Goal: Task Accomplishment & Management: Use online tool/utility

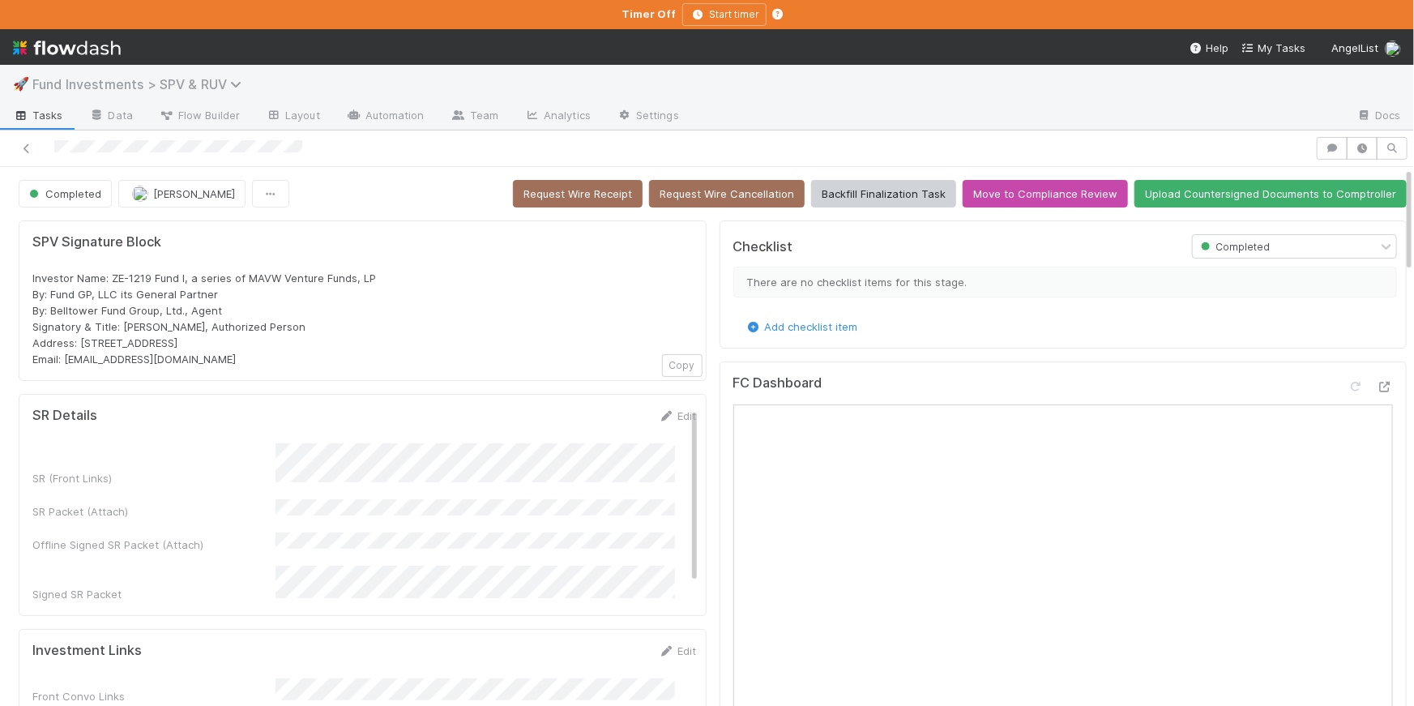
click at [208, 79] on span "Fund Investments > SPV & RUV" at bounding box center [140, 84] width 217 height 16
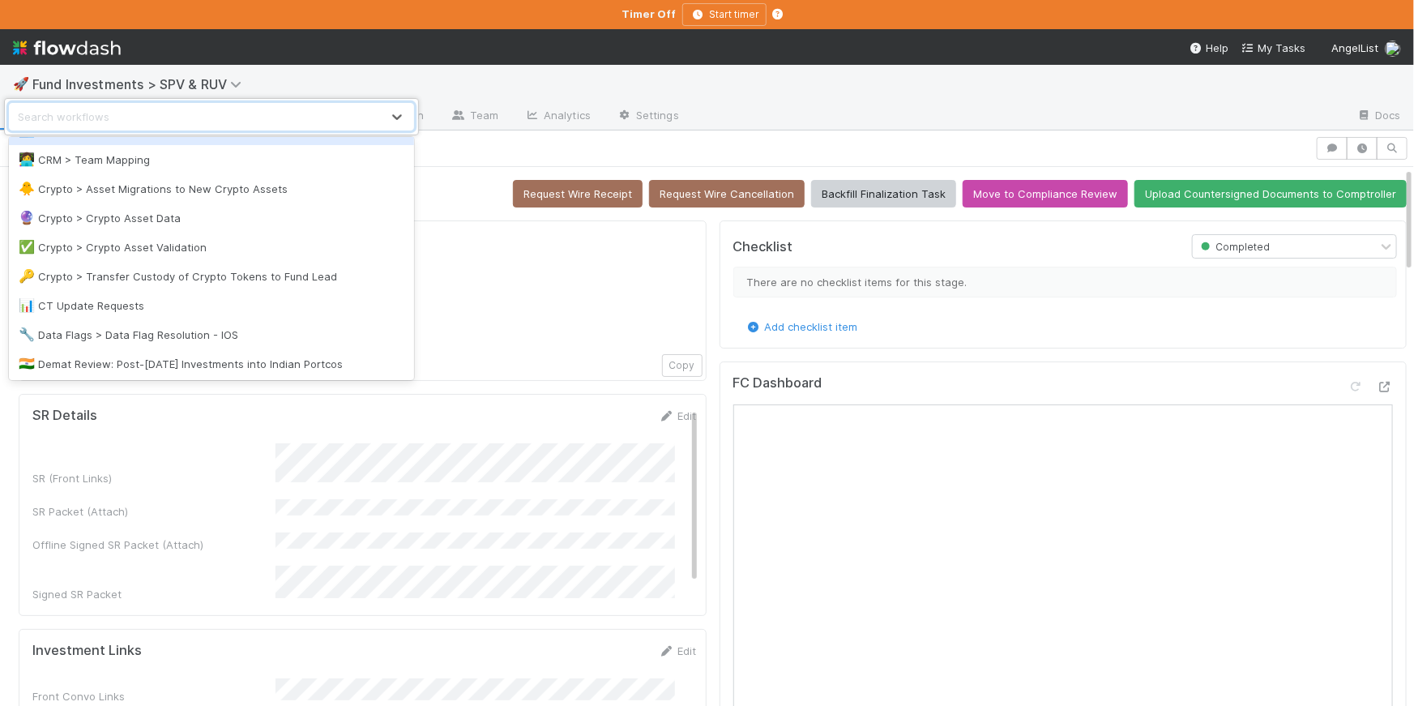
scroll to position [719, 0]
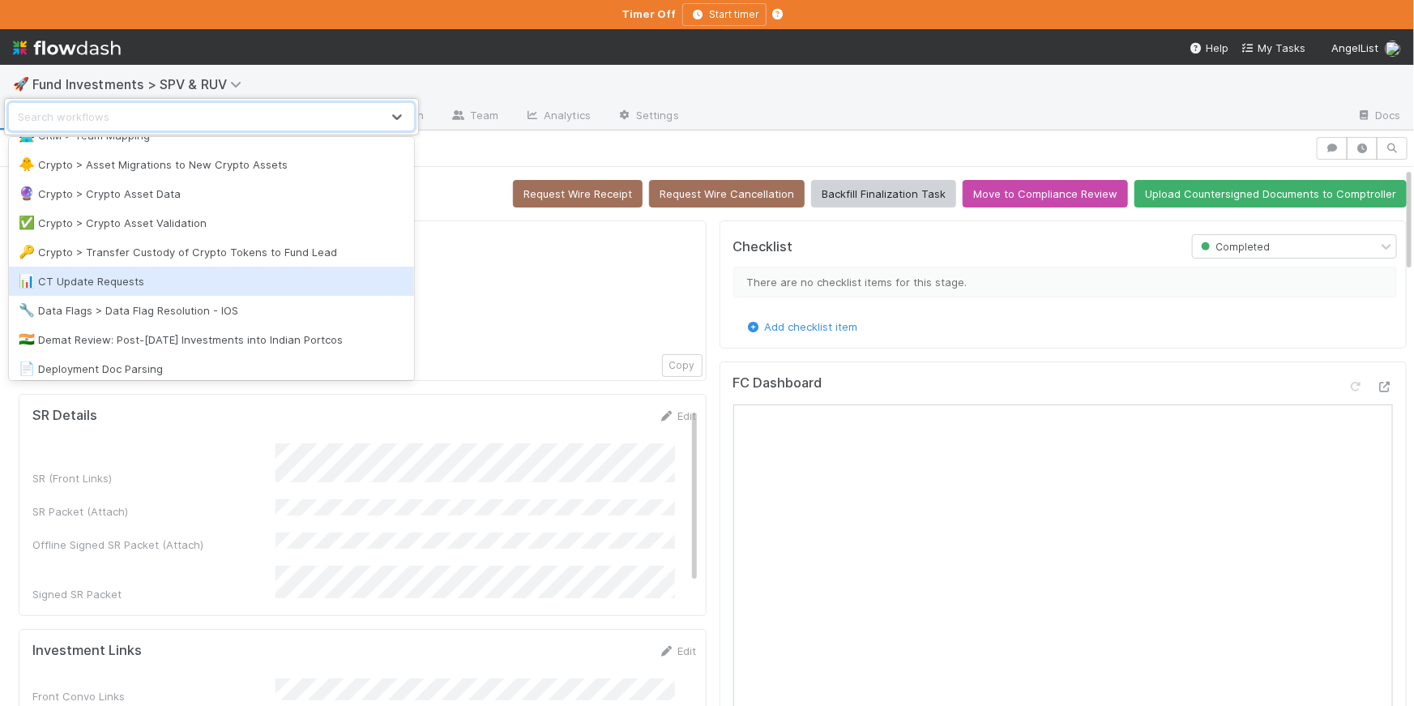
click at [258, 281] on div "📊 CT Update Requests" at bounding box center [212, 281] width 386 height 16
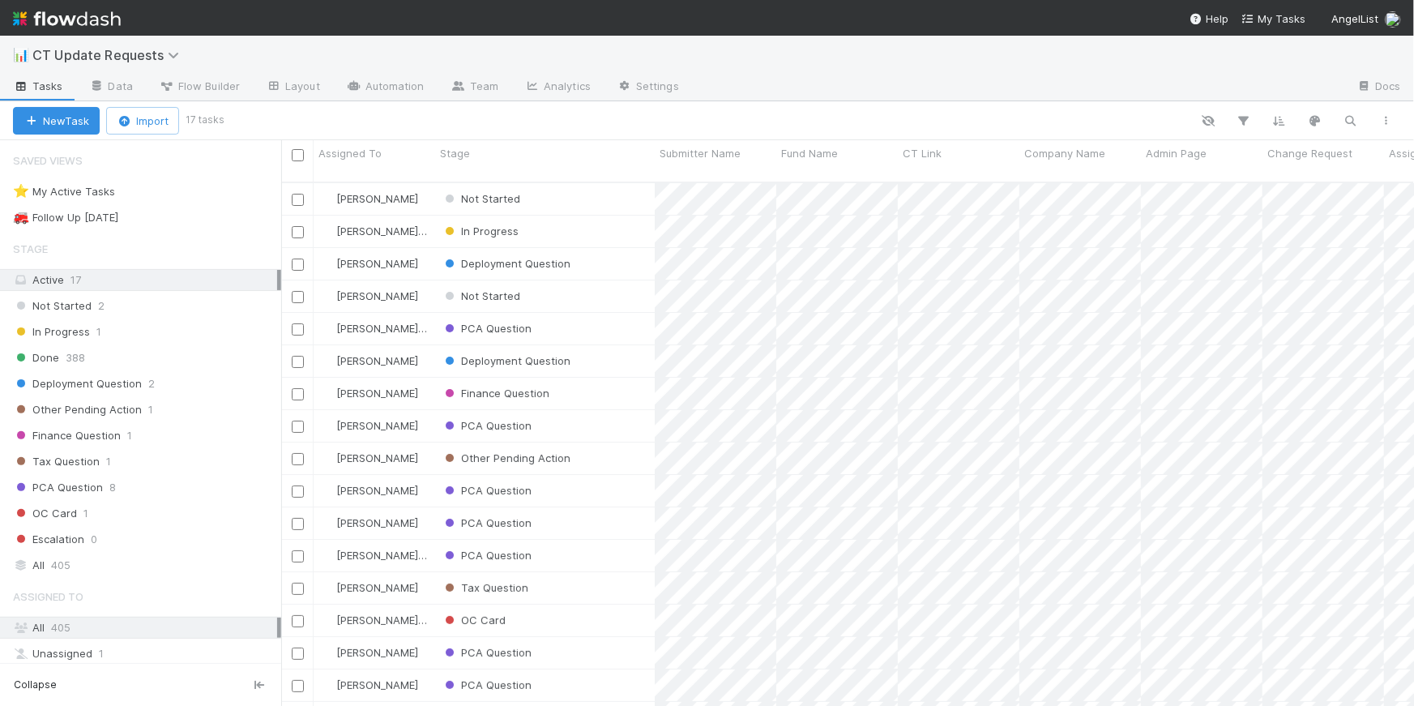
scroll to position [526, 1122]
click at [200, 194] on div "⭐ My Active Tasks 3" at bounding box center [147, 191] width 268 height 20
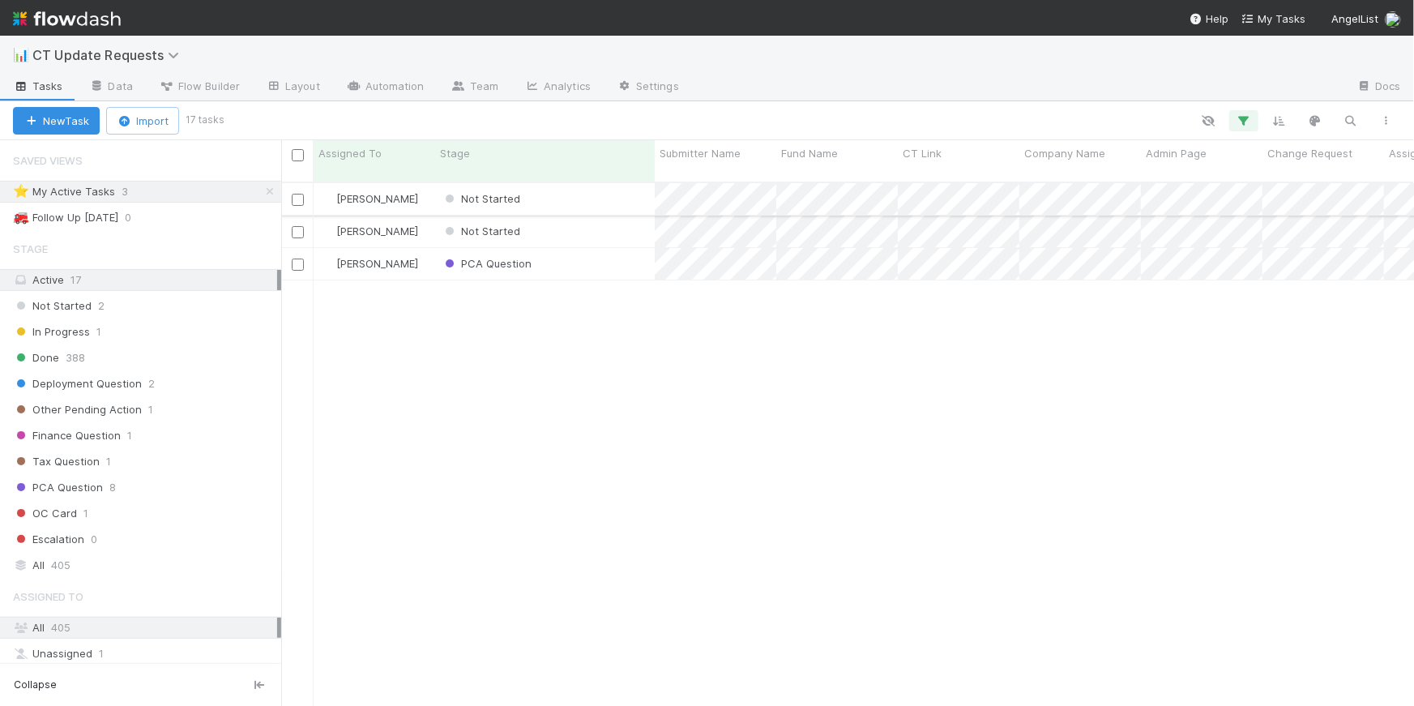
scroll to position [526, 1122]
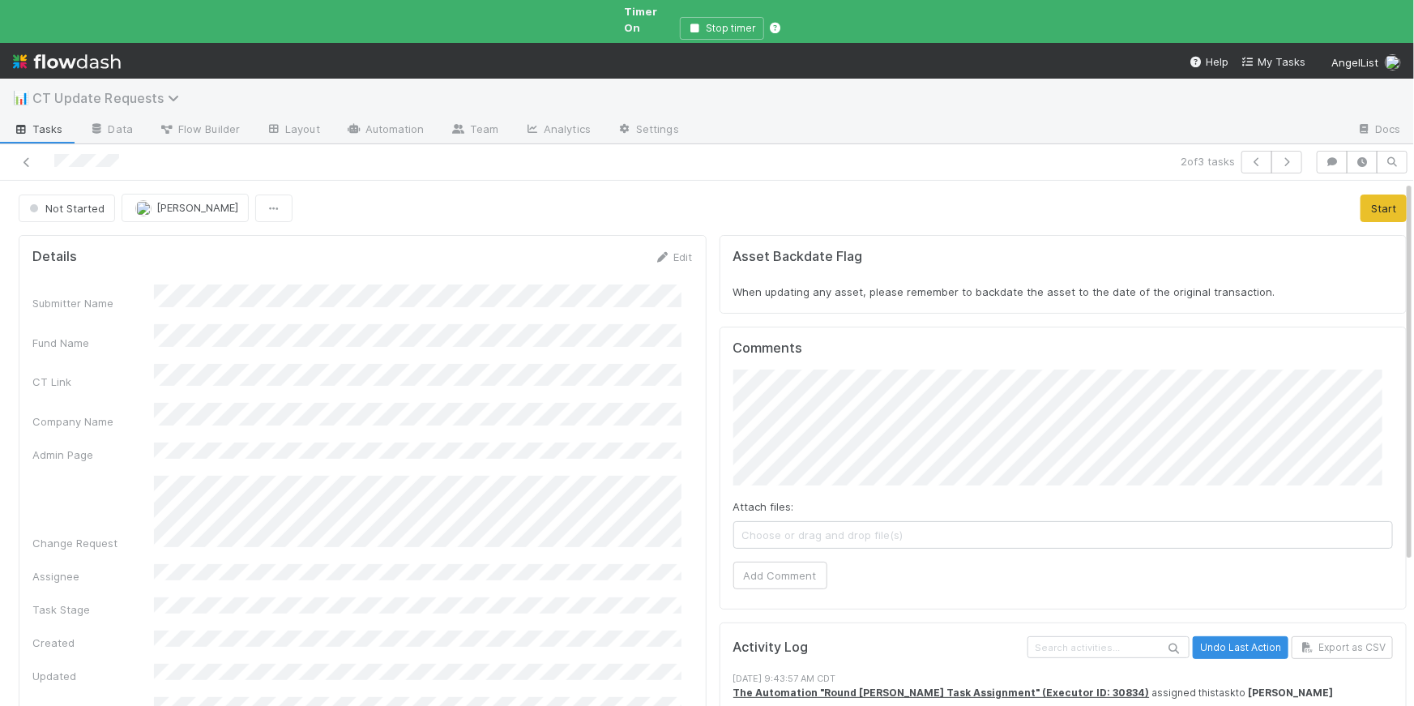
click at [139, 90] on span "CT Update Requests" at bounding box center [109, 98] width 155 height 16
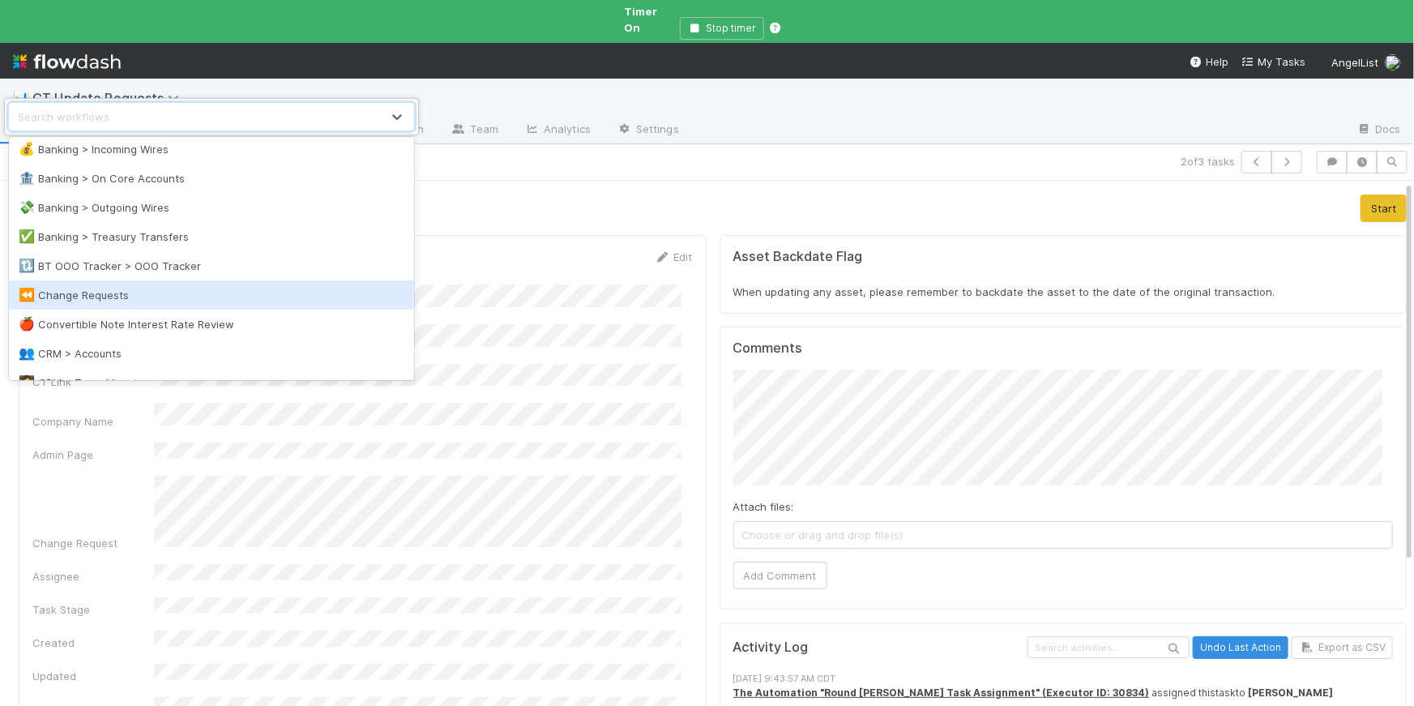
scroll to position [969, 0]
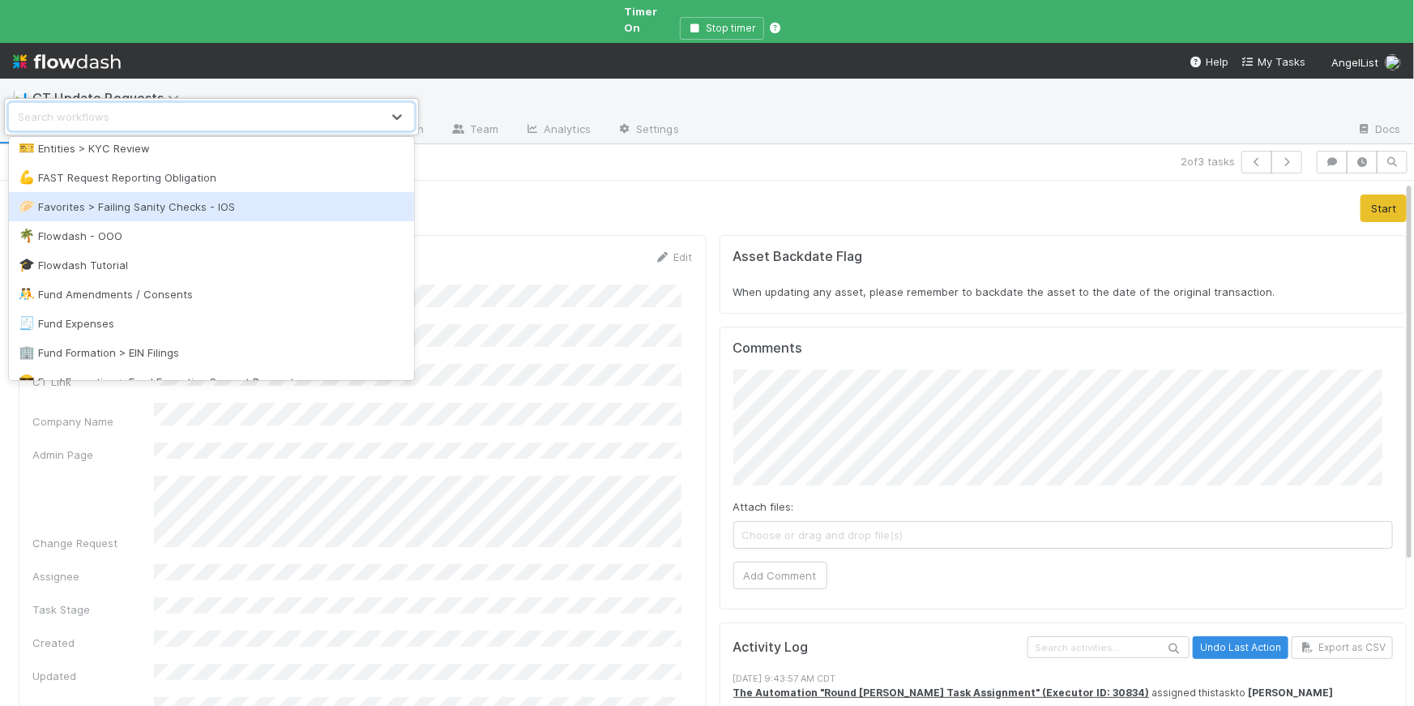
click at [198, 209] on div "🥟 Favorites > Failing Sanity Checks - IOS" at bounding box center [212, 206] width 386 height 16
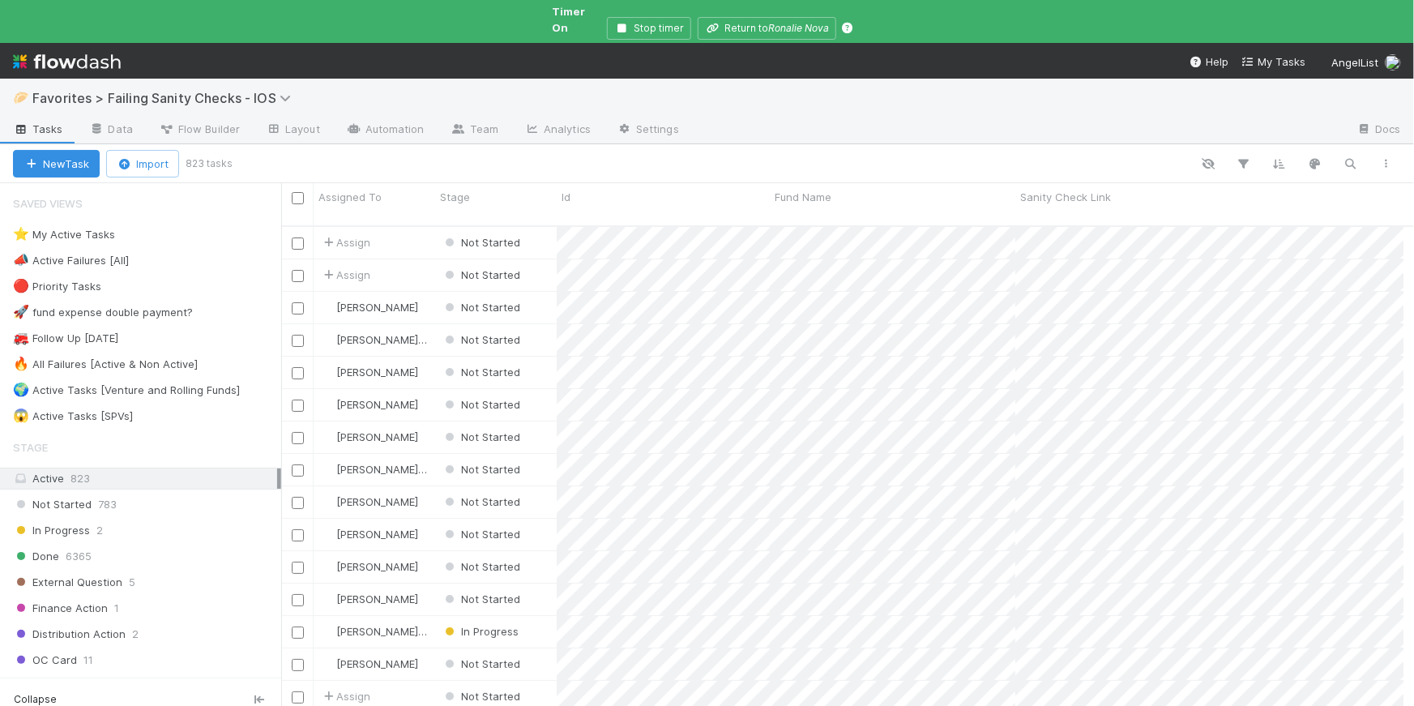
scroll to position [497, 1111]
click at [235, 225] on div "⭐ My Active Tasks 2" at bounding box center [147, 234] width 268 height 20
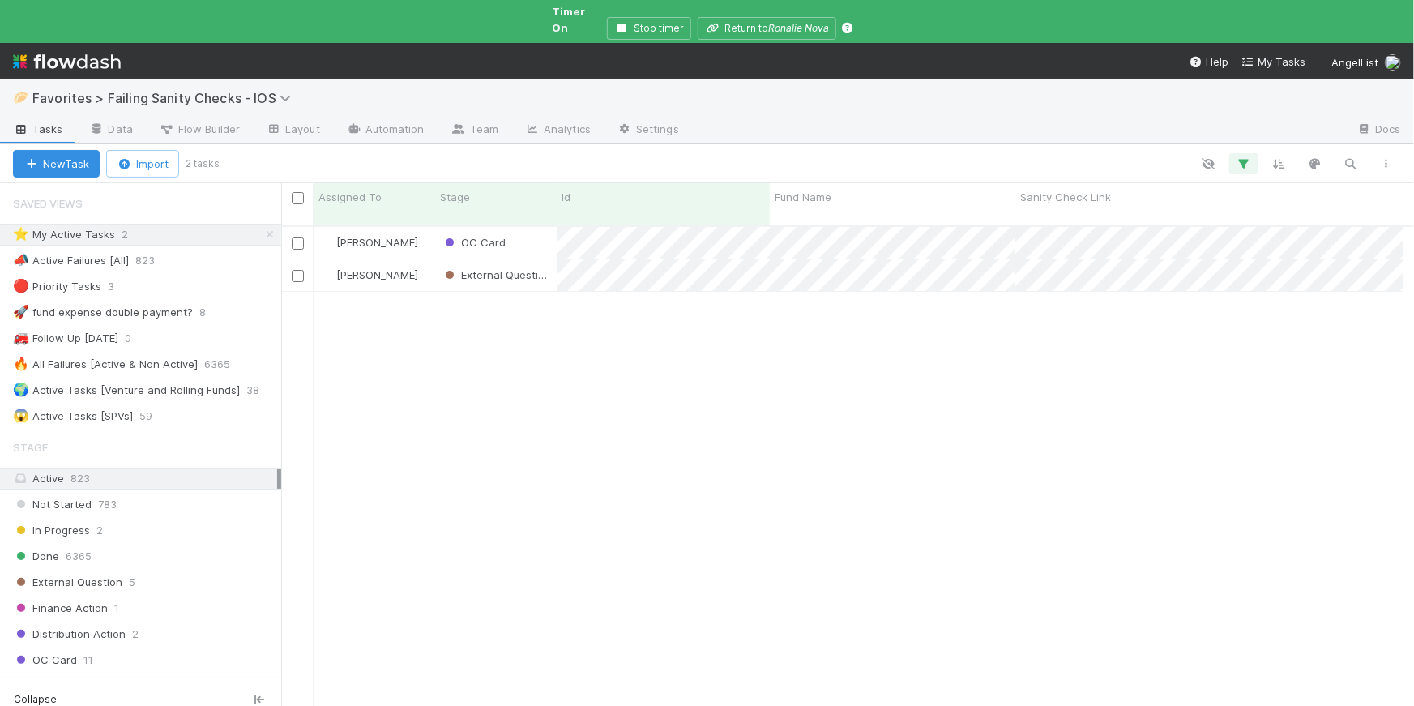
scroll to position [497, 1111]
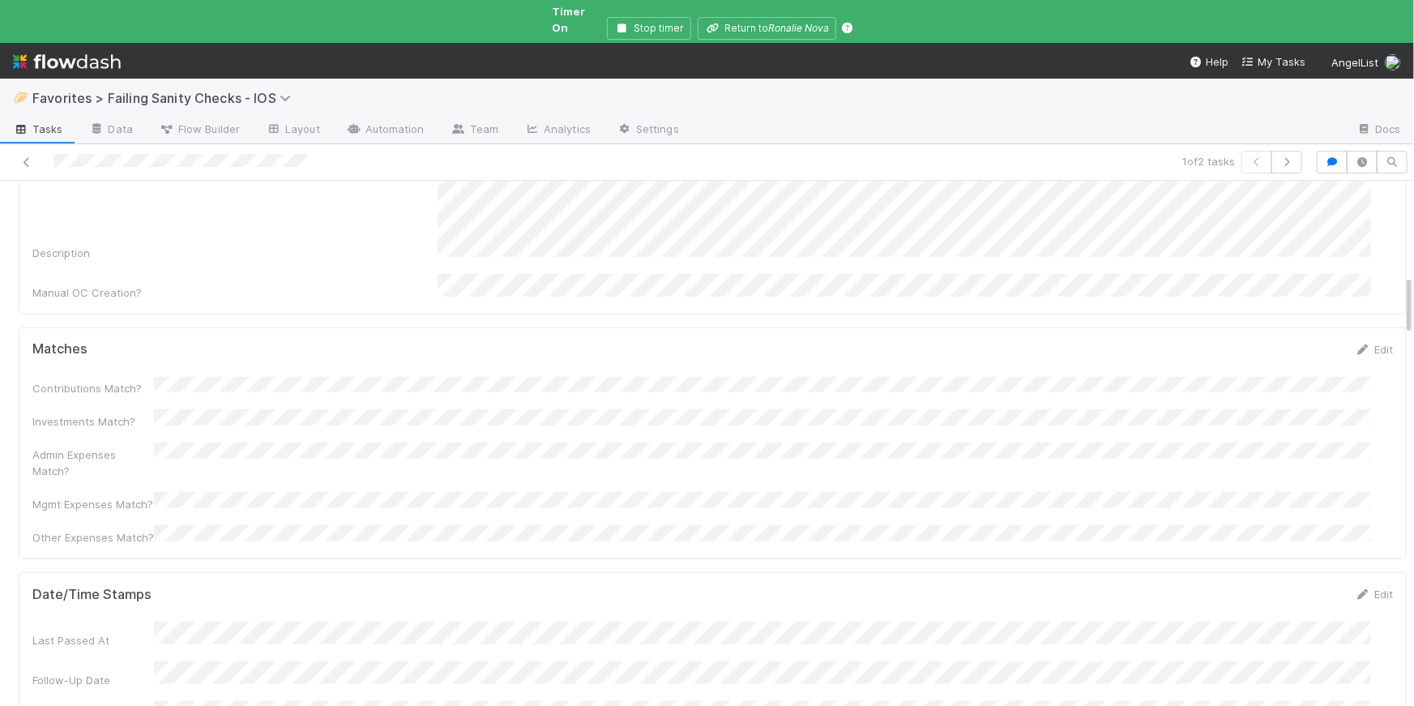
scroll to position [1126, 0]
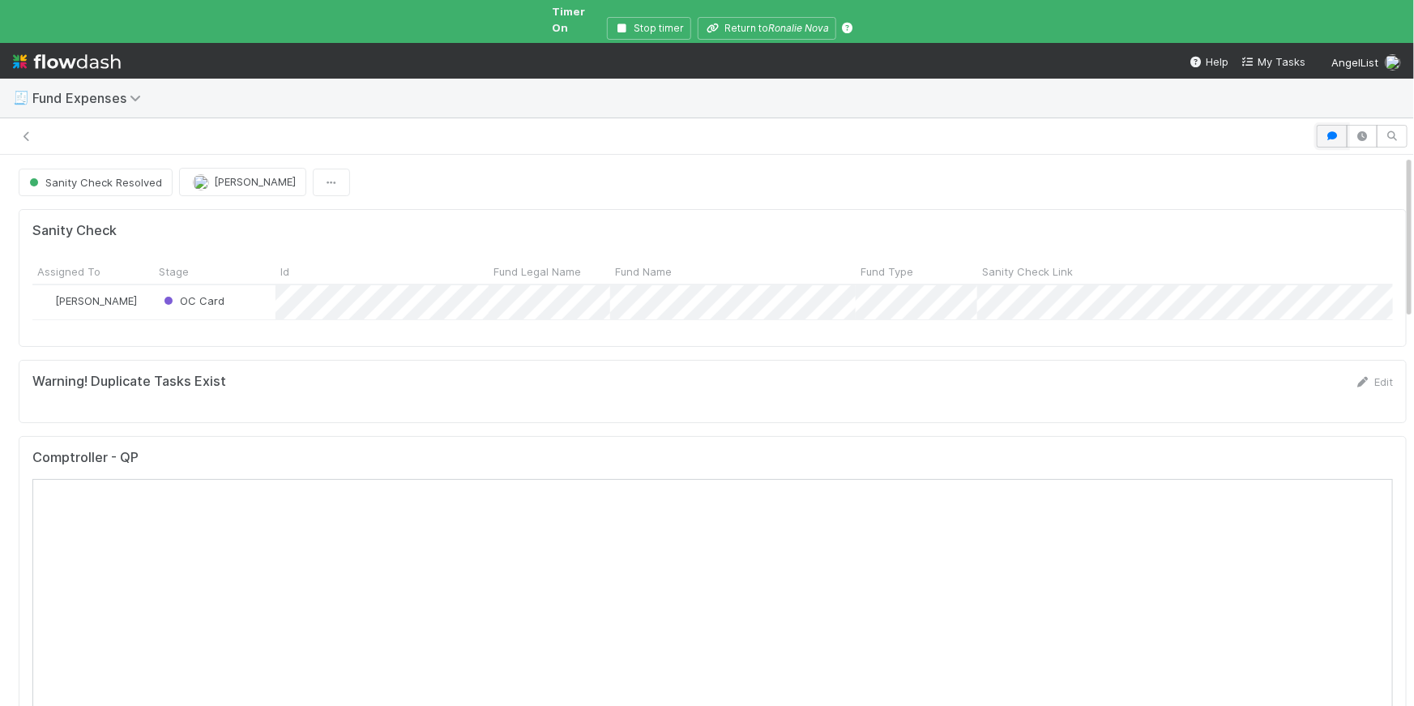
click at [1325, 131] on icon "button" at bounding box center [1332, 136] width 16 height 10
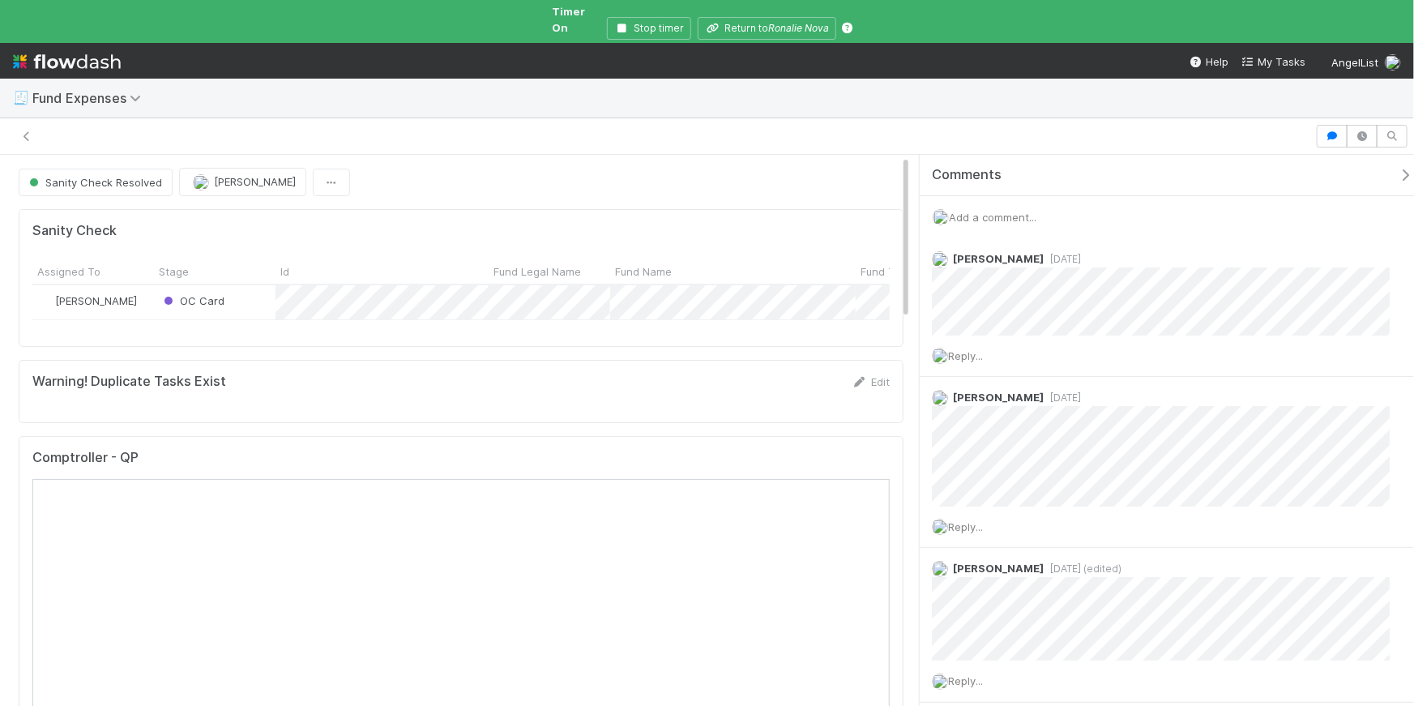
click at [1019, 211] on span "Add a comment..." at bounding box center [992, 217] width 87 height 13
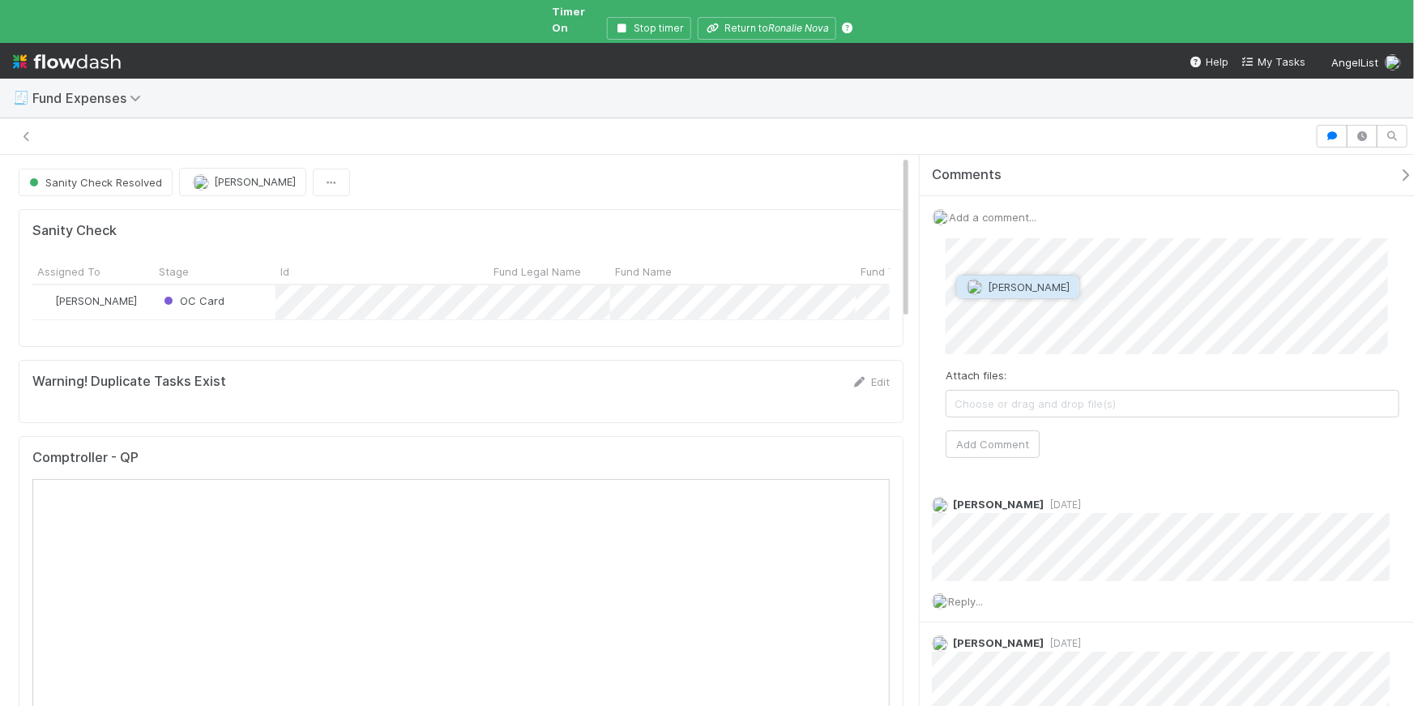
click at [1010, 284] on span "Linda Ortiz" at bounding box center [1029, 286] width 82 height 13
click at [979, 432] on button "Add Comment" at bounding box center [992, 444] width 94 height 28
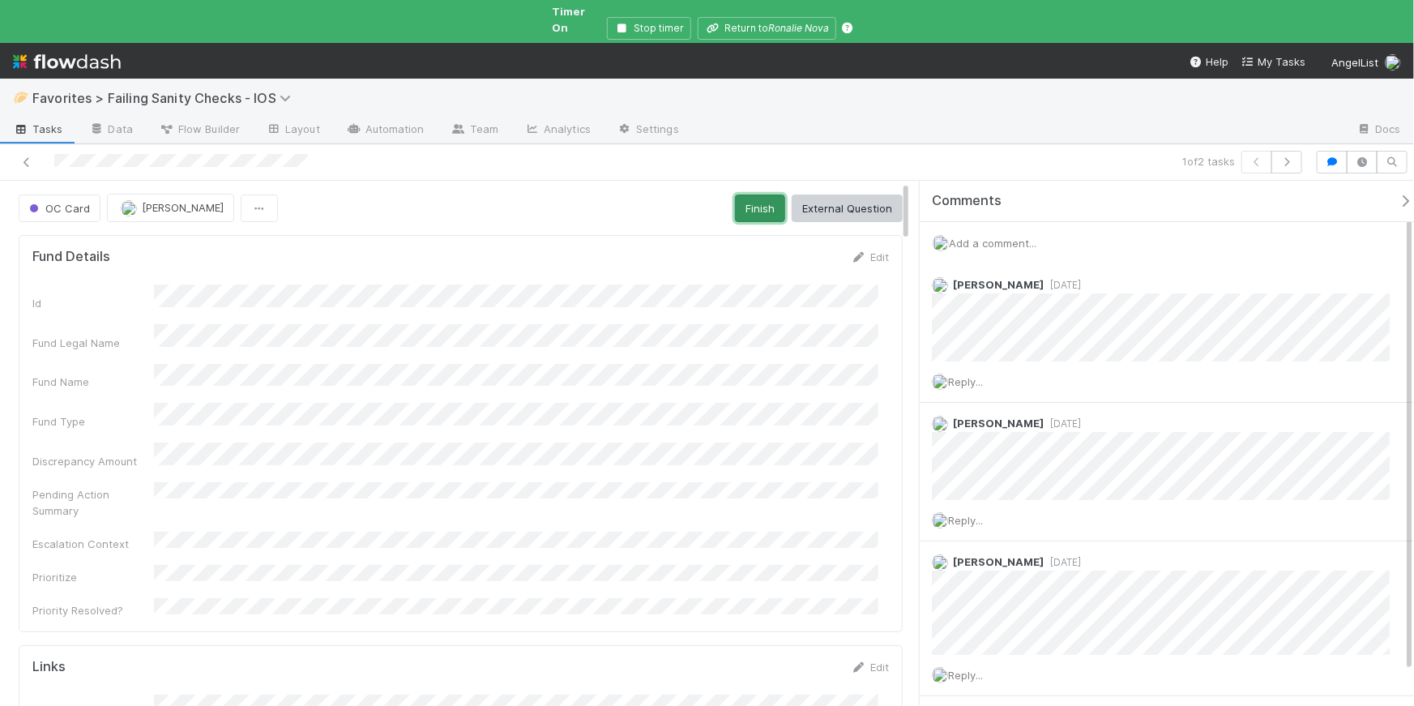
click at [744, 194] on button "Finish" at bounding box center [760, 208] width 50 height 28
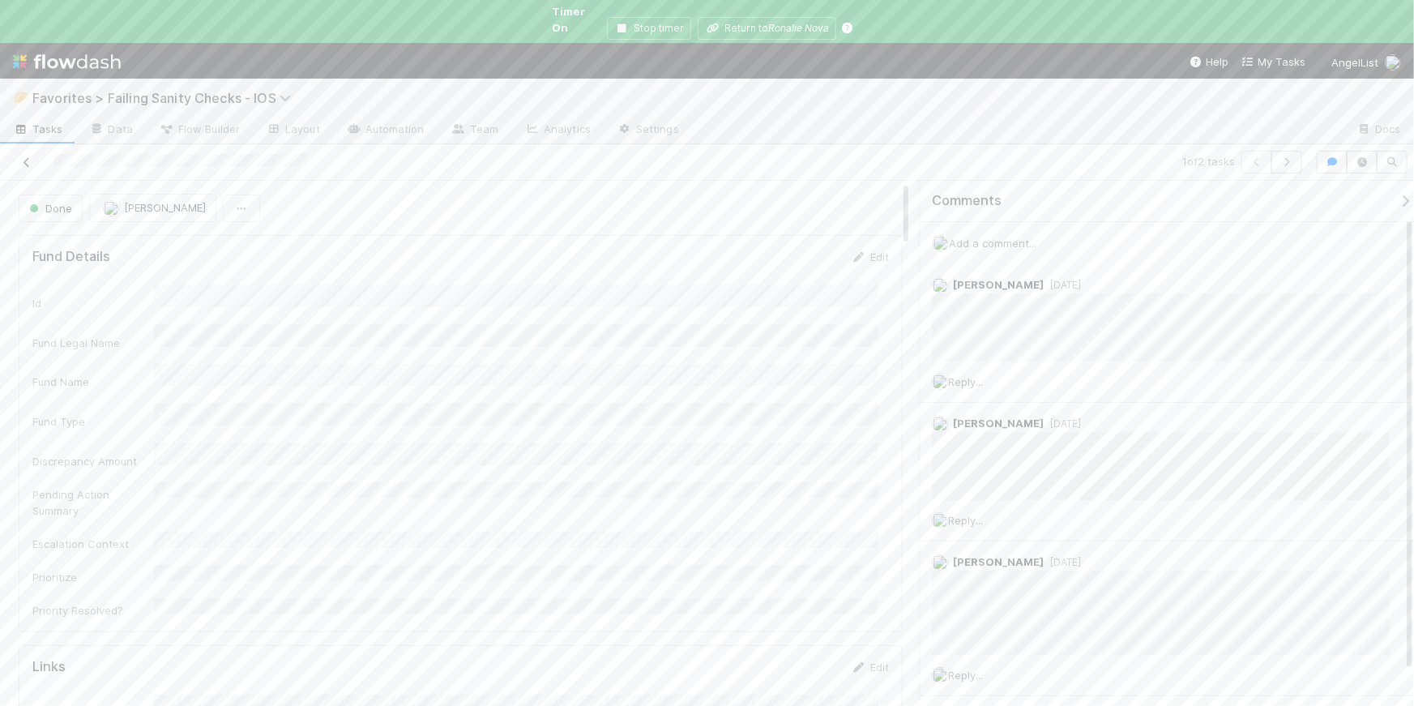
click at [19, 157] on icon at bounding box center [27, 162] width 16 height 11
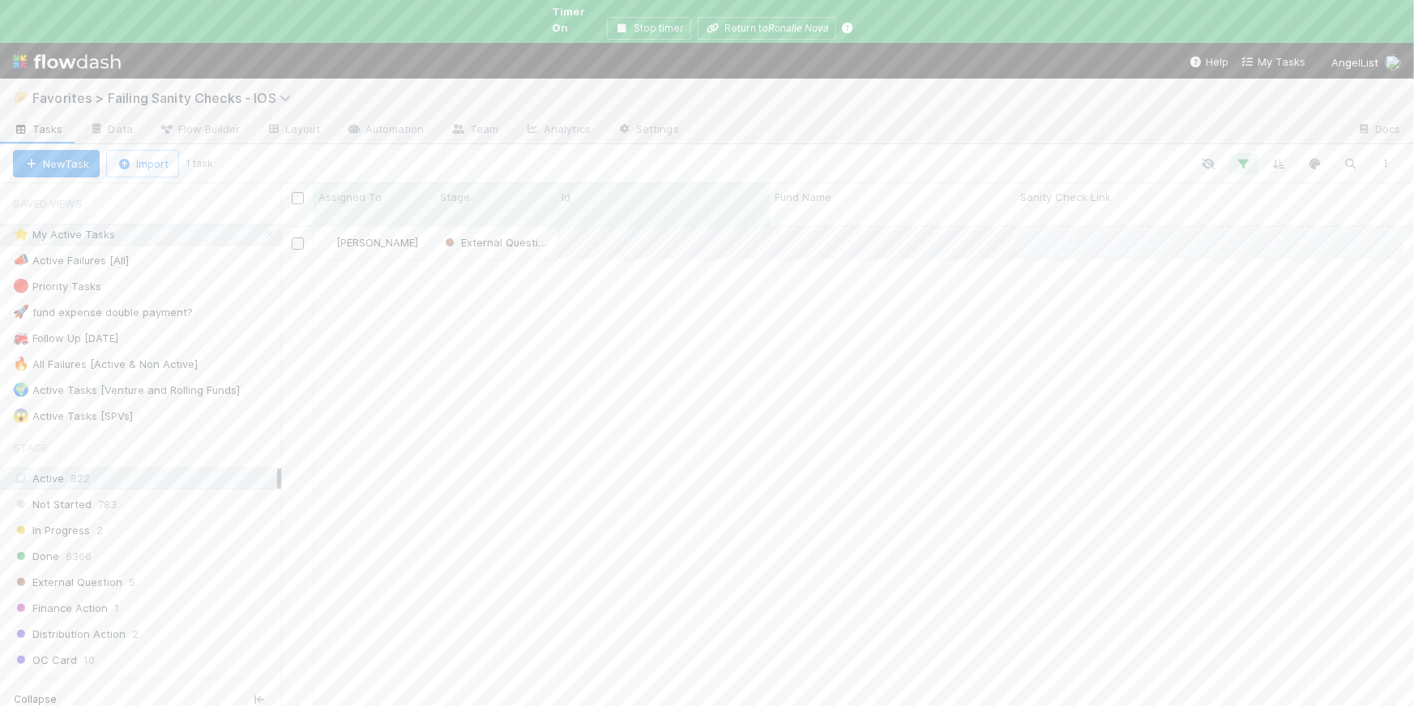
scroll to position [12, 12]
click at [223, 90] on span "Favorites > Failing Sanity Checks - IOS" at bounding box center [165, 98] width 267 height 16
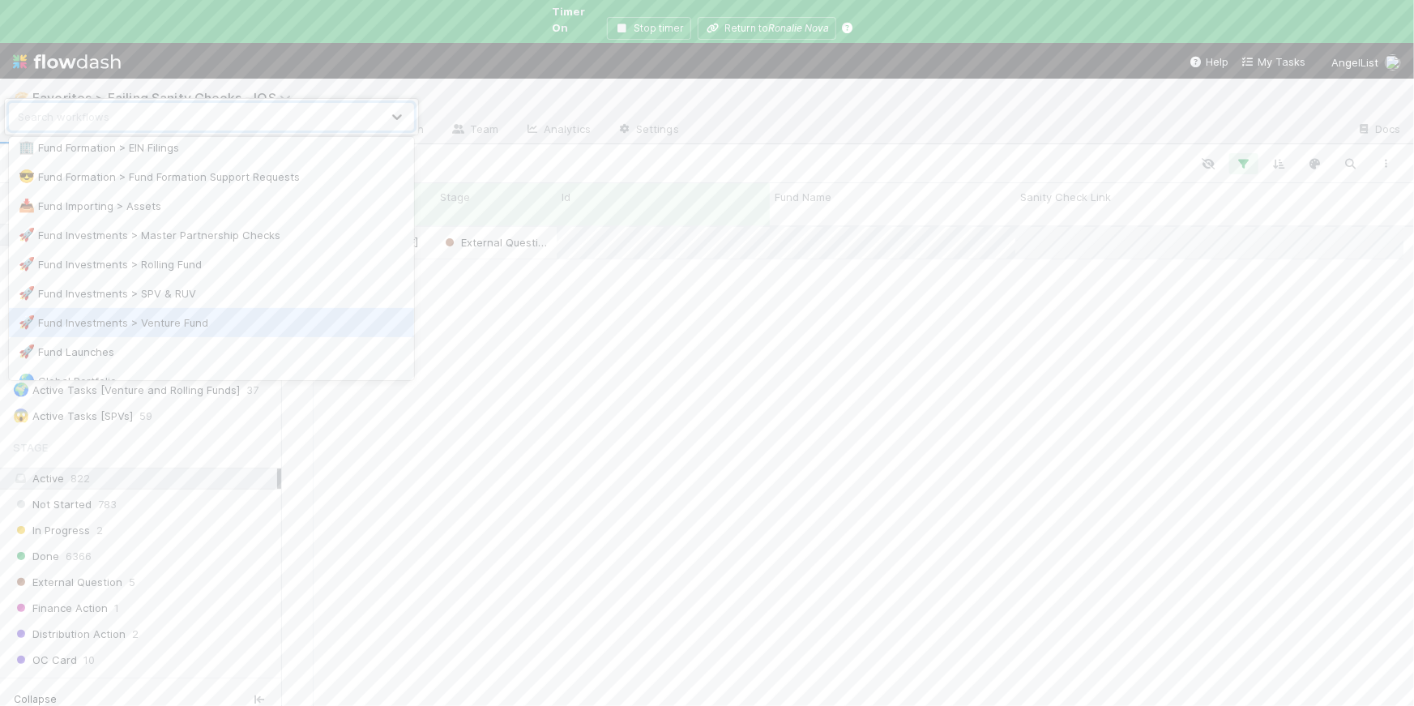
click at [218, 314] on div "🚀 Fund Investments > Venture Fund" at bounding box center [212, 322] width 386 height 16
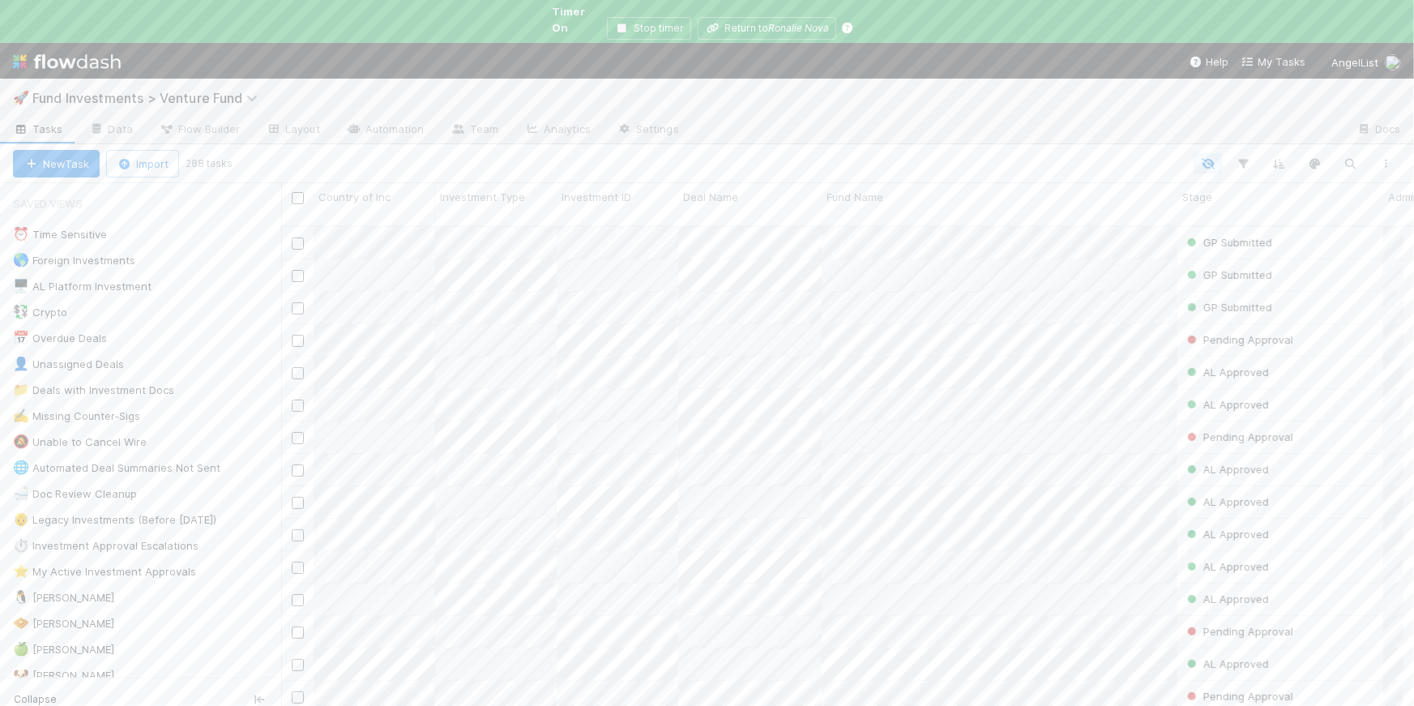
scroll to position [12, 12]
click at [117, 587] on div "🐧 Chloe 2" at bounding box center [147, 597] width 268 height 20
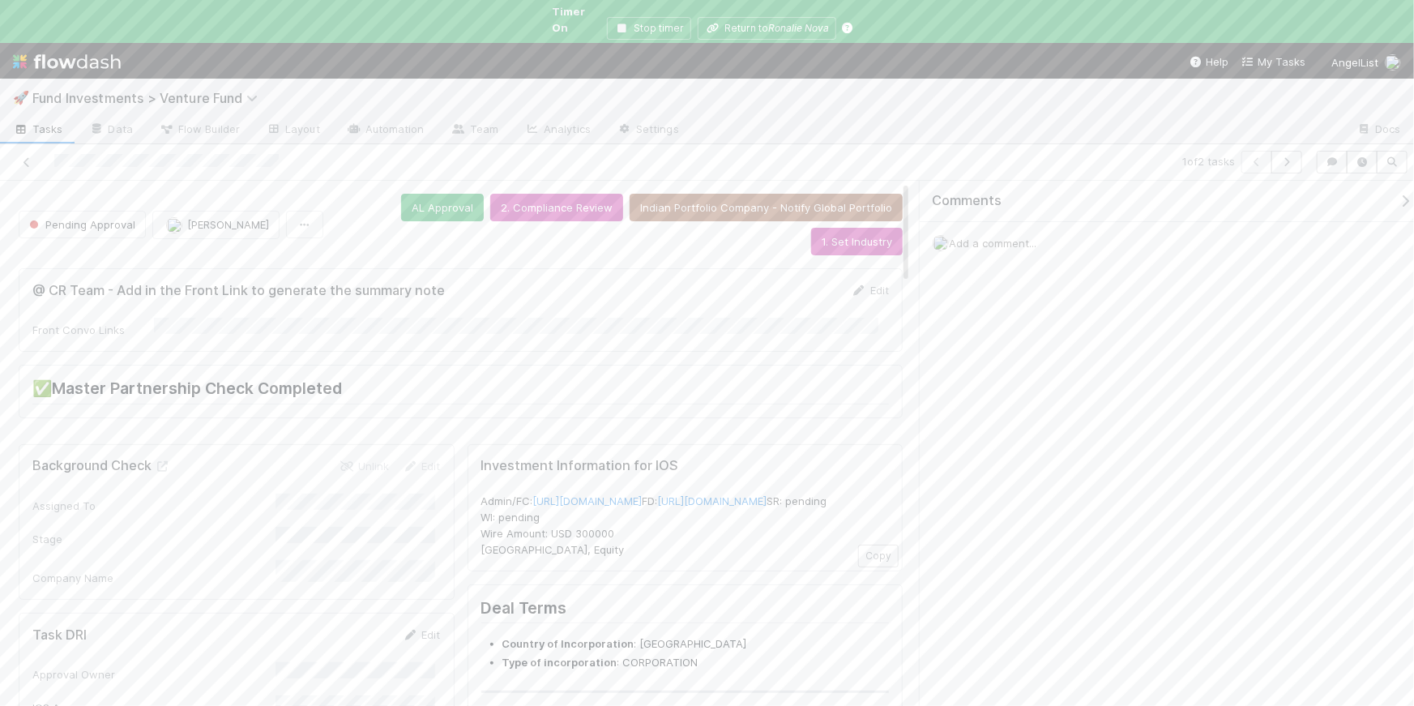
click at [1392, 194] on button "button" at bounding box center [1408, 201] width 33 height 15
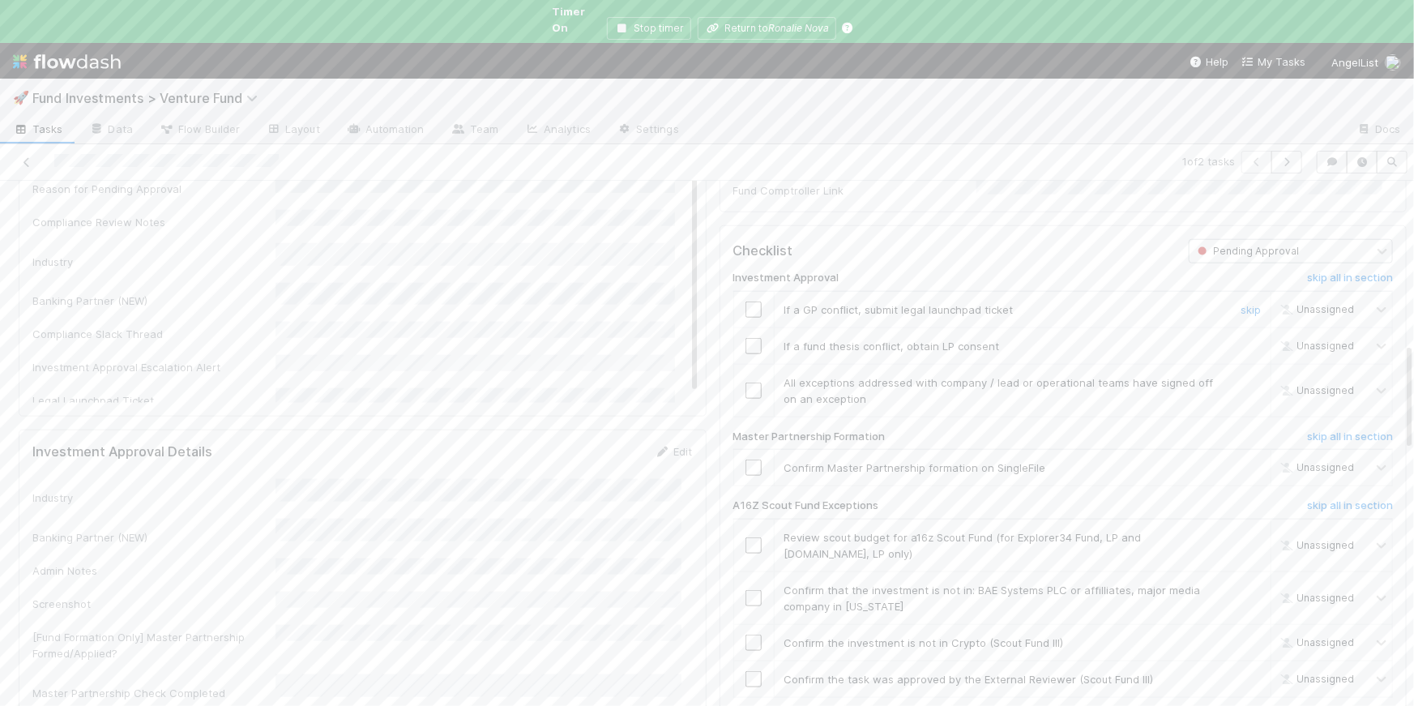
scroll to position [805, 0]
click at [1324, 157] on icon "button" at bounding box center [1332, 162] width 16 height 10
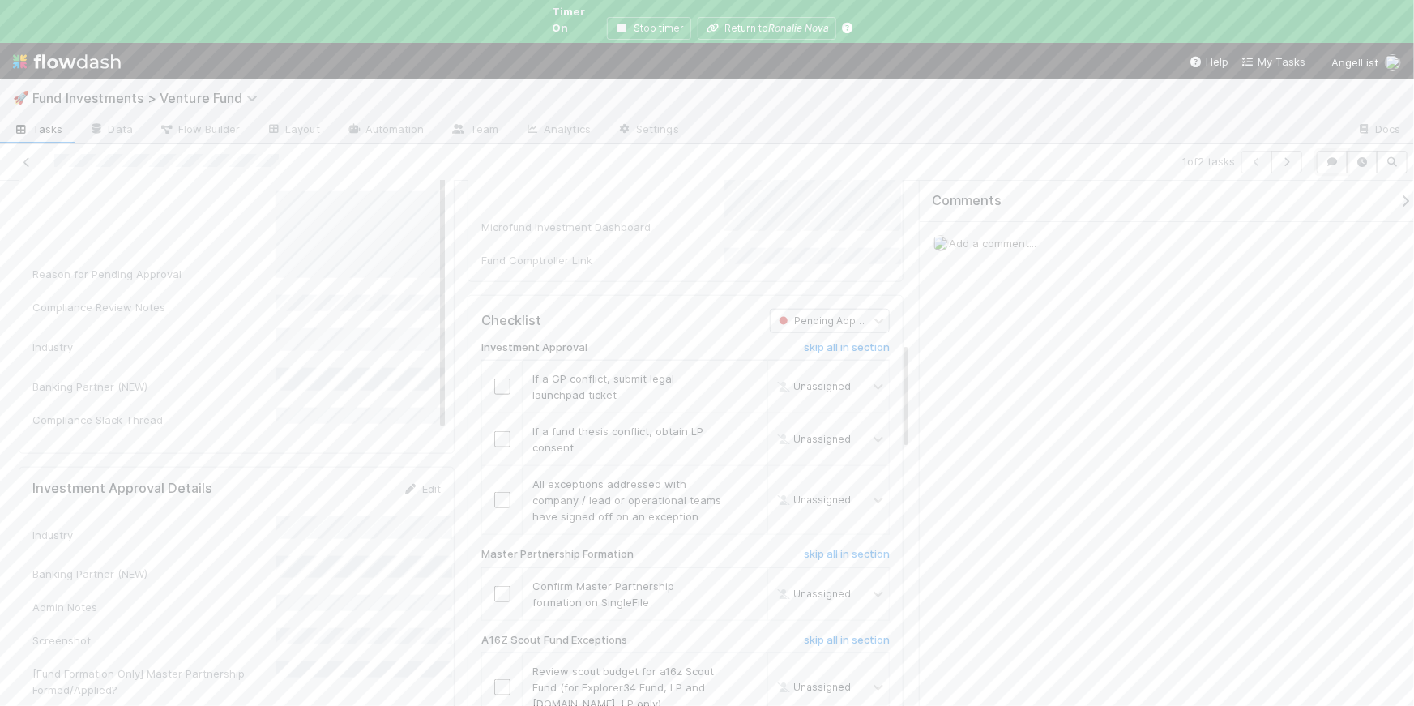
scroll to position [839, 0]
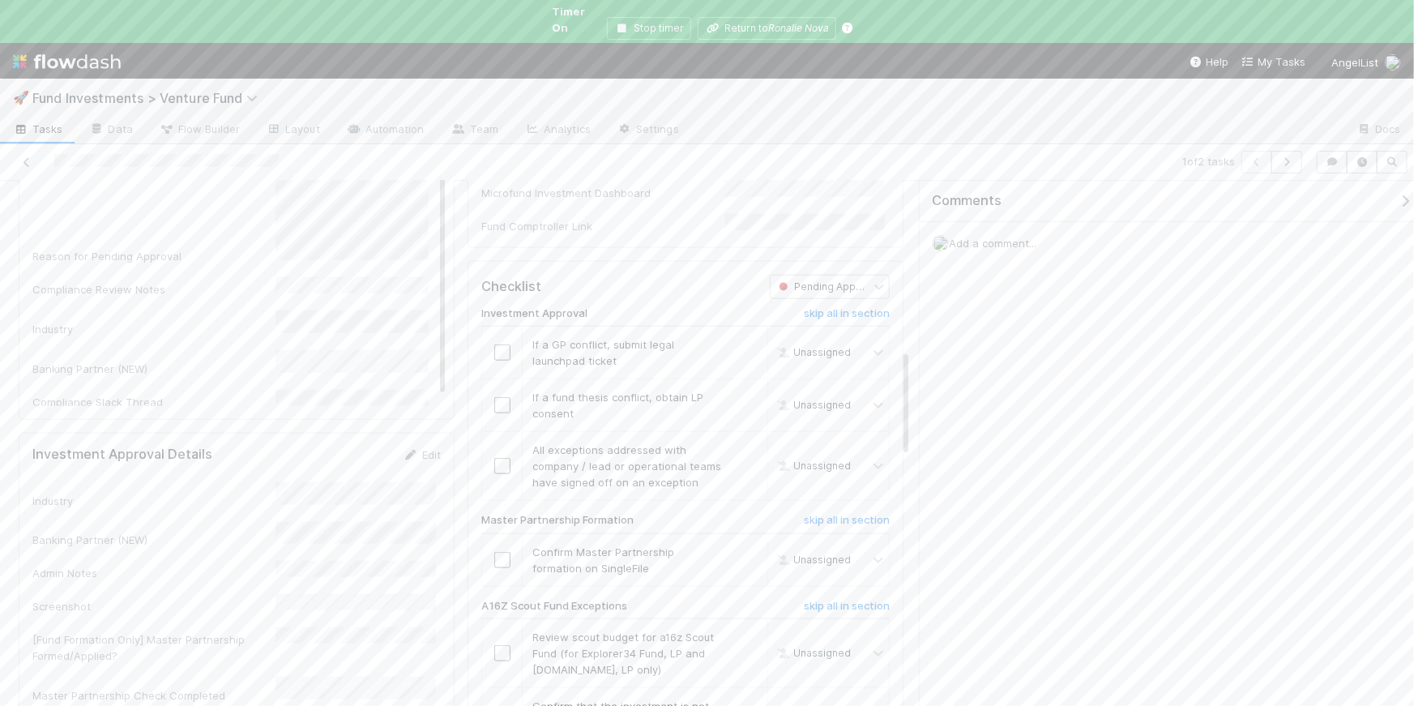
click at [1067, 235] on div "Add a comment..." at bounding box center [1173, 243] width 506 height 42
click at [1064, 230] on div "Add a comment..." at bounding box center [1173, 243] width 506 height 42
click at [1055, 233] on div "Add a comment..." at bounding box center [1173, 243] width 506 height 42
drag, startPoint x: 1047, startPoint y: 228, endPoint x: 1032, endPoint y: 233, distance: 15.1
click at [1047, 228] on div "Add a comment..." at bounding box center [1173, 243] width 506 height 42
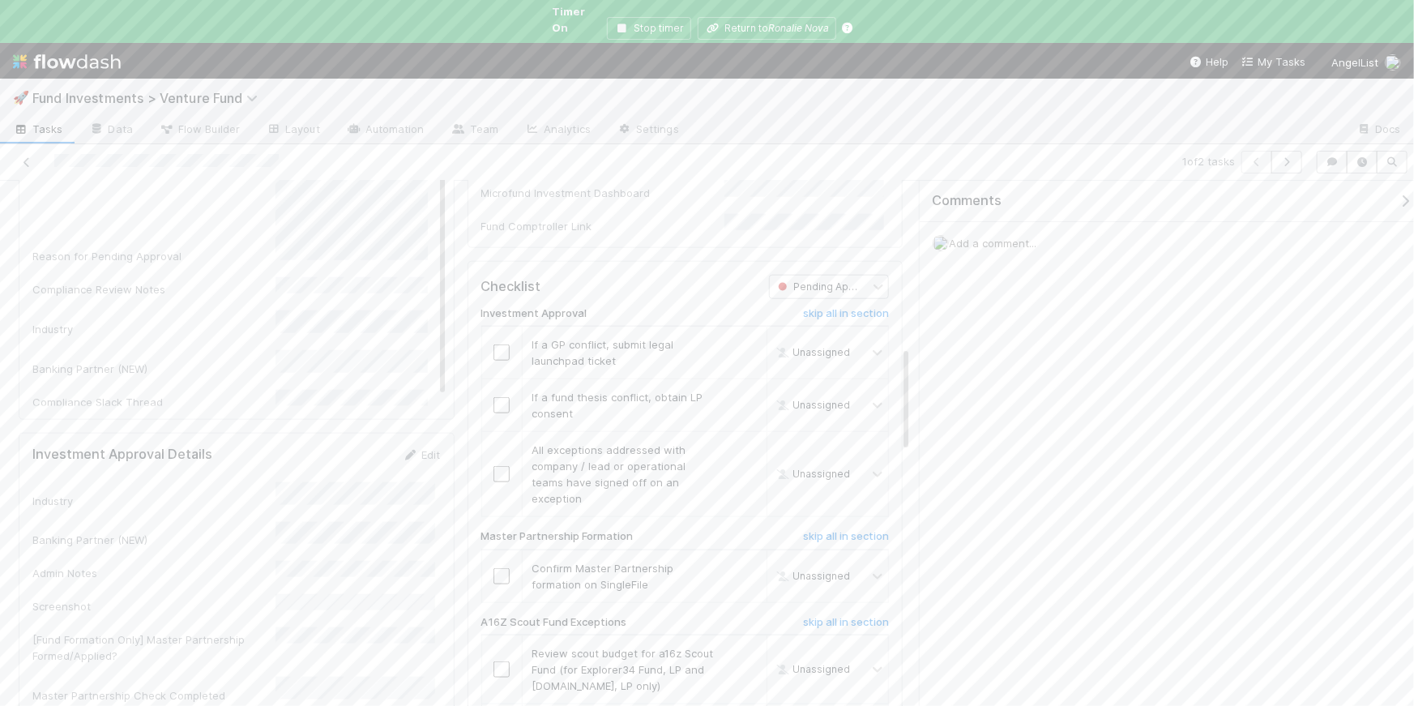
click at [1018, 237] on span "Add a comment..." at bounding box center [992, 243] width 87 height 13
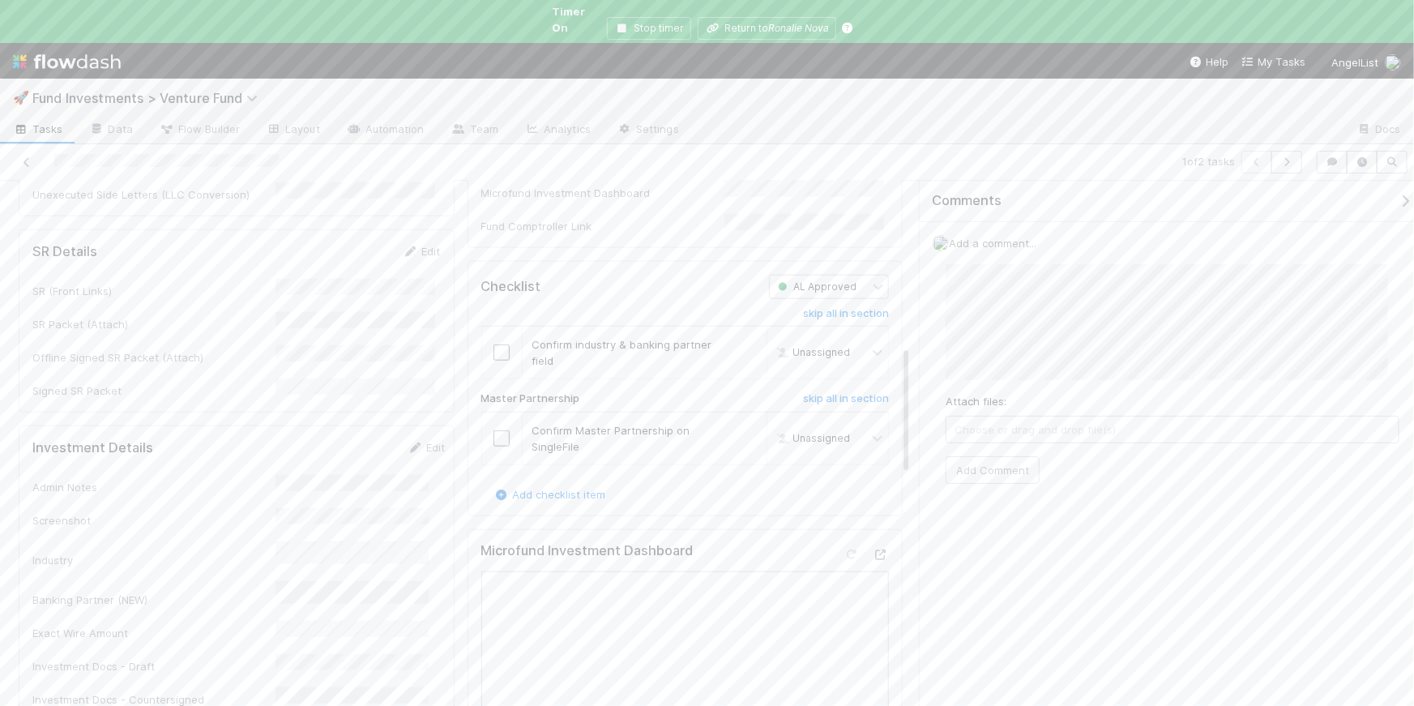
scroll to position [682, 0]
click at [967, 456] on button "Add Comment" at bounding box center [992, 470] width 94 height 28
click at [1397, 194] on icon "button" at bounding box center [1405, 200] width 16 height 13
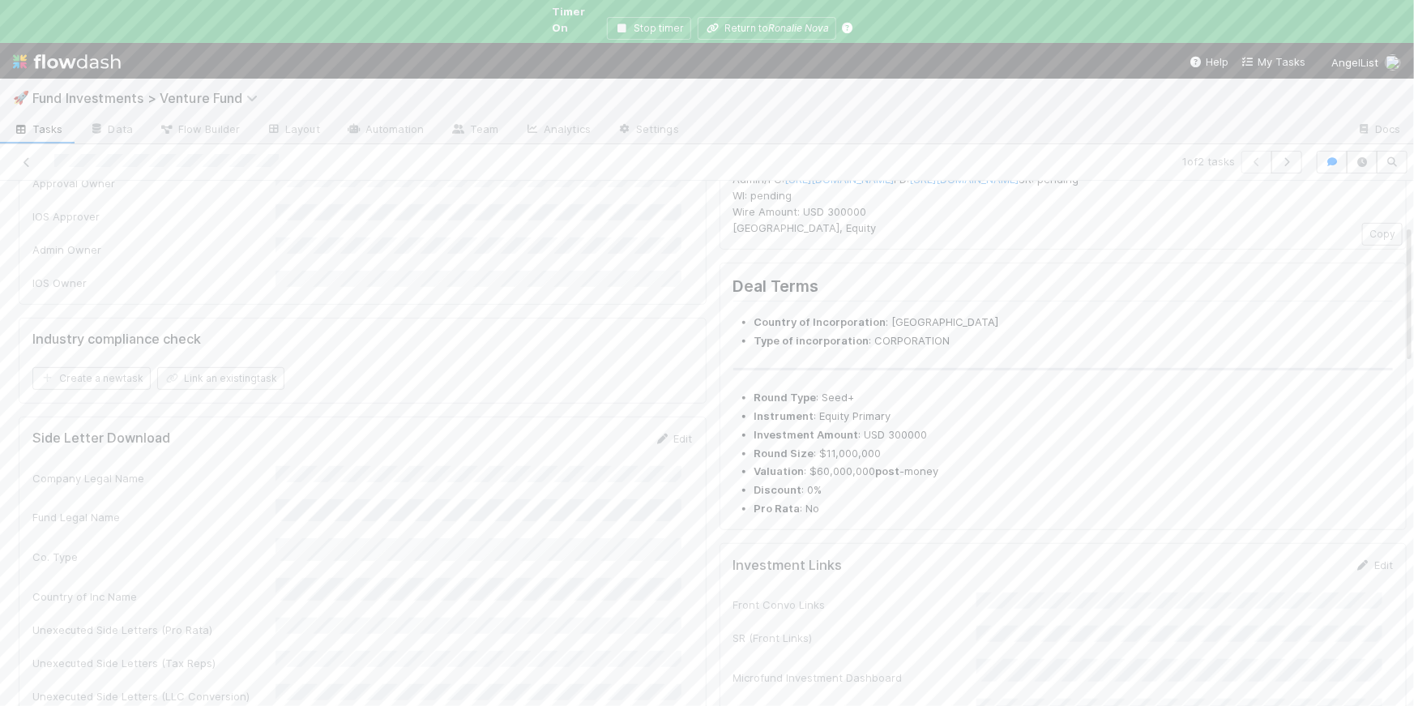
scroll to position [0, 0]
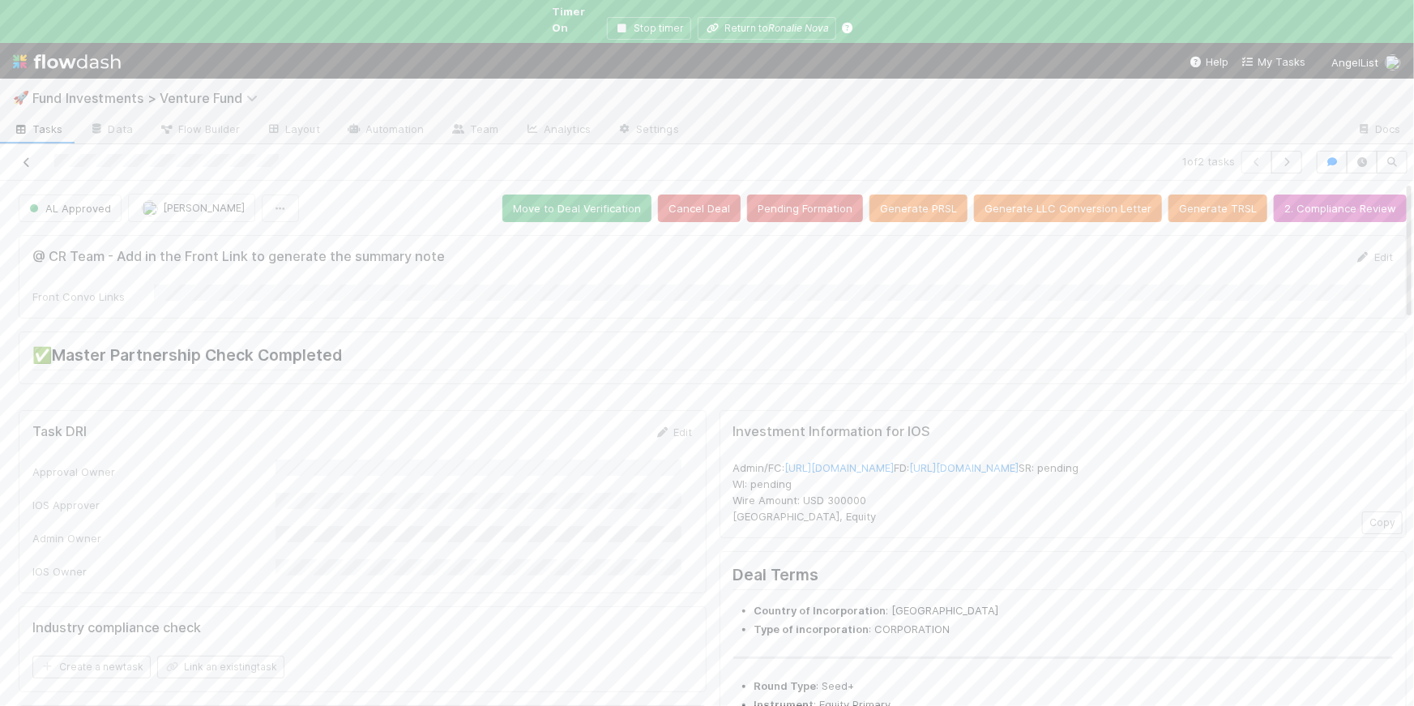
click at [29, 157] on icon at bounding box center [27, 162] width 16 height 11
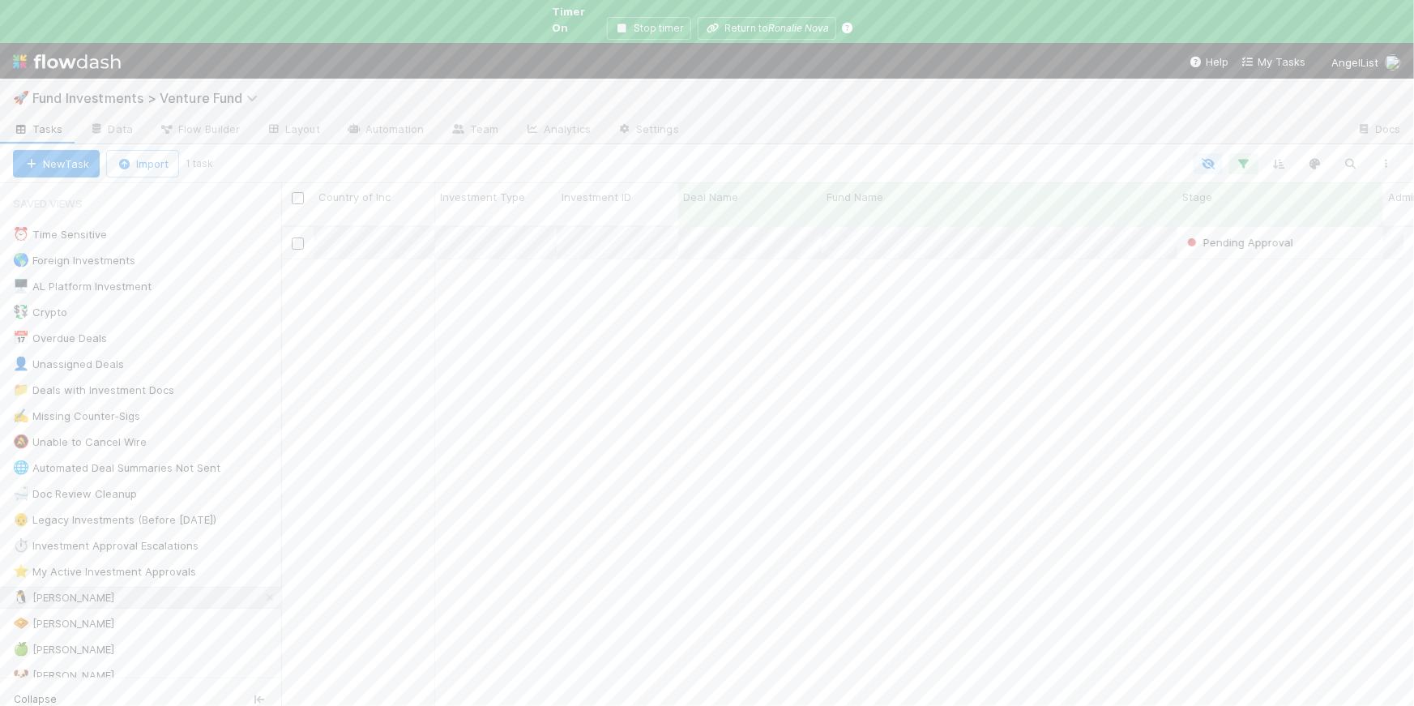
scroll to position [497, 1111]
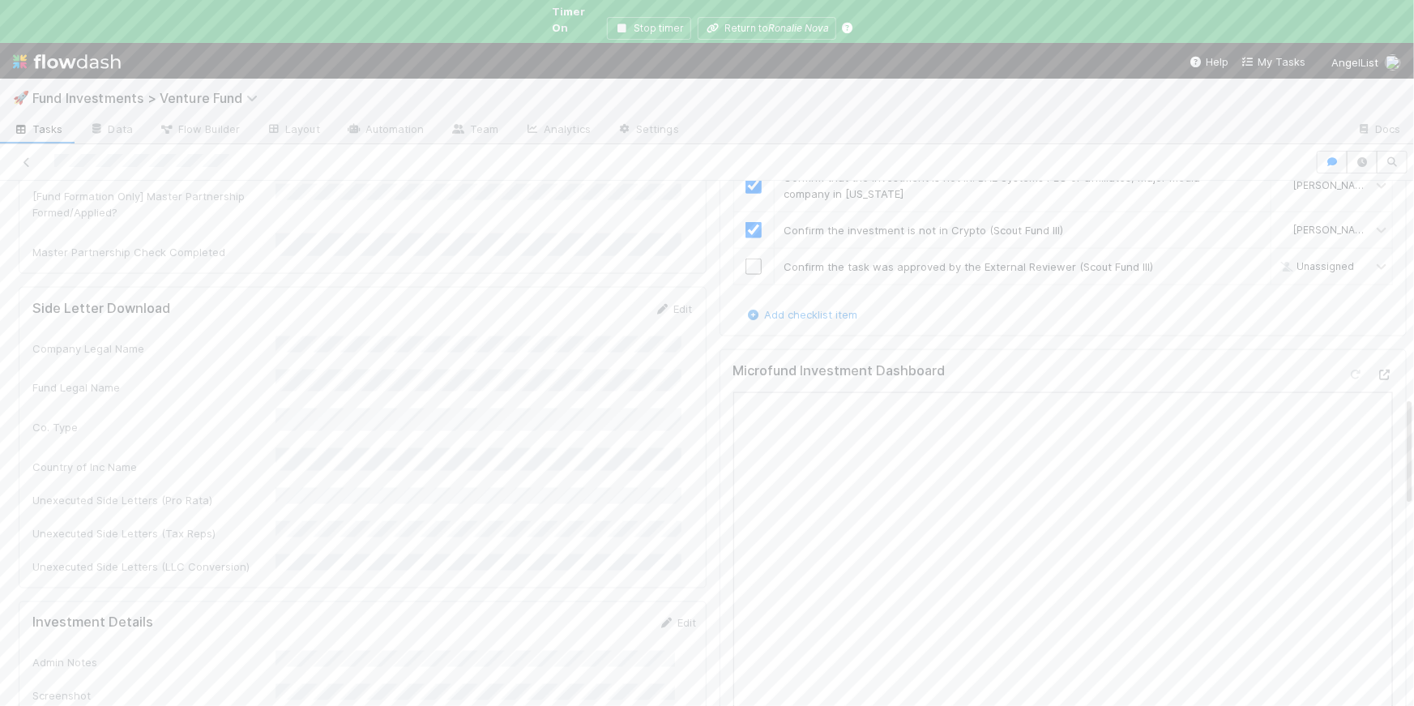
scroll to position [1321, 0]
click at [1326, 156] on button "button" at bounding box center [1331, 162] width 31 height 23
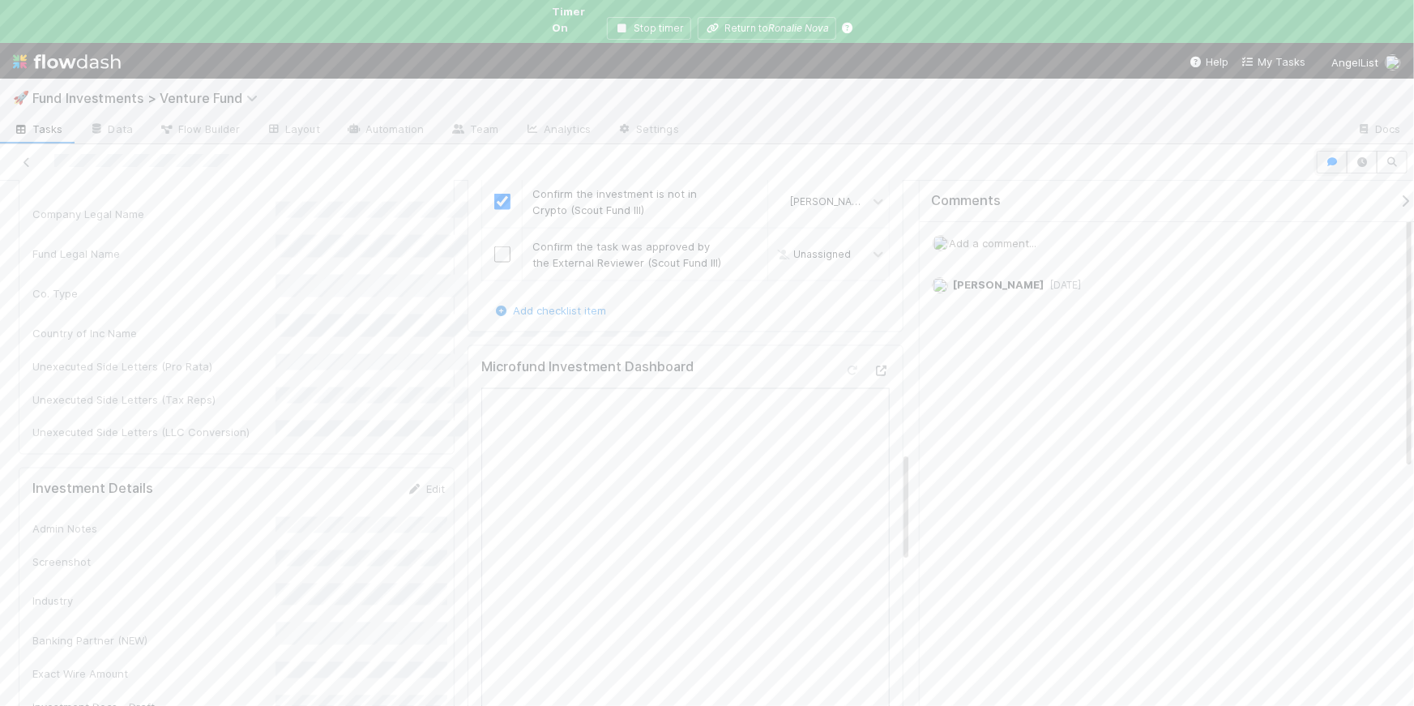
scroll to position [1370, 0]
click at [1397, 194] on icon "button" at bounding box center [1405, 200] width 16 height 13
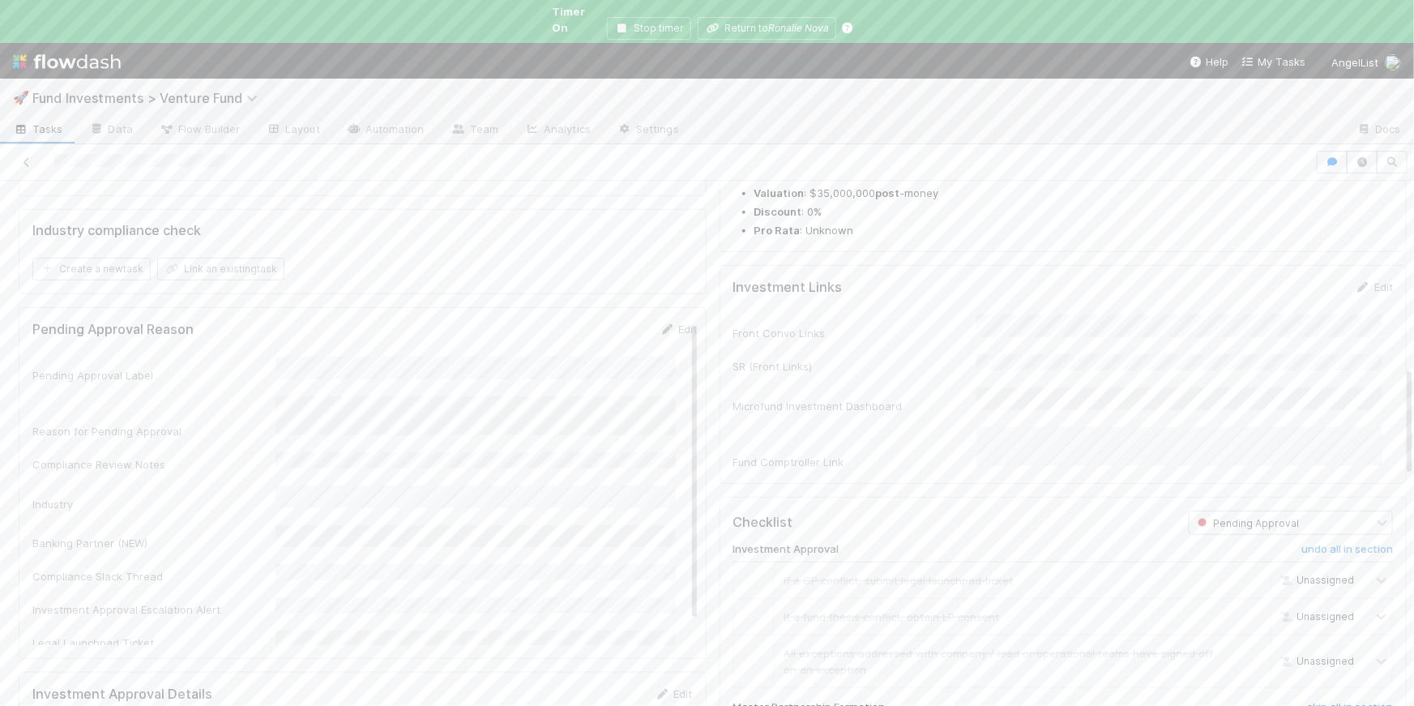
scroll to position [119, 0]
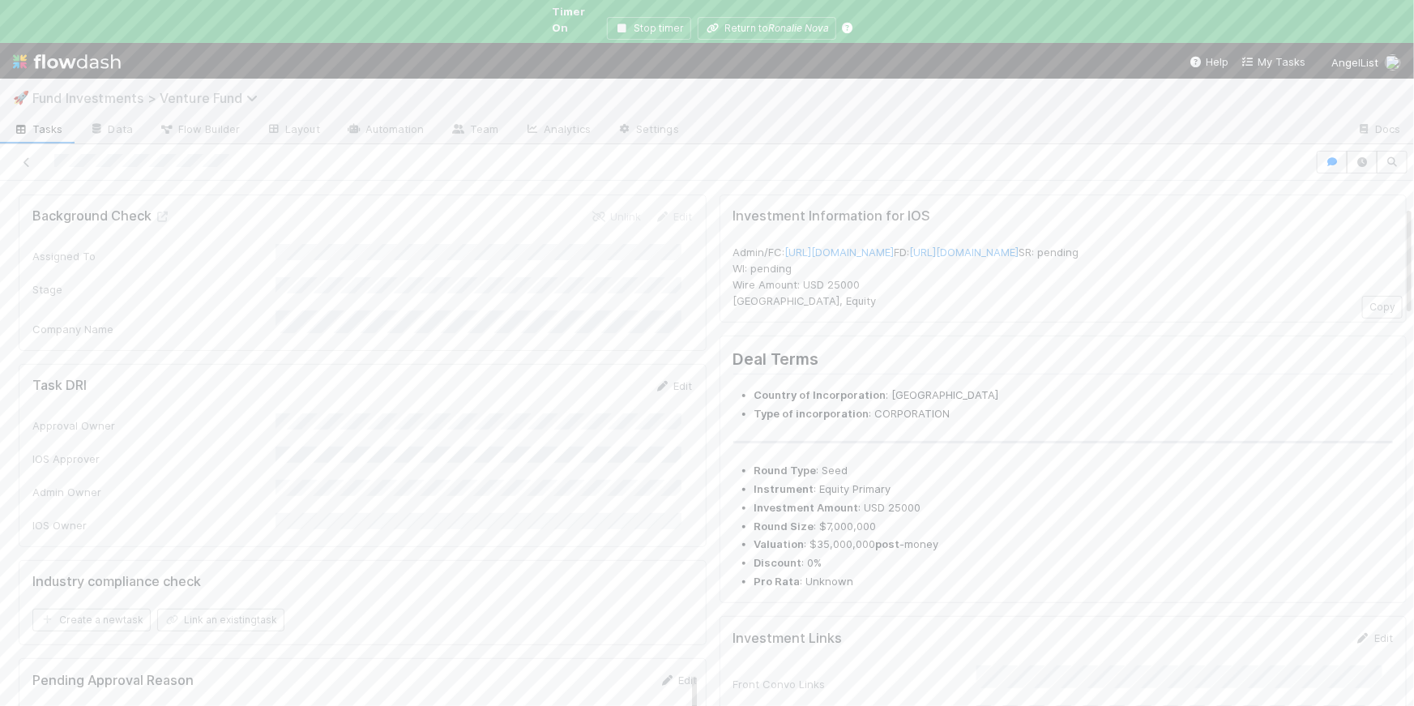
click at [193, 90] on span "Fund Investments > Venture Fund" at bounding box center [148, 98] width 233 height 16
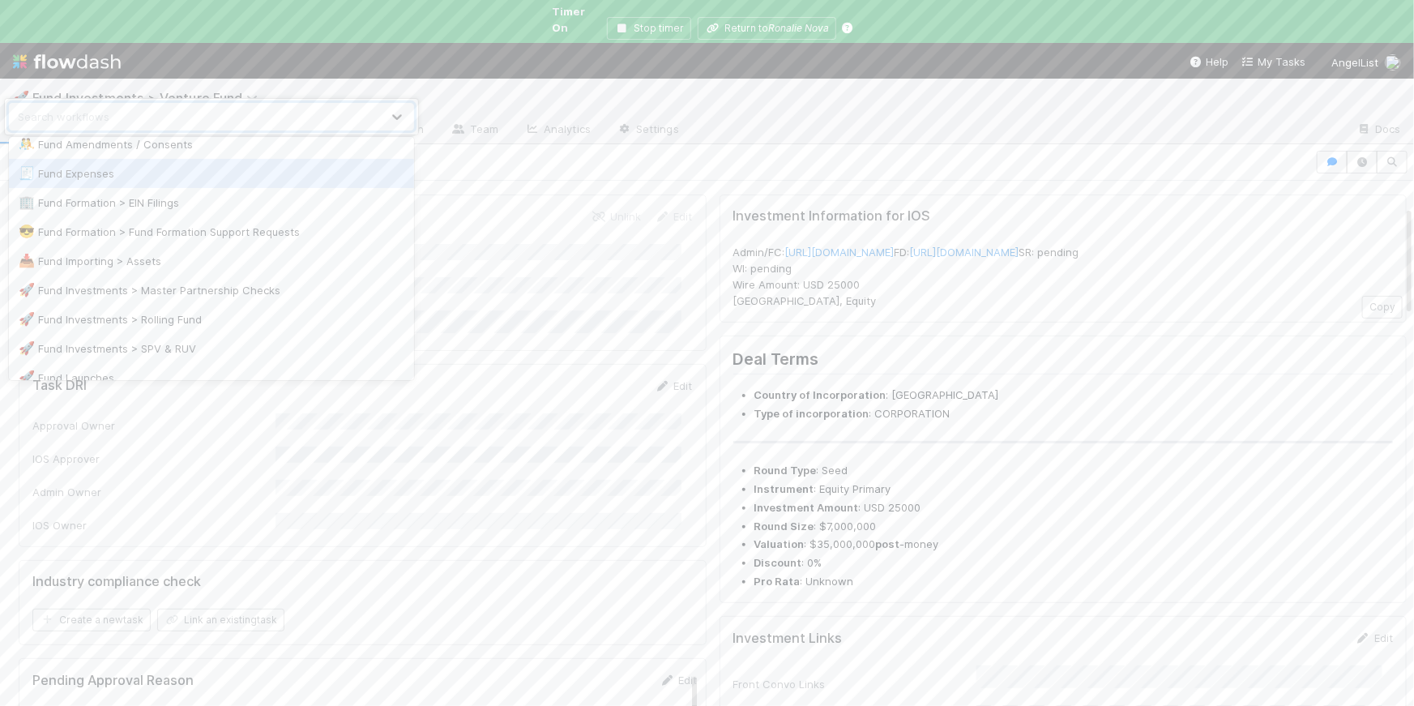
scroll to position [1150, 0]
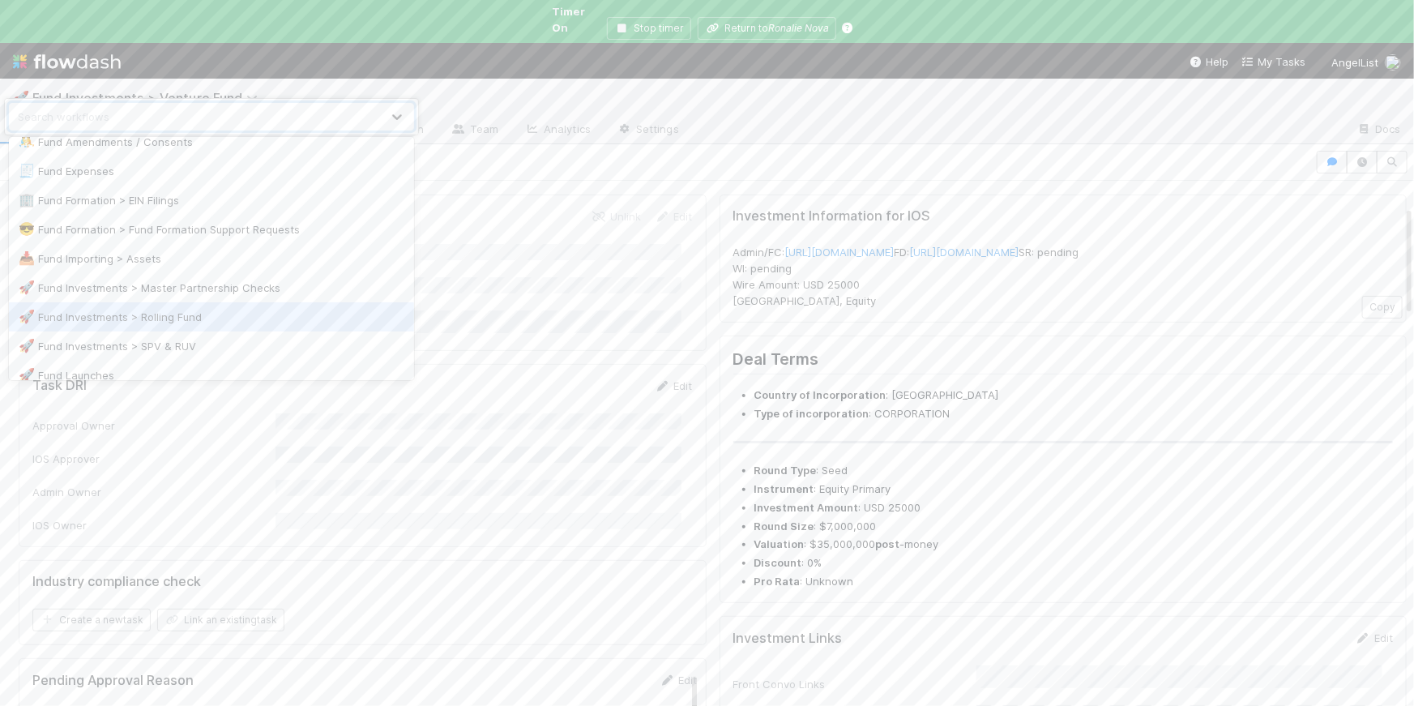
click at [224, 317] on div "🚀 Fund Investments > Rolling Fund" at bounding box center [212, 317] width 386 height 16
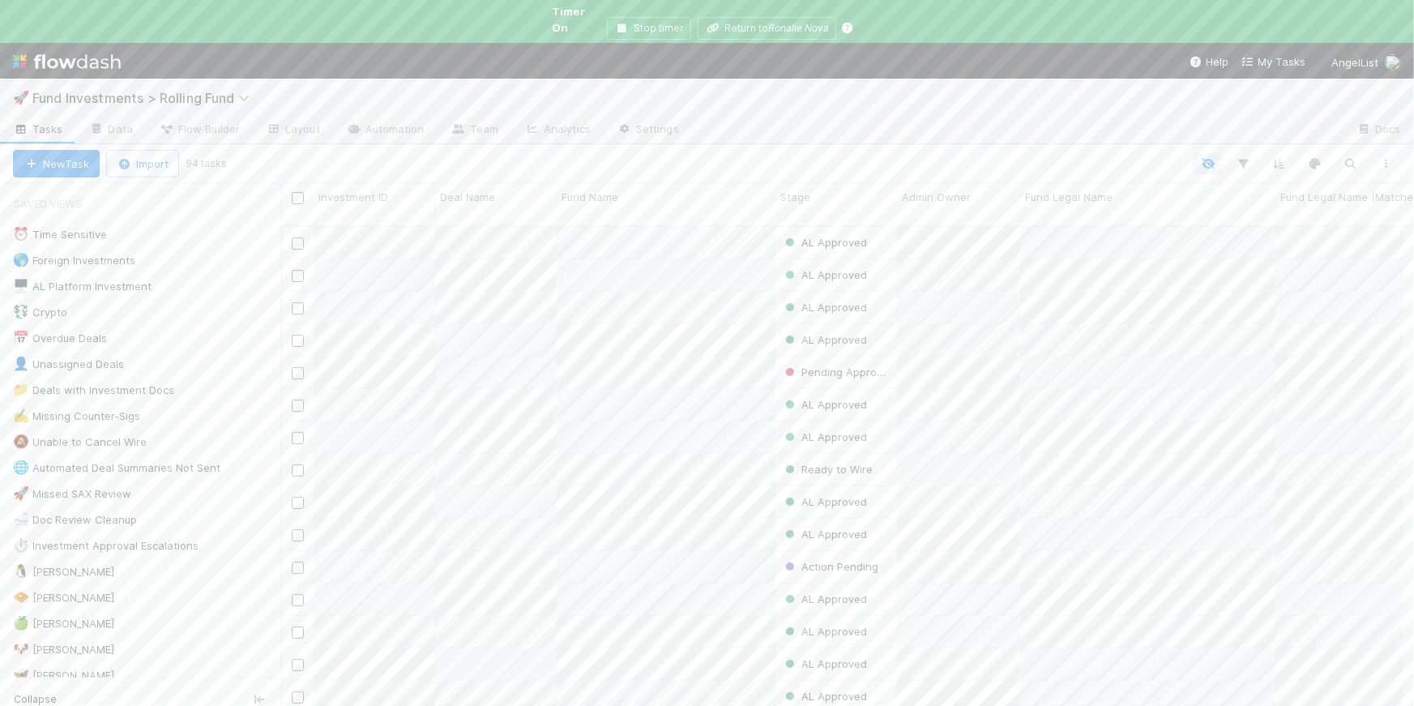
scroll to position [497, 1111]
click at [219, 90] on span "Fund Investments > Rolling Fund" at bounding box center [144, 98] width 225 height 16
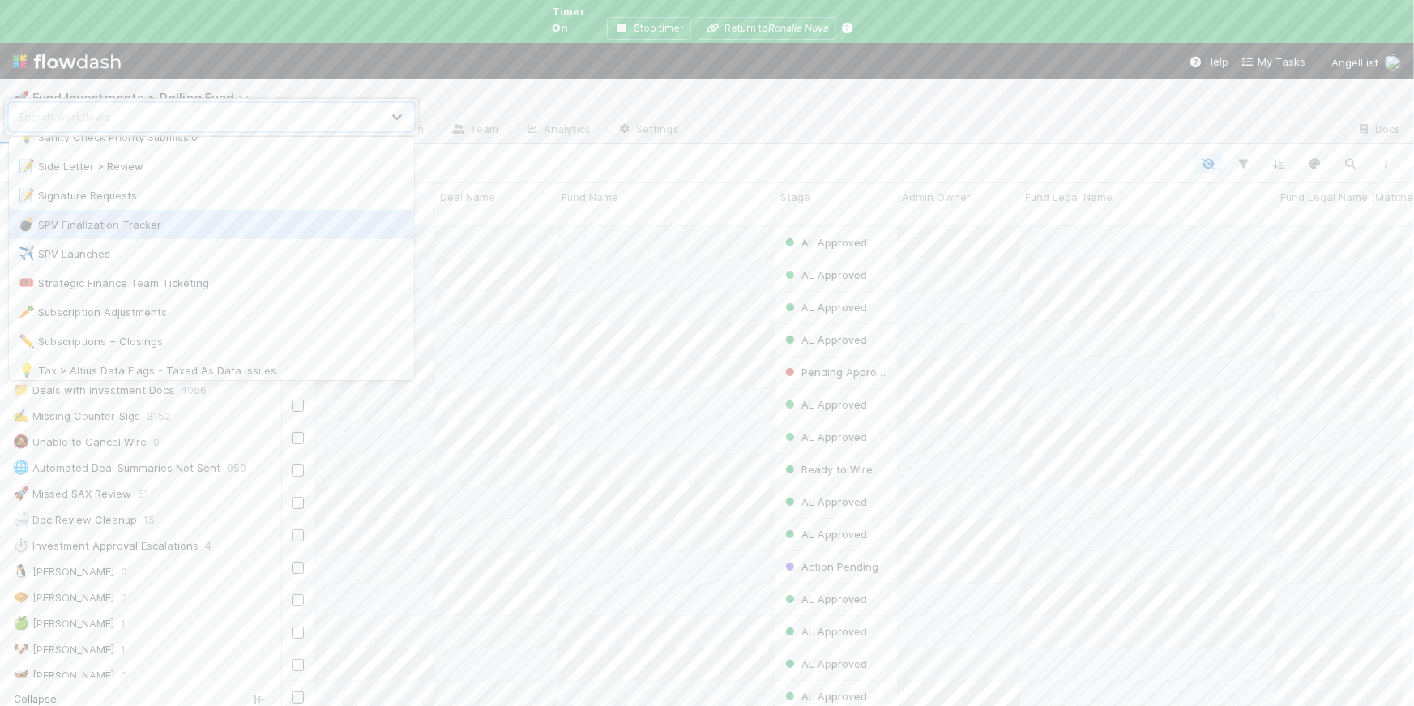
scroll to position [2095, 0]
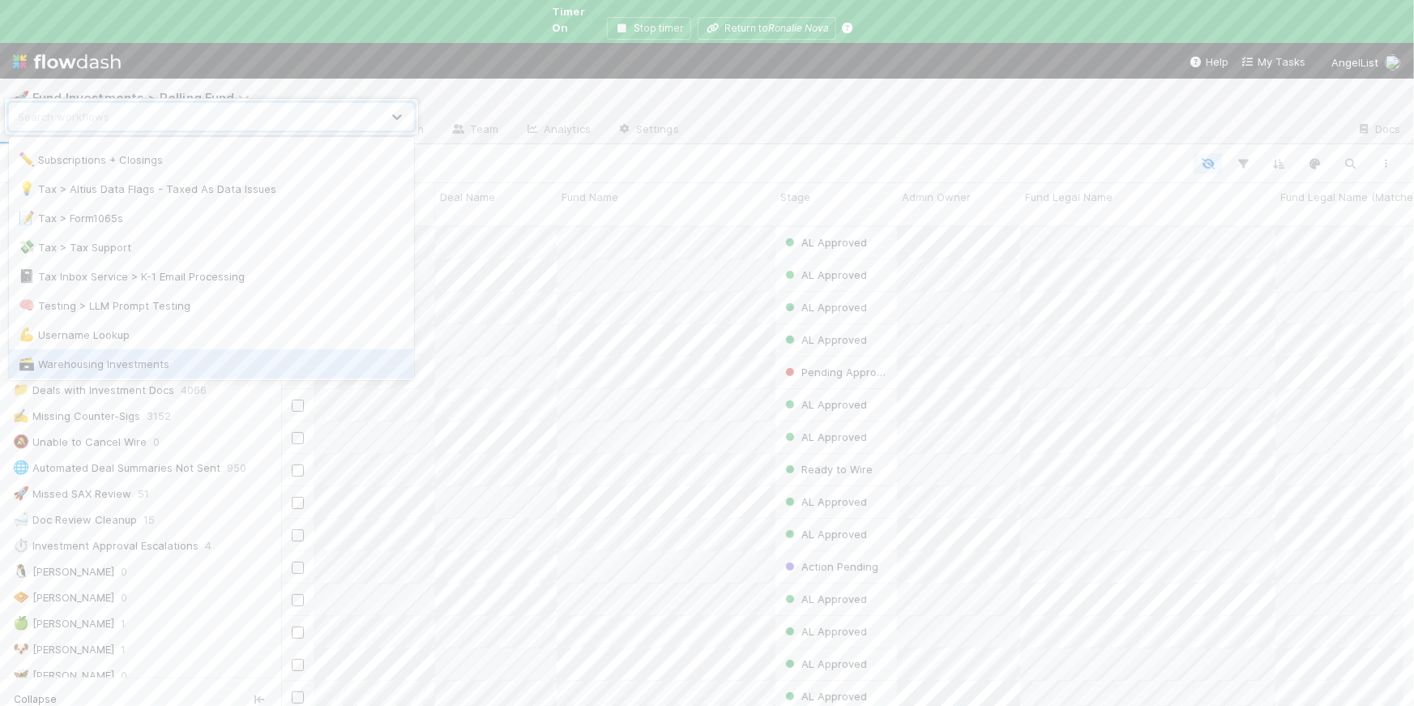
click at [163, 352] on div "🗃️ Warehousing Investments" at bounding box center [211, 363] width 405 height 29
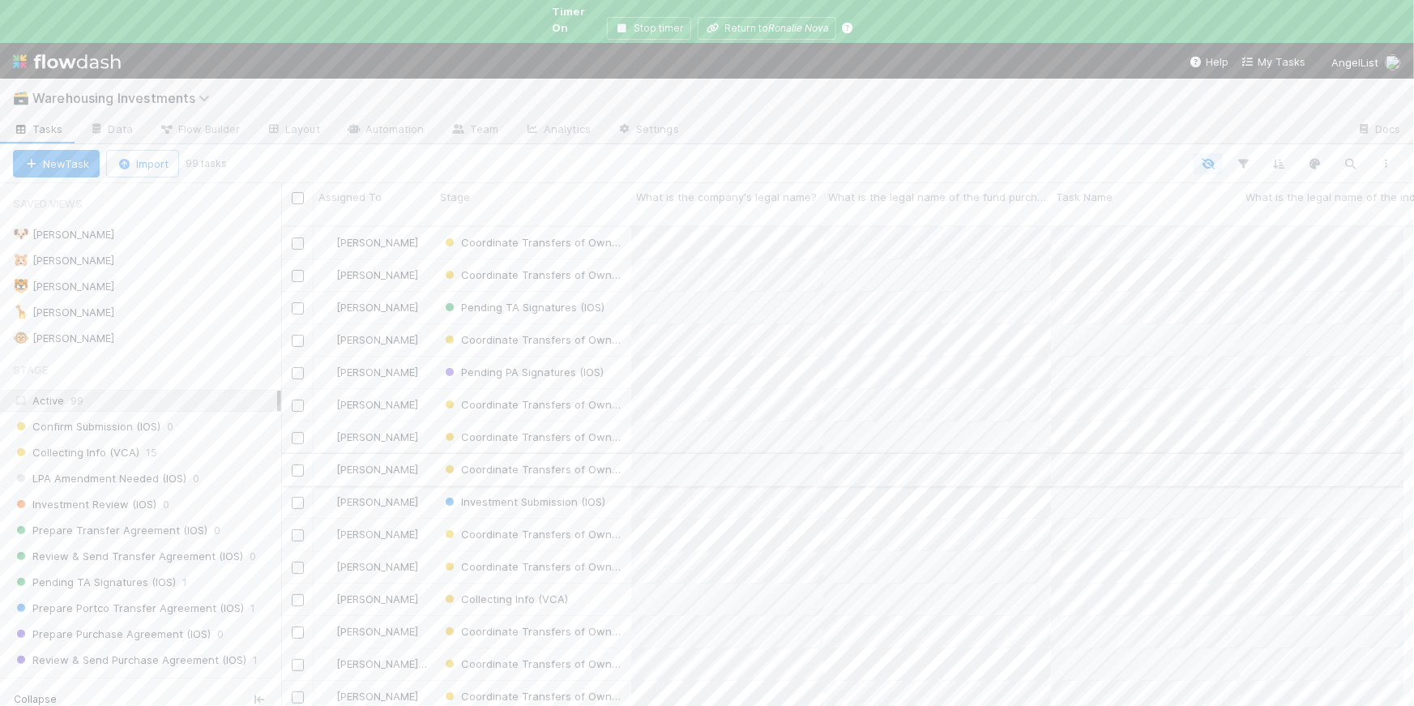
scroll to position [497, 1111]
click at [175, 334] on div "🐵 Chloe 2" at bounding box center [140, 338] width 281 height 22
click at [142, 328] on div "🐵 Chloe 2" at bounding box center [147, 338] width 268 height 20
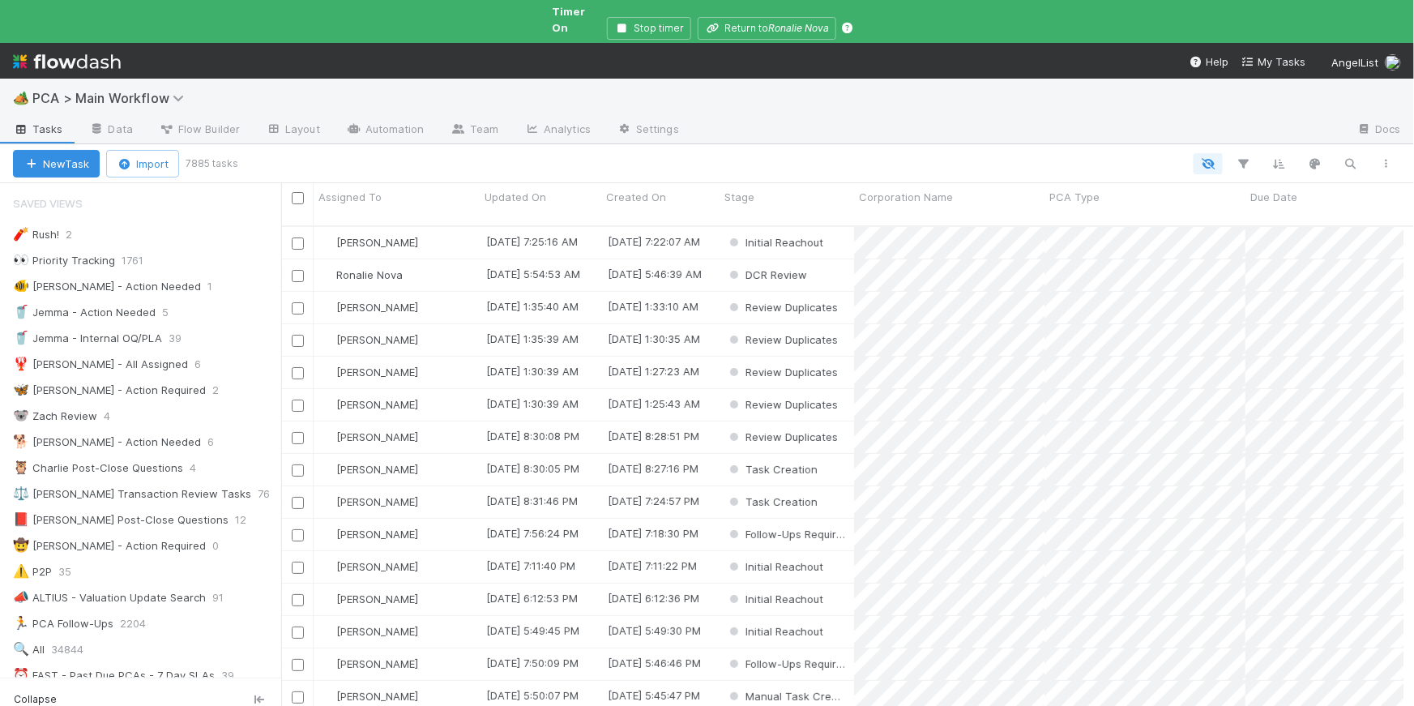
scroll to position [497, 1111]
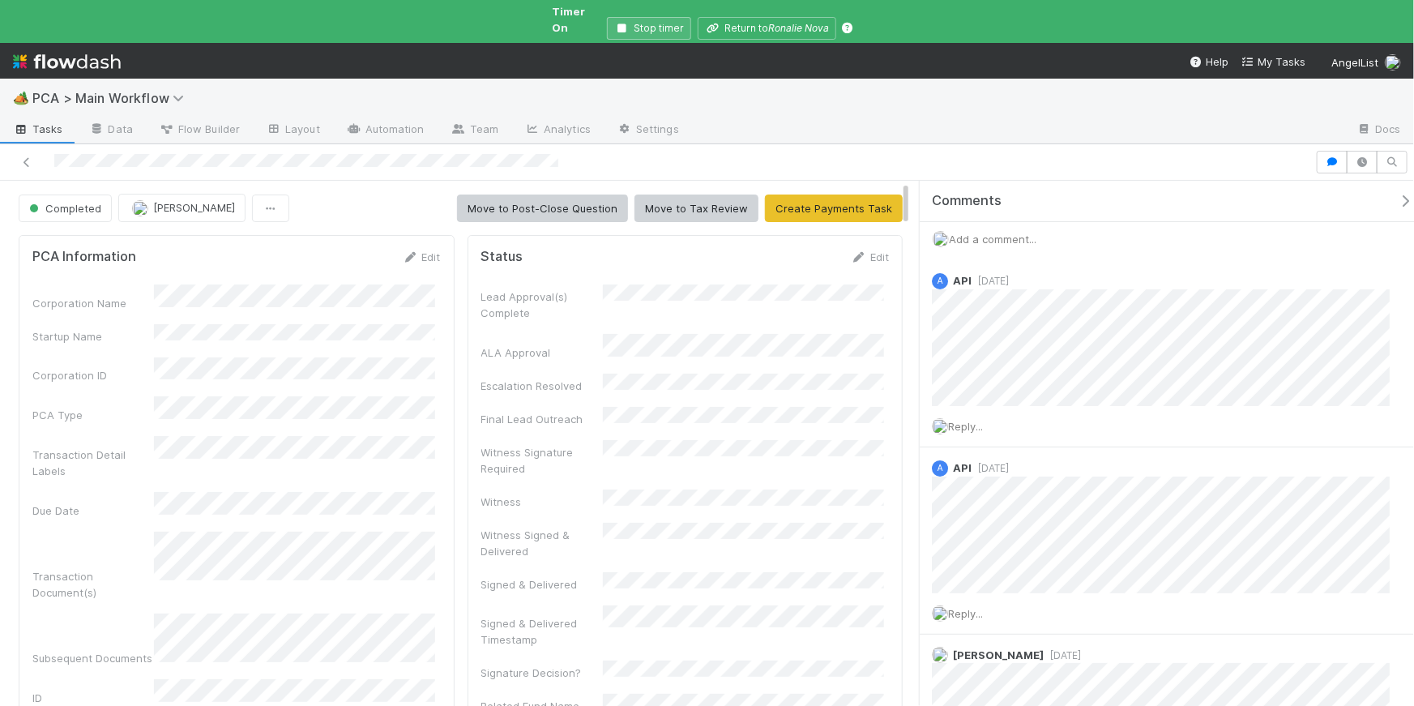
scroll to position [4, 0]
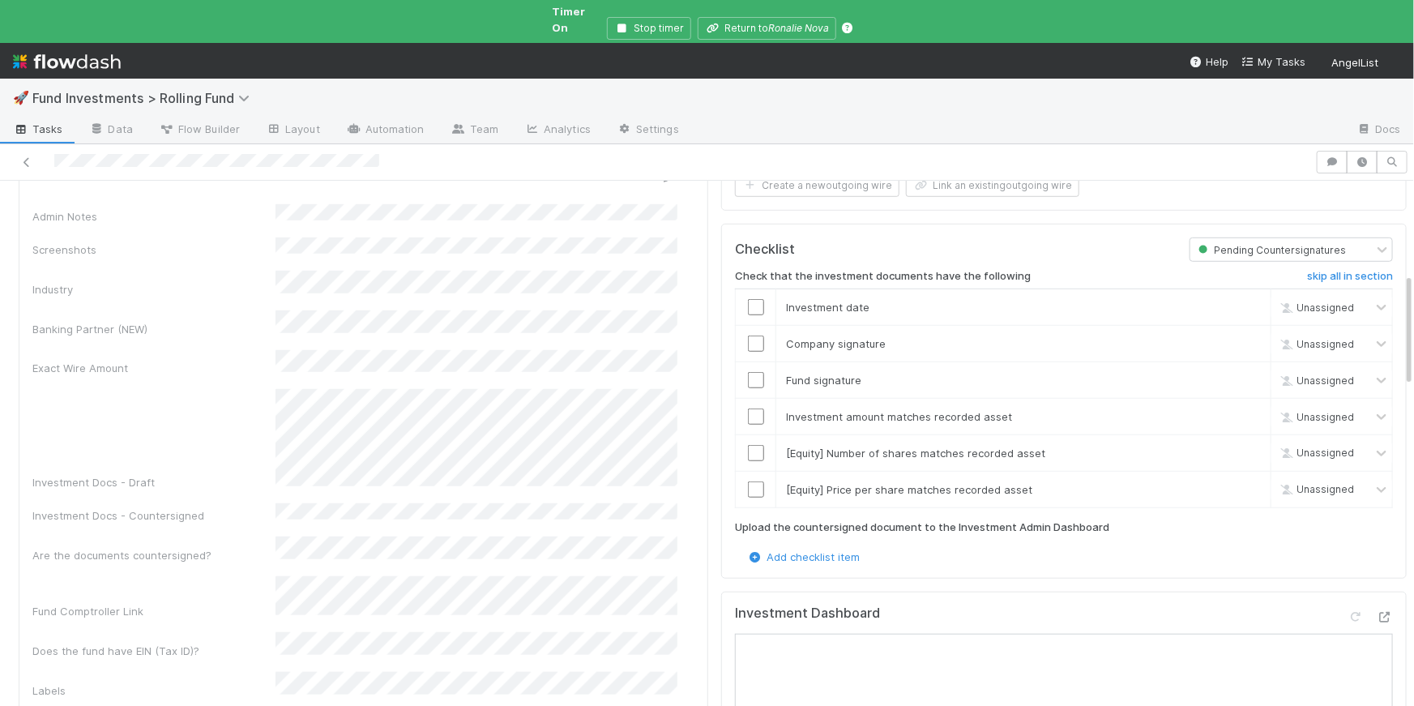
scroll to position [437, 0]
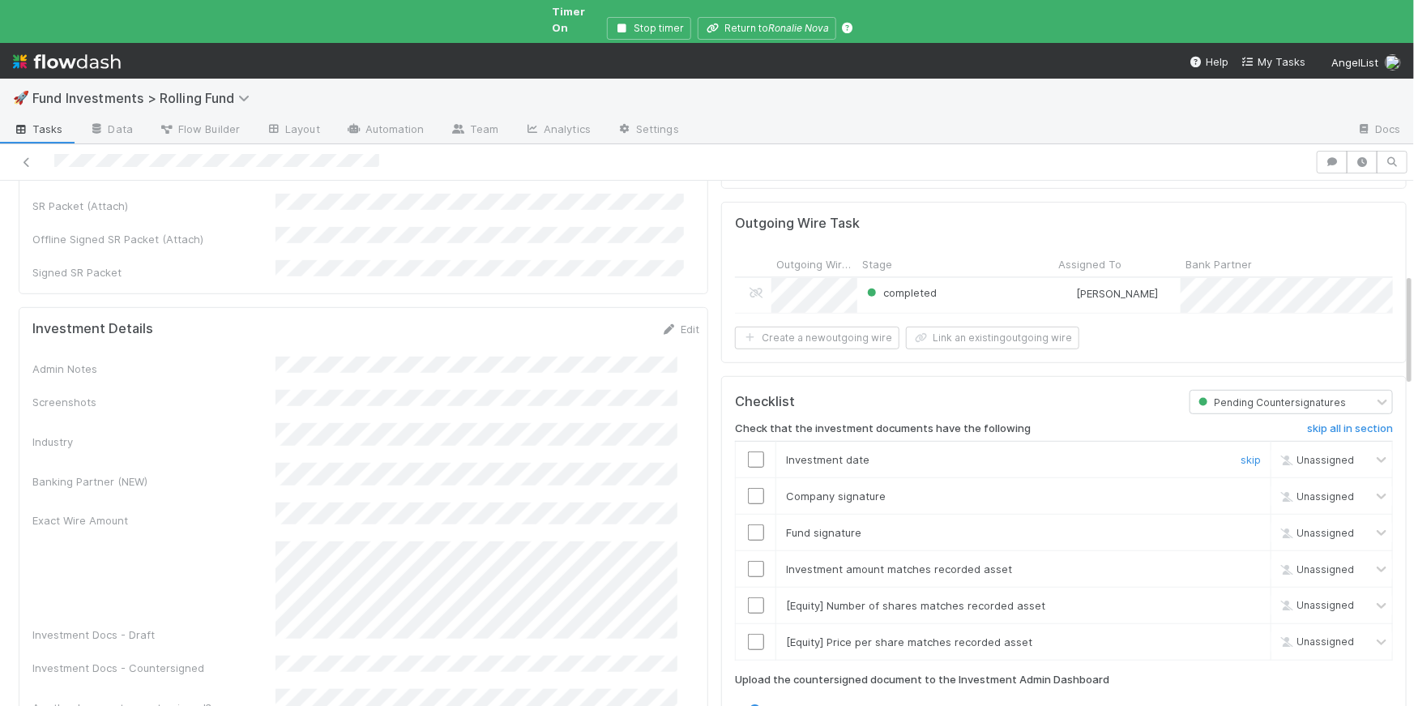
click at [748, 451] on input "checkbox" at bounding box center [756, 459] width 16 height 16
click at [748, 524] on input "checkbox" at bounding box center [756, 532] width 16 height 16
click at [748, 488] on input "checkbox" at bounding box center [756, 496] width 16 height 16
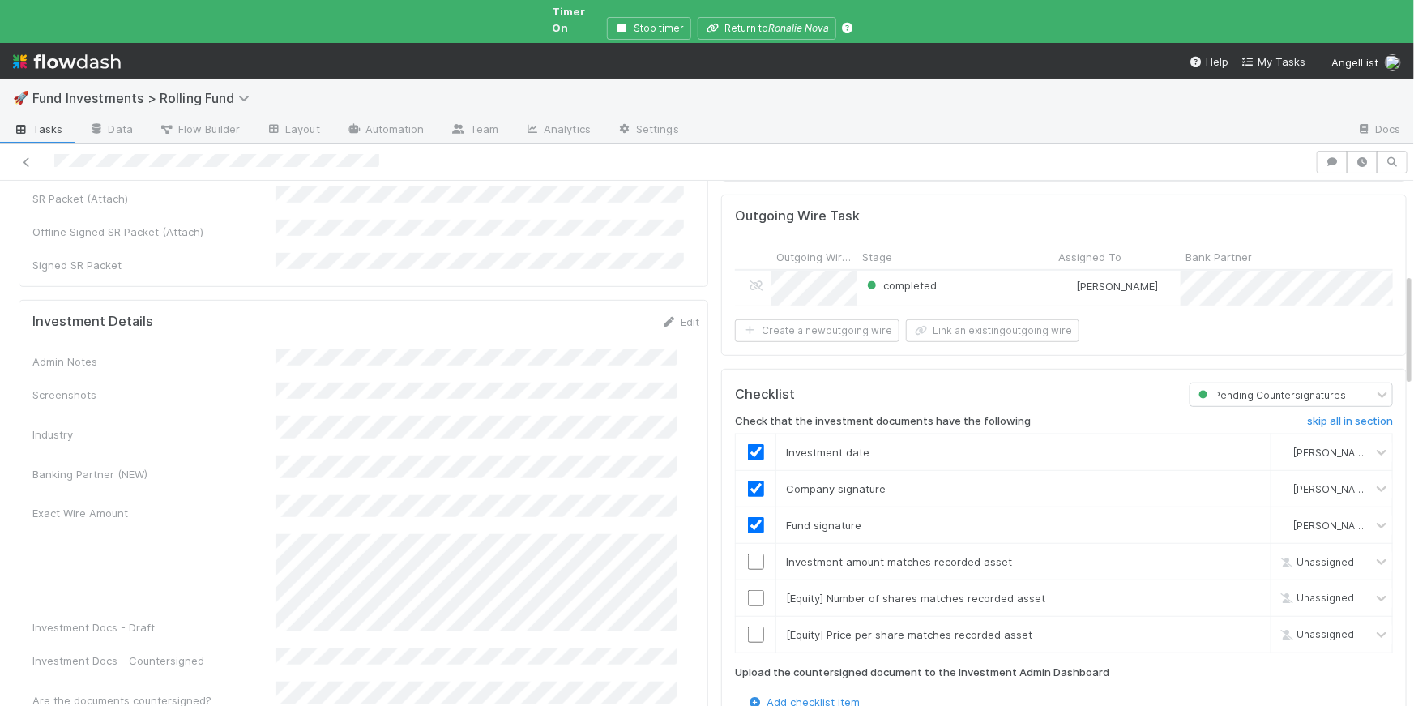
scroll to position [454, 0]
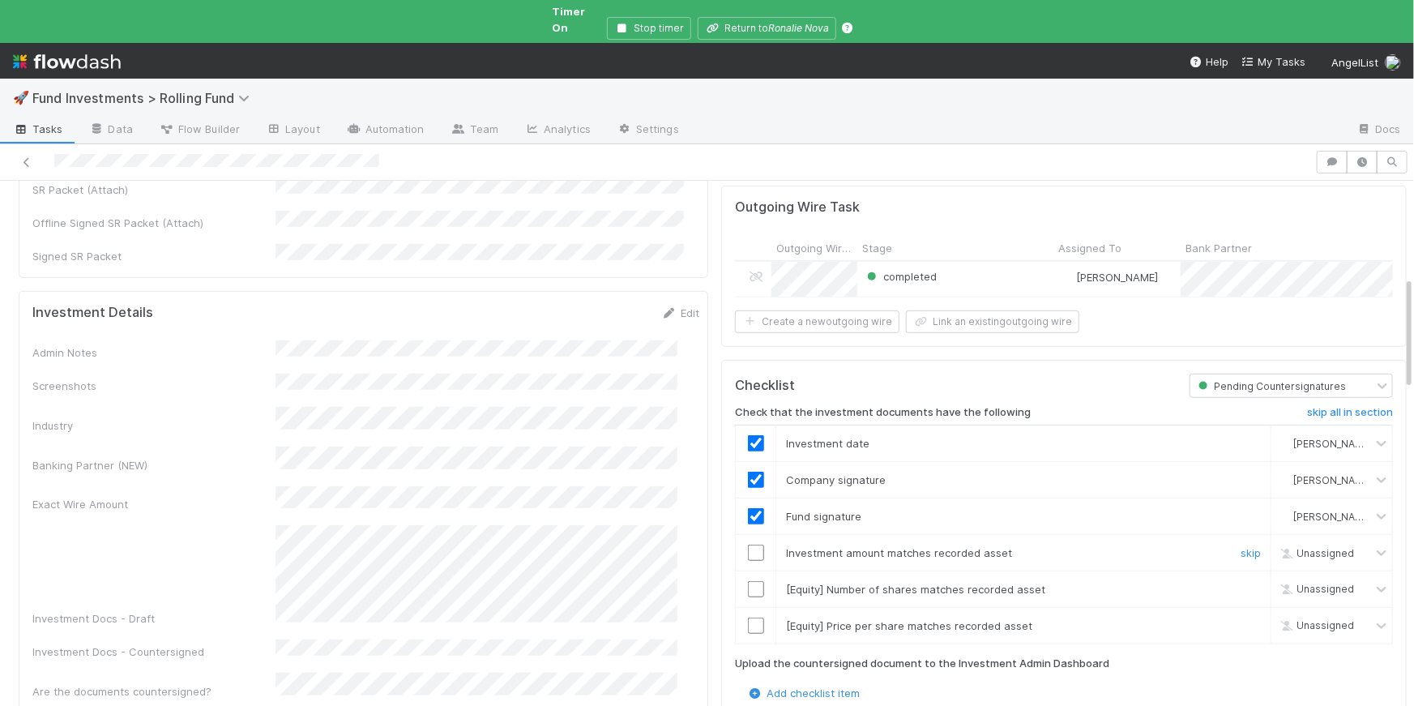
click at [748, 544] on input "checkbox" at bounding box center [756, 552] width 16 height 16
click at [748, 581] on input "checkbox" at bounding box center [756, 589] width 16 height 16
checkbox input "true"
drag, startPoint x: 742, startPoint y: 597, endPoint x: 745, endPoint y: 587, distance: 10.0
click at [748, 617] on input "checkbox" at bounding box center [756, 625] width 16 height 16
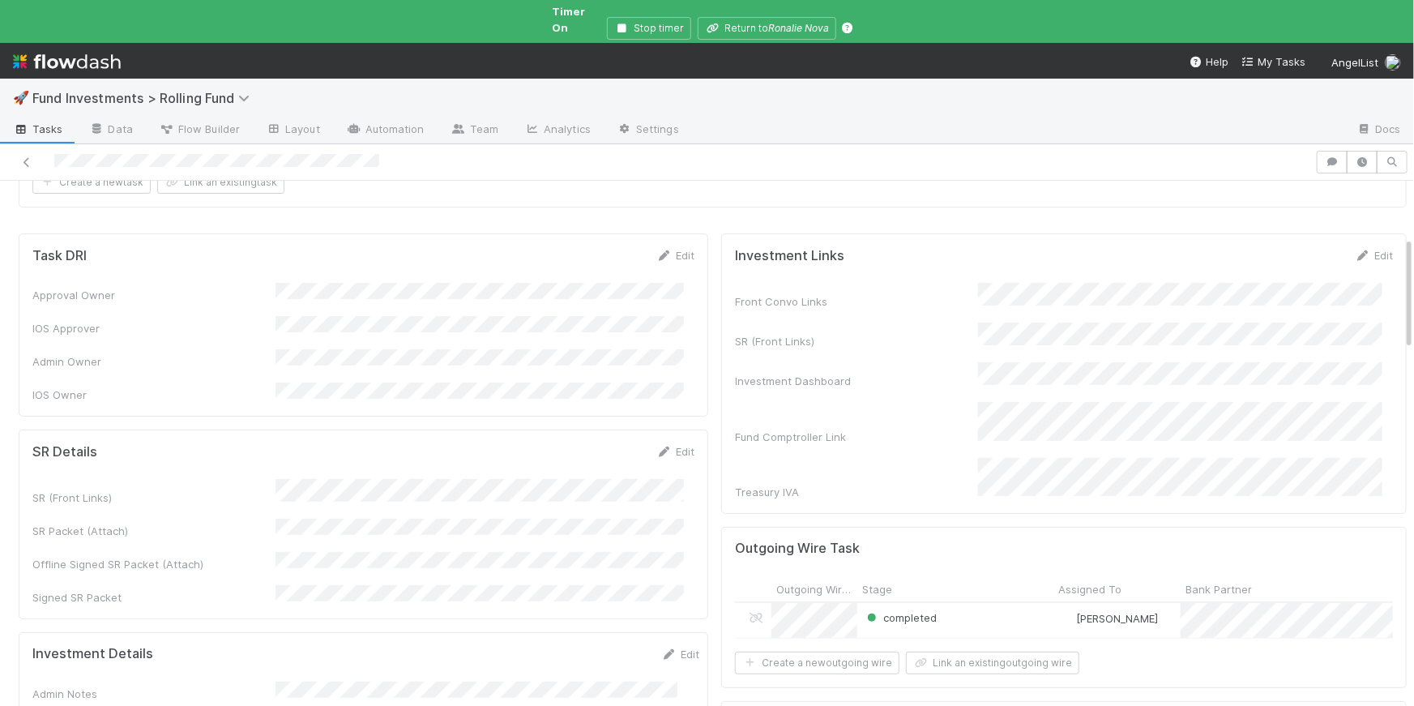
scroll to position [0, 0]
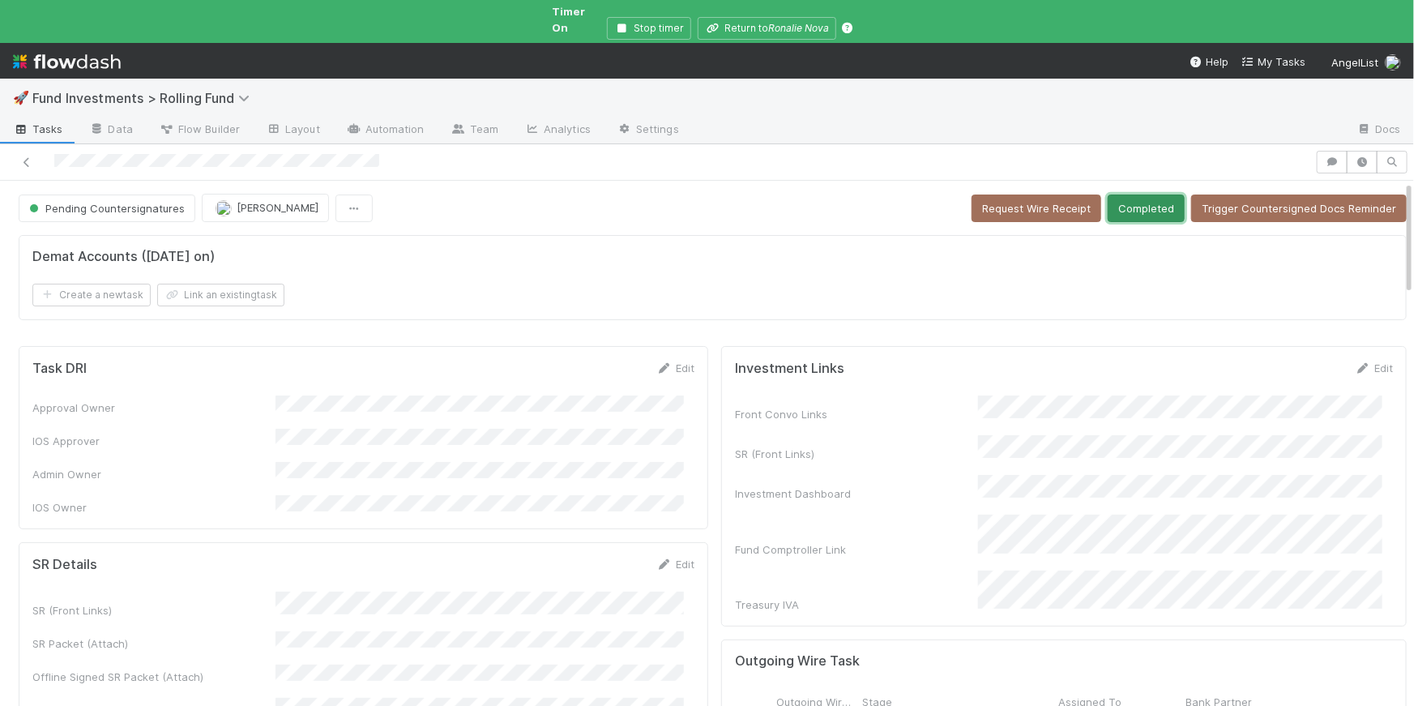
click at [1131, 194] on button "Completed" at bounding box center [1145, 208] width 77 height 28
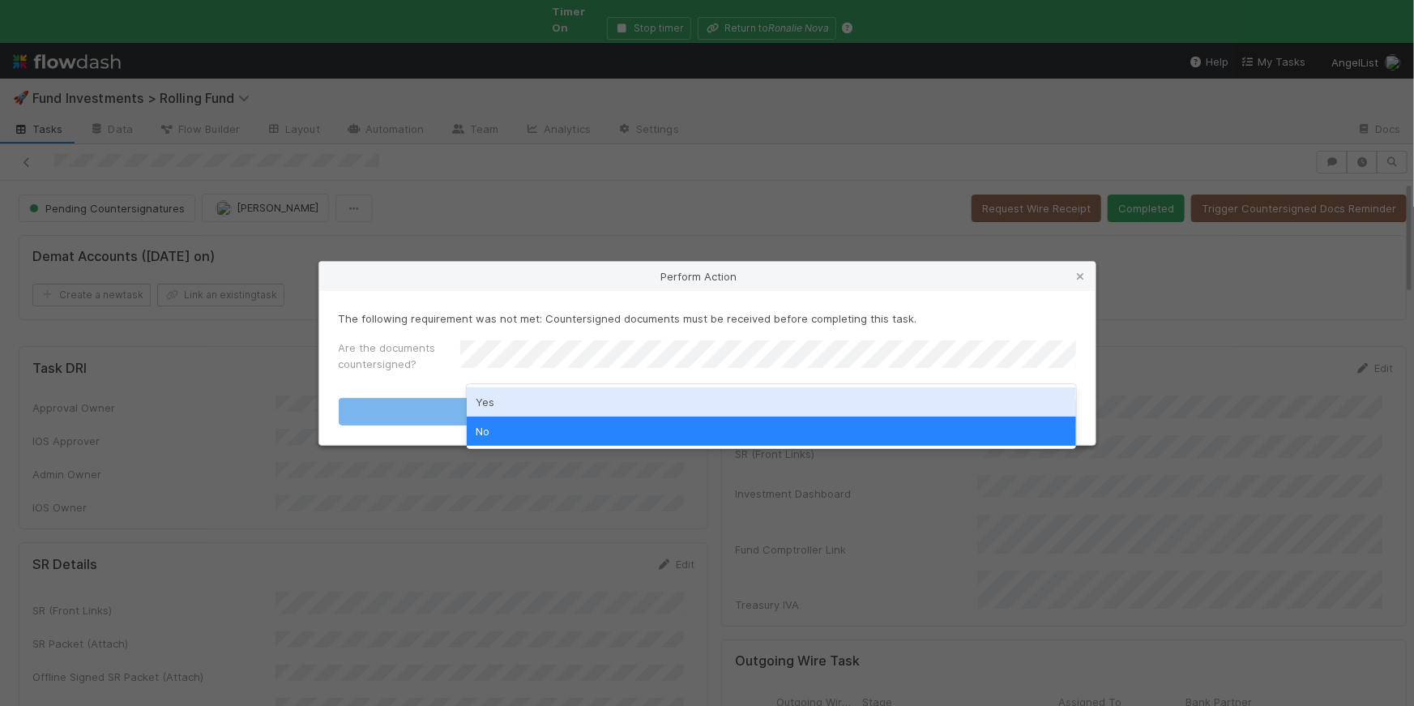
drag, startPoint x: 594, startPoint y: 397, endPoint x: 625, endPoint y: 398, distance: 31.6
click at [594, 397] on div "Yes" at bounding box center [771, 401] width 609 height 29
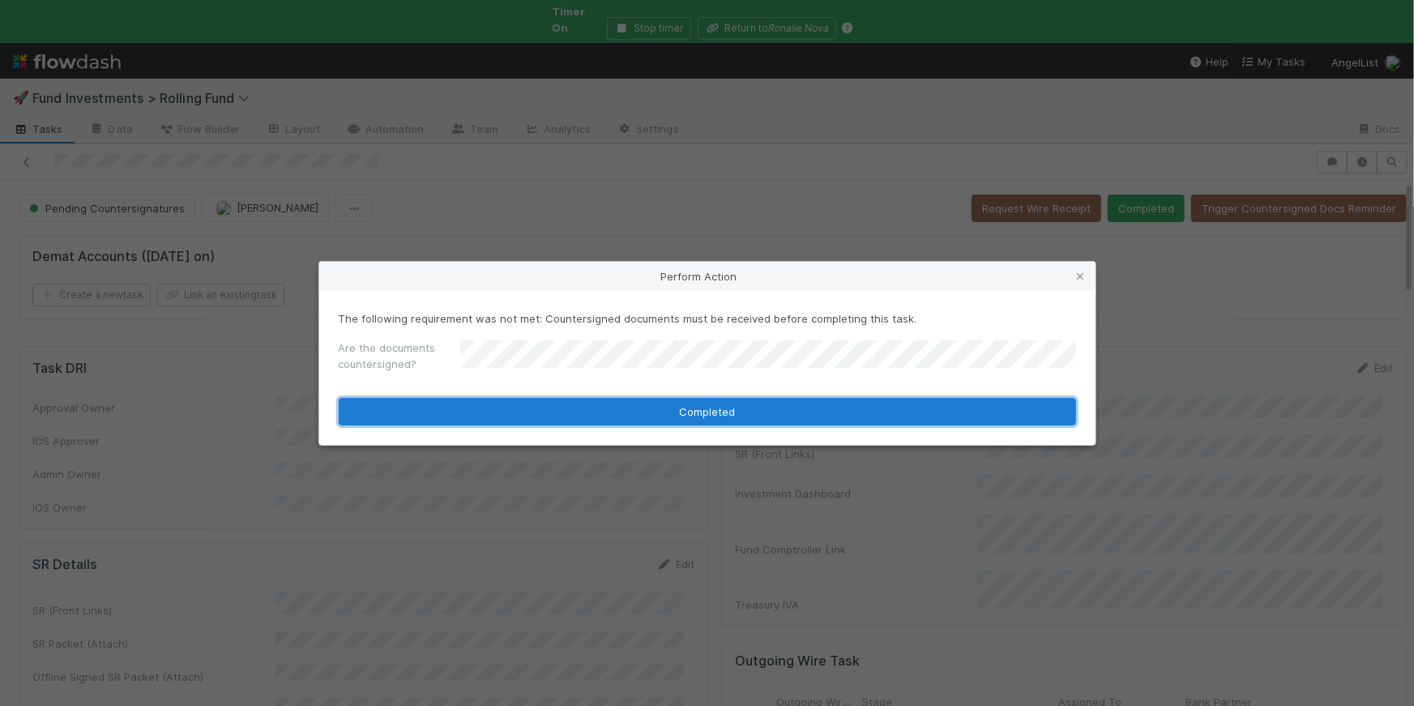
click at [689, 412] on button "Completed" at bounding box center [707, 412] width 737 height 28
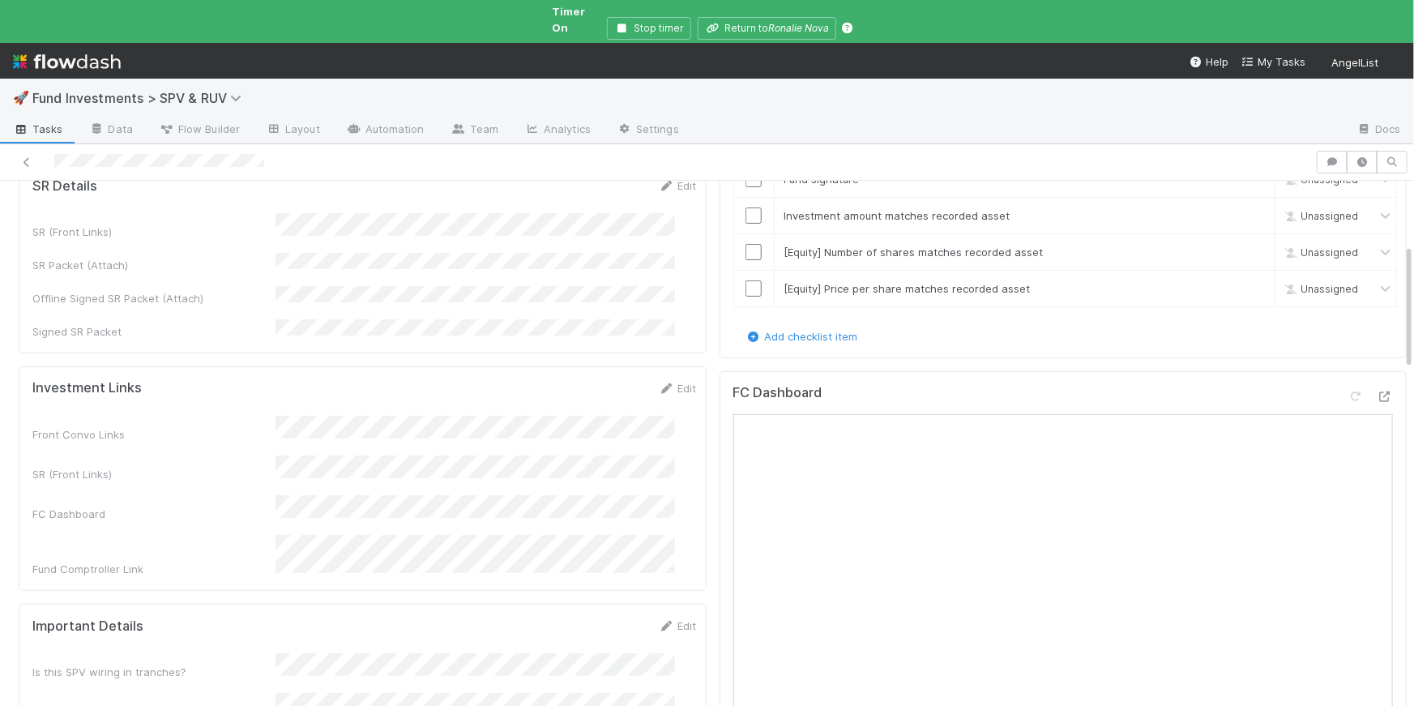
scroll to position [269, 0]
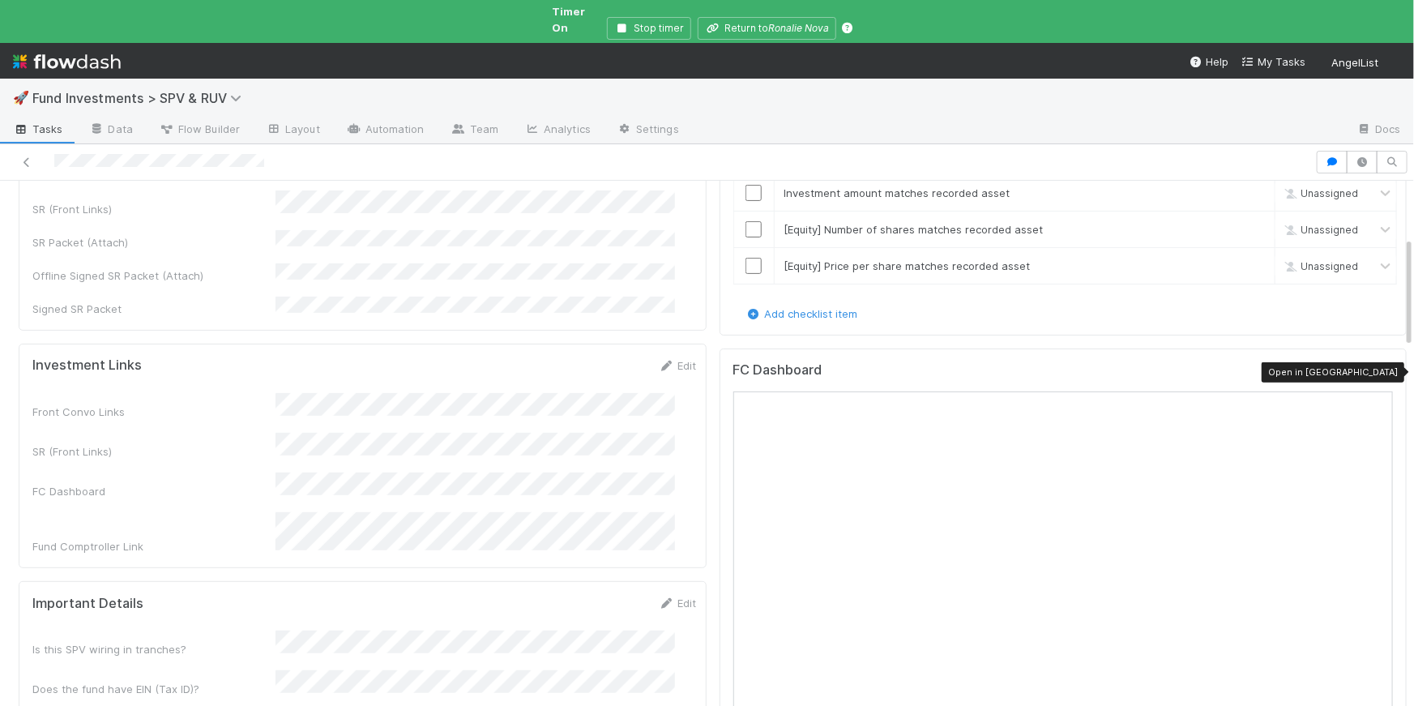
click at [1376, 369] on icon at bounding box center [1384, 374] width 16 height 11
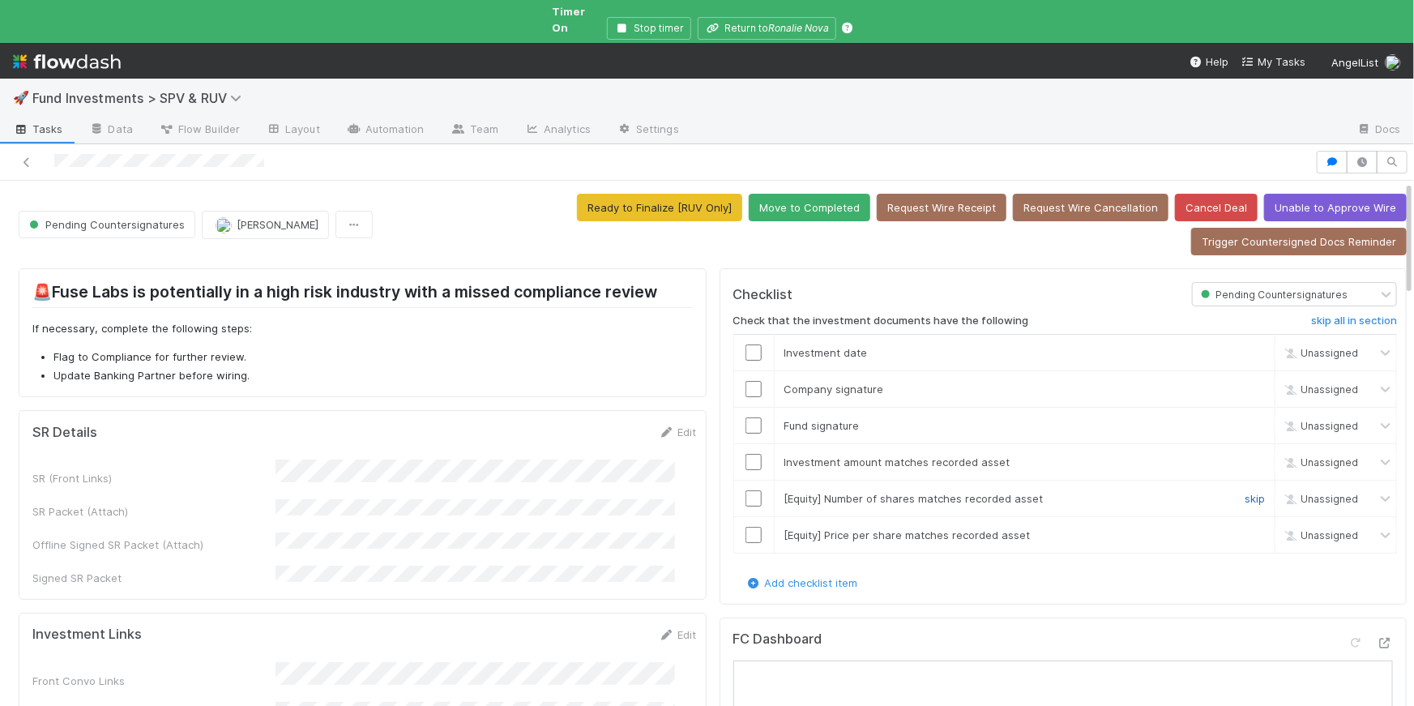
click at [1244, 492] on link "skip" at bounding box center [1254, 498] width 20 height 13
click at [1244, 528] on link "skip" at bounding box center [1254, 534] width 20 height 13
click at [745, 454] on input "checkbox" at bounding box center [753, 462] width 16 height 16
click at [745, 417] on input "checkbox" at bounding box center [753, 425] width 16 height 16
click at [745, 381] on input "checkbox" at bounding box center [753, 389] width 16 height 16
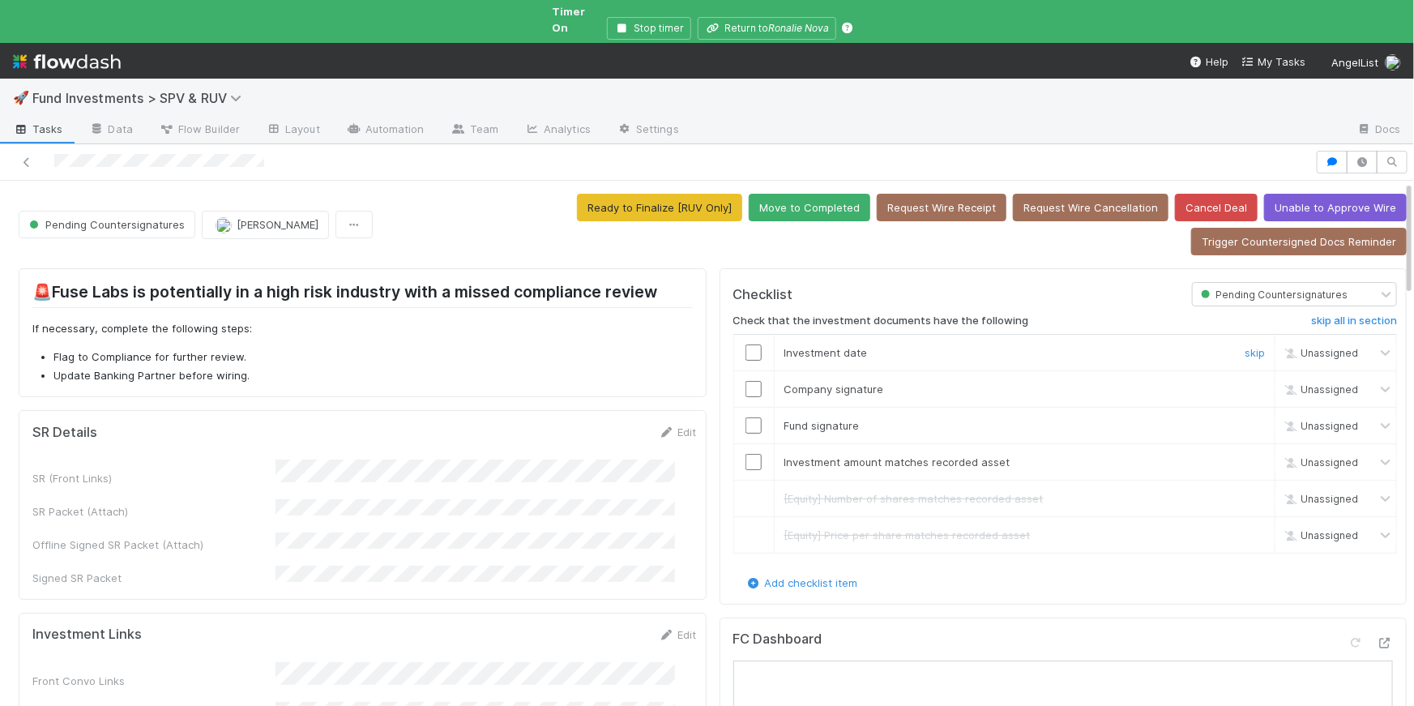
click at [745, 344] on input "checkbox" at bounding box center [753, 352] width 16 height 16
checkbox input "true"
click at [745, 381] on input "checkbox" at bounding box center [753, 389] width 16 height 16
click at [750, 417] on input "checkbox" at bounding box center [753, 425] width 16 height 16
click at [749, 194] on button "Move to Completed" at bounding box center [810, 208] width 122 height 28
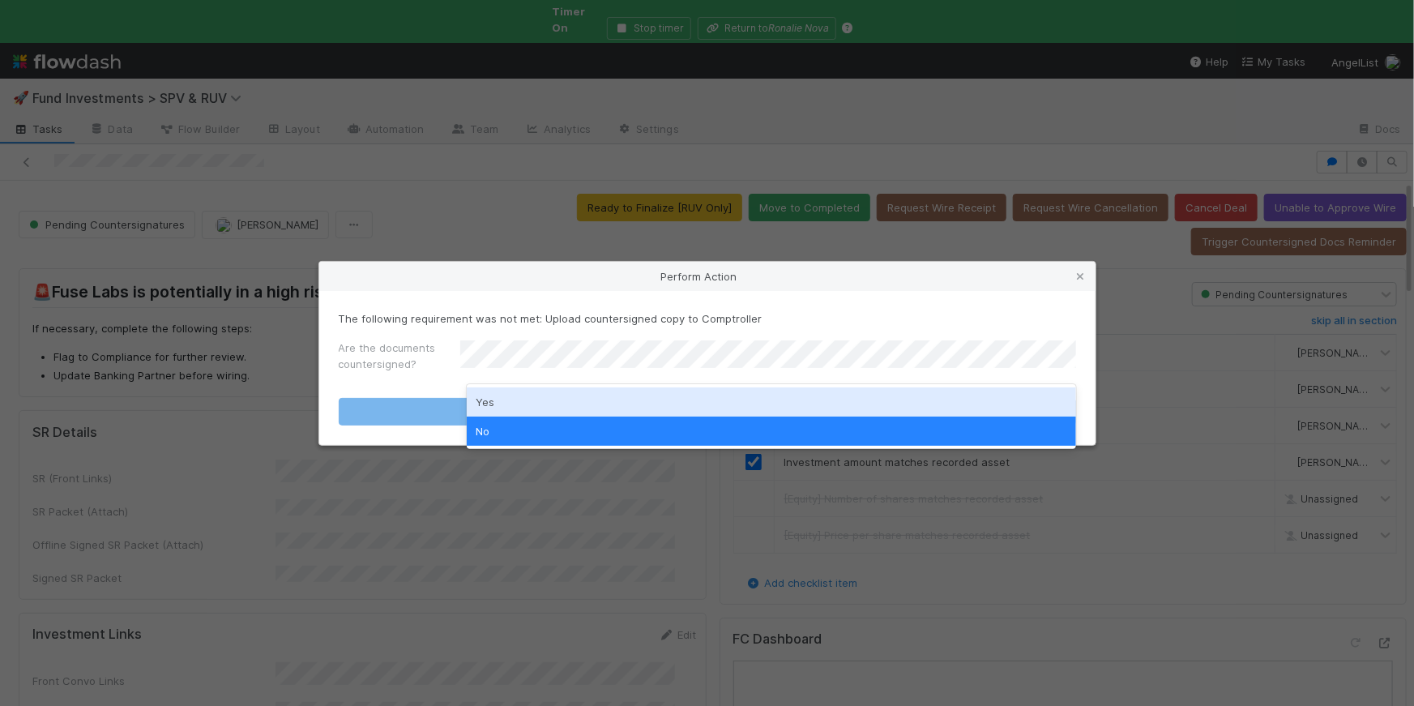
click at [516, 398] on div "Yes" at bounding box center [771, 401] width 609 height 29
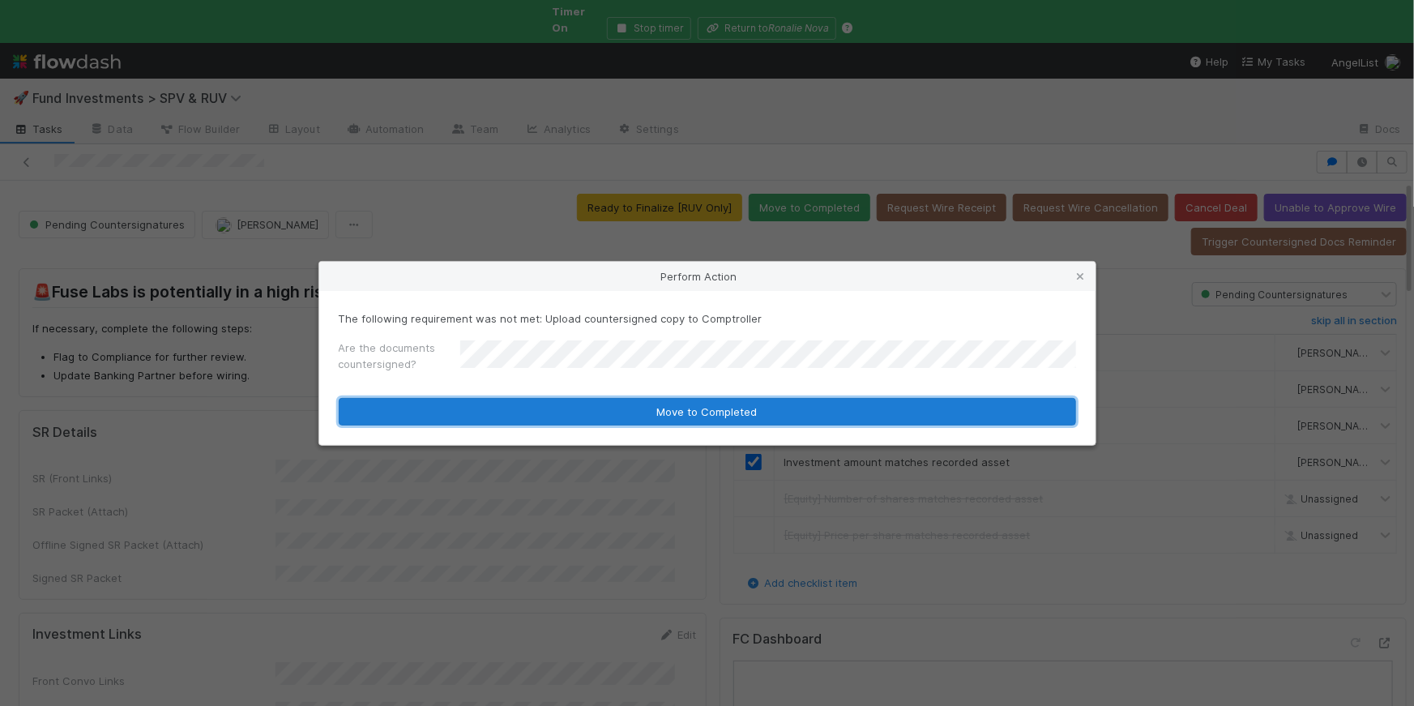
click at [599, 403] on button "Move to Completed" at bounding box center [707, 412] width 737 height 28
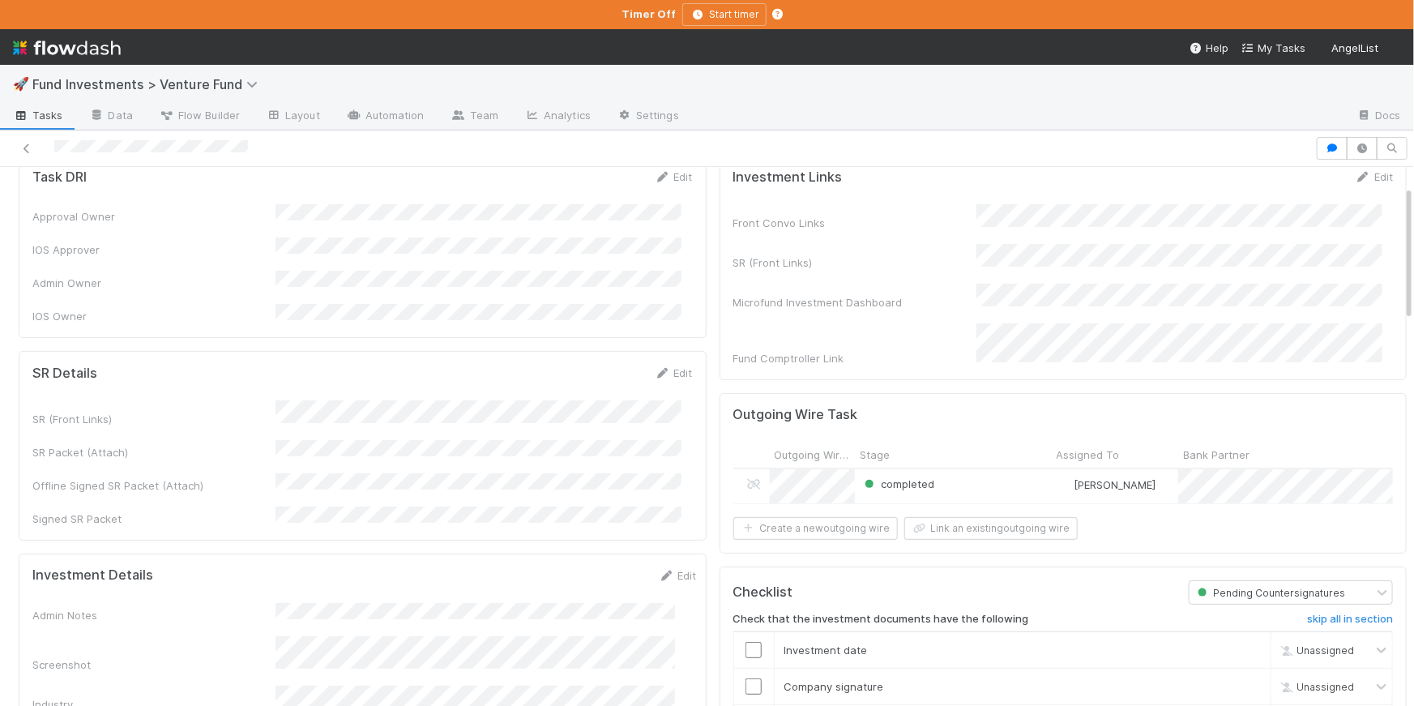
scroll to position [81, 0]
click at [745, 640] on input "checkbox" at bounding box center [753, 647] width 16 height 16
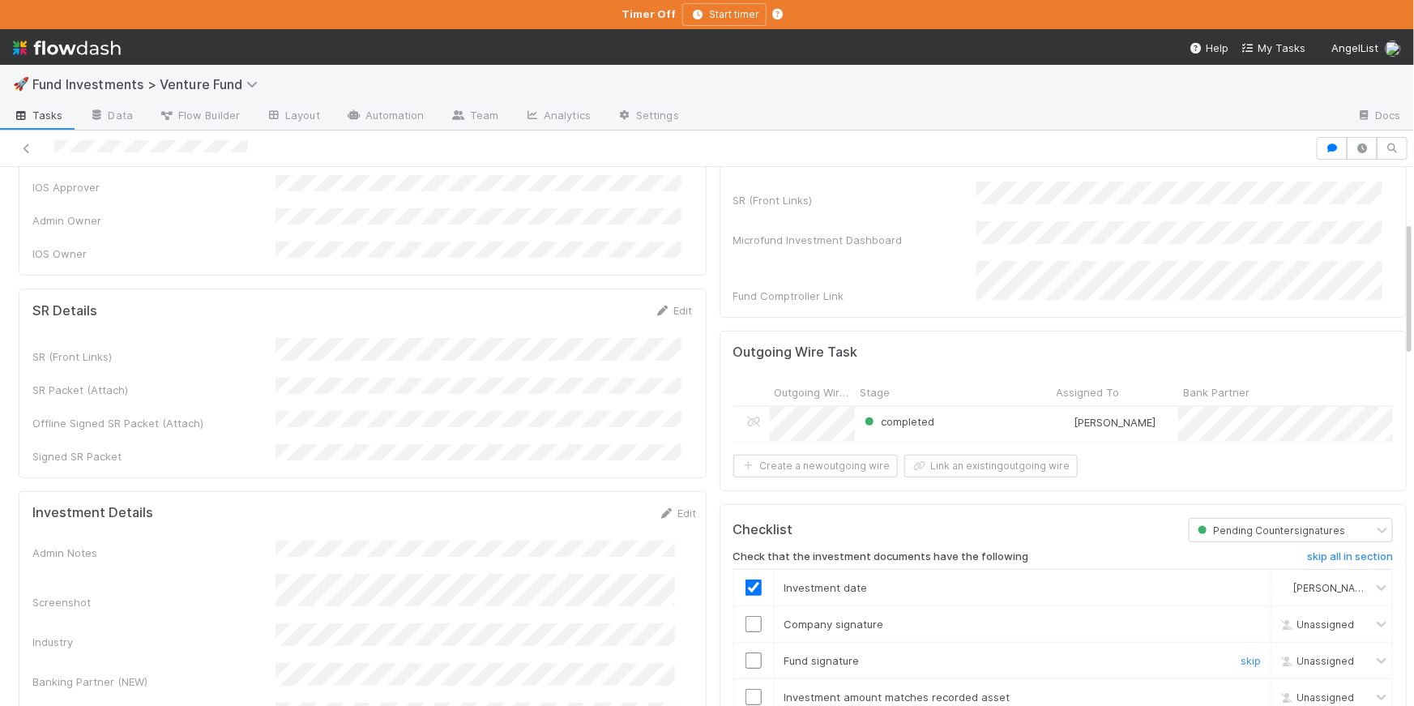
scroll to position [219, 0]
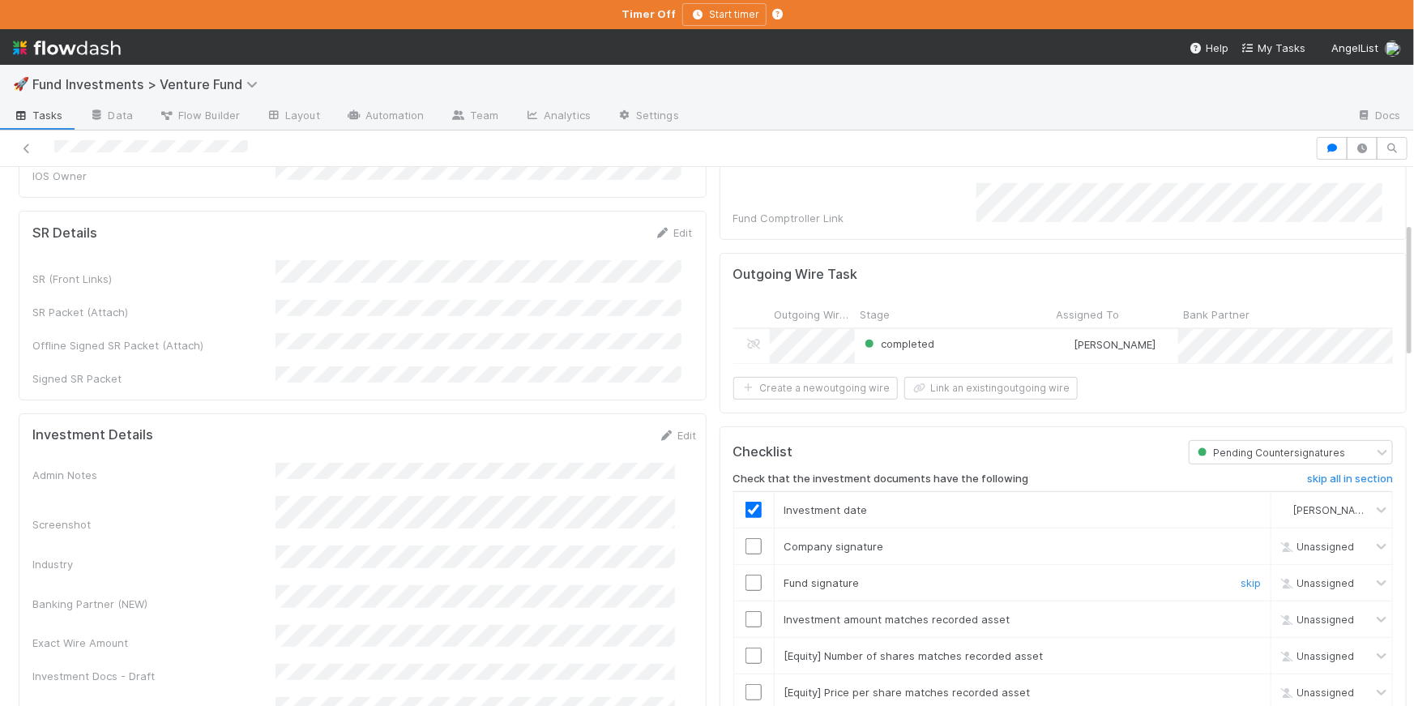
click at [745, 574] on input "checkbox" at bounding box center [753, 582] width 16 height 16
click at [745, 539] on input "checkbox" at bounding box center [753, 546] width 16 height 16
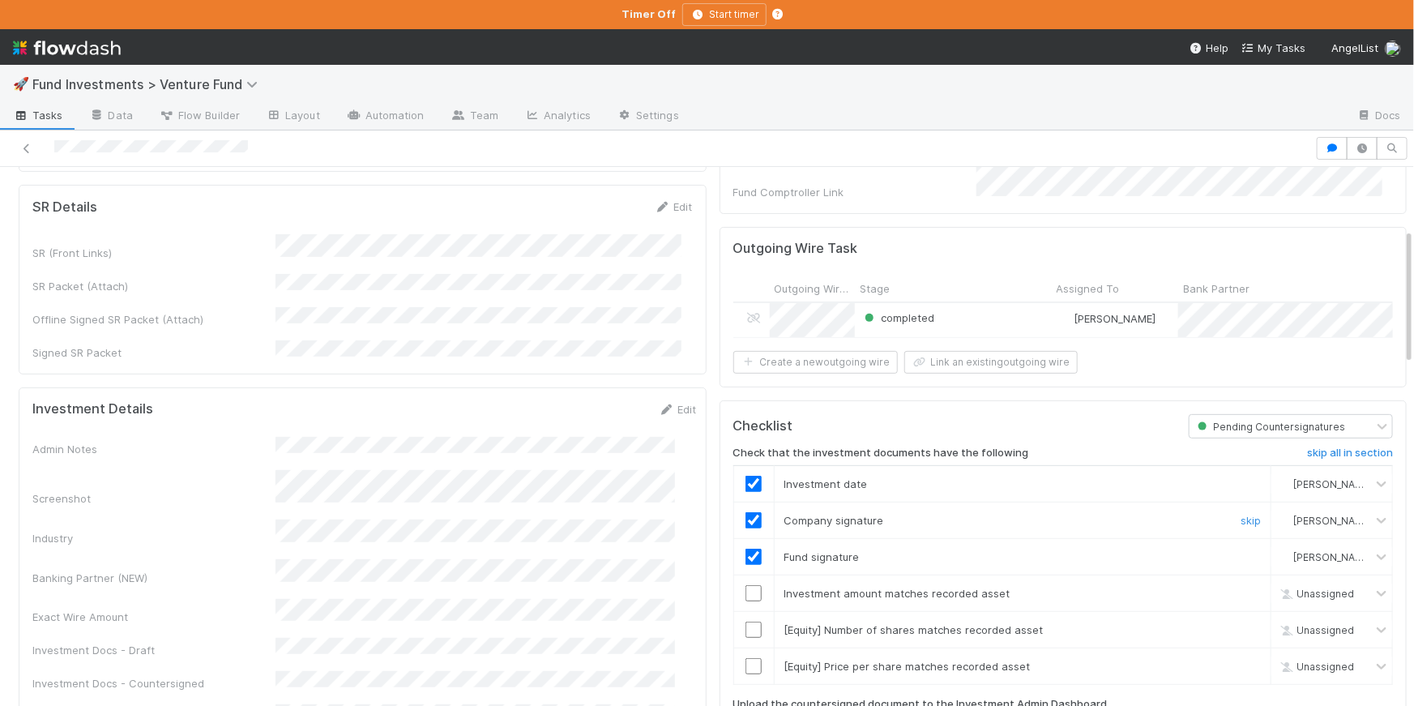
scroll to position [253, 0]
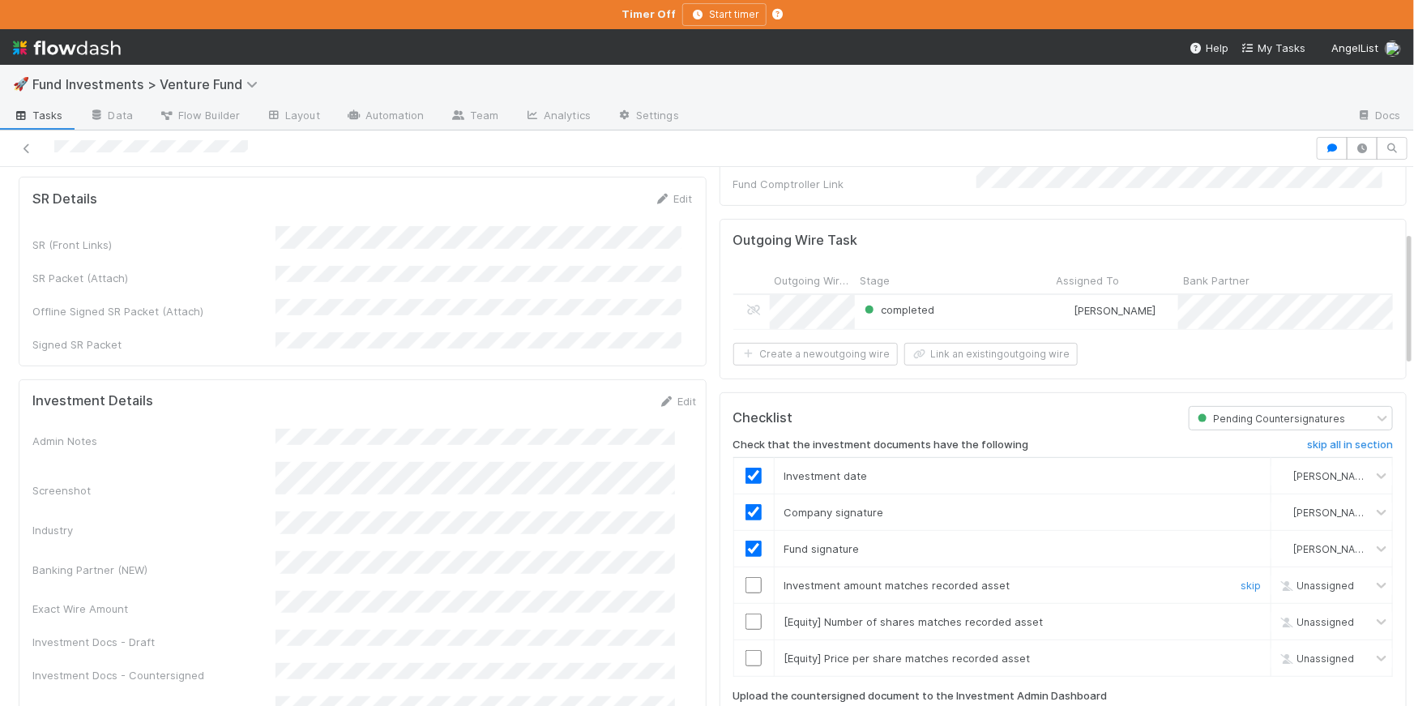
click at [745, 577] on input "checkbox" at bounding box center [753, 585] width 16 height 16
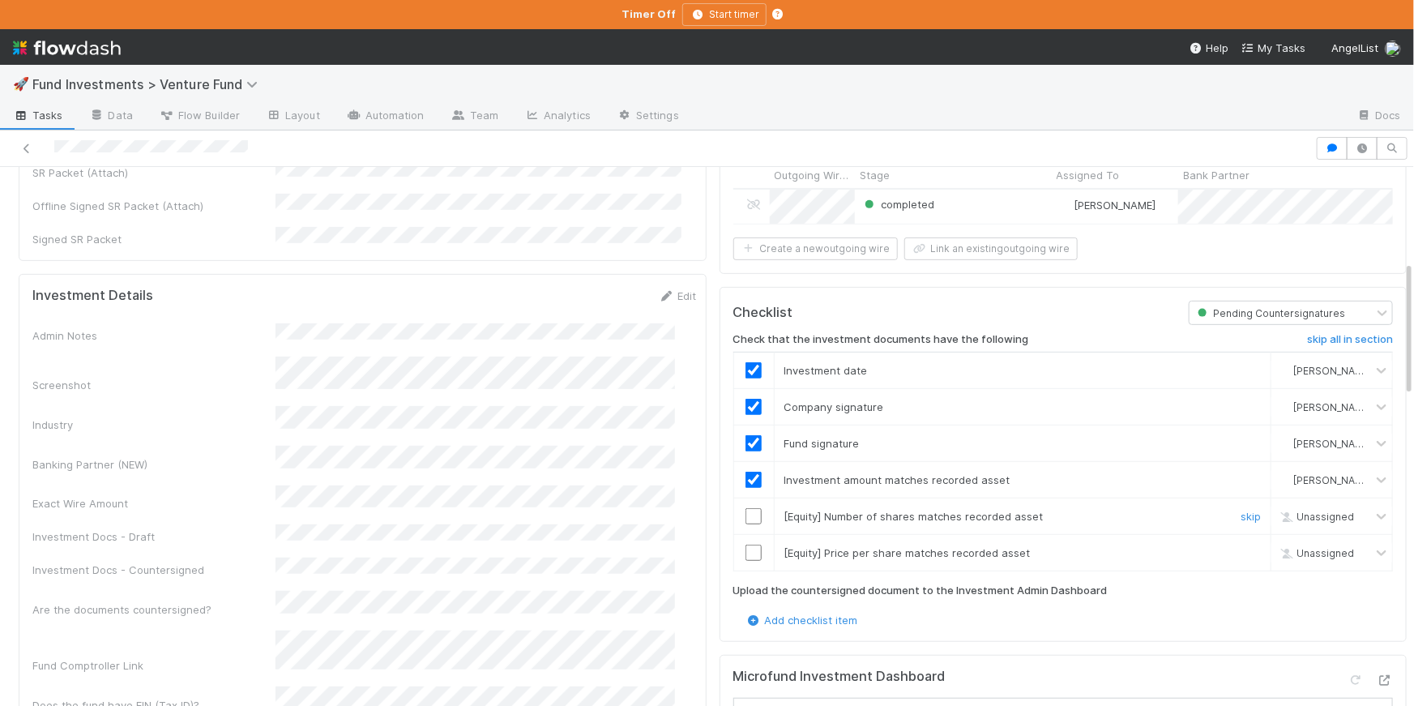
scroll to position [376, 0]
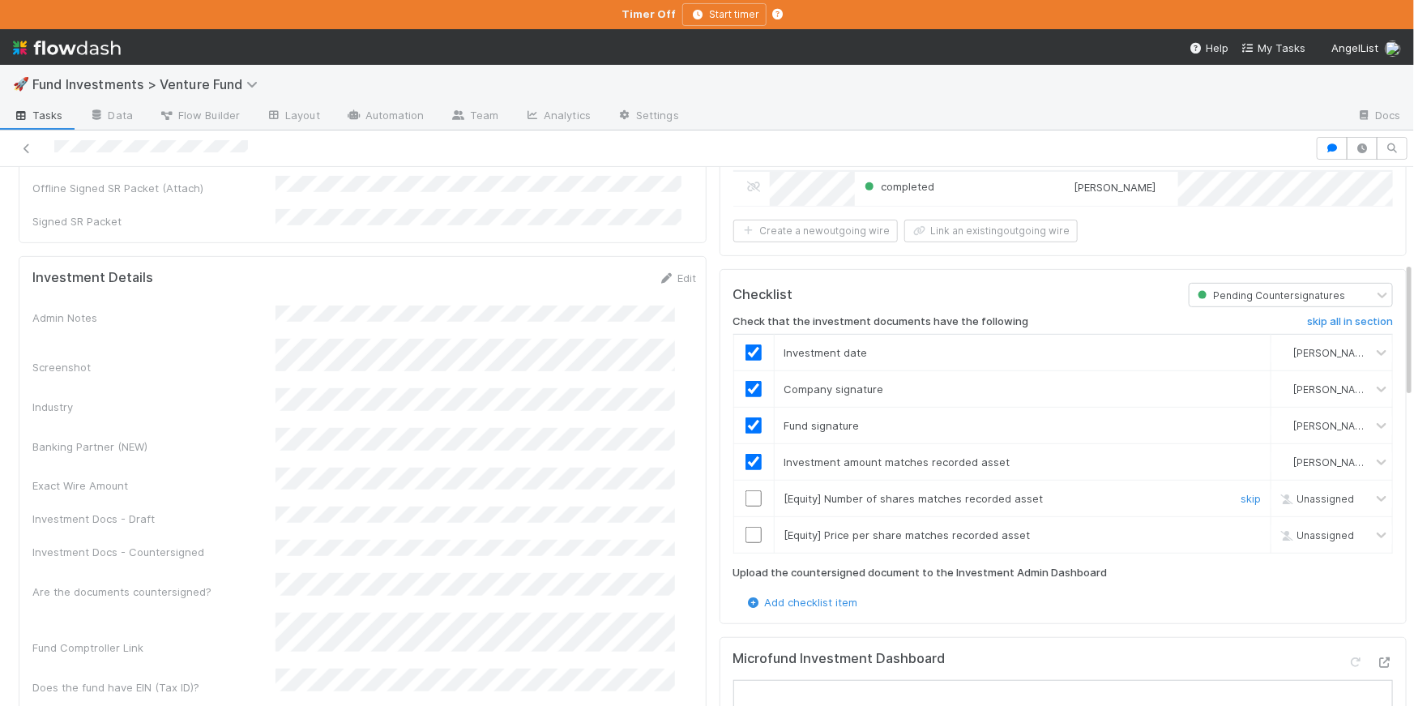
click at [745, 490] on input "checkbox" at bounding box center [753, 498] width 16 height 16
click at [745, 529] on input "checkbox" at bounding box center [753, 535] width 16 height 16
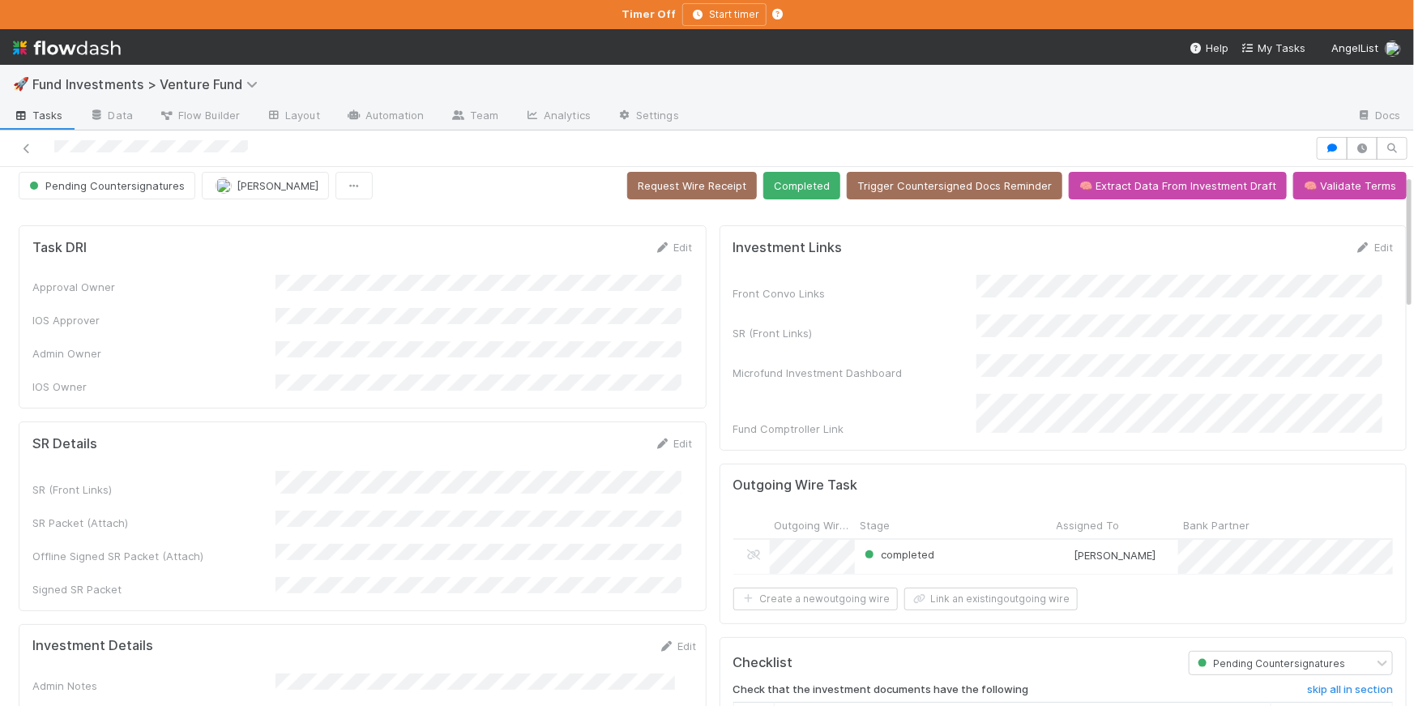
scroll to position [0, 0]
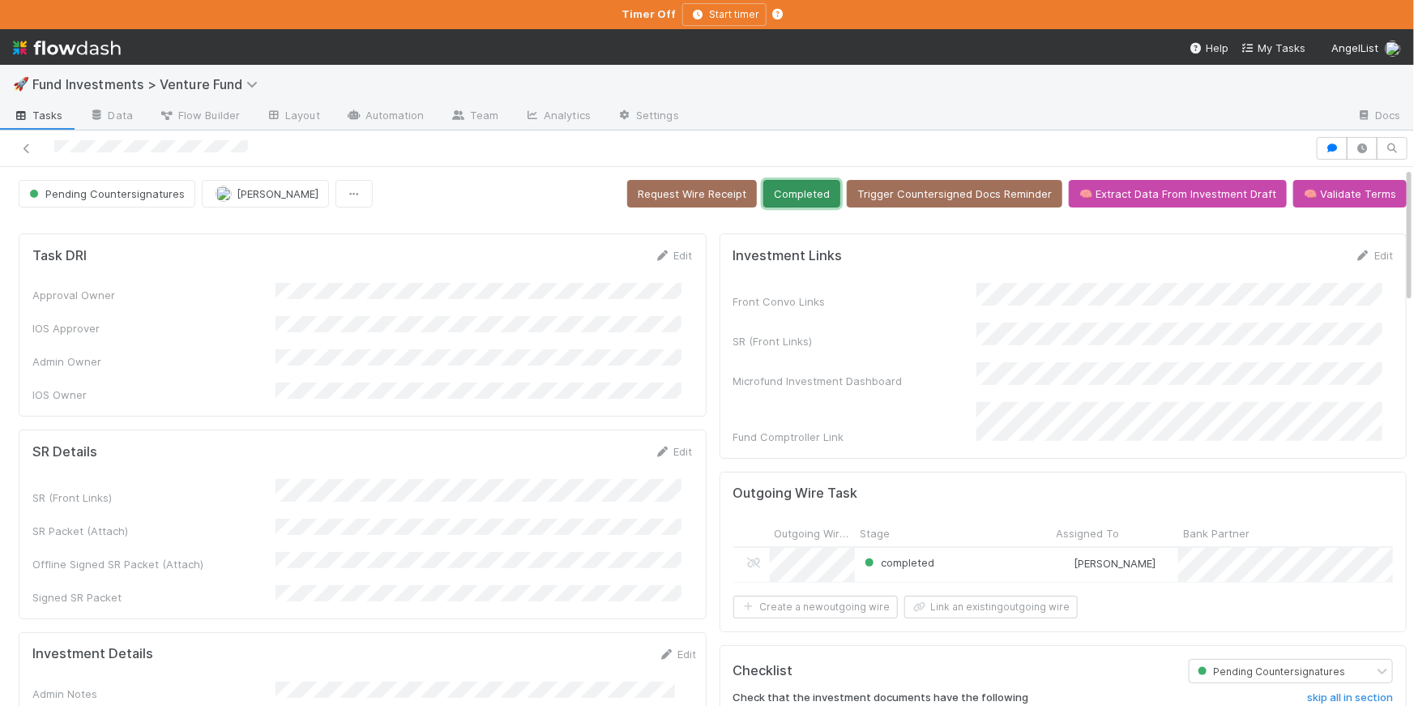
click at [789, 198] on button "Completed" at bounding box center [801, 194] width 77 height 28
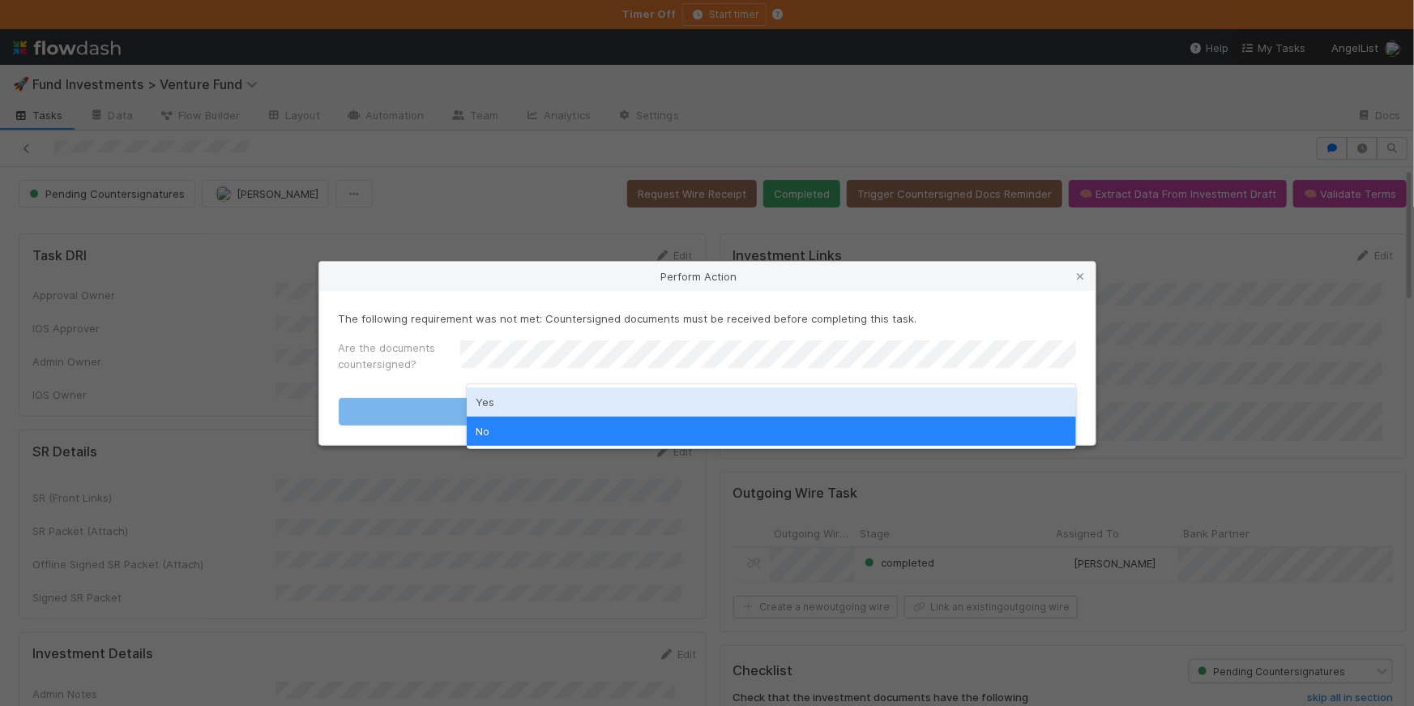
drag, startPoint x: 600, startPoint y: 400, endPoint x: 646, endPoint y: 403, distance: 45.5
click at [600, 400] on div "Yes" at bounding box center [771, 401] width 609 height 29
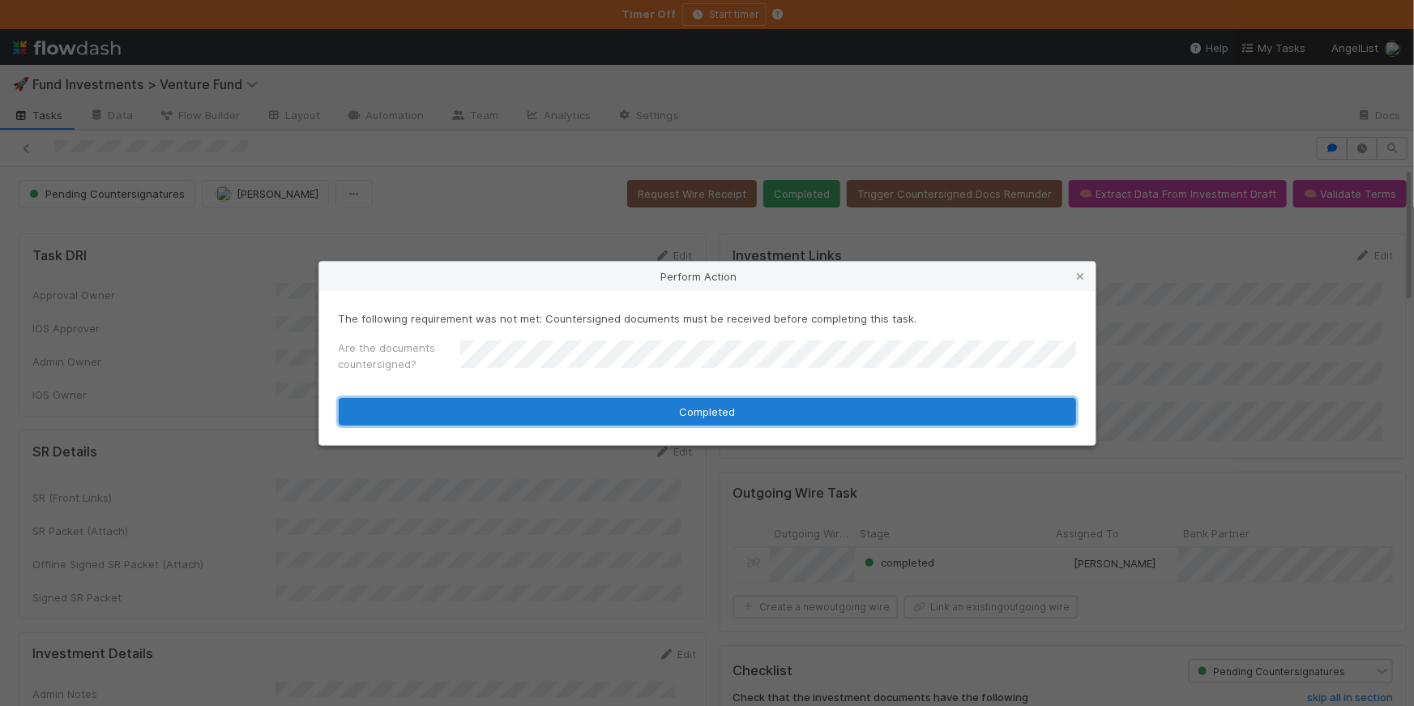
click at [648, 405] on button "Completed" at bounding box center [707, 412] width 737 height 28
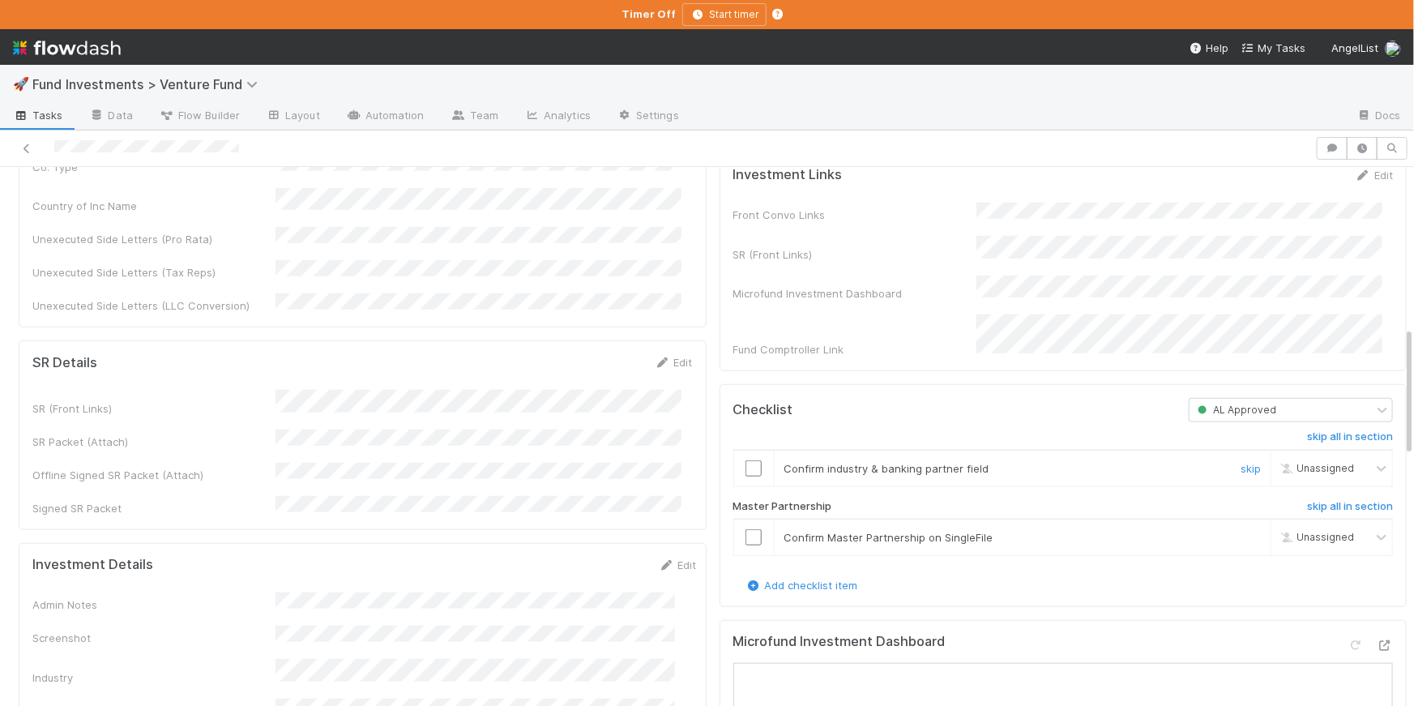
scroll to position [665, 0]
click at [746, 475] on input "checkbox" at bounding box center [753, 467] width 16 height 16
click at [745, 544] on input "checkbox" at bounding box center [753, 536] width 16 height 16
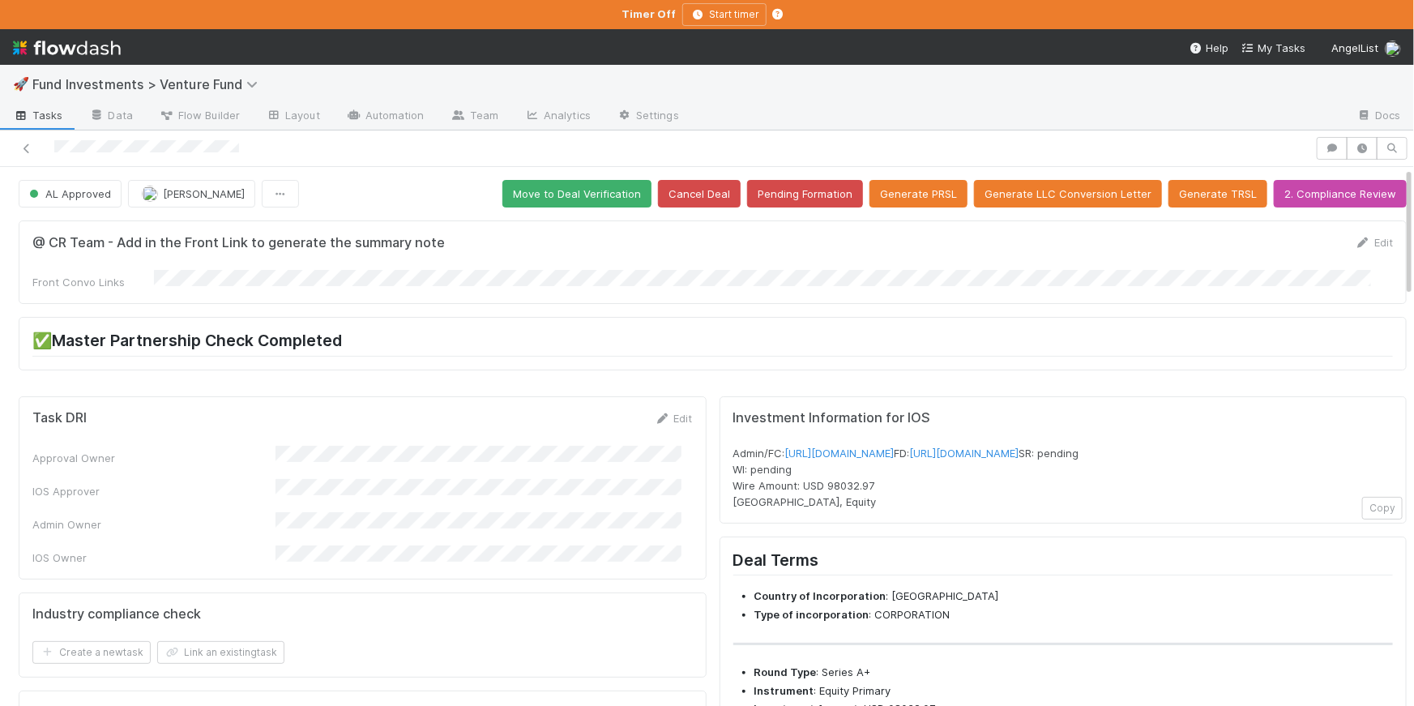
scroll to position [0, 0]
click at [577, 198] on button "Move to Deal Verification" at bounding box center [576, 194] width 149 height 28
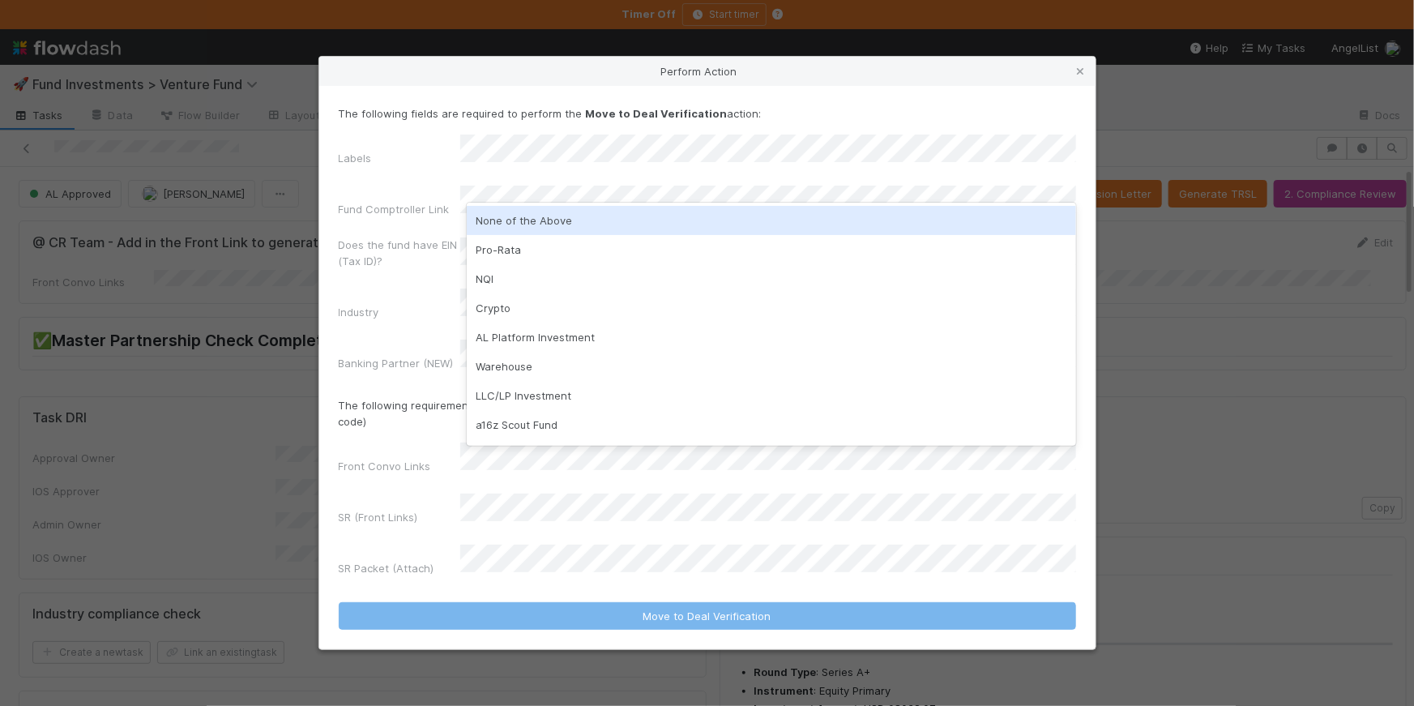
click at [533, 221] on div "None of the Above" at bounding box center [771, 220] width 609 height 29
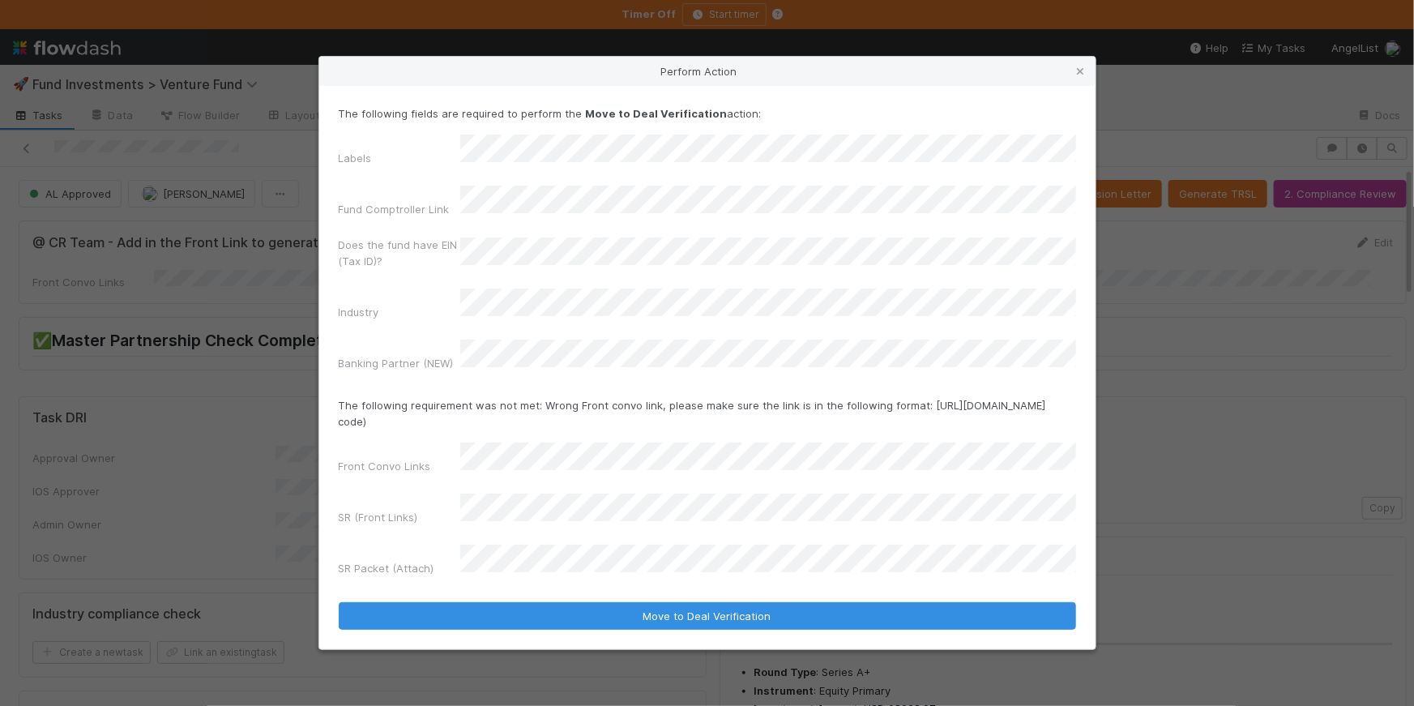
drag, startPoint x: 416, startPoint y: 481, endPoint x: 425, endPoint y: 480, distance: 9.8
click at [416, 493] on div "SR (Front Links)" at bounding box center [707, 512] width 737 height 38
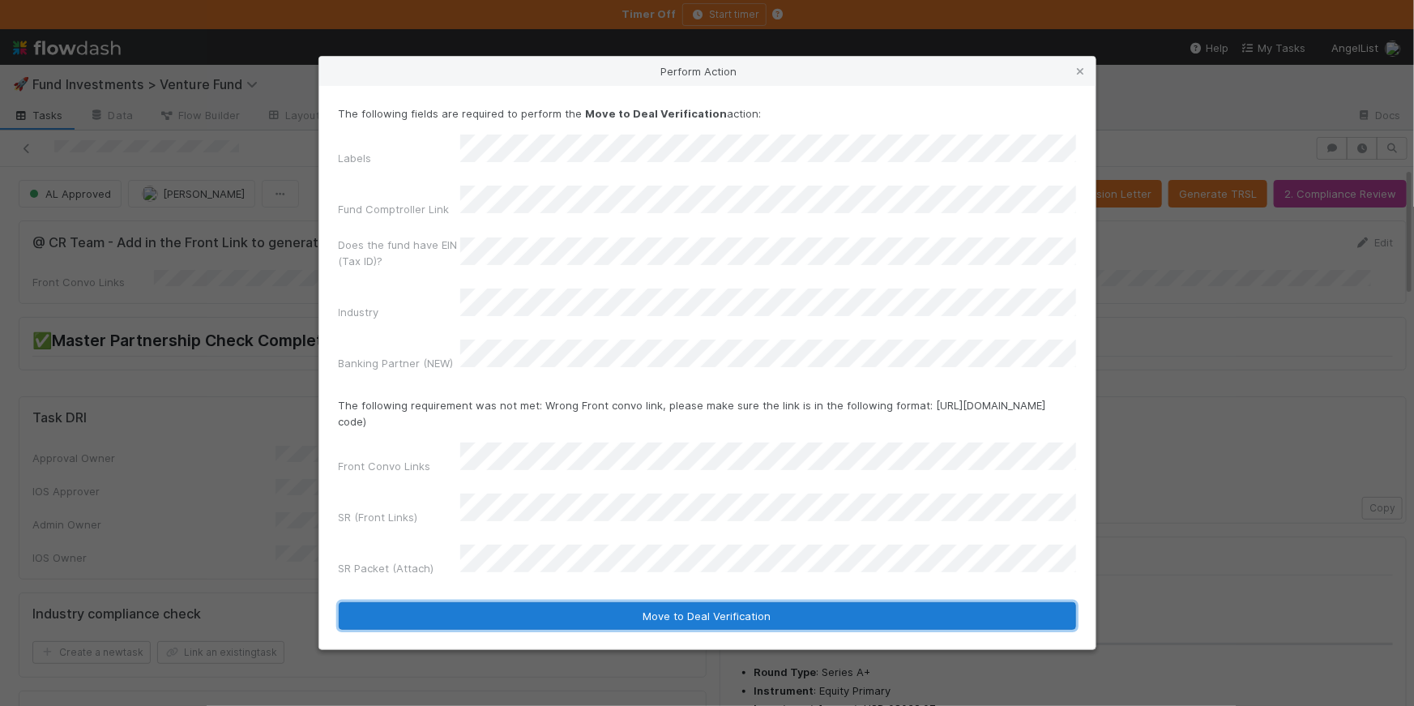
click at [770, 602] on button "Move to Deal Verification" at bounding box center [707, 616] width 737 height 28
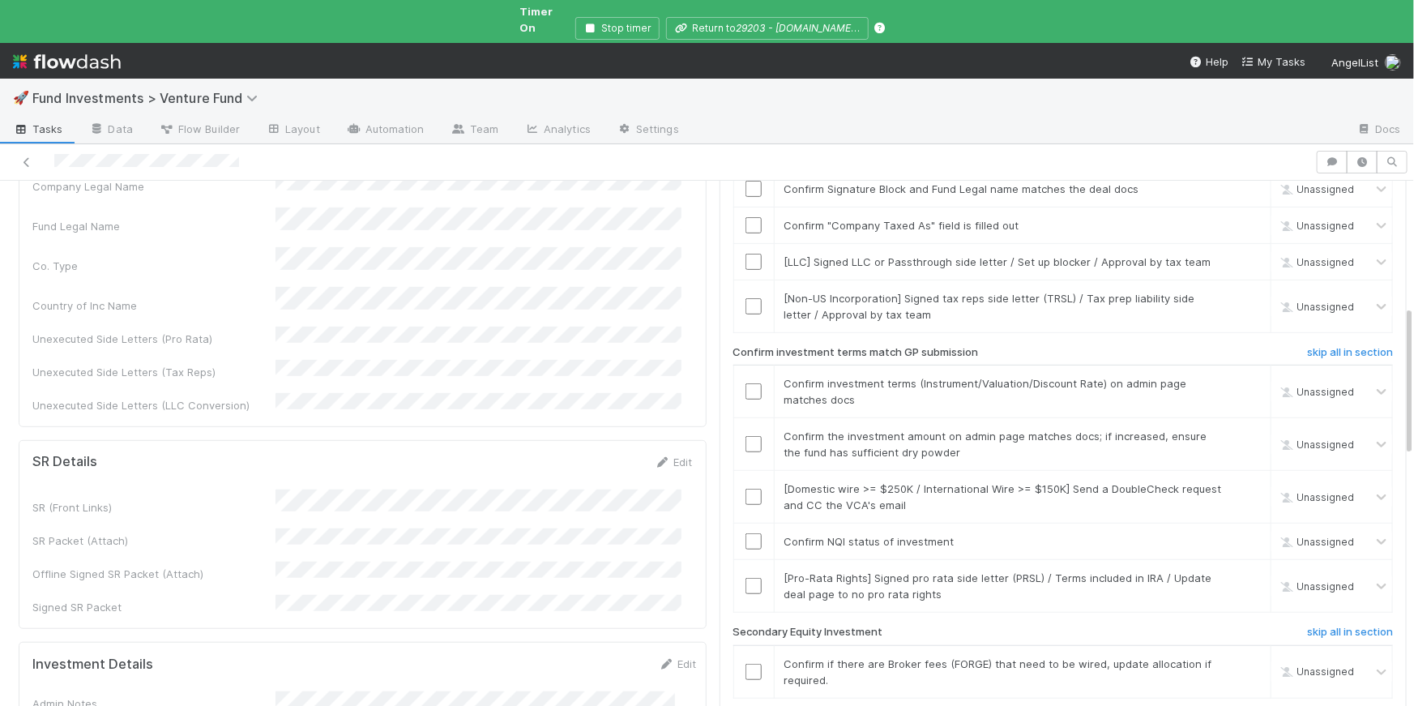
scroll to position [444, 0]
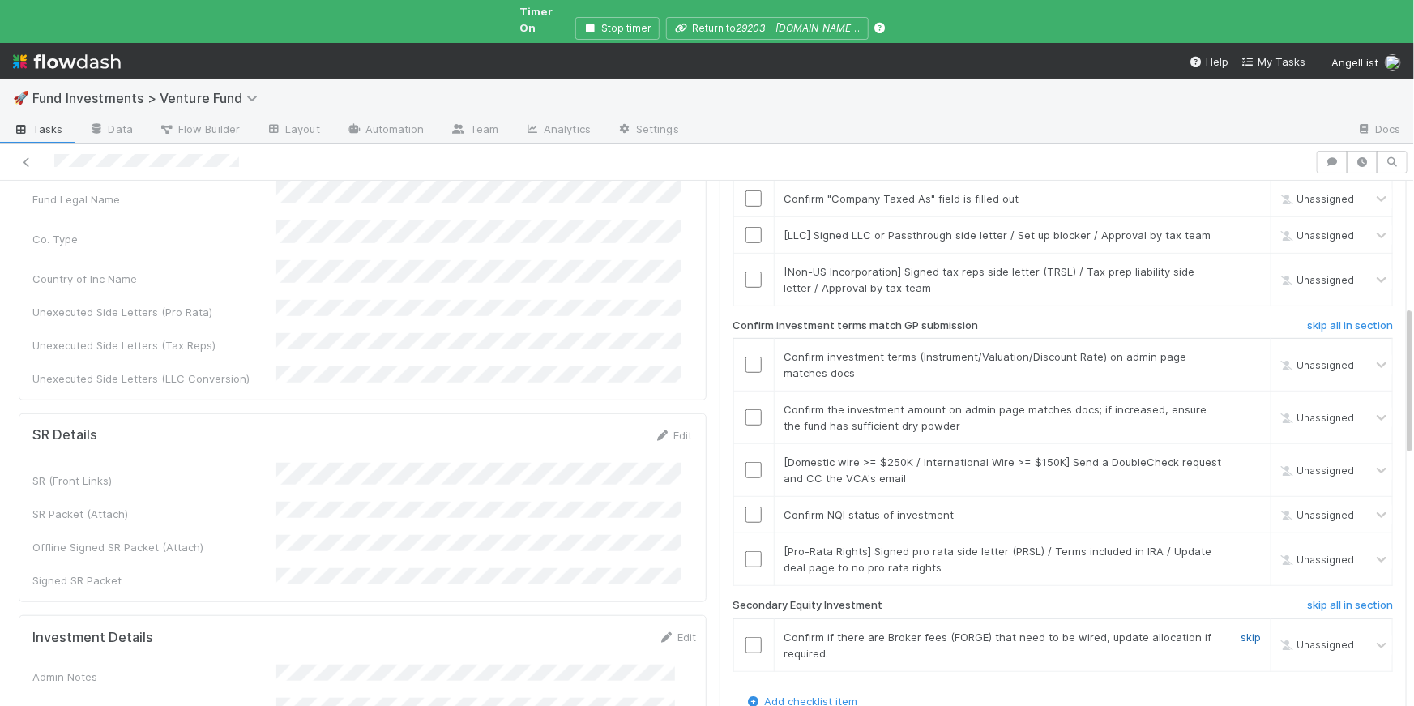
click at [1240, 630] on link "skip" at bounding box center [1250, 636] width 20 height 13
click at [1240, 544] on link "skip" at bounding box center [1250, 550] width 20 height 13
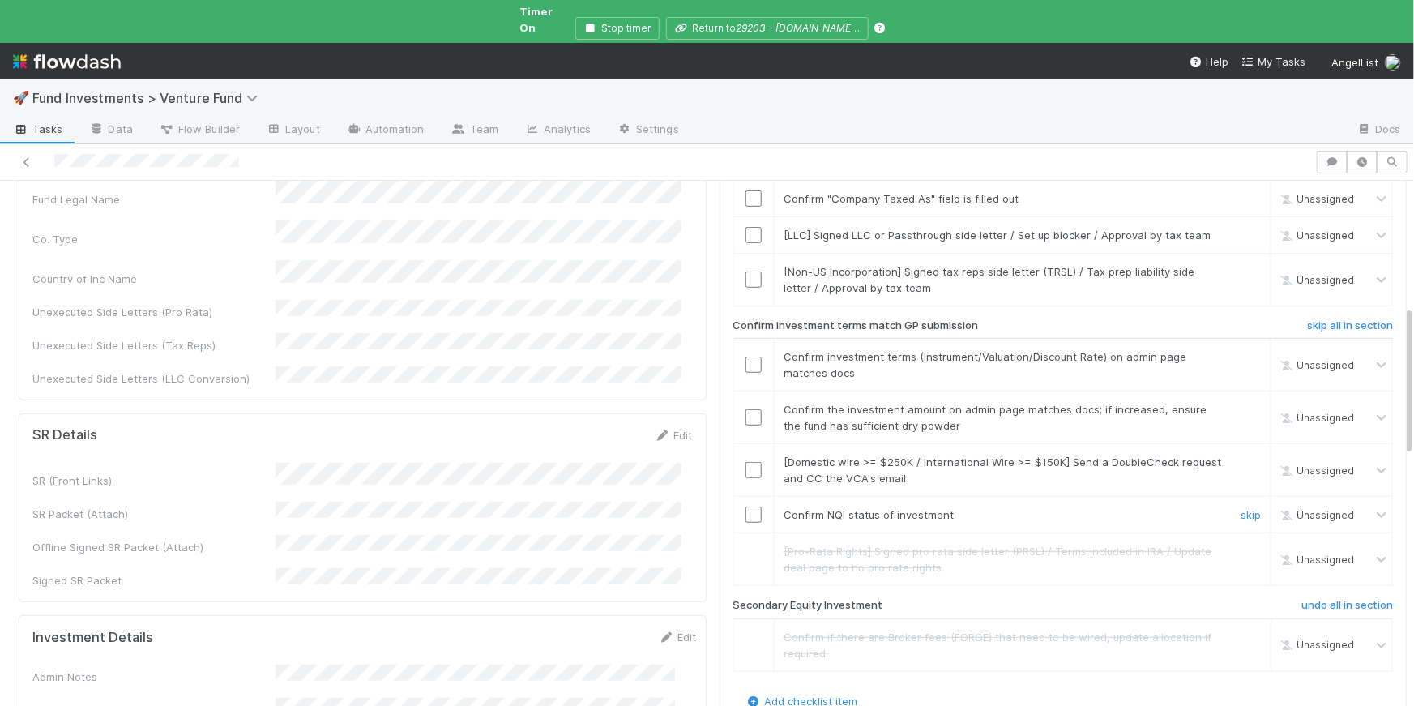
click at [750, 506] on div at bounding box center [754, 514] width 40 height 16
click at [745, 506] on input "checkbox" at bounding box center [753, 514] width 16 height 16
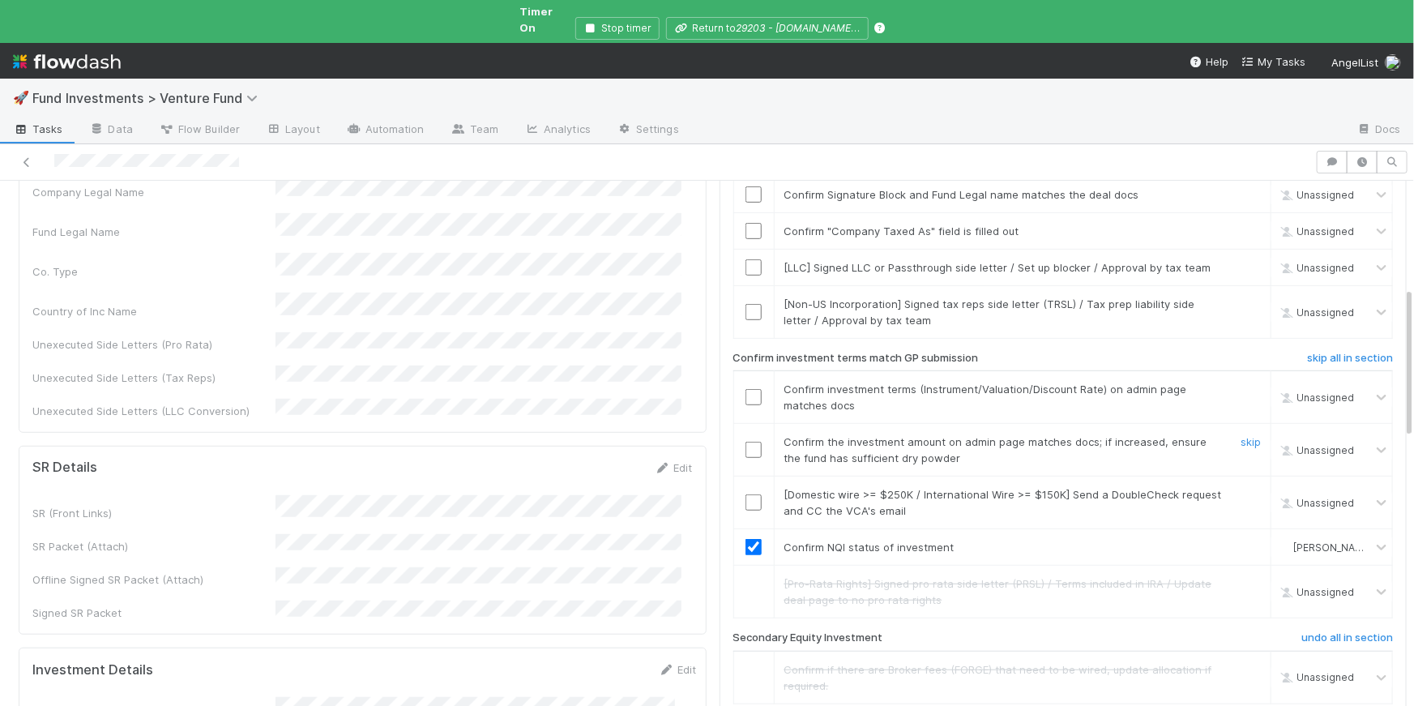
scroll to position [378, 0]
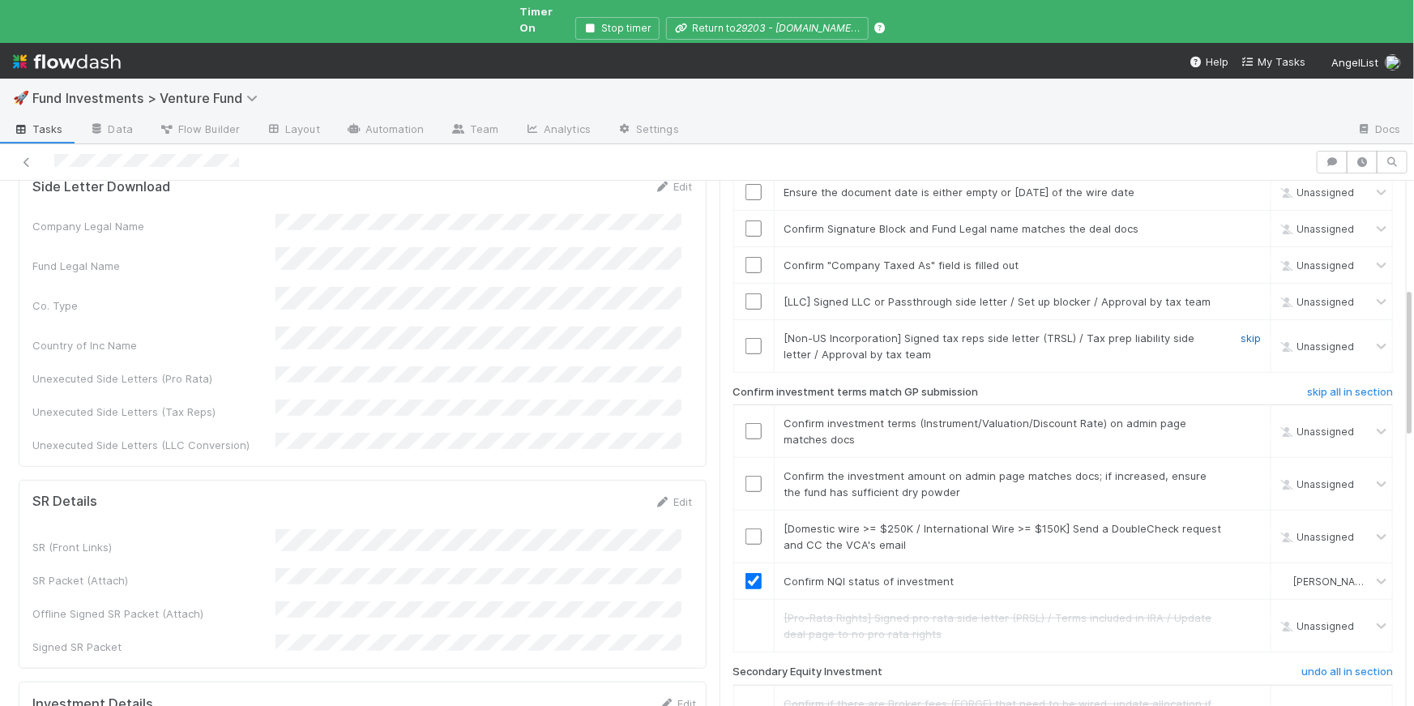
click at [1240, 331] on link "skip" at bounding box center [1250, 337] width 20 height 13
click at [1240, 295] on link "skip" at bounding box center [1250, 301] width 20 height 13
click at [745, 257] on input "checkbox" at bounding box center [753, 265] width 16 height 16
click at [745, 220] on input "checkbox" at bounding box center [753, 228] width 16 height 16
checkbox input "true"
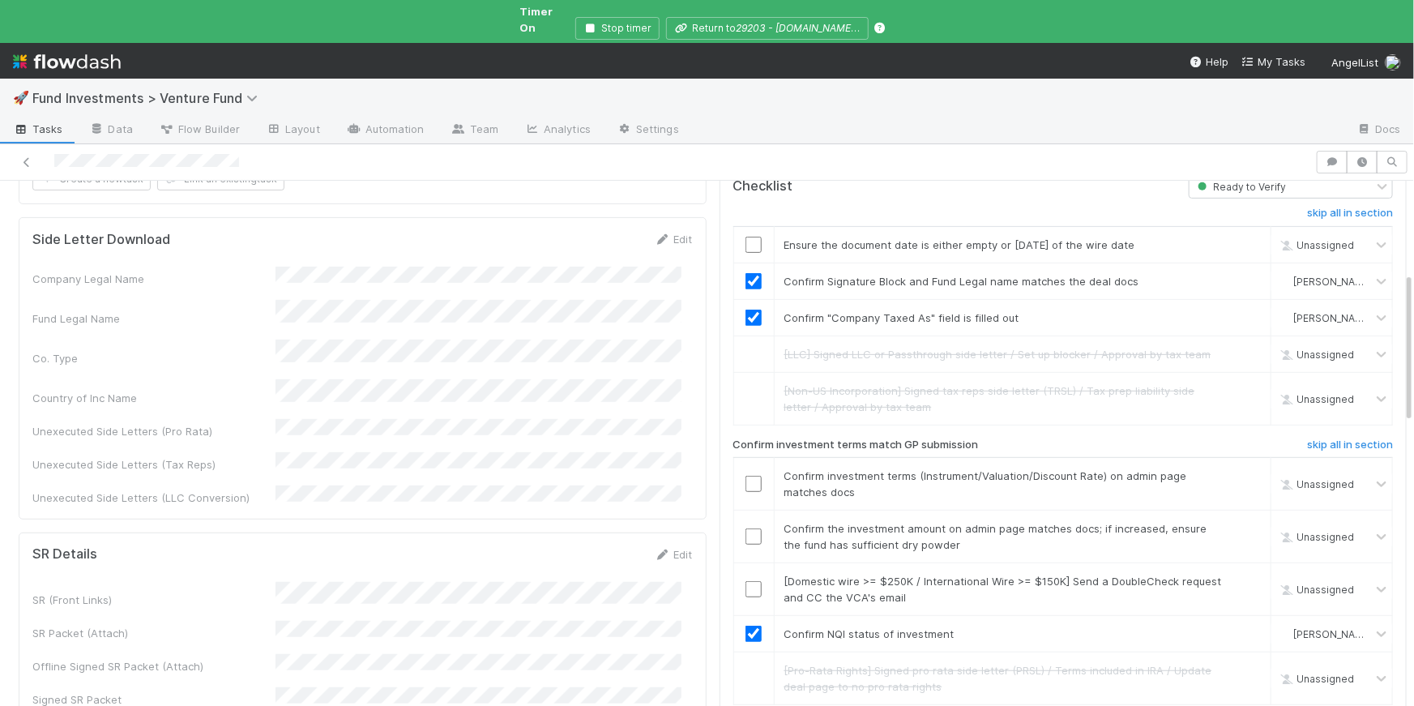
scroll to position [324, 0]
click at [745, 237] on input "checkbox" at bounding box center [753, 245] width 16 height 16
click at [748, 476] on input "checkbox" at bounding box center [753, 484] width 16 height 16
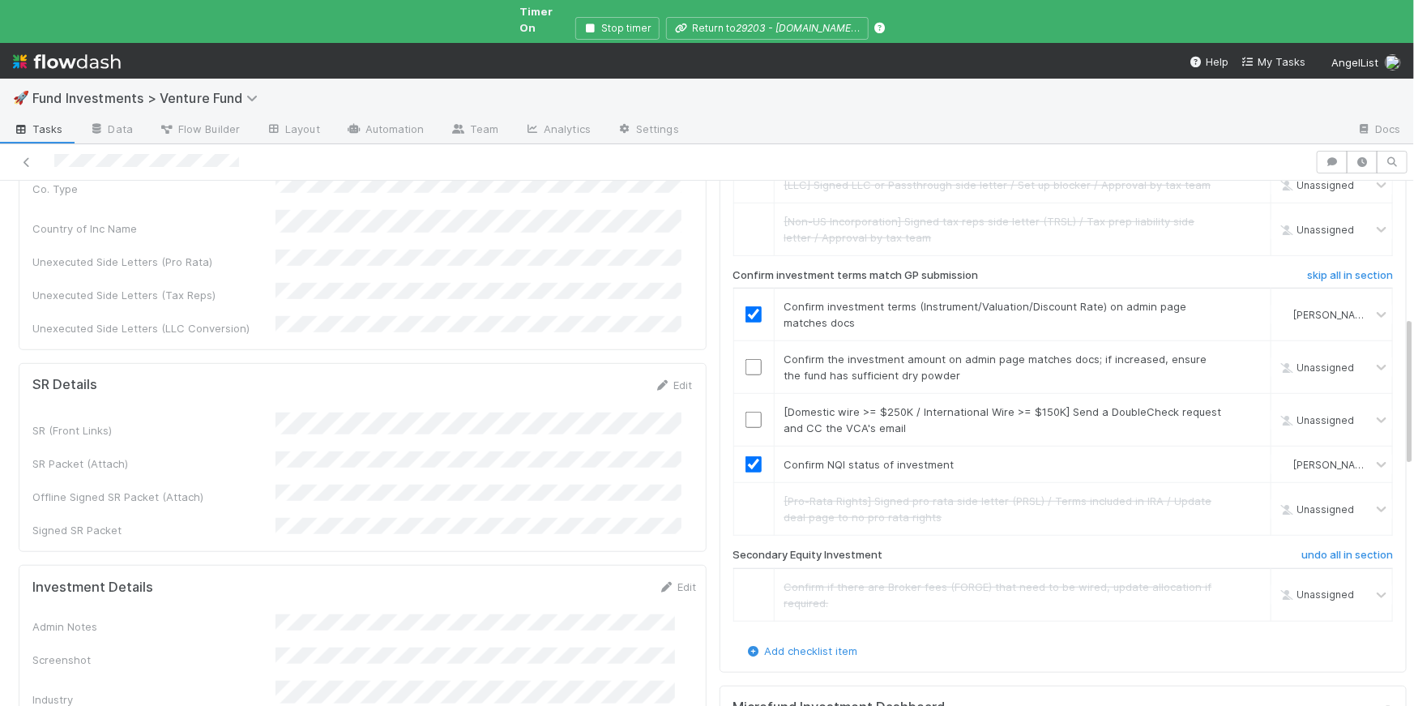
scroll to position [518, 0]
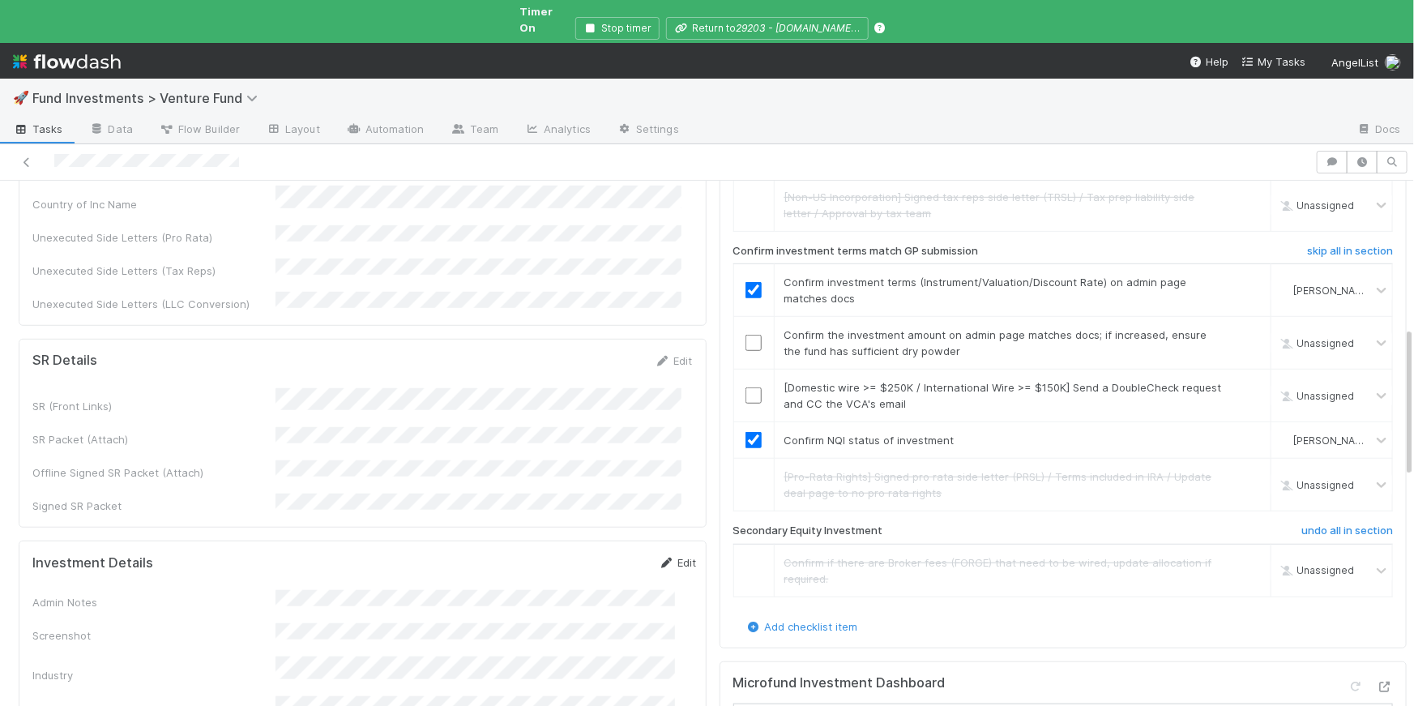
click at [659, 557] on icon at bounding box center [667, 562] width 16 height 11
click at [587, 554] on button "Save" at bounding box center [610, 568] width 46 height 28
click at [1240, 381] on link "skip" at bounding box center [1250, 387] width 20 height 13
click at [745, 335] on input "checkbox" at bounding box center [753, 343] width 16 height 16
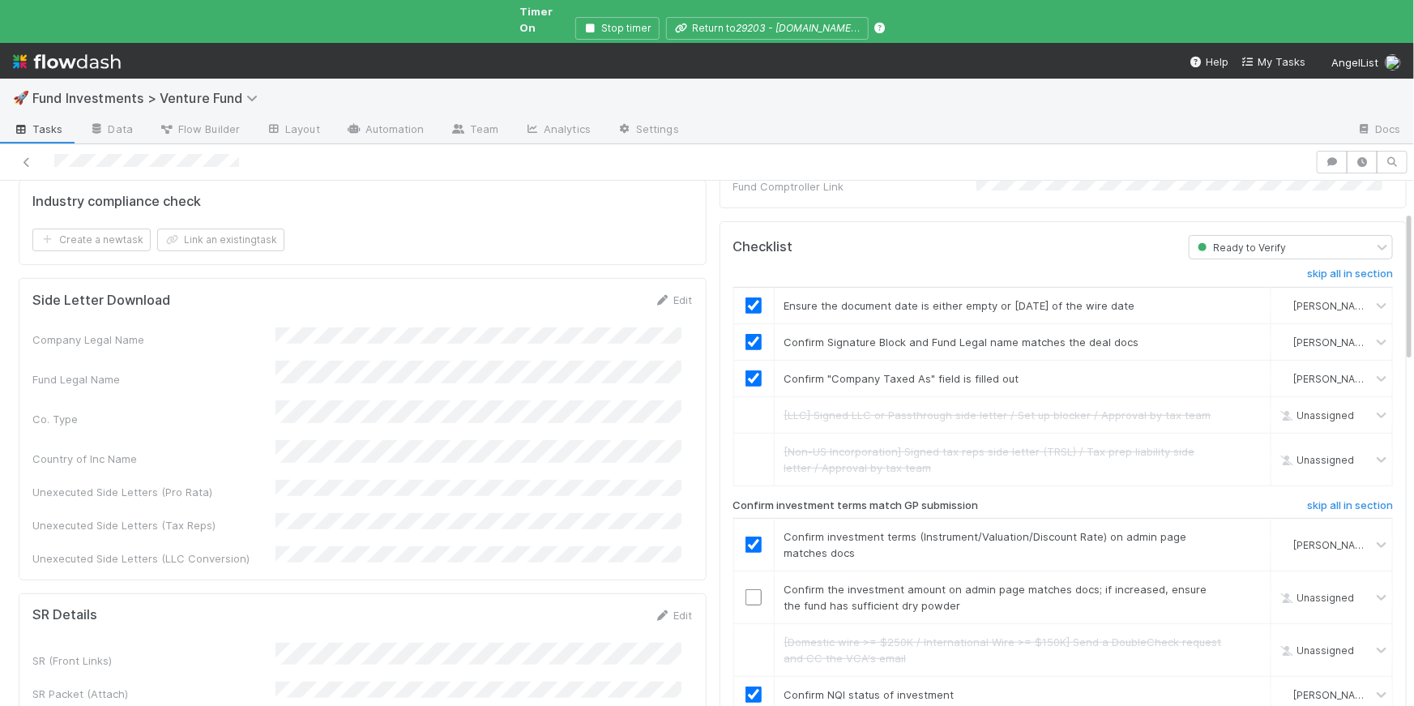
scroll to position [316, 0]
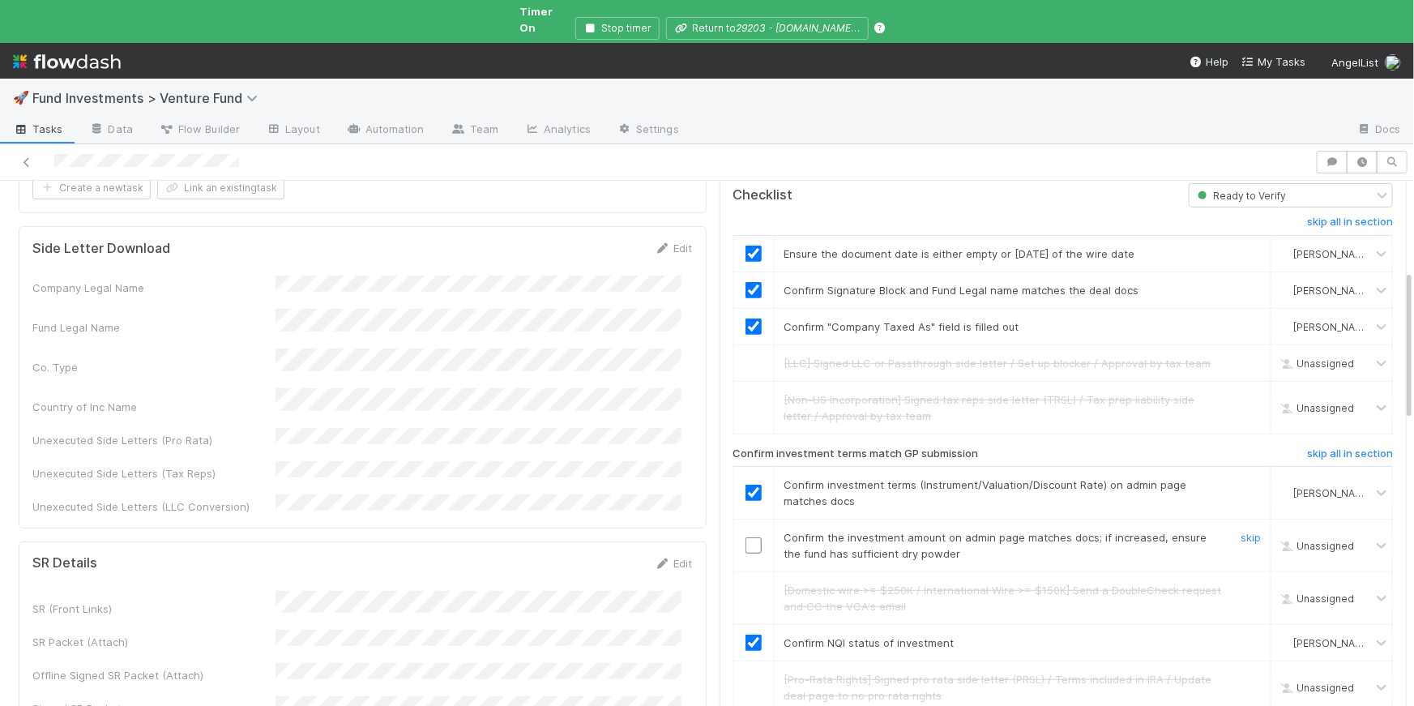
click at [745, 537] on input "checkbox" at bounding box center [753, 545] width 16 height 16
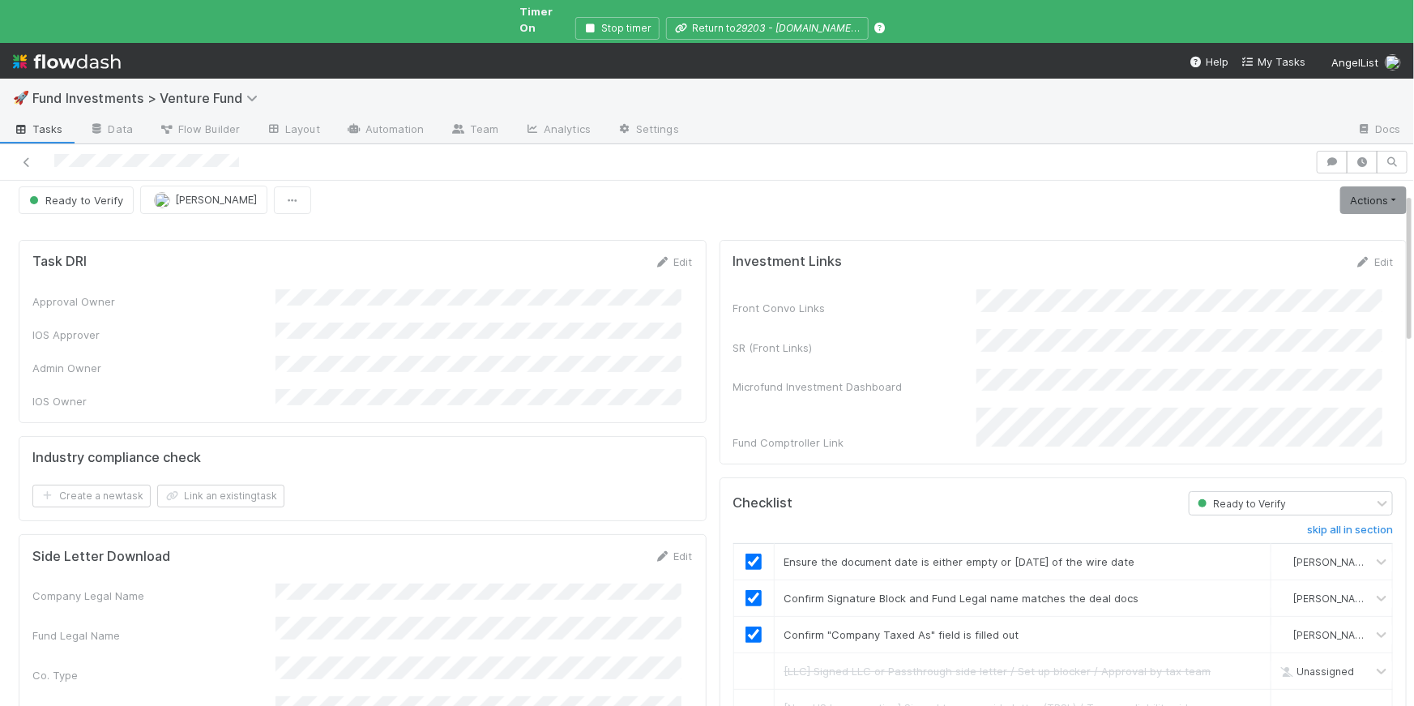
scroll to position [0, 0]
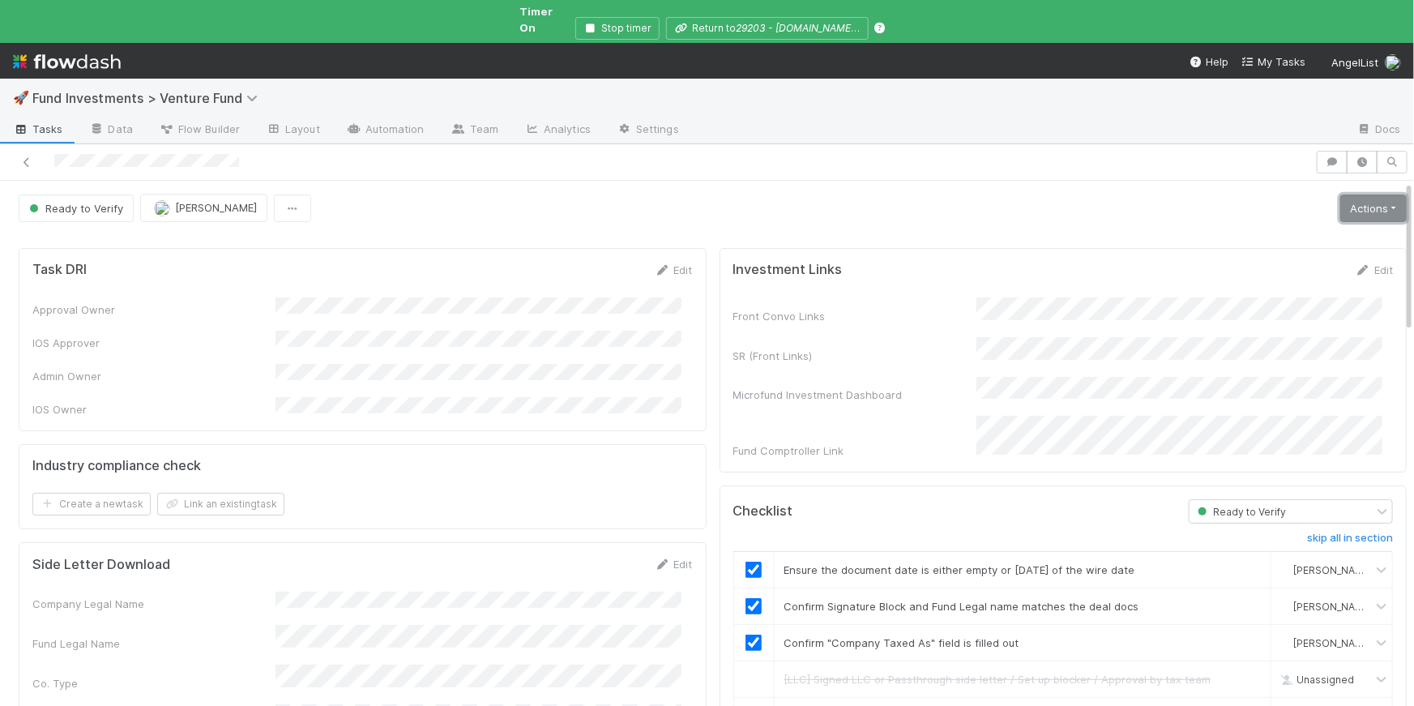
click at [1374, 194] on link "Actions" at bounding box center [1373, 208] width 66 height 28
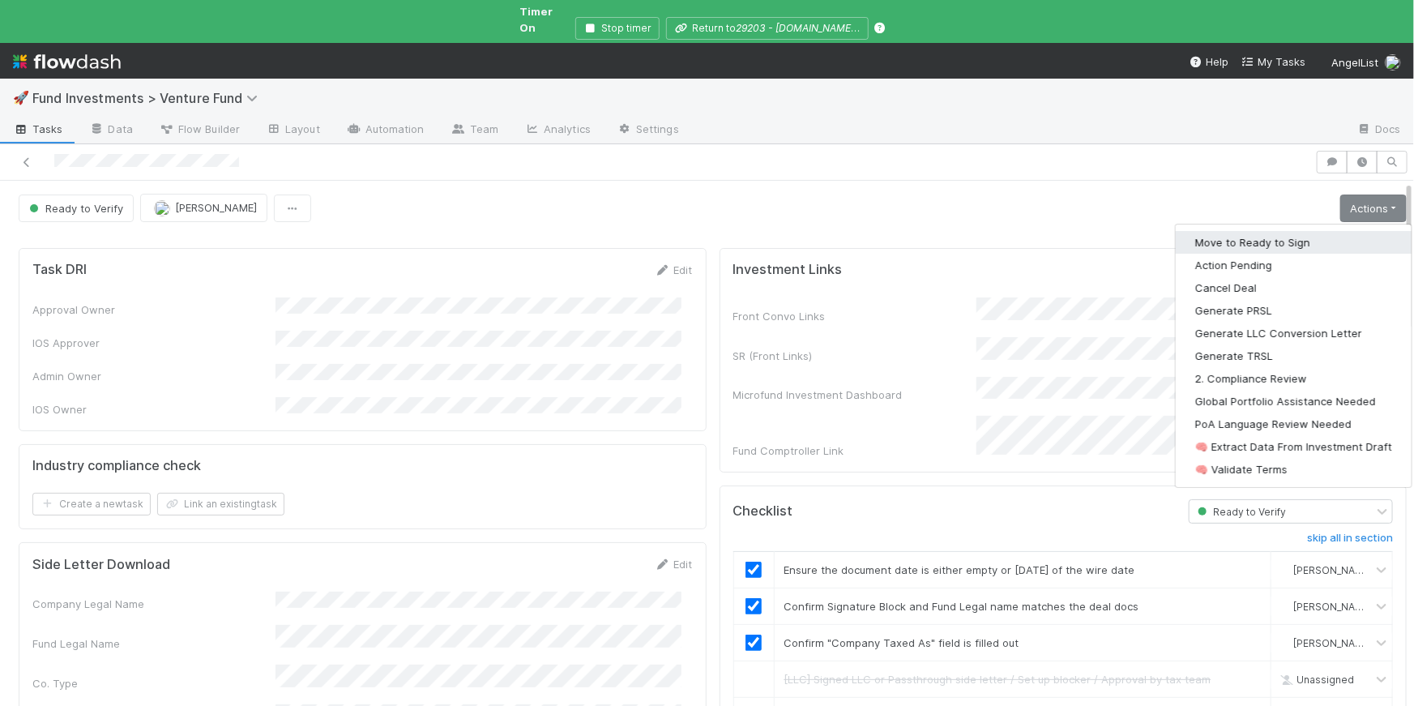
click at [1304, 231] on button "Move to Ready to Sign" at bounding box center [1294, 242] width 236 height 23
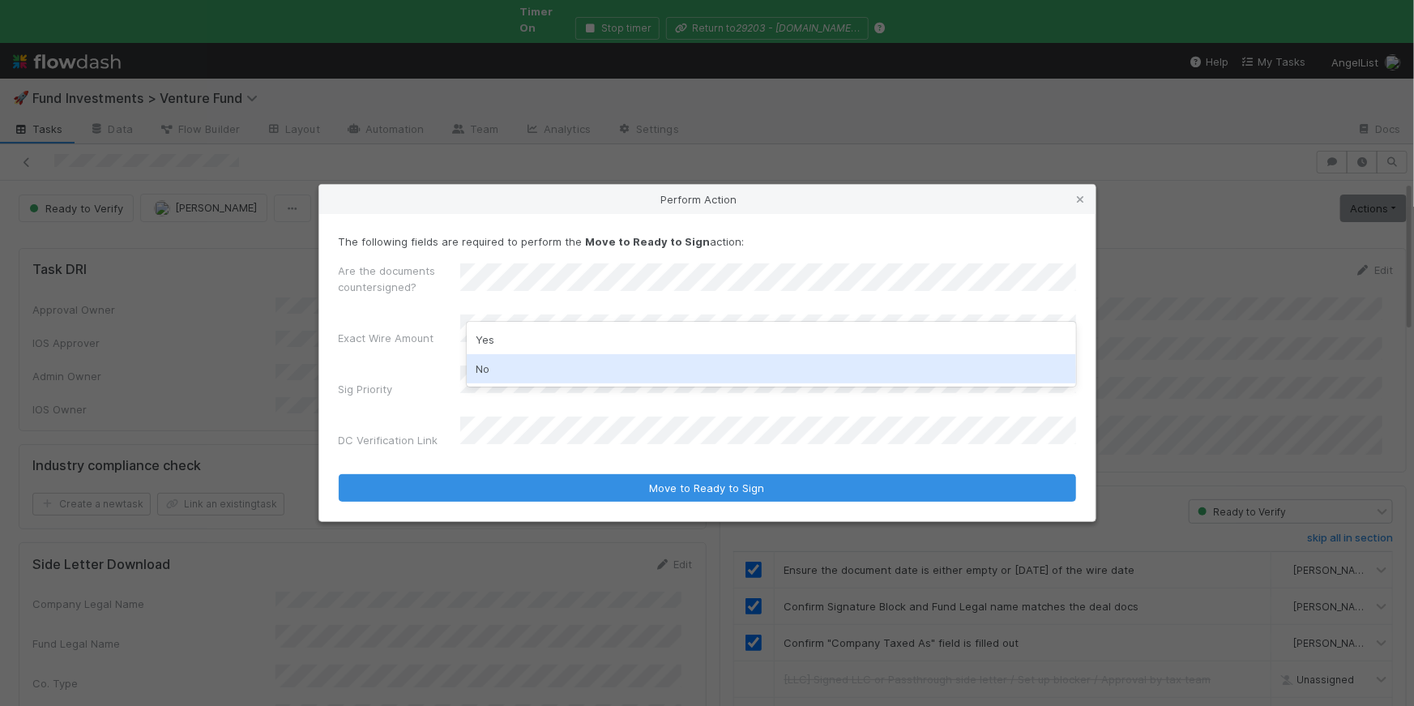
click at [506, 363] on div "No" at bounding box center [771, 368] width 609 height 29
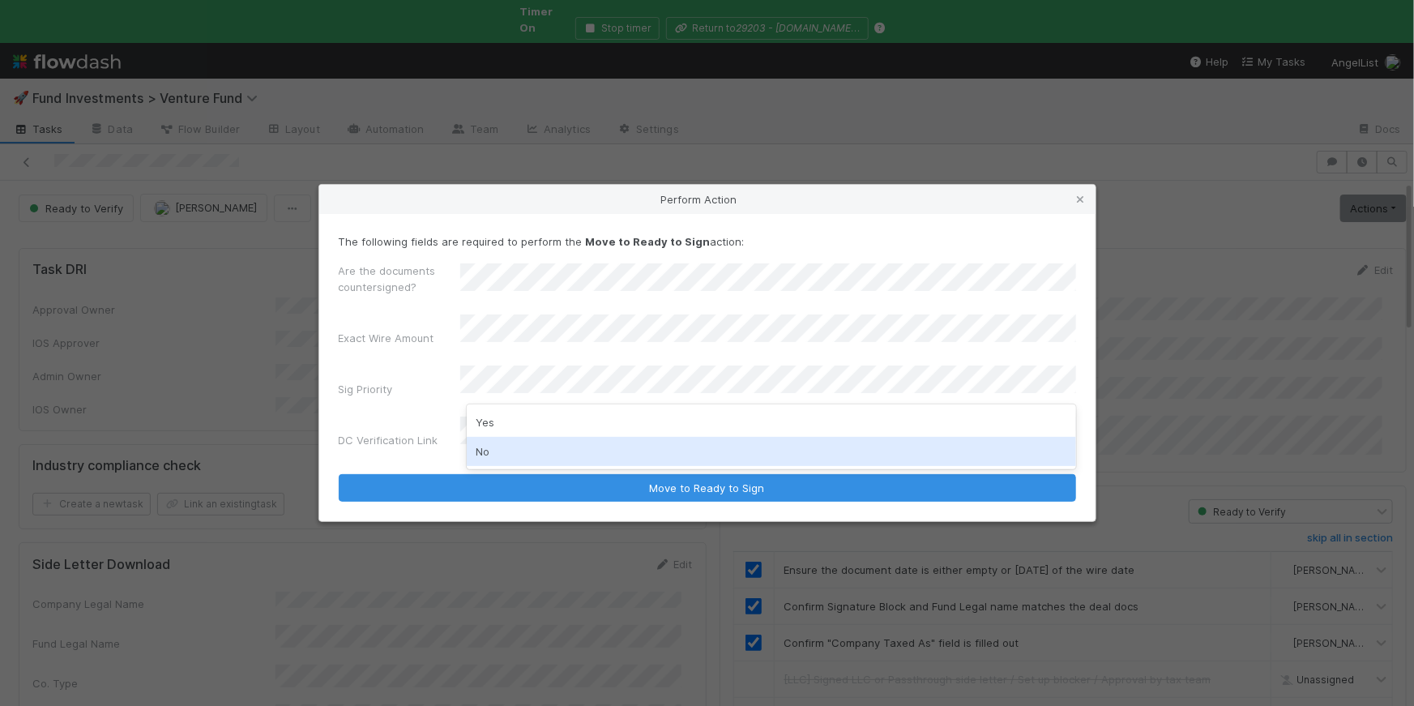
click at [518, 448] on div "No" at bounding box center [771, 451] width 609 height 29
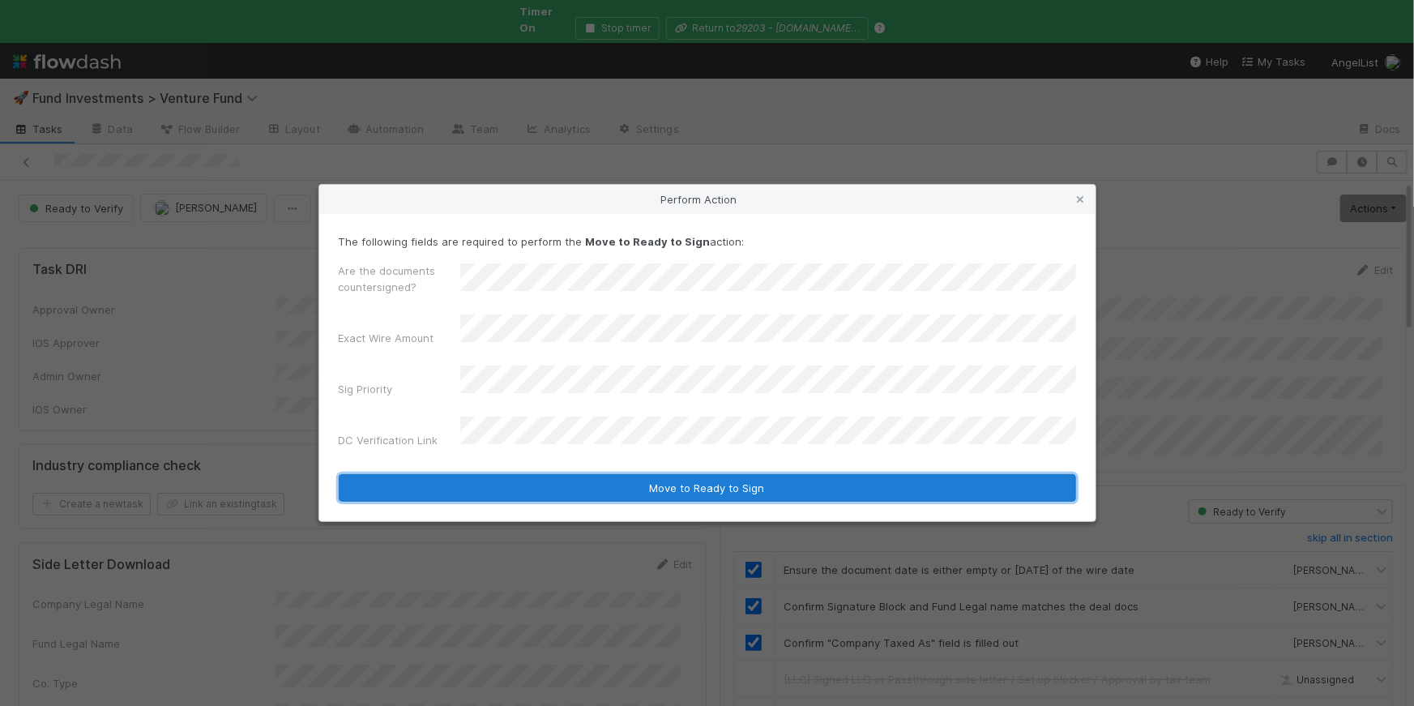
click at [665, 479] on button "Move to Ready to Sign" at bounding box center [707, 488] width 737 height 28
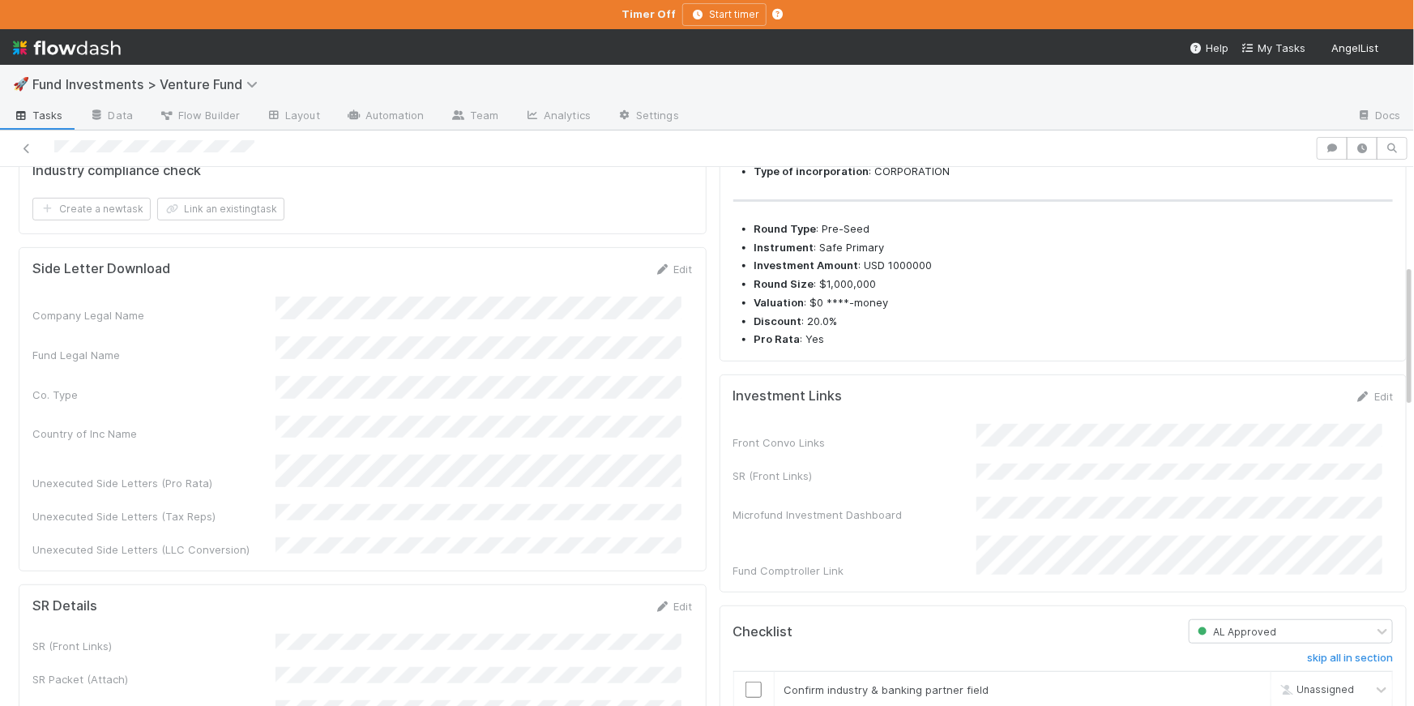
scroll to position [585, 0]
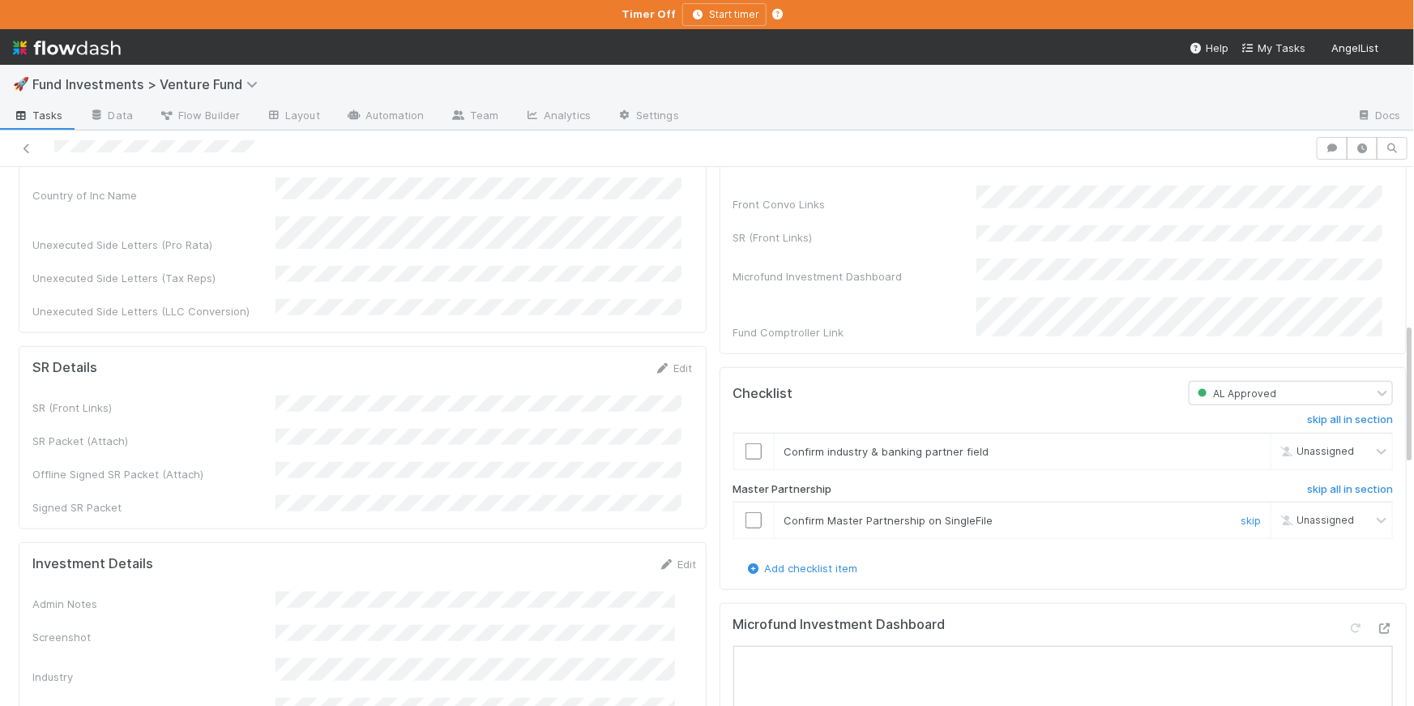
click at [745, 528] on input "checkbox" at bounding box center [753, 520] width 16 height 16
click at [745, 459] on input "checkbox" at bounding box center [753, 451] width 16 height 16
click at [745, 528] on input "checkbox" at bounding box center [753, 520] width 16 height 16
click at [740, 469] on td at bounding box center [753, 451] width 41 height 36
click at [745, 459] on input "checkbox" at bounding box center [753, 451] width 16 height 16
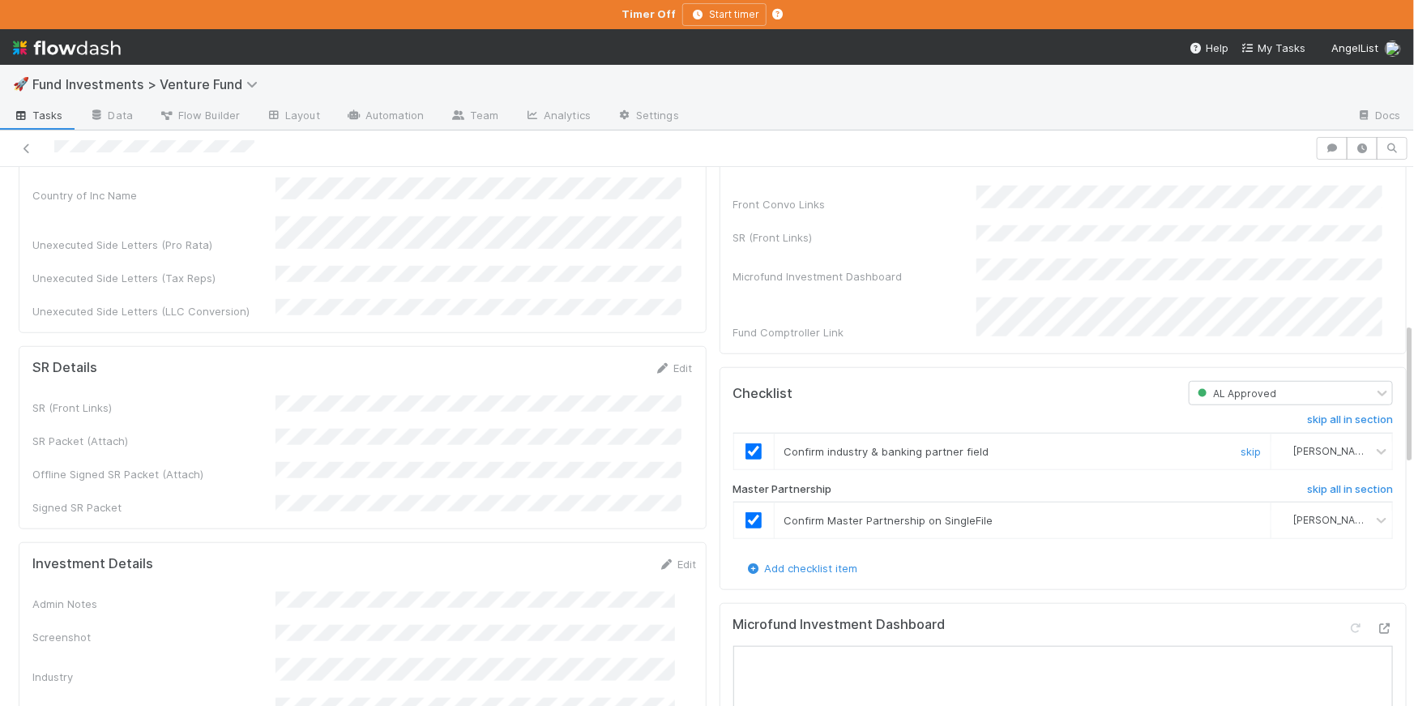
scroll to position [0, 0]
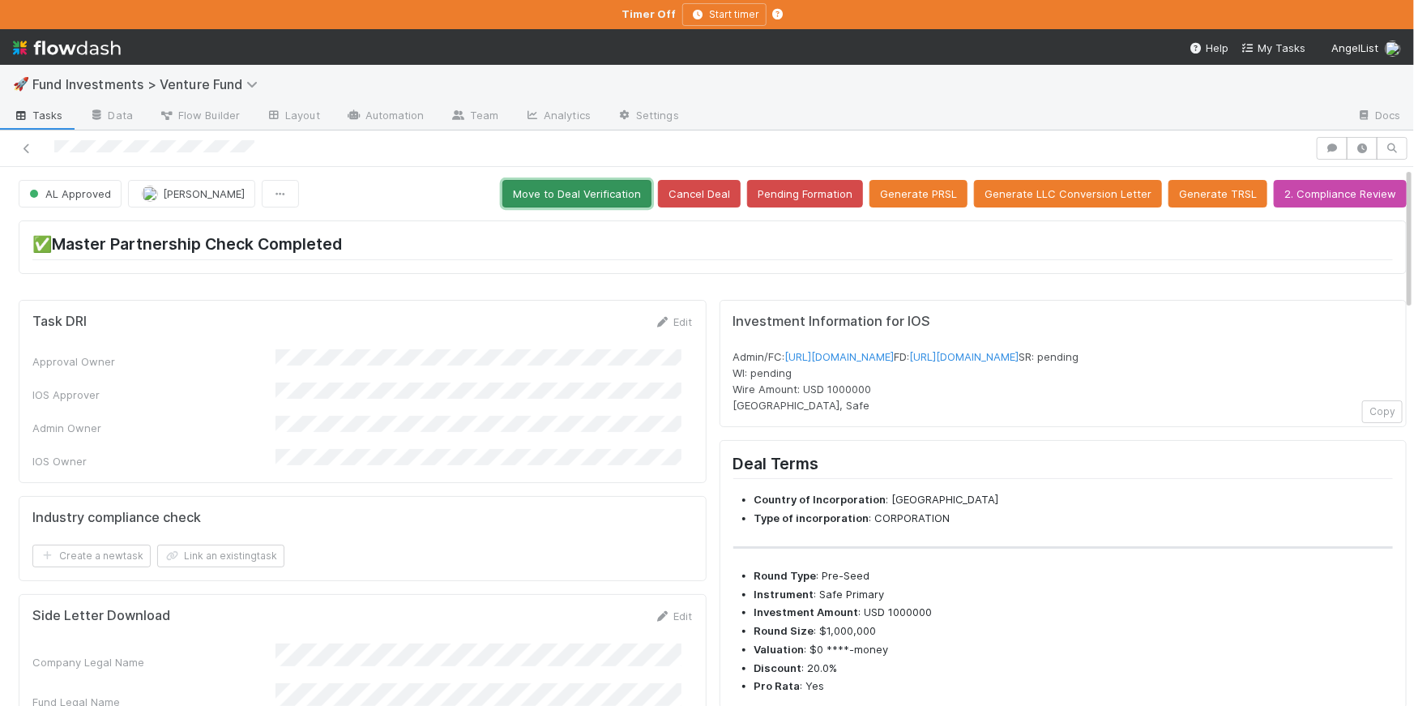
click at [576, 205] on button "Move to Deal Verification" at bounding box center [576, 194] width 149 height 28
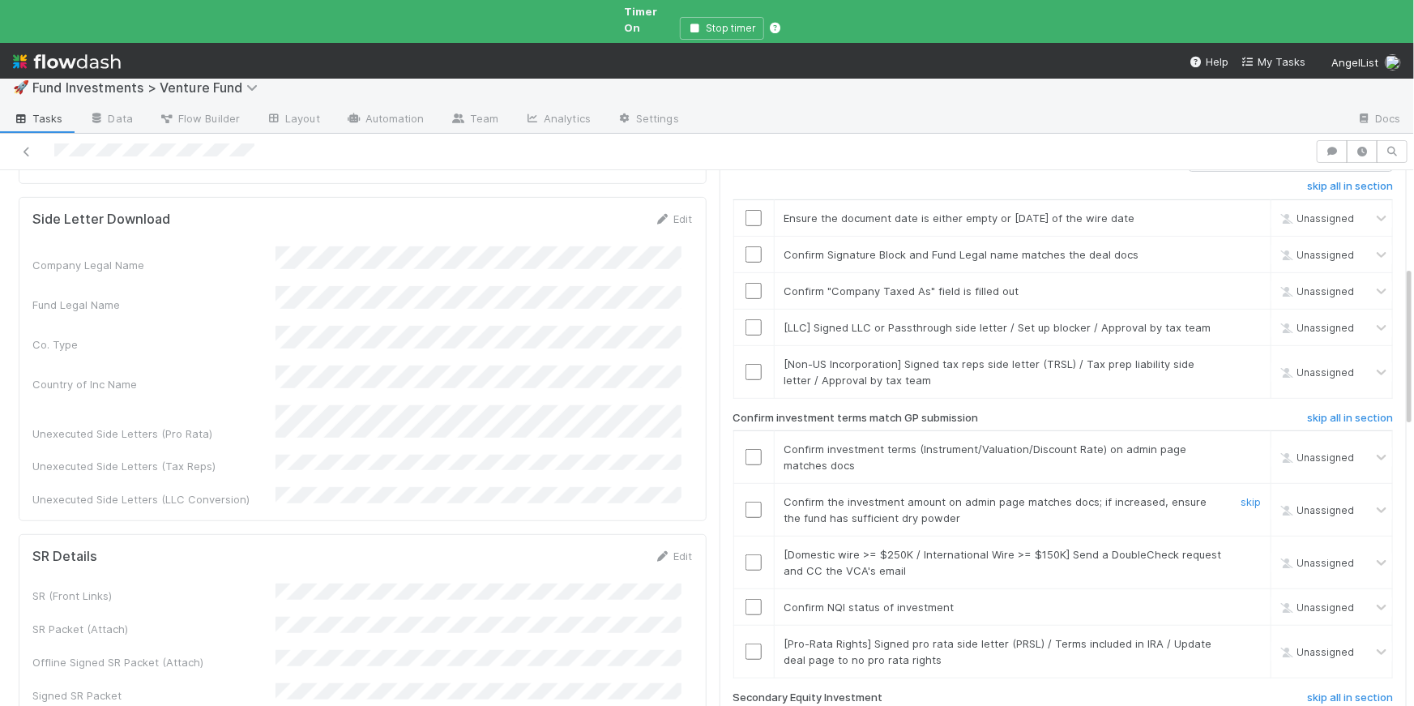
scroll to position [352, 0]
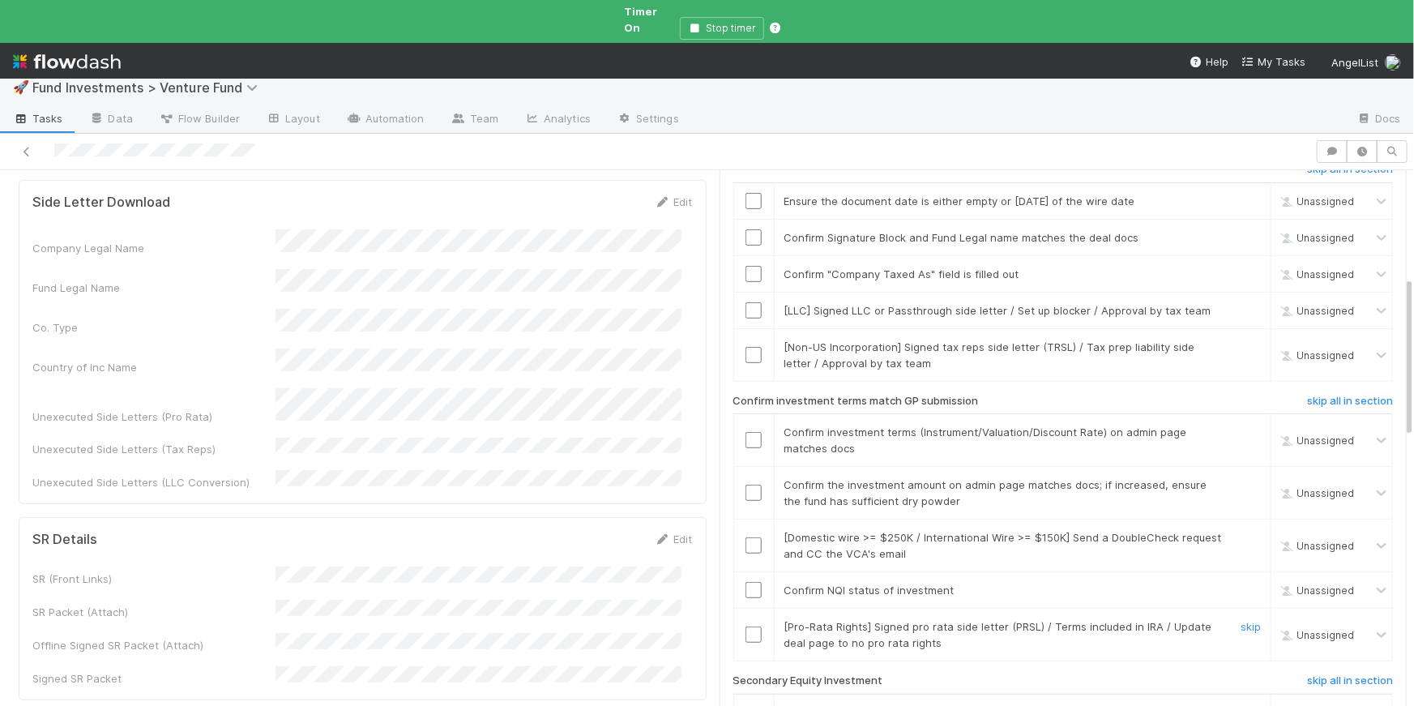
click at [745, 626] on input "checkbox" at bounding box center [753, 634] width 16 height 16
drag, startPoint x: 1225, startPoint y: 678, endPoint x: 1212, endPoint y: 675, distance: 13.4
click at [1240, 705] on link "skip" at bounding box center [1250, 712] width 20 height 13
click at [745, 626] on input "checkbox" at bounding box center [753, 634] width 16 height 16
click at [747, 582] on input "checkbox" at bounding box center [753, 590] width 16 height 16
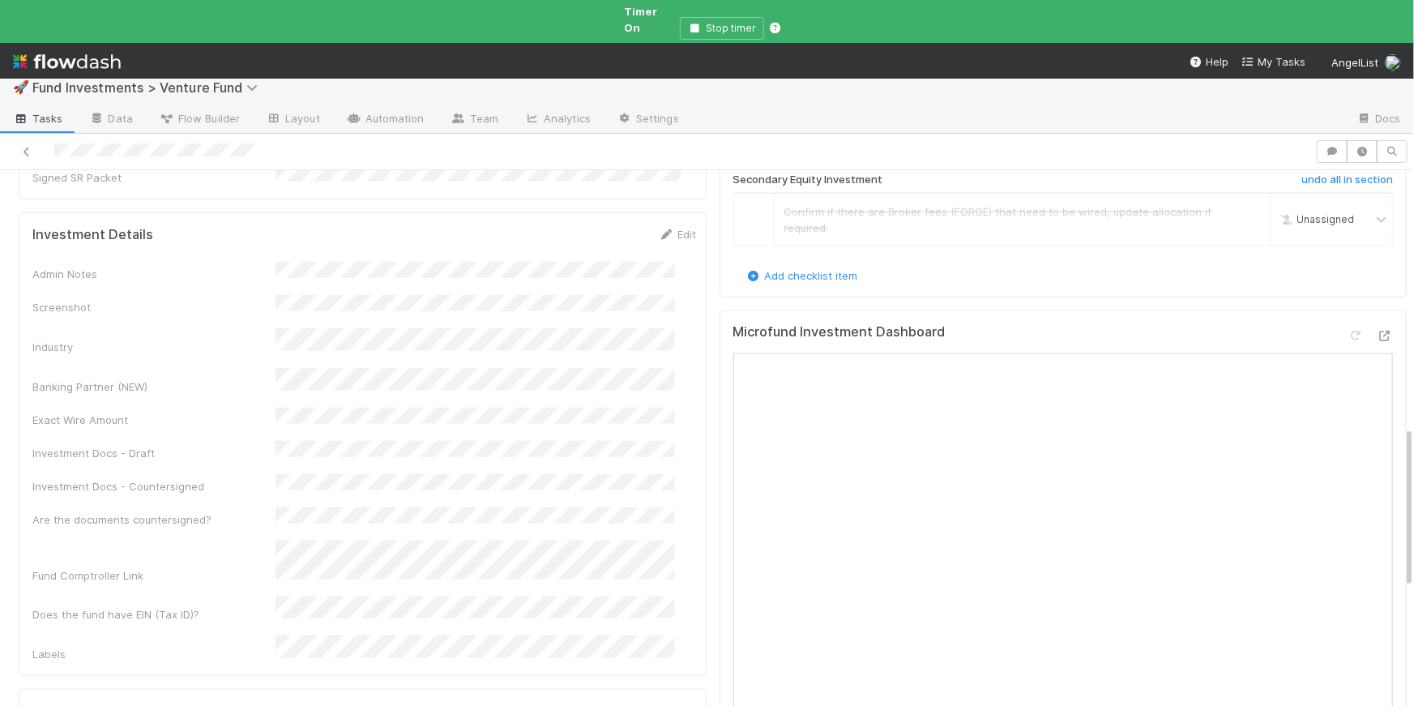
scroll to position [395, 0]
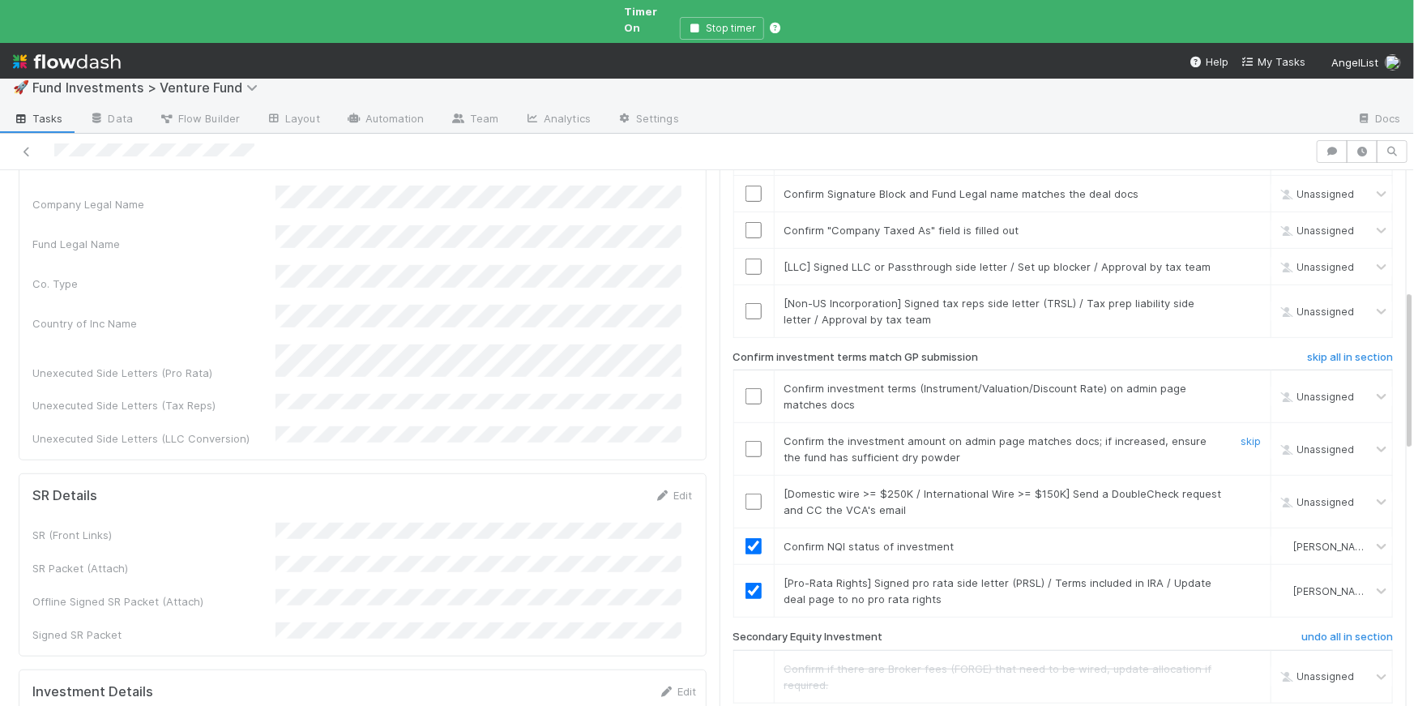
click at [745, 441] on input "checkbox" at bounding box center [753, 449] width 16 height 16
click at [748, 388] on input "checkbox" at bounding box center [753, 396] width 16 height 16
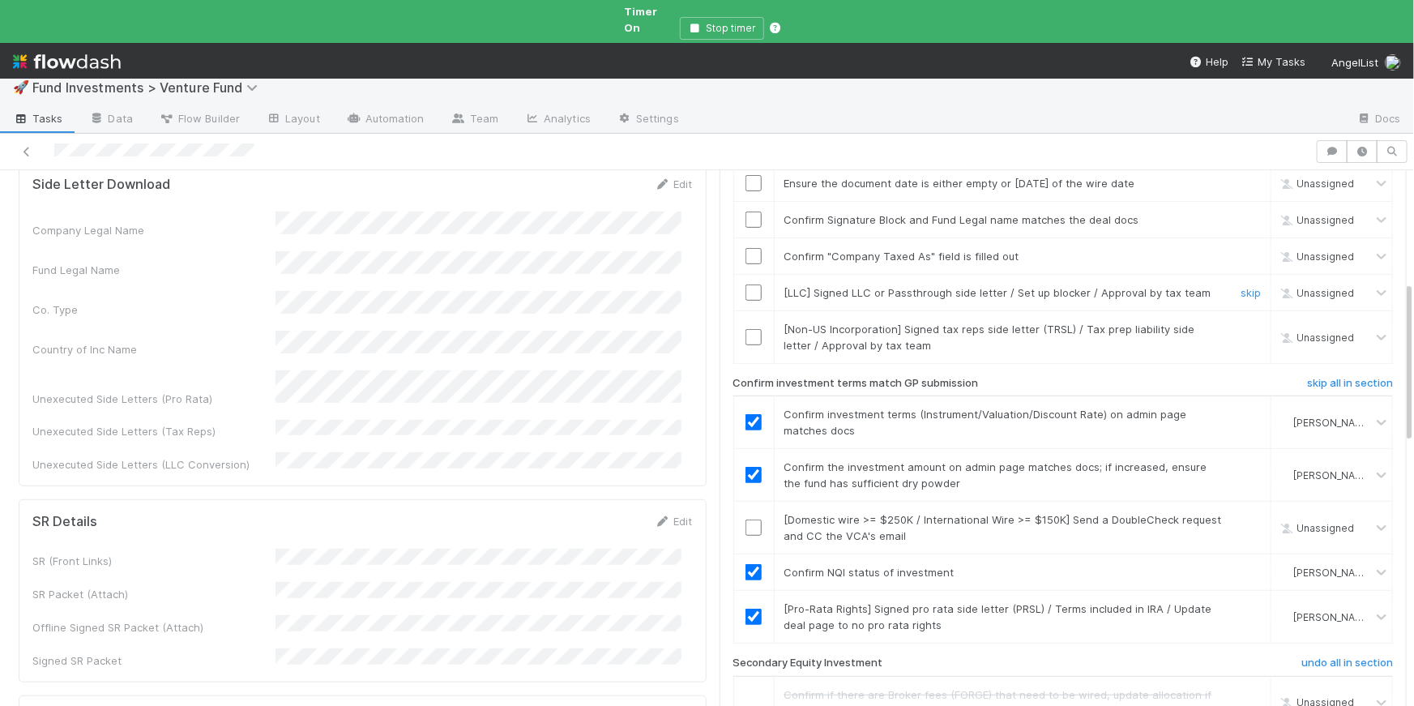
scroll to position [369, 0]
click at [1240, 323] on link "skip" at bounding box center [1250, 329] width 20 height 13
click at [1240, 287] on link "skip" at bounding box center [1250, 293] width 20 height 13
click at [745, 249] on input "checkbox" at bounding box center [753, 257] width 16 height 16
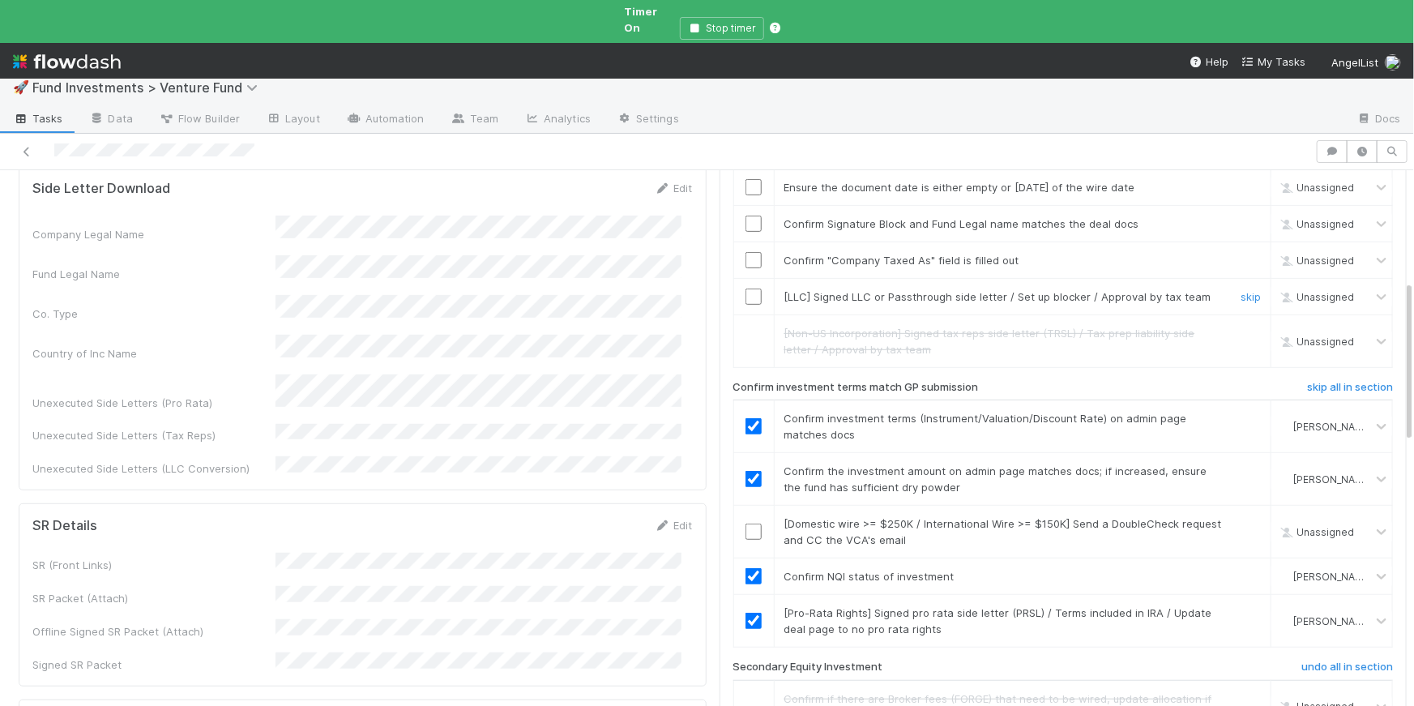
scroll to position [342, 0]
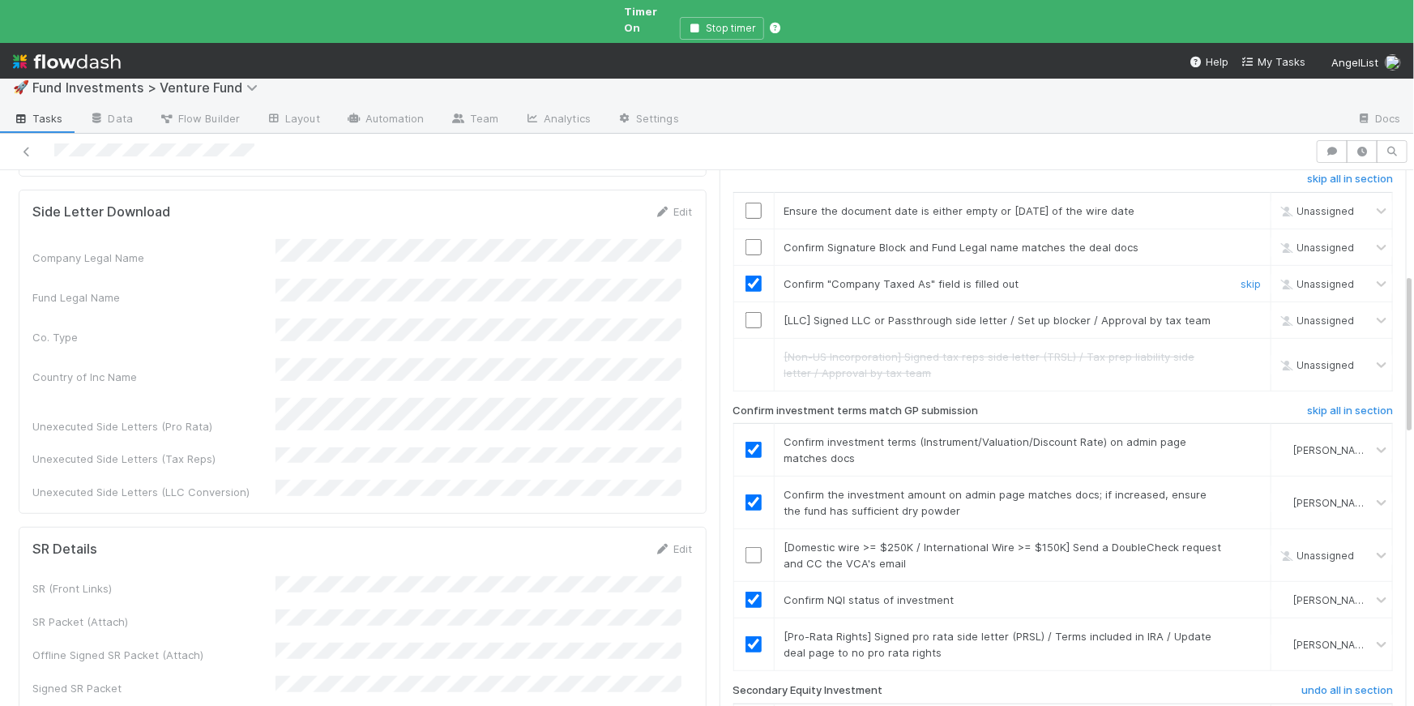
checkbox input "true"
click at [745, 239] on input "checkbox" at bounding box center [753, 247] width 16 height 16
click at [747, 203] on input "checkbox" at bounding box center [753, 211] width 16 height 16
click at [1240, 314] on link "skip" at bounding box center [1250, 320] width 20 height 13
click at [745, 203] on input "checkbox" at bounding box center [753, 211] width 16 height 16
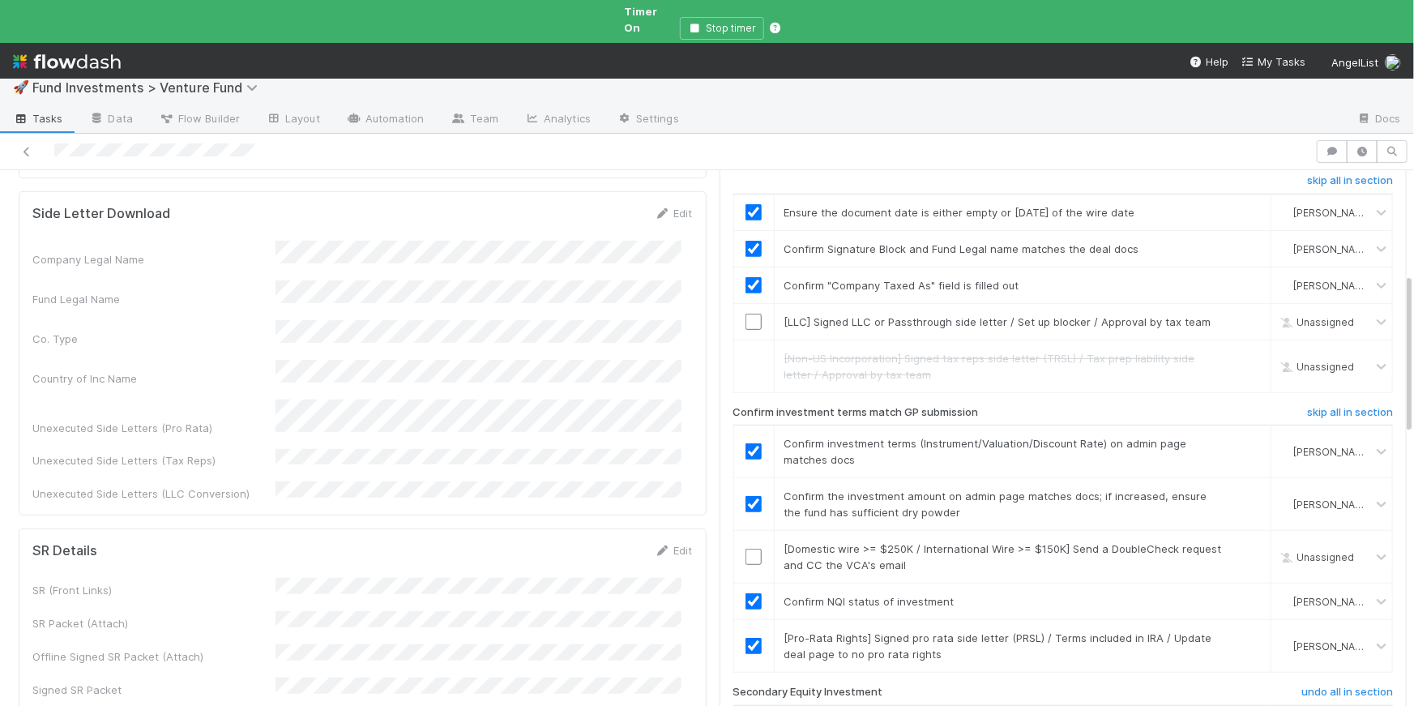
scroll to position [339, 0]
click at [745, 549] on input "checkbox" at bounding box center [753, 557] width 16 height 16
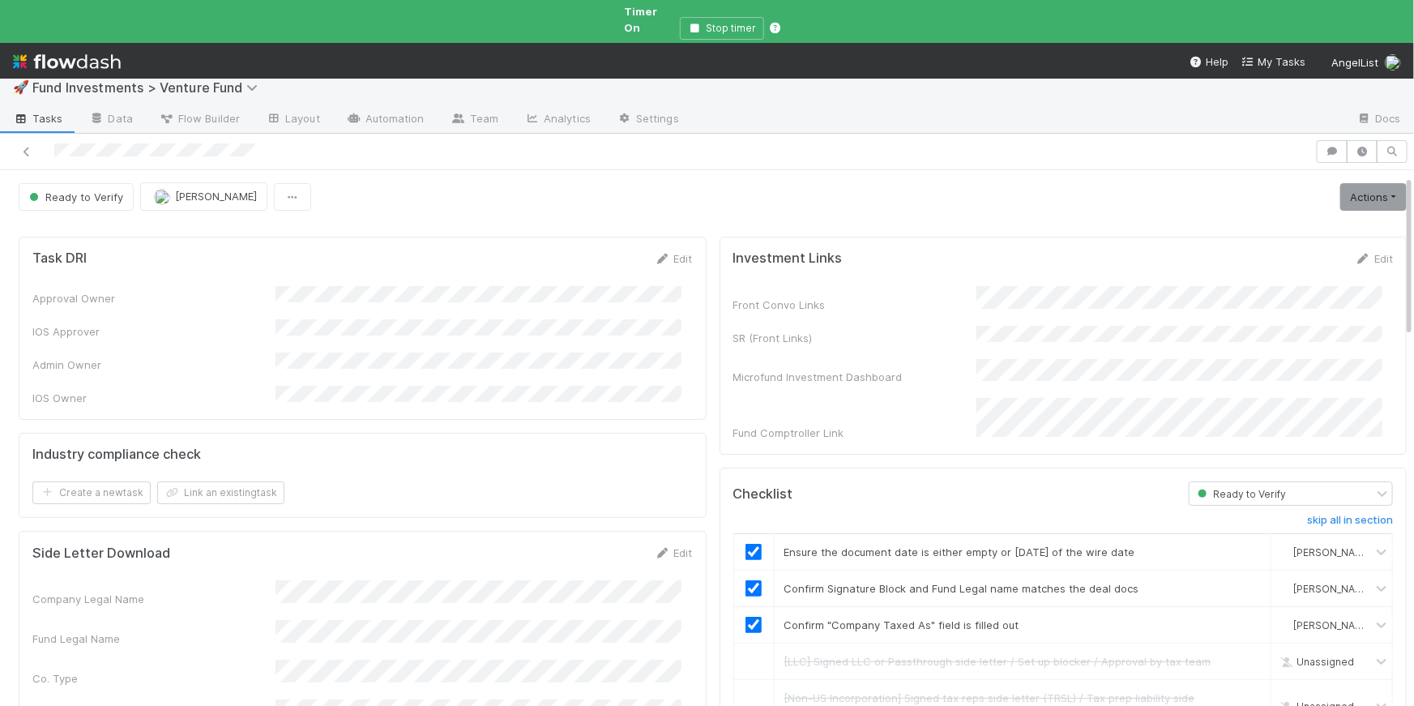
scroll to position [0, 0]
click at [1348, 186] on link "Actions" at bounding box center [1373, 198] width 66 height 28
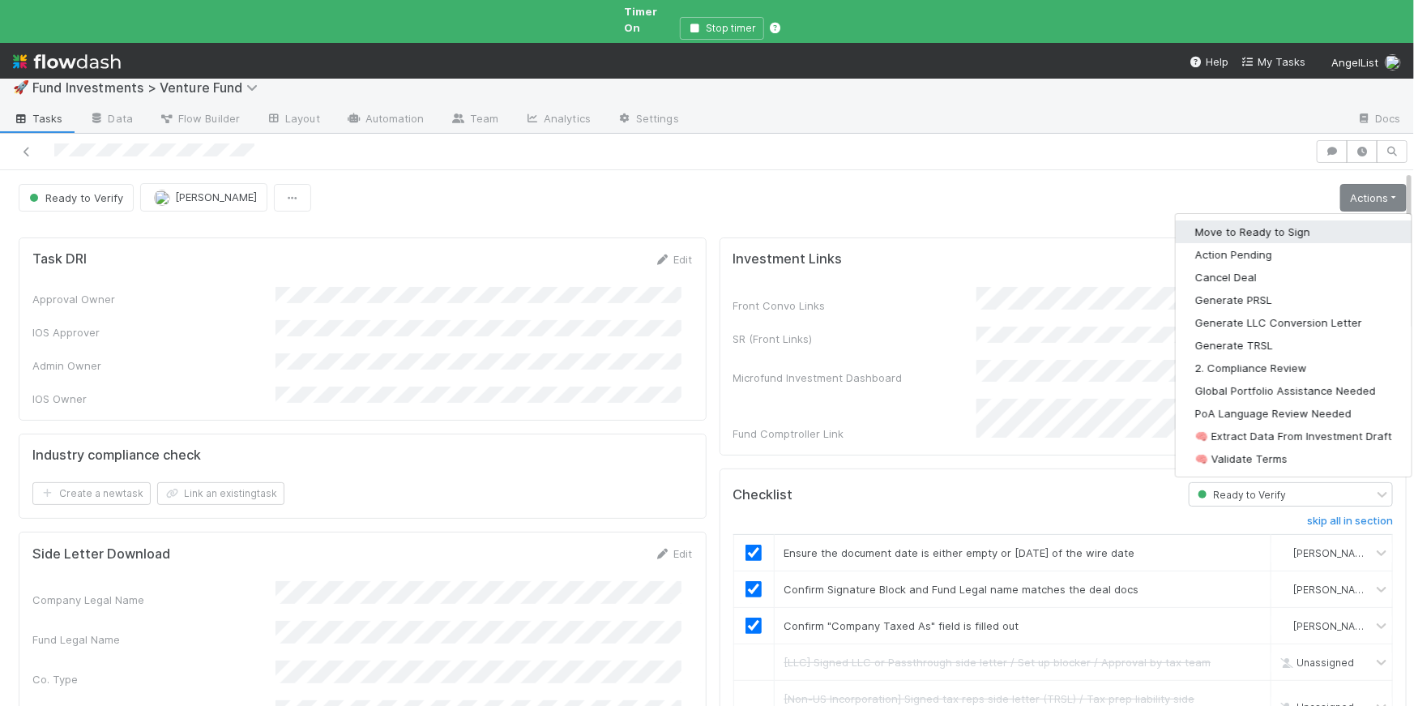
click at [1244, 220] on button "Move to Ready to Sign" at bounding box center [1294, 231] width 236 height 23
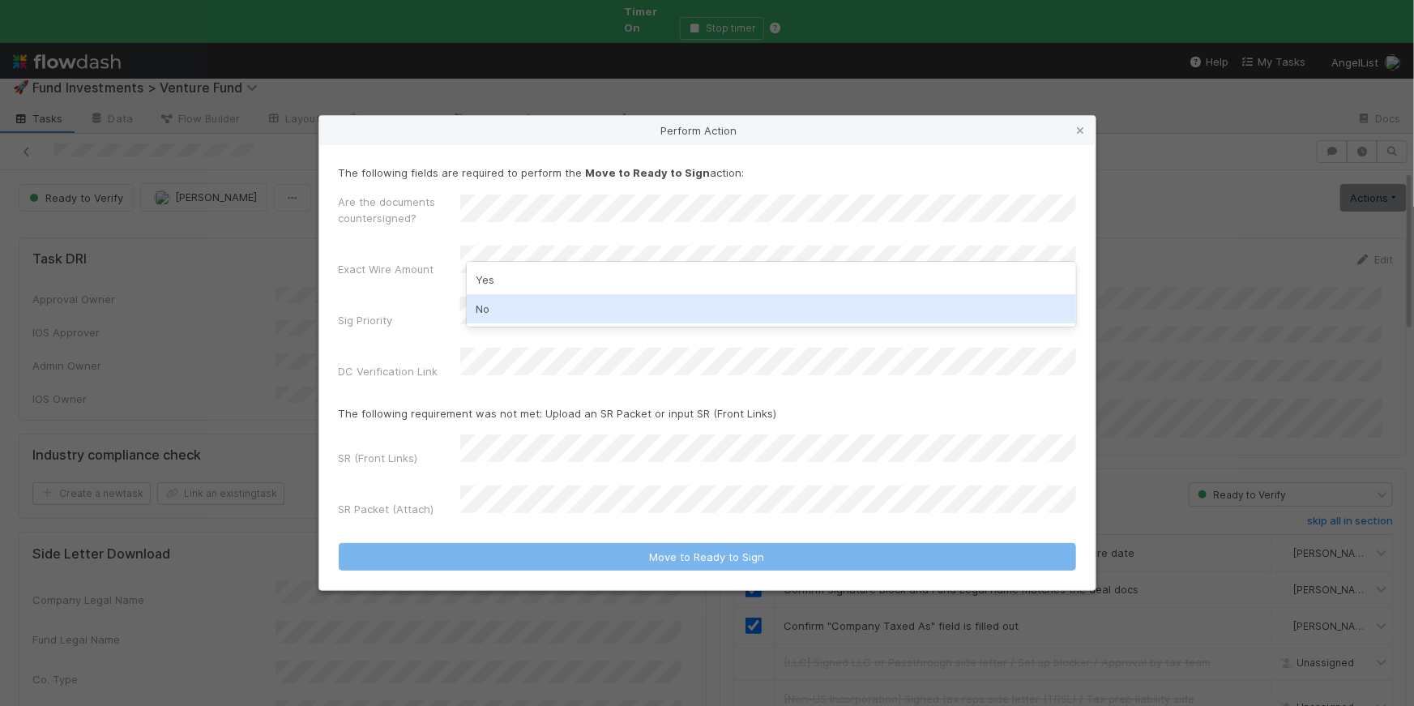
click at [568, 311] on div "No" at bounding box center [771, 308] width 609 height 29
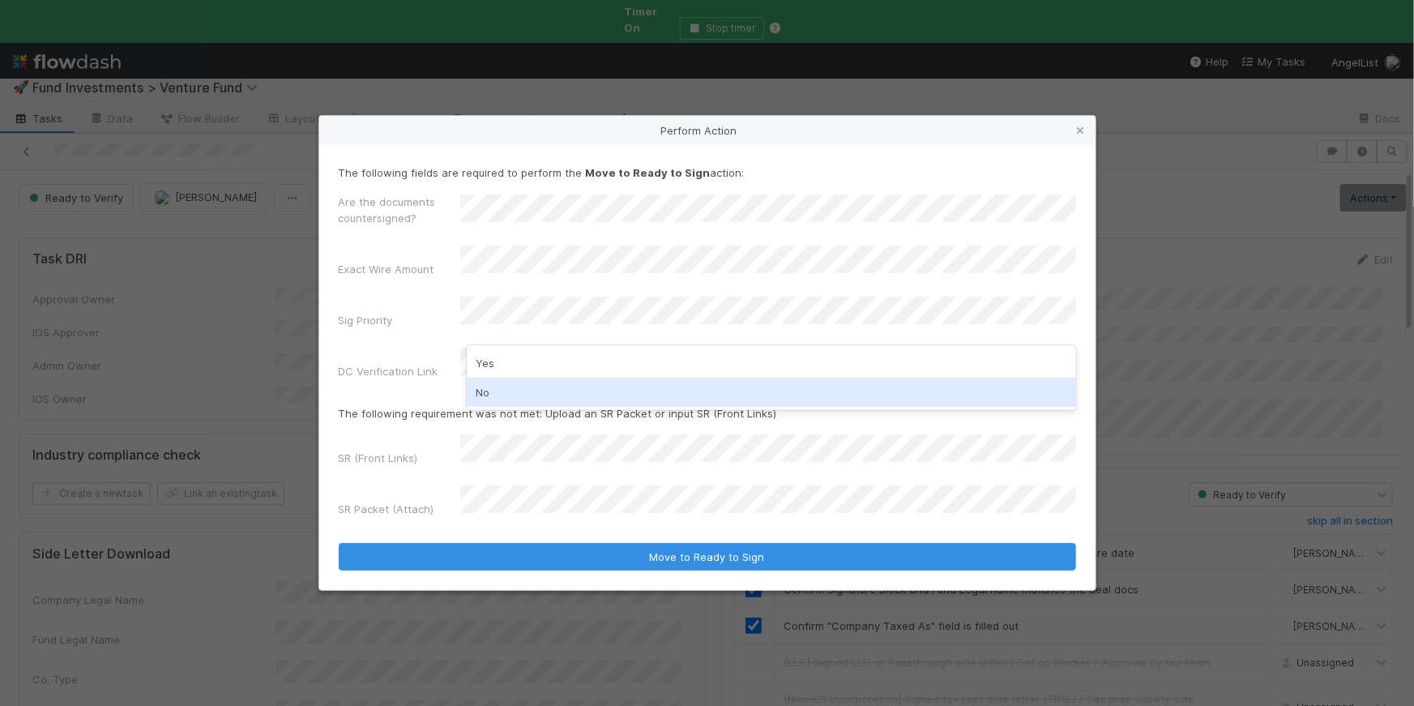
drag, startPoint x: 550, startPoint y: 389, endPoint x: 556, endPoint y: 380, distance: 10.6
click at [550, 389] on div "No" at bounding box center [771, 392] width 609 height 29
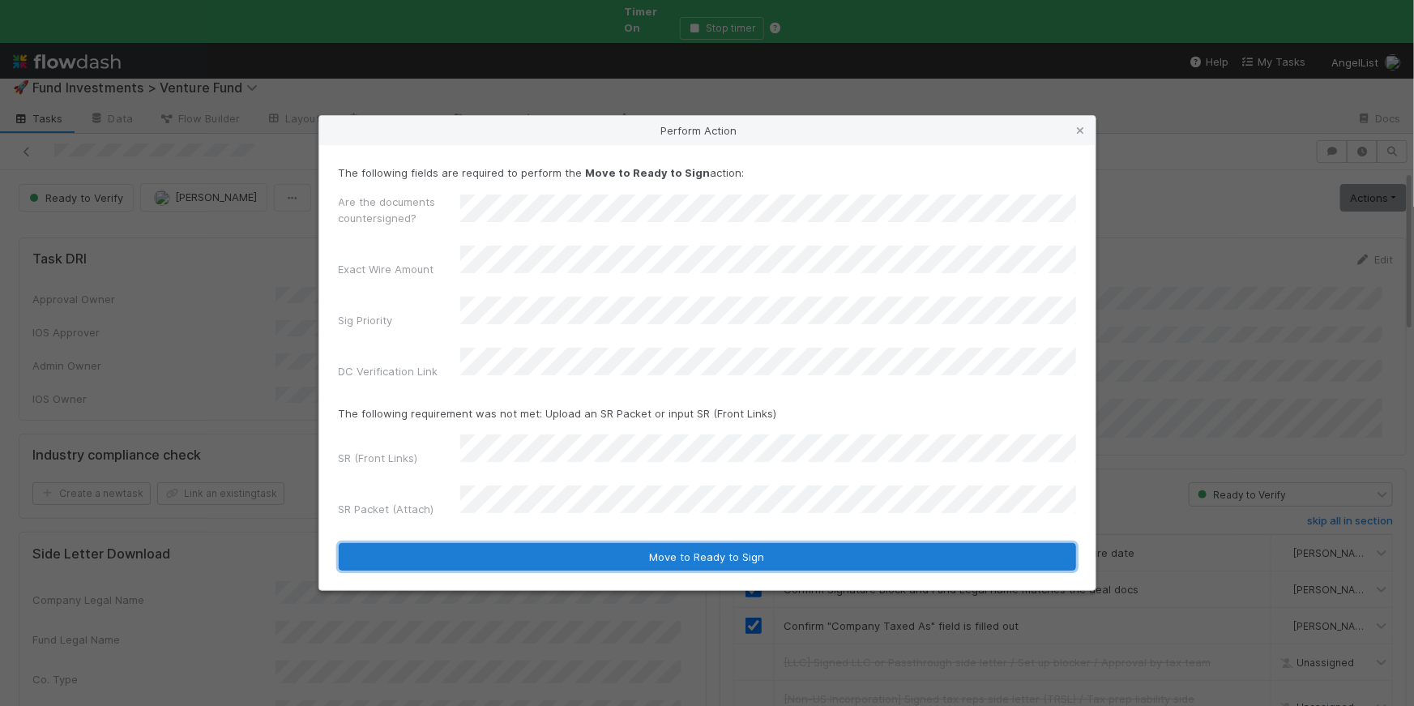
click at [680, 544] on button "Move to Ready to Sign" at bounding box center [707, 557] width 737 height 28
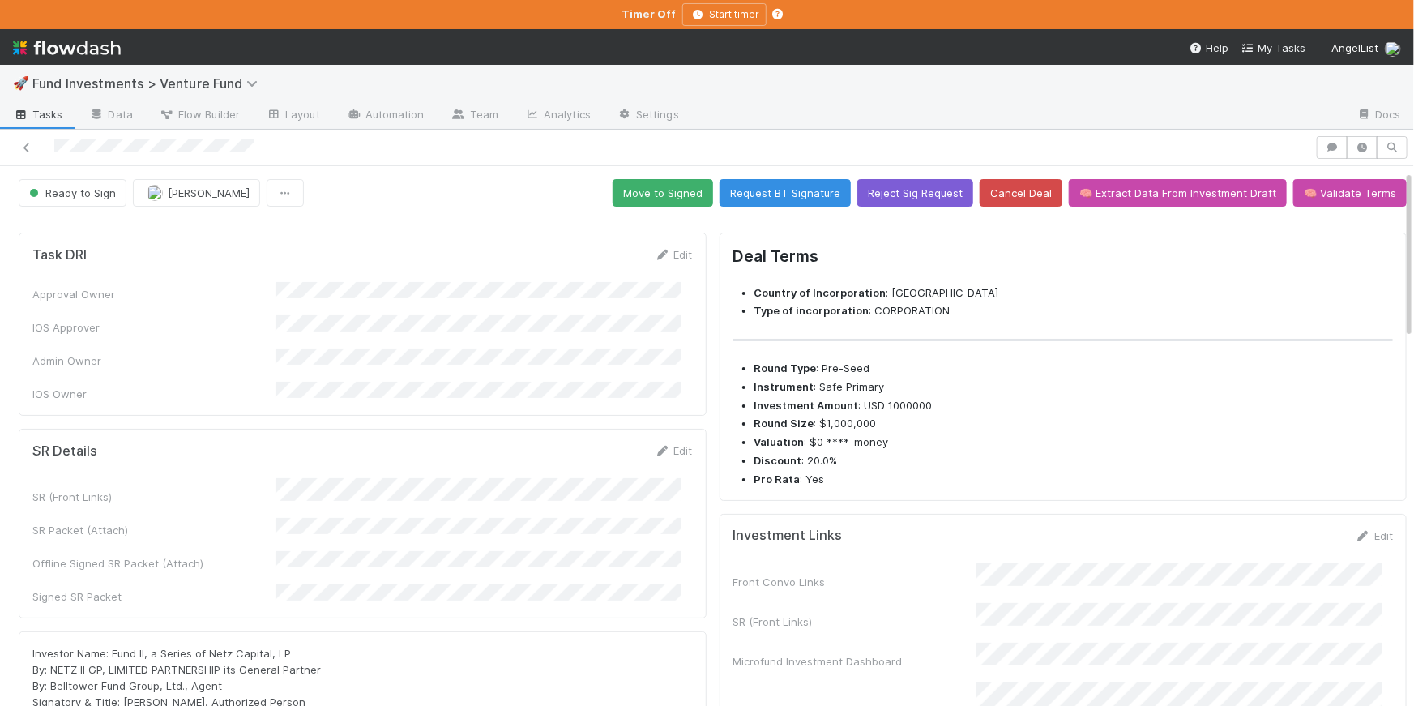
scroll to position [716, 0]
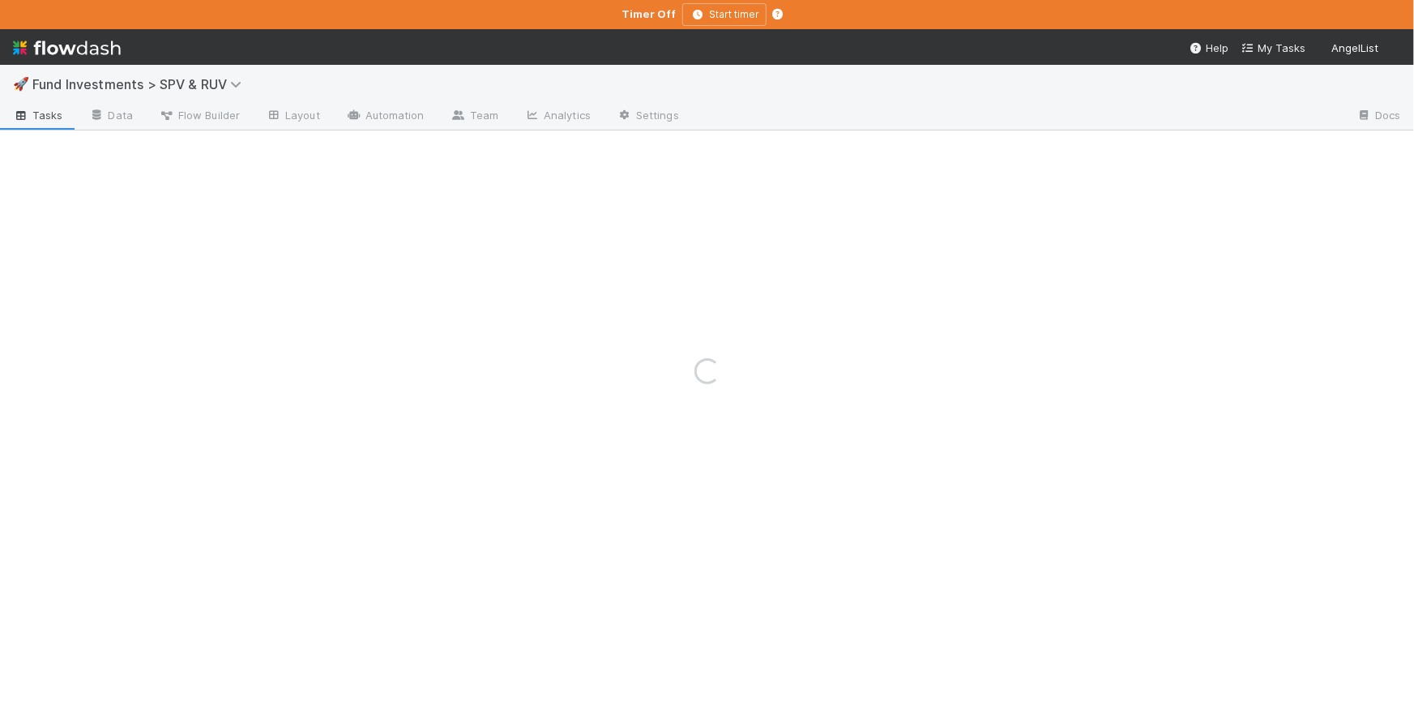
click at [198, 83] on div "Loading..." at bounding box center [707, 371] width 1414 height 670
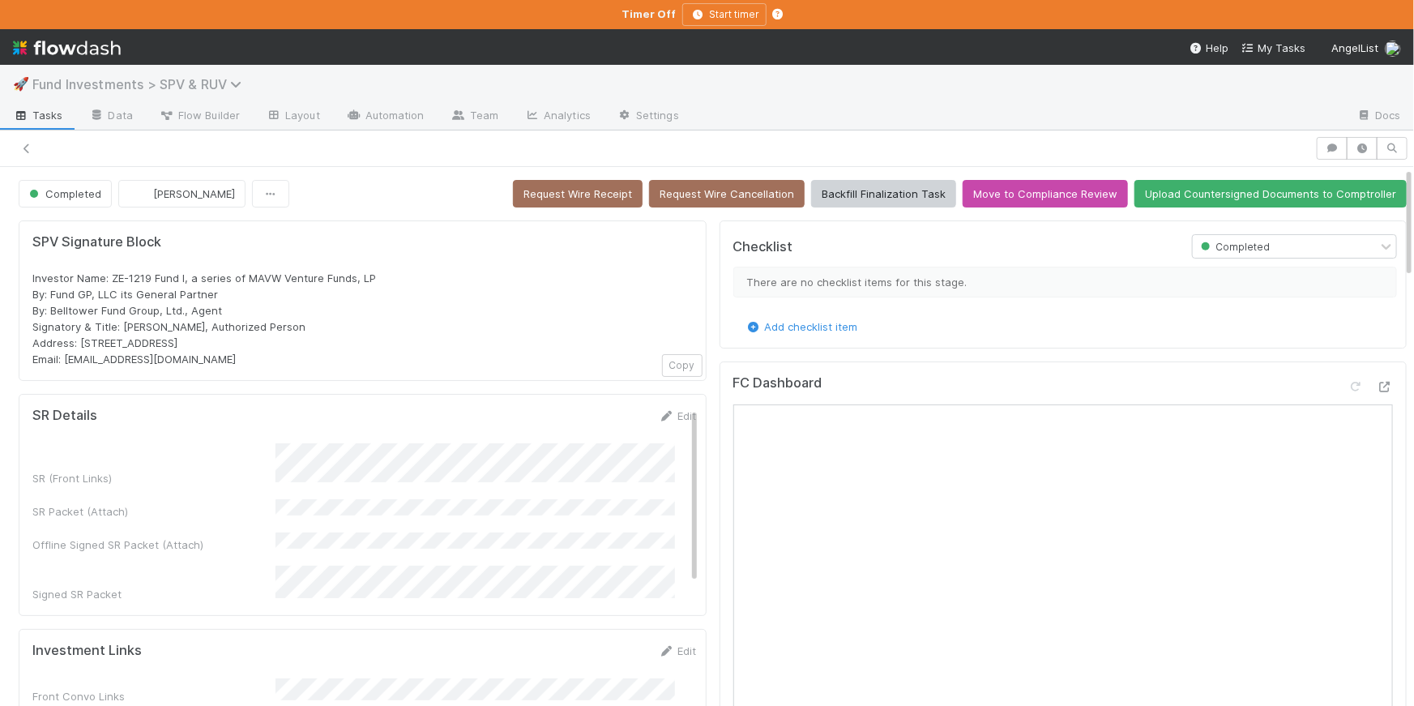
click at [219, 85] on span "Fund Investments > SPV & RUV" at bounding box center [140, 84] width 217 height 16
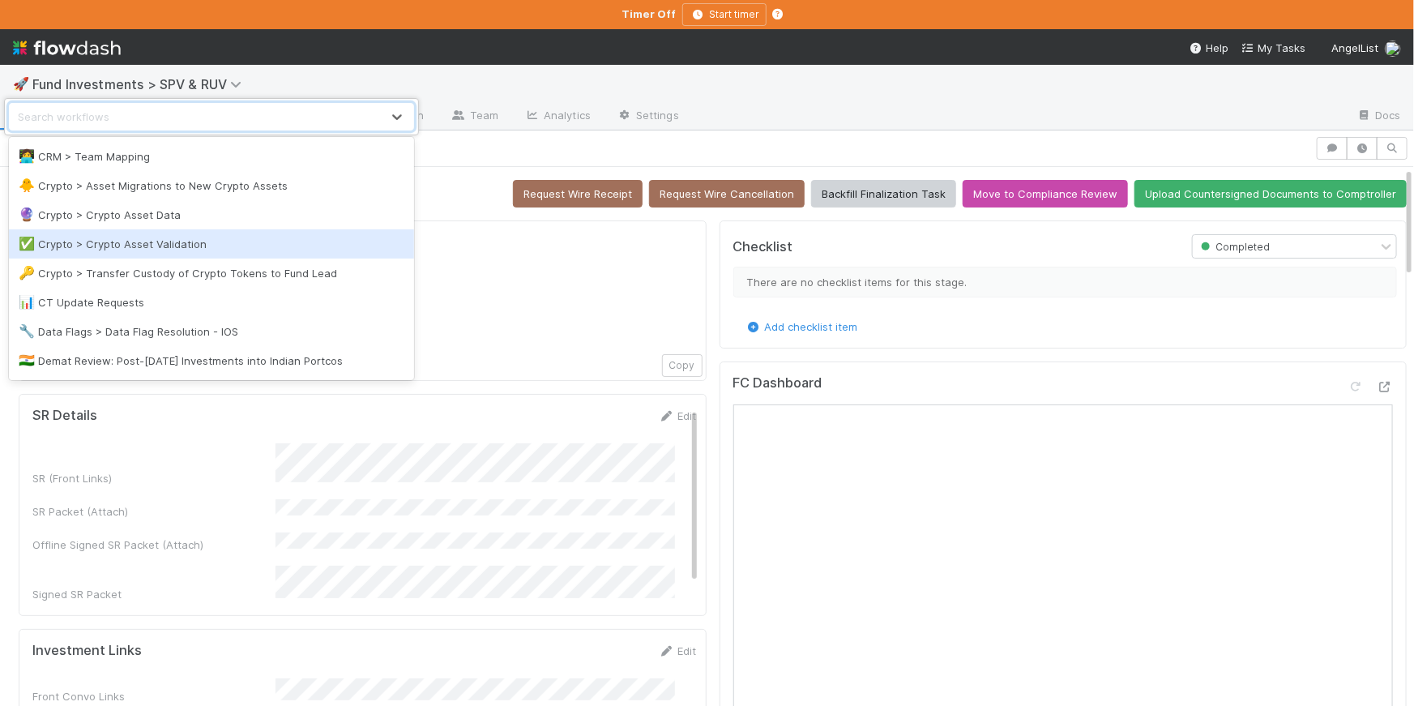
scroll to position [713, 0]
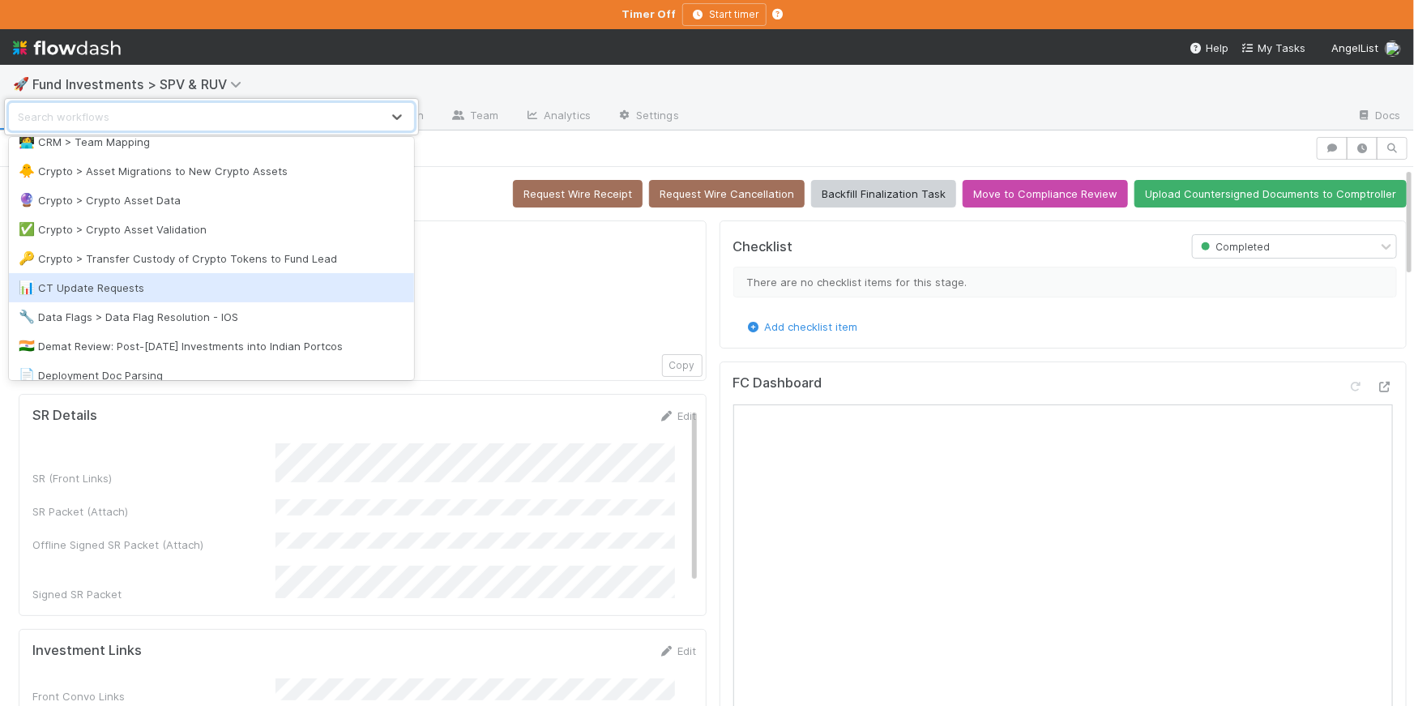
click at [189, 286] on div "📊 CT Update Requests" at bounding box center [212, 288] width 386 height 16
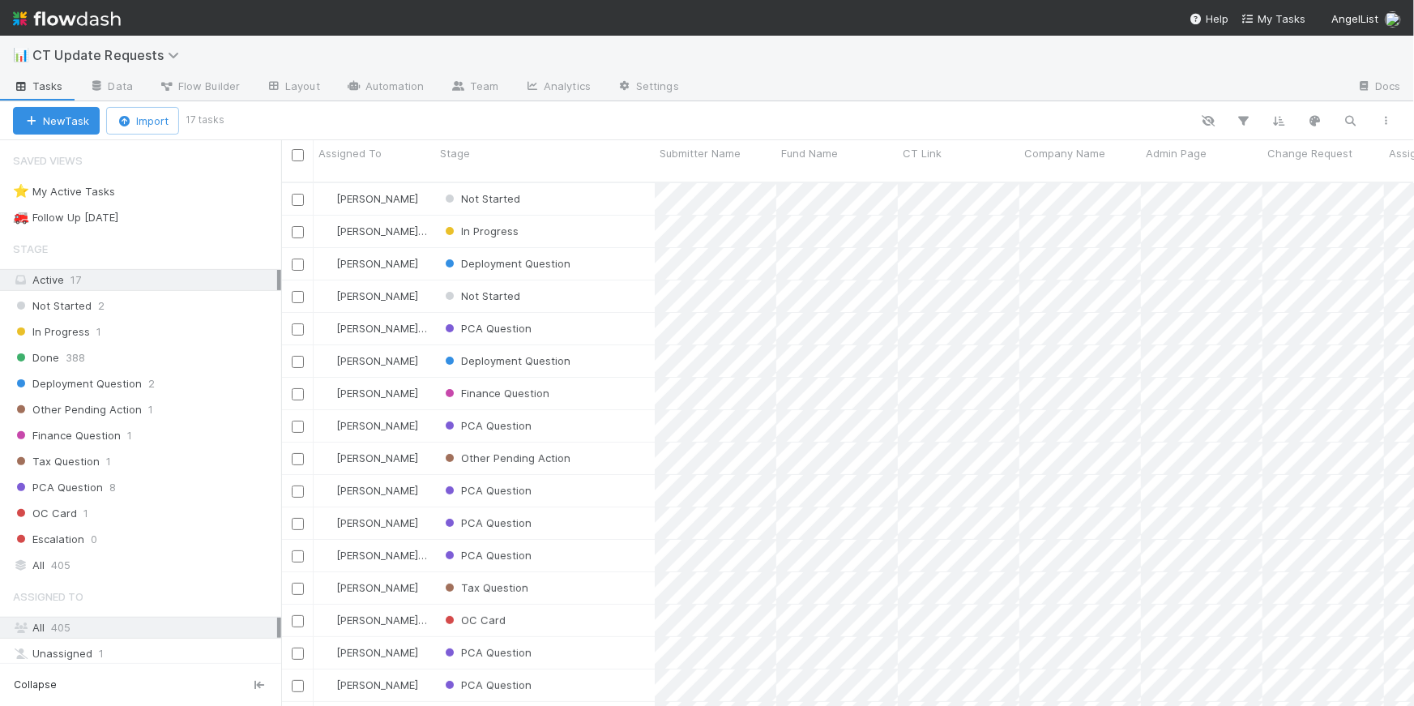
scroll to position [526, 1122]
click at [166, 185] on div "⭐ My Active Tasks 3" at bounding box center [147, 191] width 268 height 20
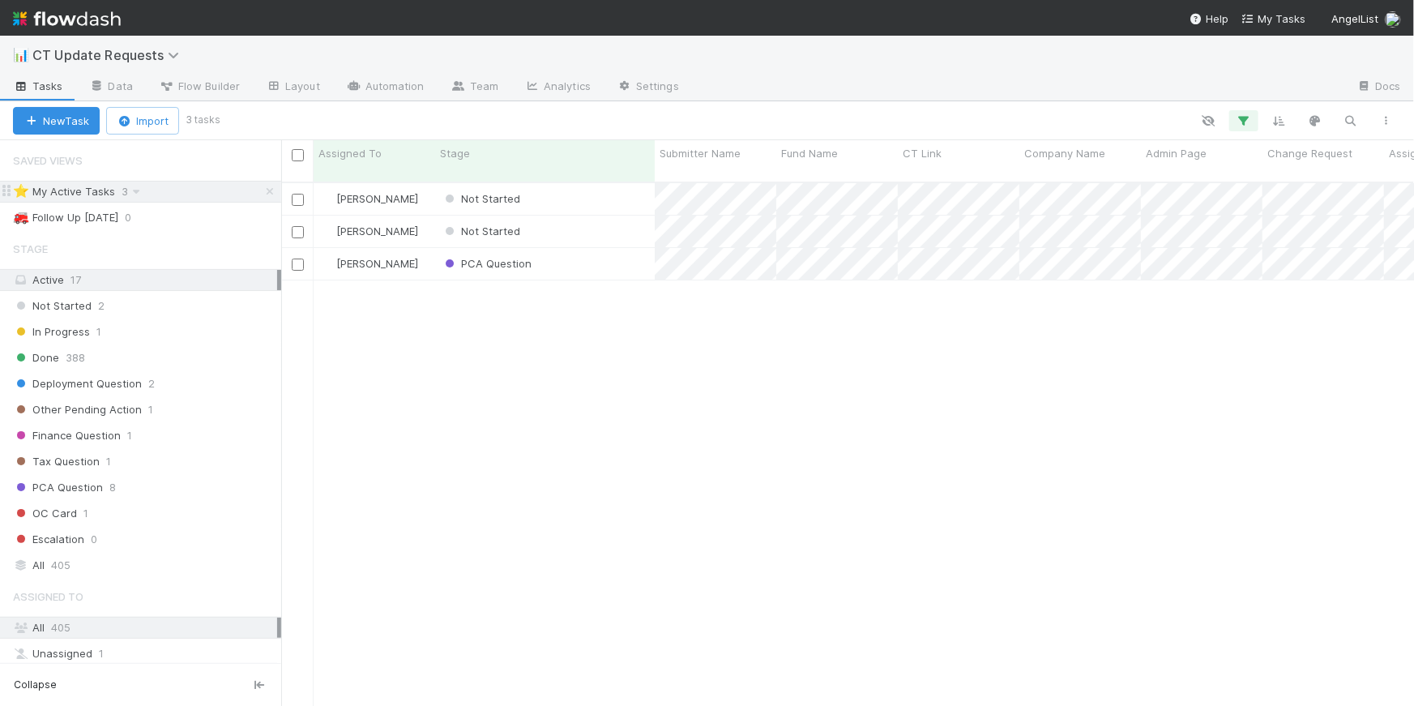
scroll to position [526, 1122]
click at [601, 248] on div "PCA Question" at bounding box center [545, 264] width 220 height 32
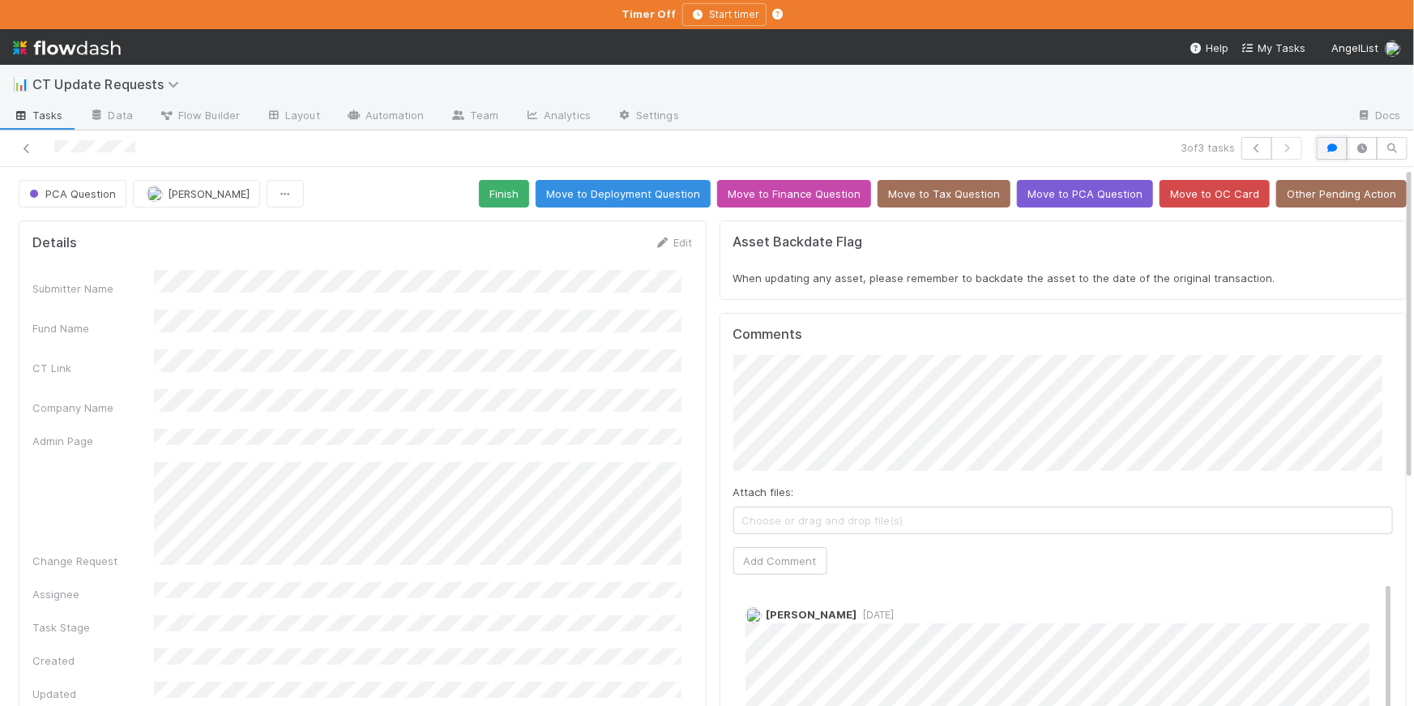
click at [1324, 146] on icon "button" at bounding box center [1332, 148] width 16 height 10
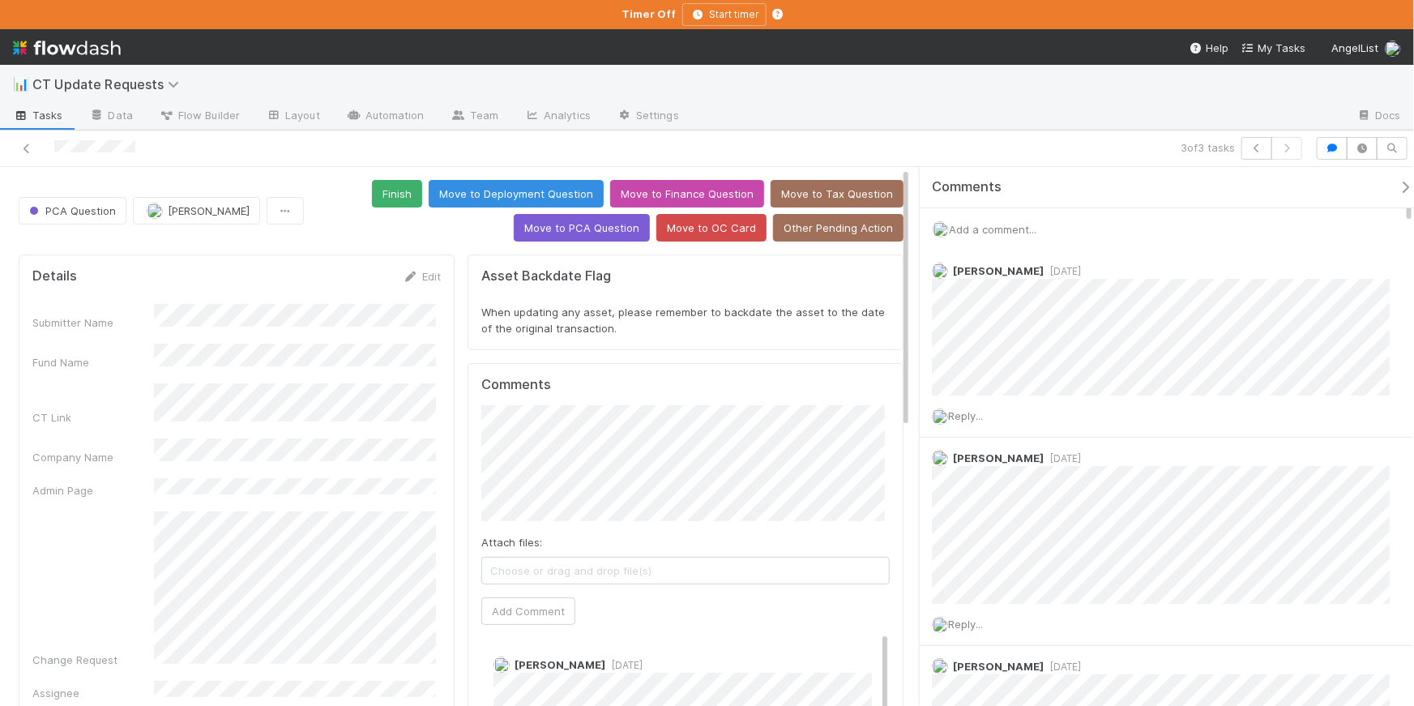
click at [1014, 226] on span "Add a comment..." at bounding box center [992, 229] width 87 height 13
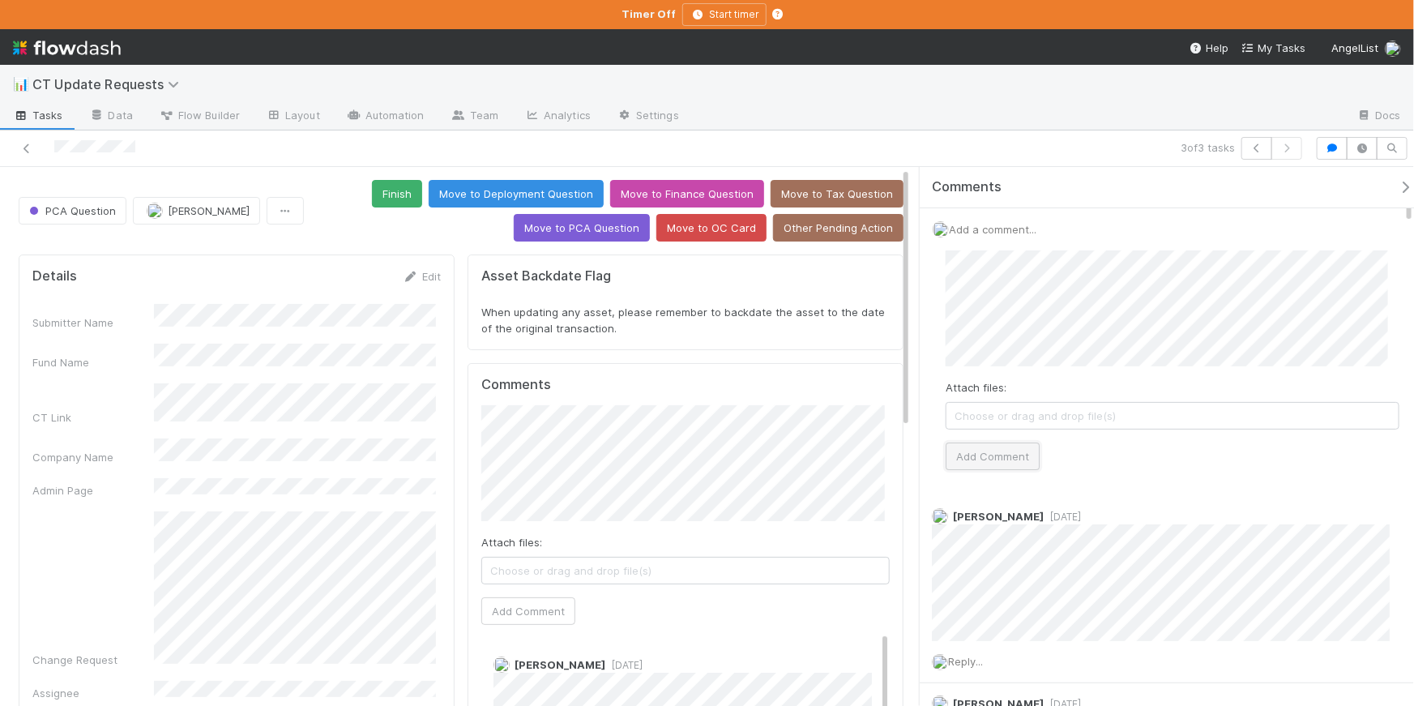
click at [988, 459] on button "Add Comment" at bounding box center [992, 456] width 94 height 28
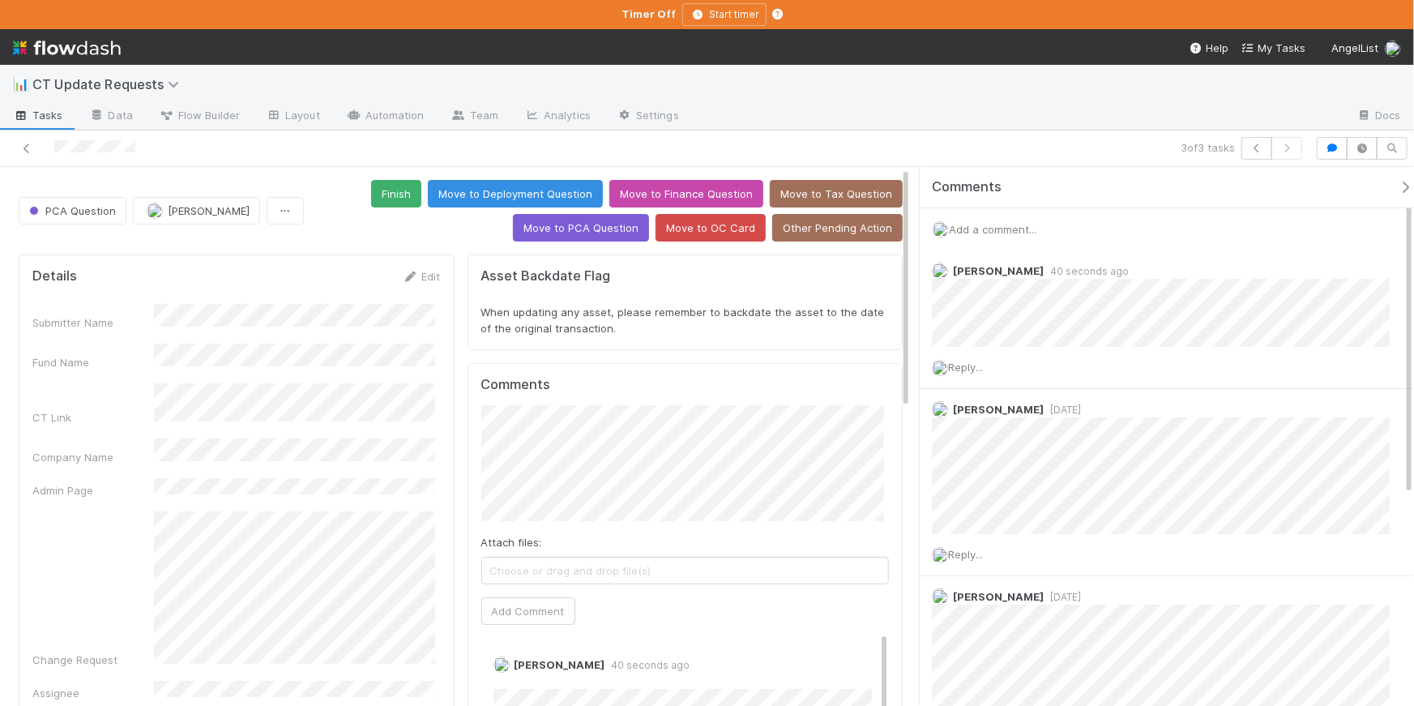
click at [1398, 191] on icon "button" at bounding box center [1405, 187] width 16 height 13
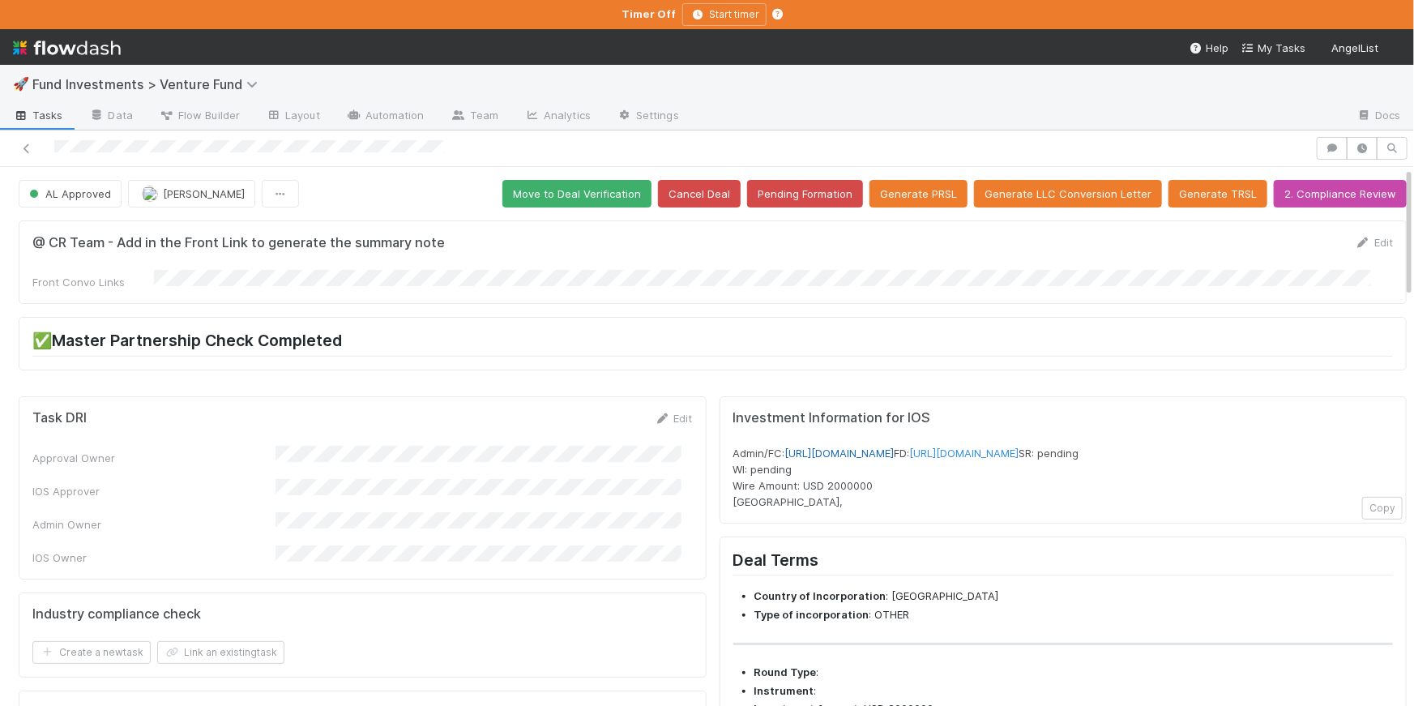
click at [894, 446] on link "[URL][DOMAIN_NAME]" at bounding box center [839, 452] width 109 height 13
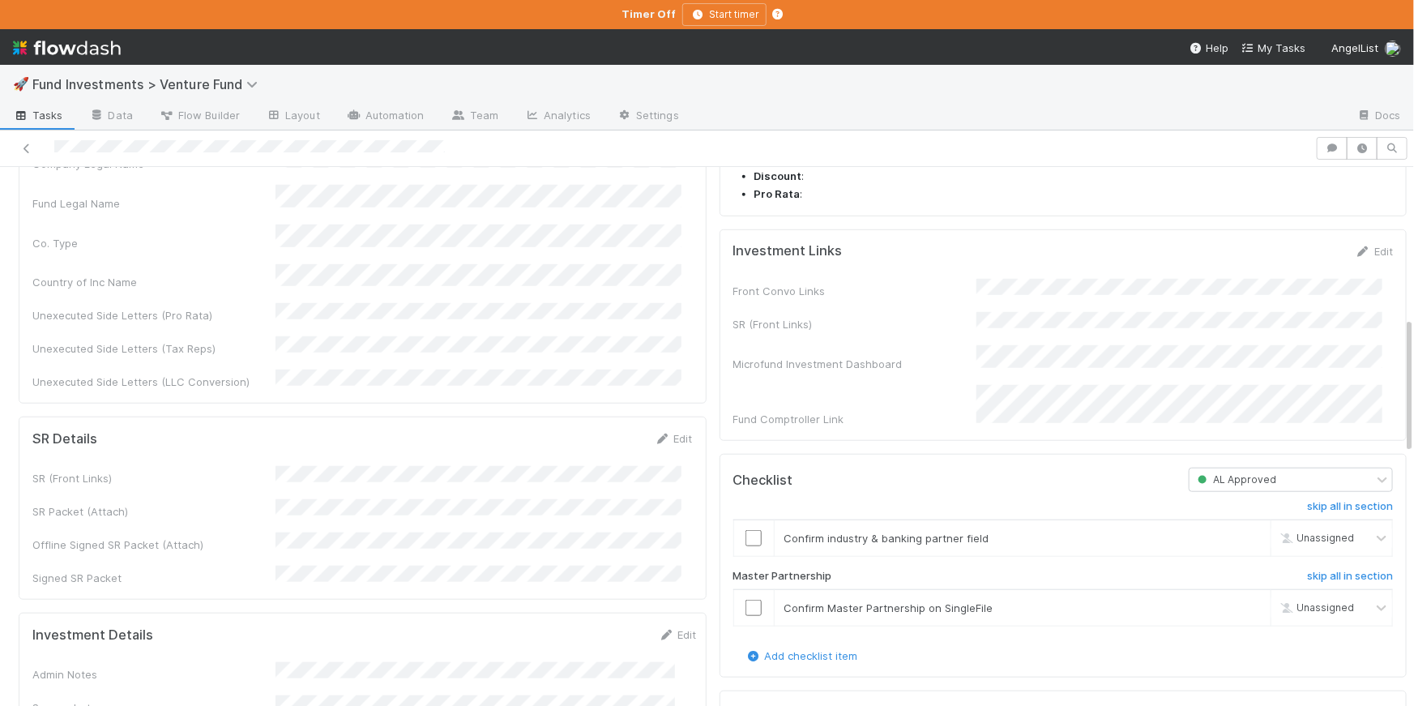
scroll to position [588, 0]
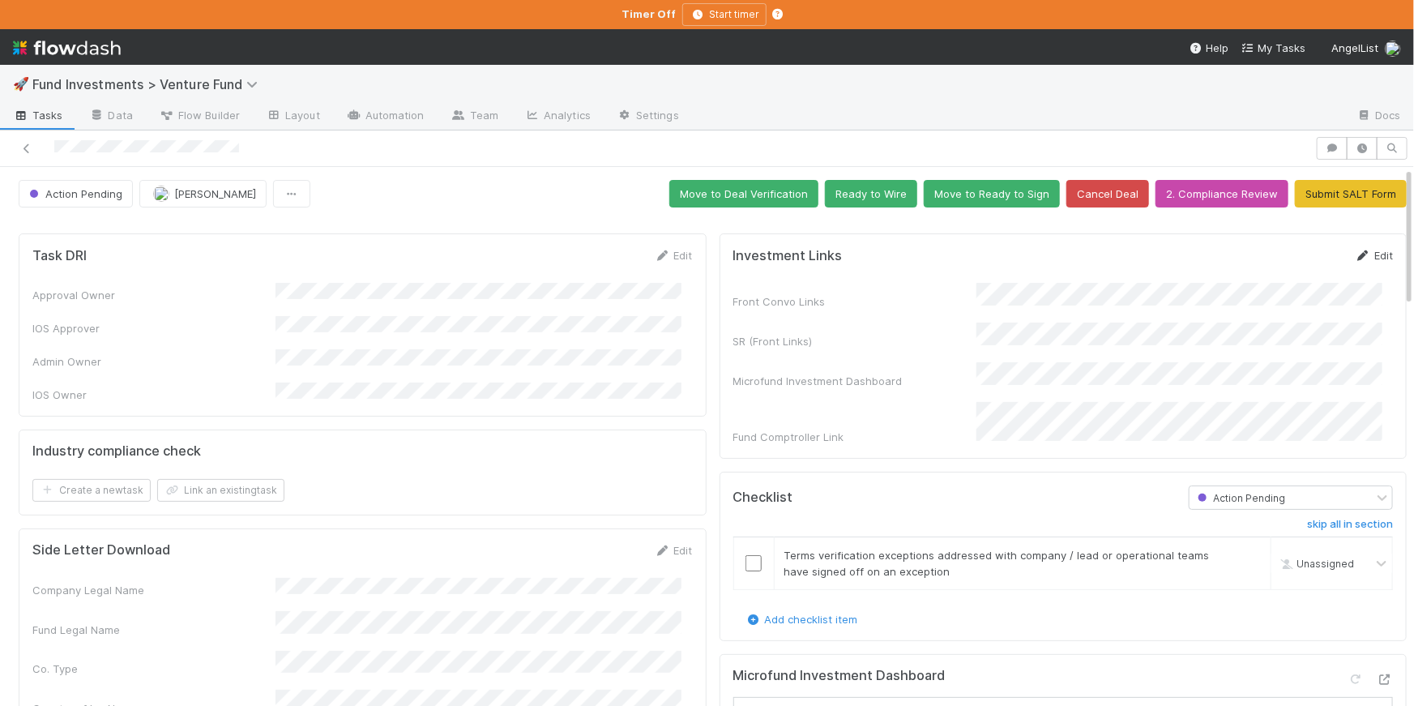
click at [1355, 250] on icon at bounding box center [1363, 255] width 16 height 11
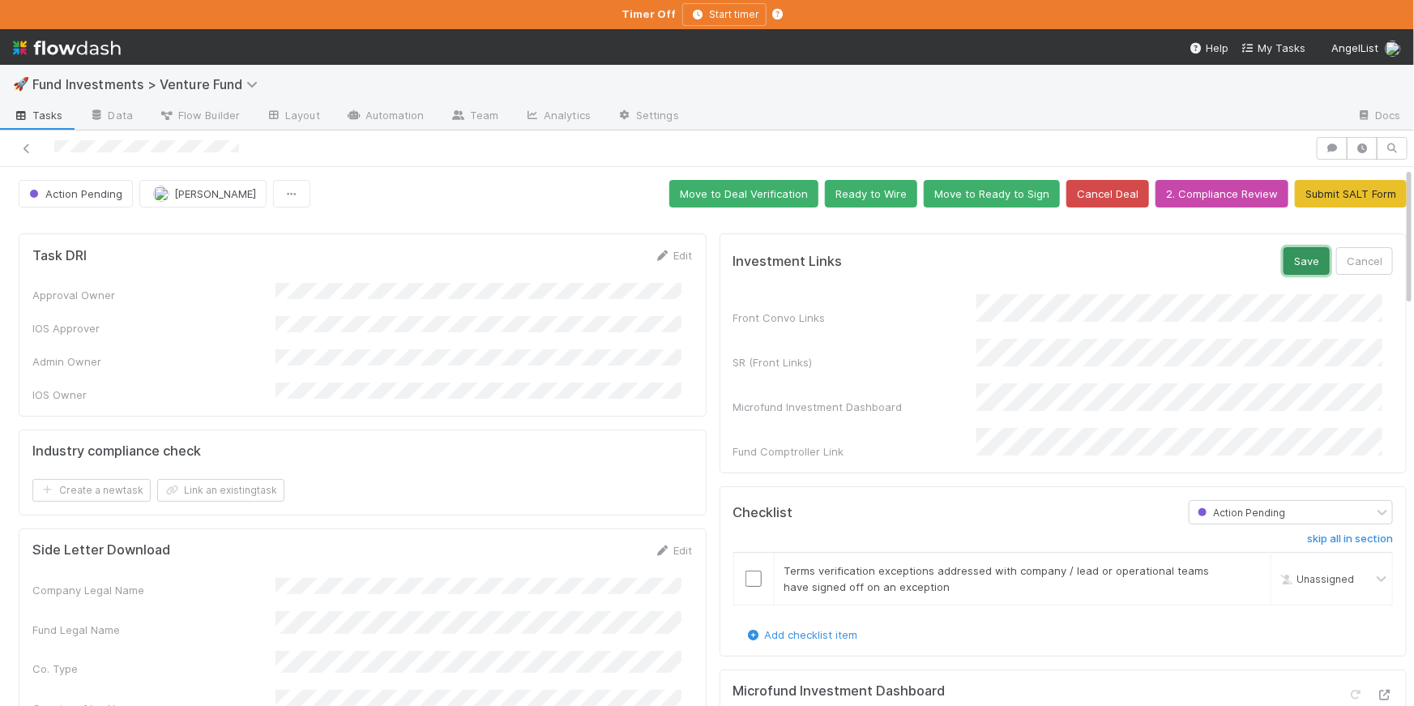
click at [1283, 262] on button "Save" at bounding box center [1306, 261] width 46 height 28
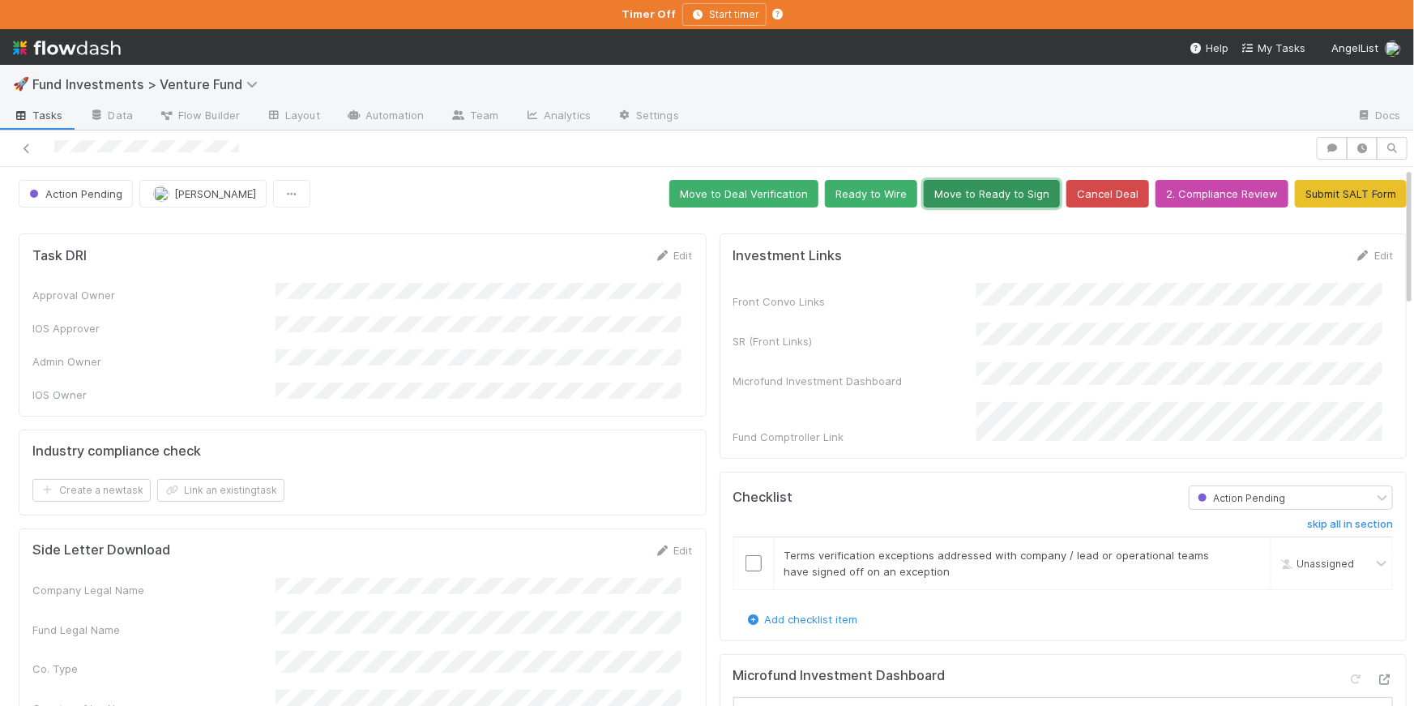
click at [992, 191] on button "Move to Ready to Sign" at bounding box center [992, 194] width 136 height 28
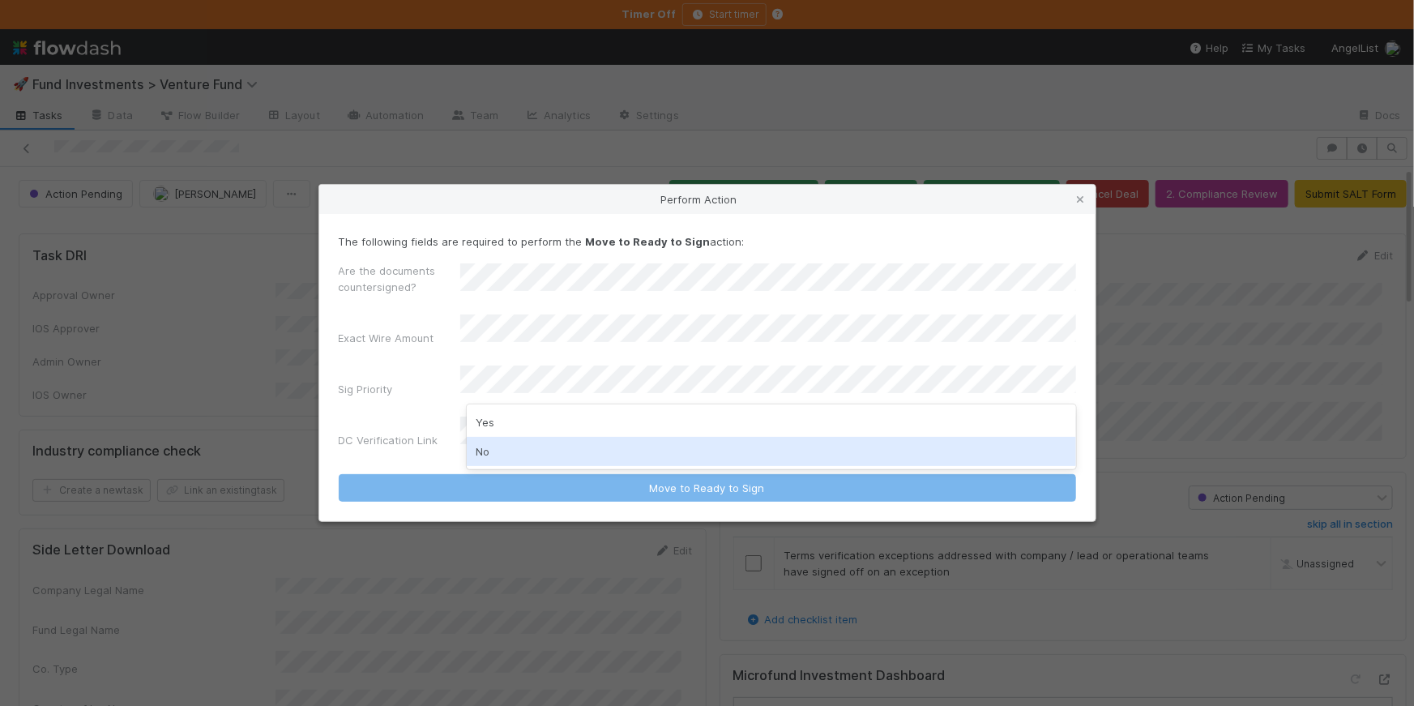
click at [570, 446] on div "No" at bounding box center [771, 451] width 609 height 29
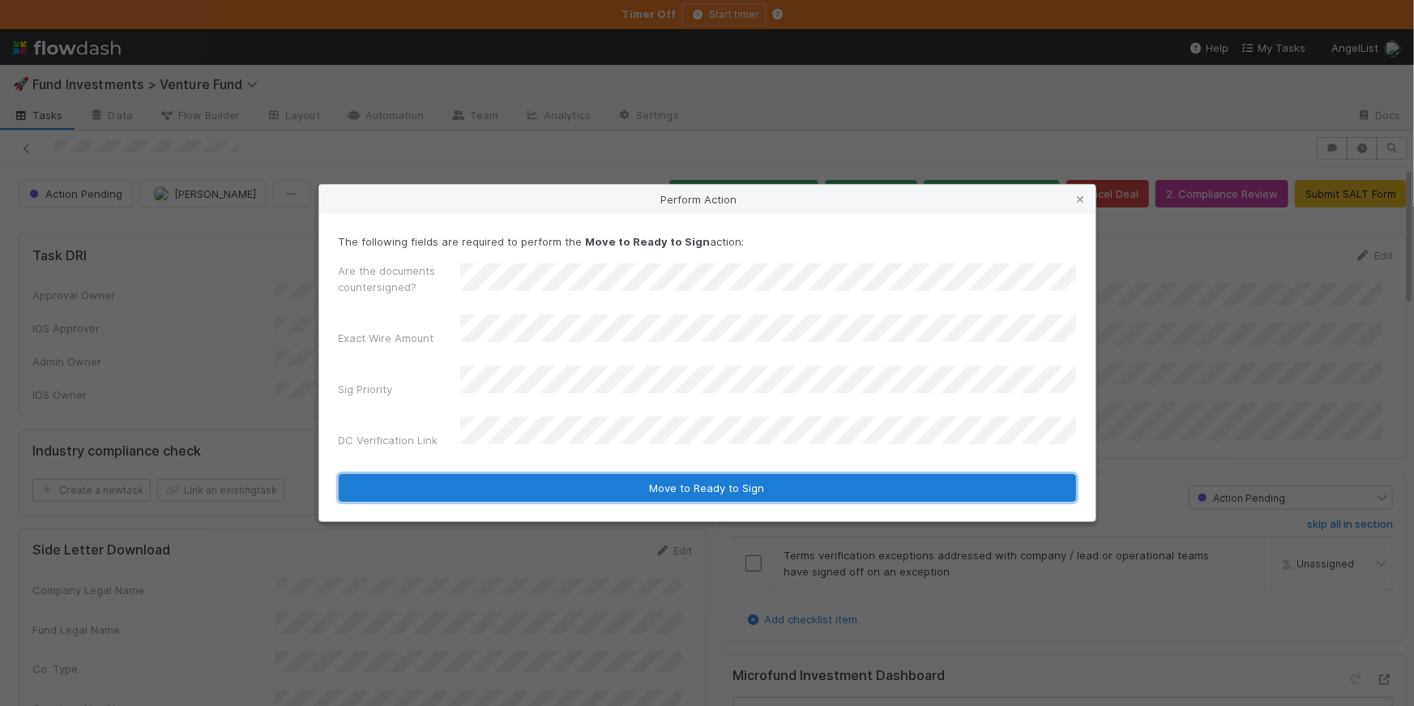
click at [626, 474] on button "Move to Ready to Sign" at bounding box center [707, 488] width 737 height 28
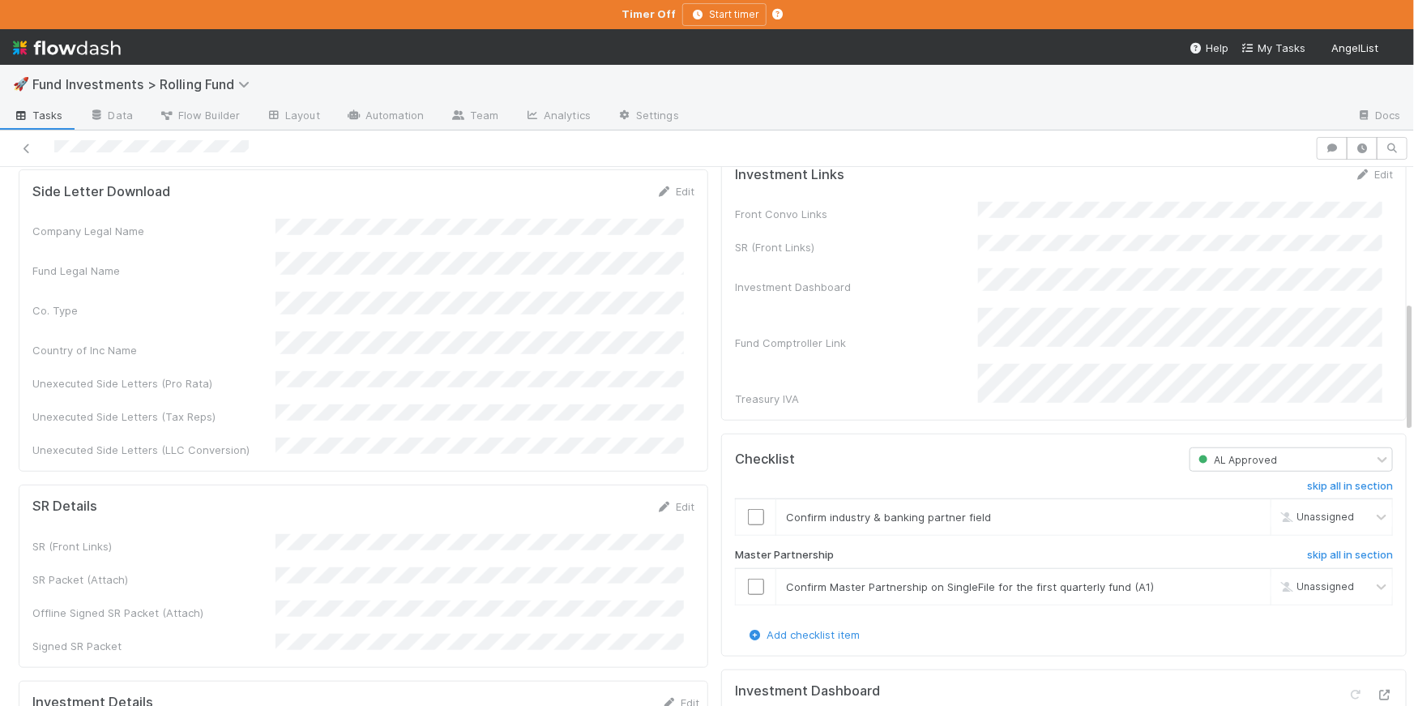
scroll to position [554, 0]
click at [253, 251] on div "Fund Legal Name" at bounding box center [363, 264] width 662 height 27
click at [748, 578] on input "checkbox" at bounding box center [756, 586] width 16 height 16
click at [748, 508] on input "checkbox" at bounding box center [756, 516] width 16 height 16
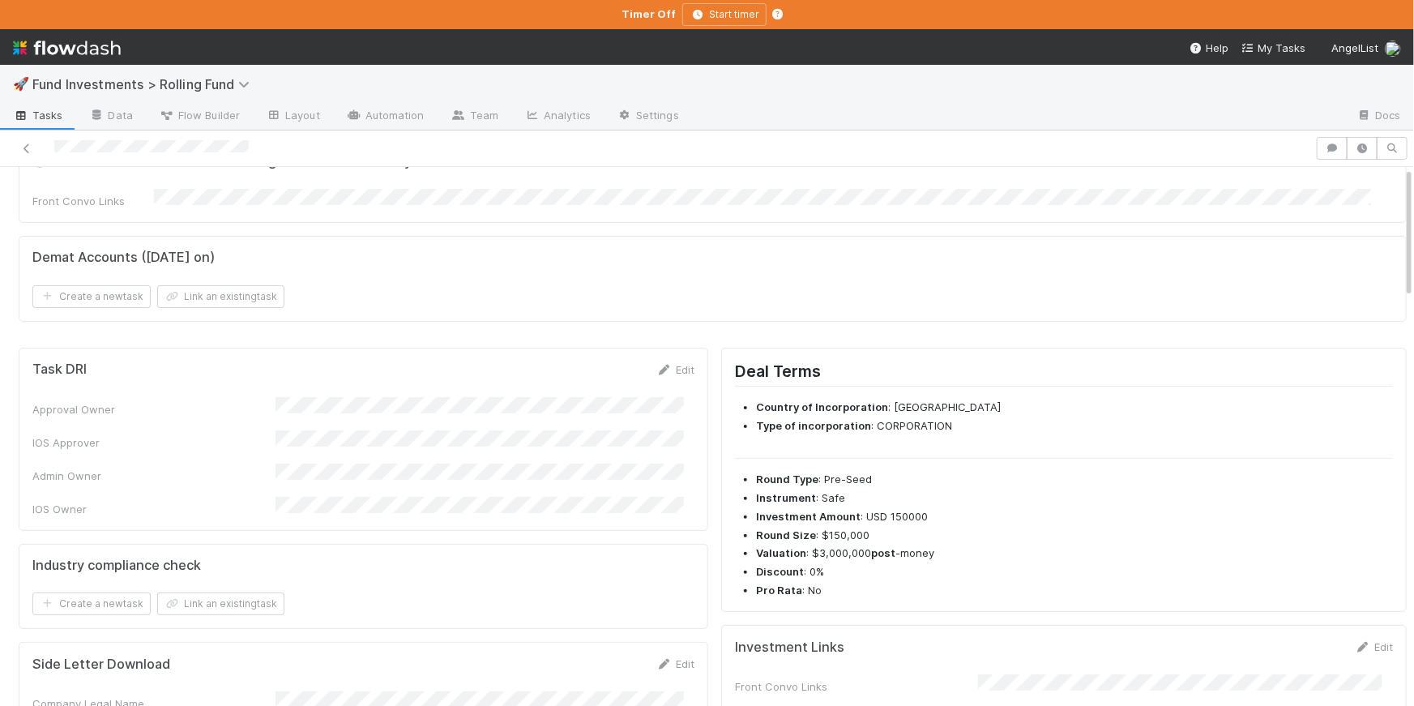
scroll to position [0, 0]
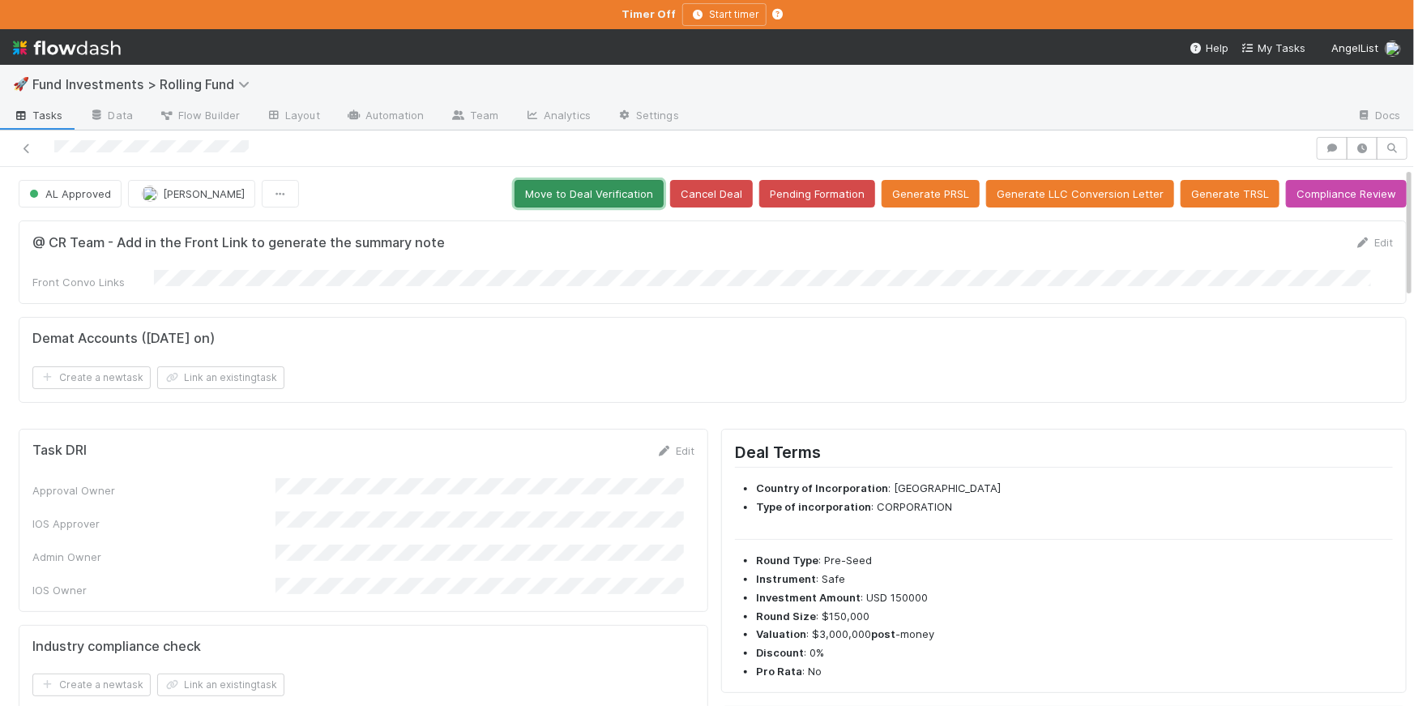
click at [585, 194] on button "Move to Deal Verification" at bounding box center [588, 194] width 149 height 28
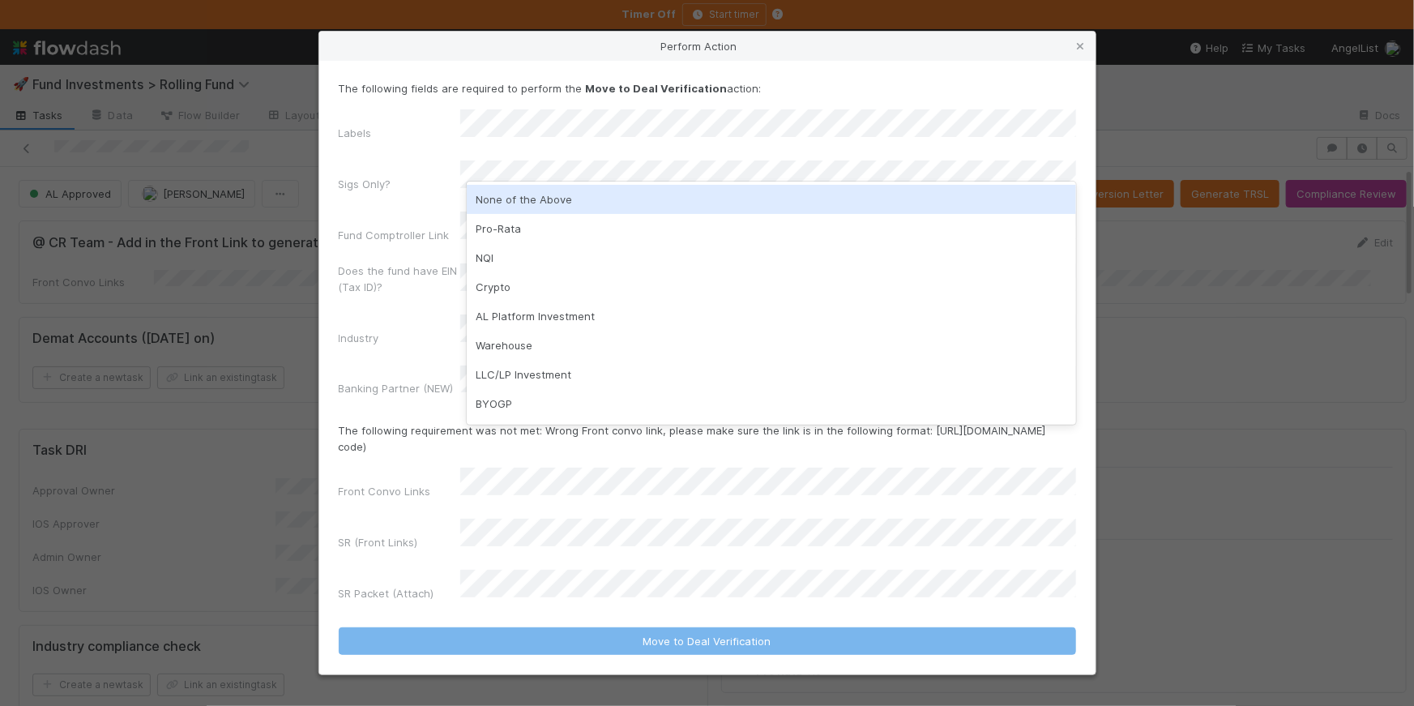
click at [600, 192] on div "None of the Above" at bounding box center [771, 199] width 609 height 29
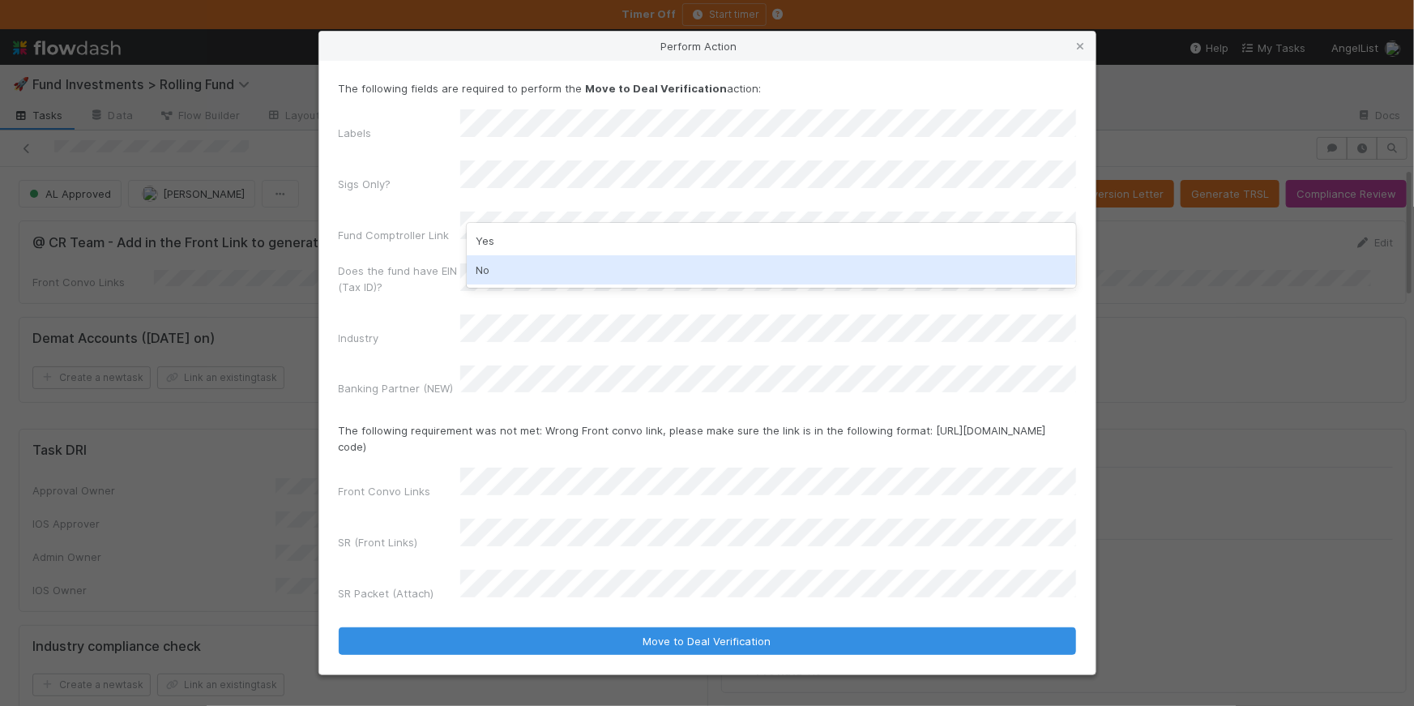
click at [545, 275] on div "No" at bounding box center [771, 269] width 609 height 29
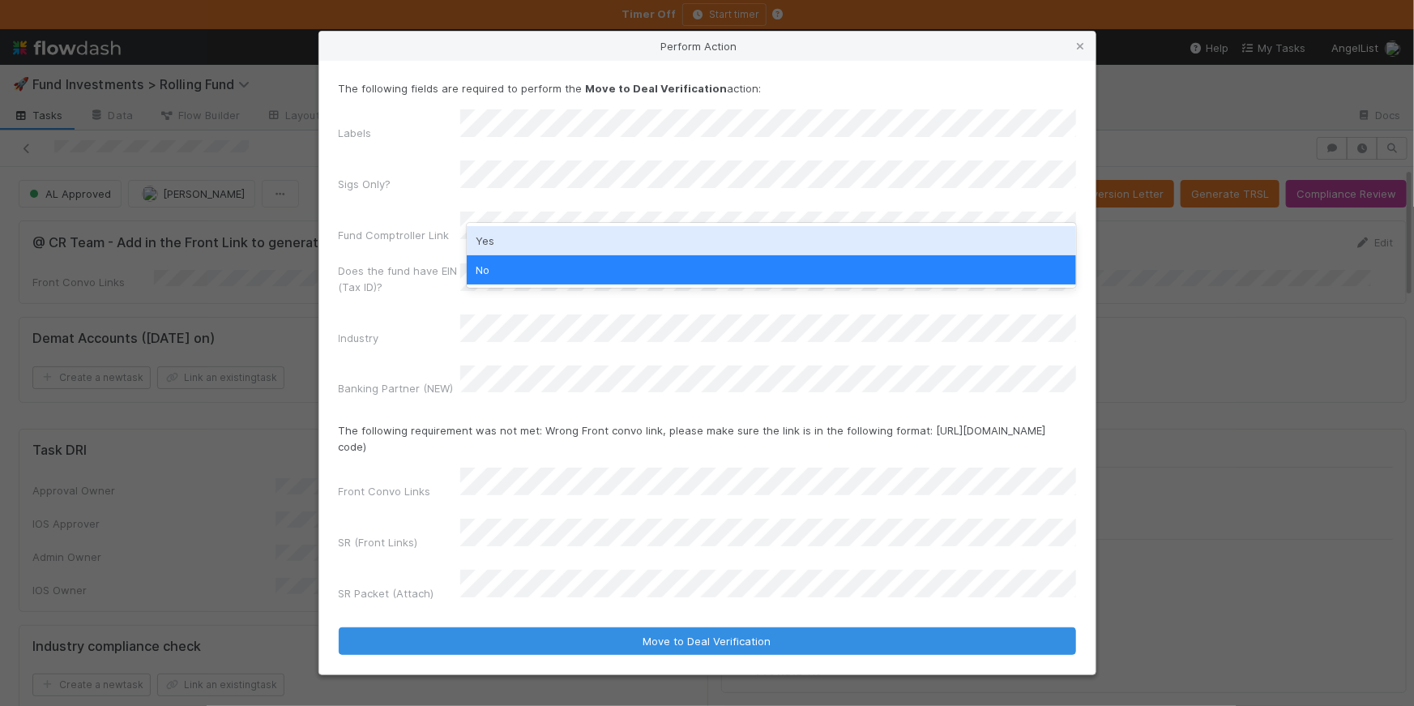
click at [398, 344] on div "Industry" at bounding box center [400, 341] width 122 height 23
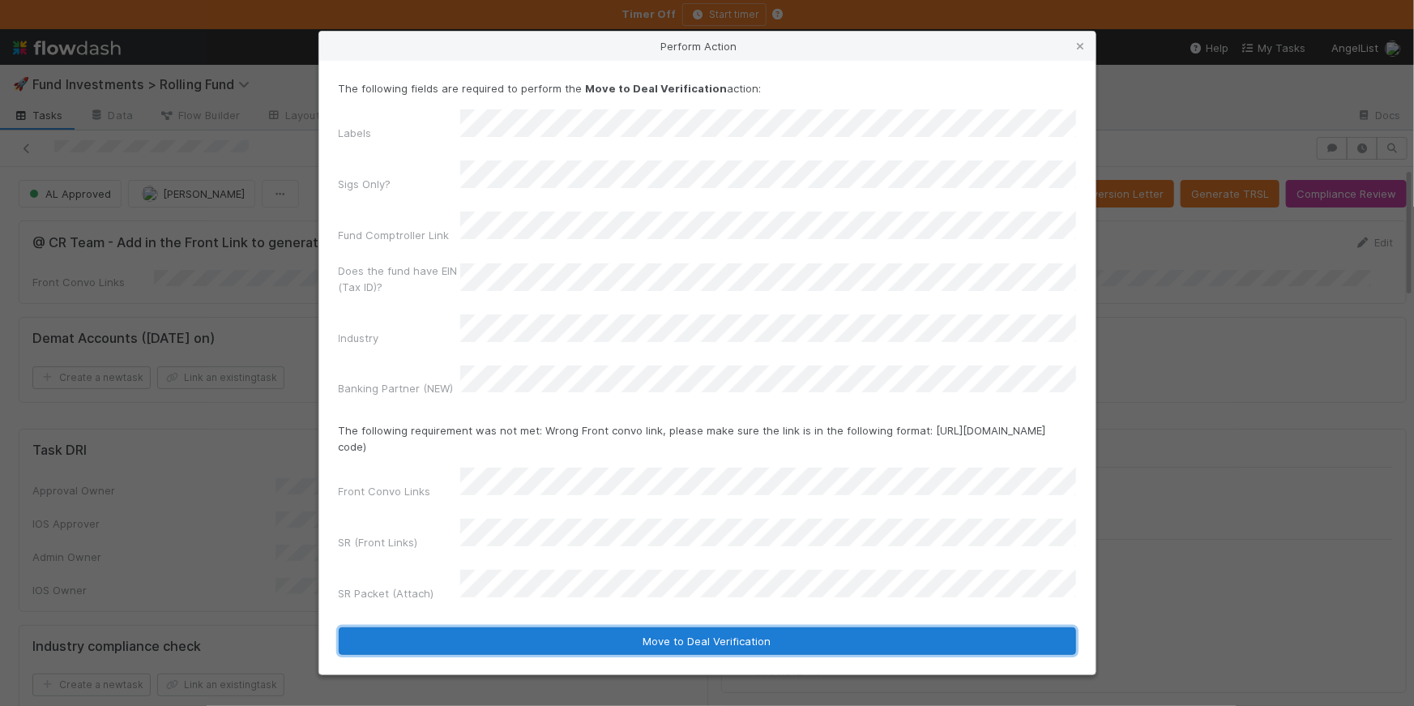
click at [843, 627] on button "Move to Deal Verification" at bounding box center [707, 641] width 737 height 28
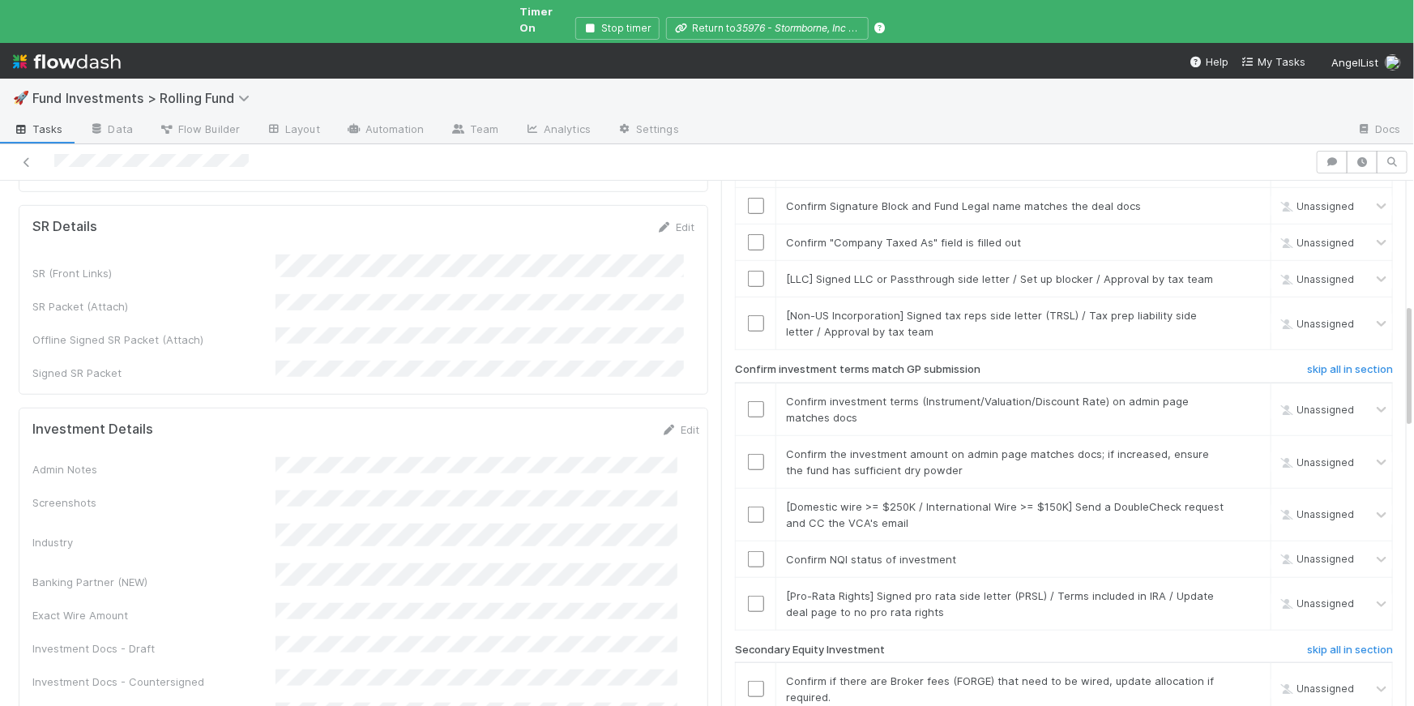
scroll to position [701, 0]
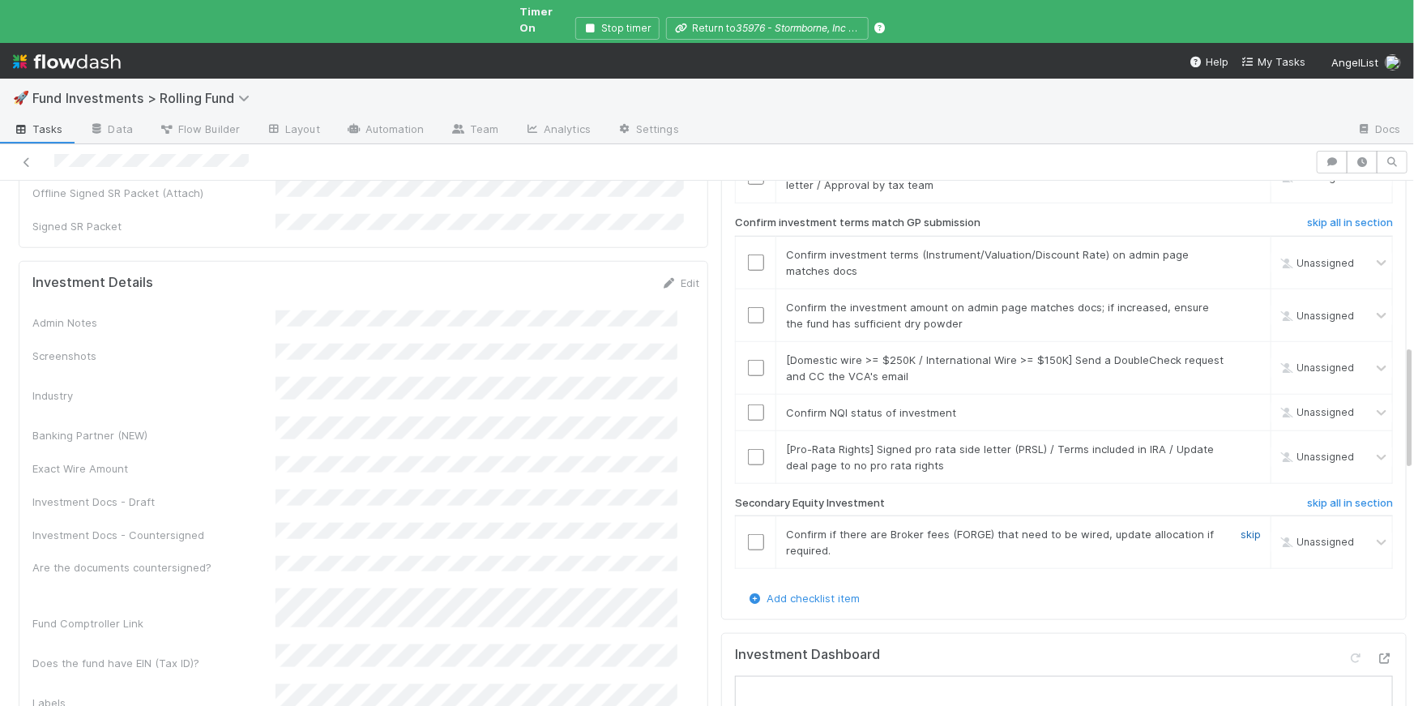
click at [1240, 527] on link "skip" at bounding box center [1250, 533] width 20 height 13
click at [1240, 442] on link "skip" at bounding box center [1250, 448] width 20 height 13
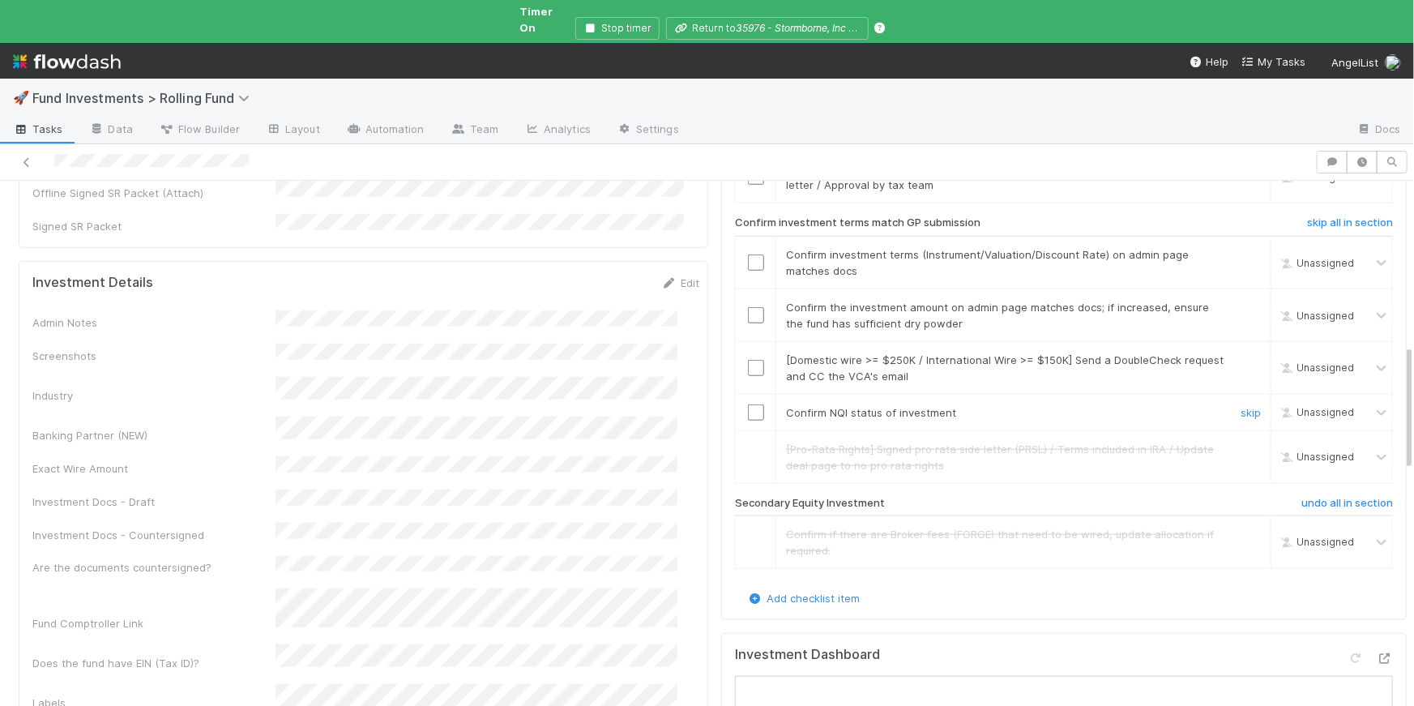
click at [748, 404] on input "checkbox" at bounding box center [756, 412] width 16 height 16
click at [1240, 353] on link "skip" at bounding box center [1250, 359] width 20 height 13
click at [748, 307] on input "checkbox" at bounding box center [756, 315] width 16 height 16
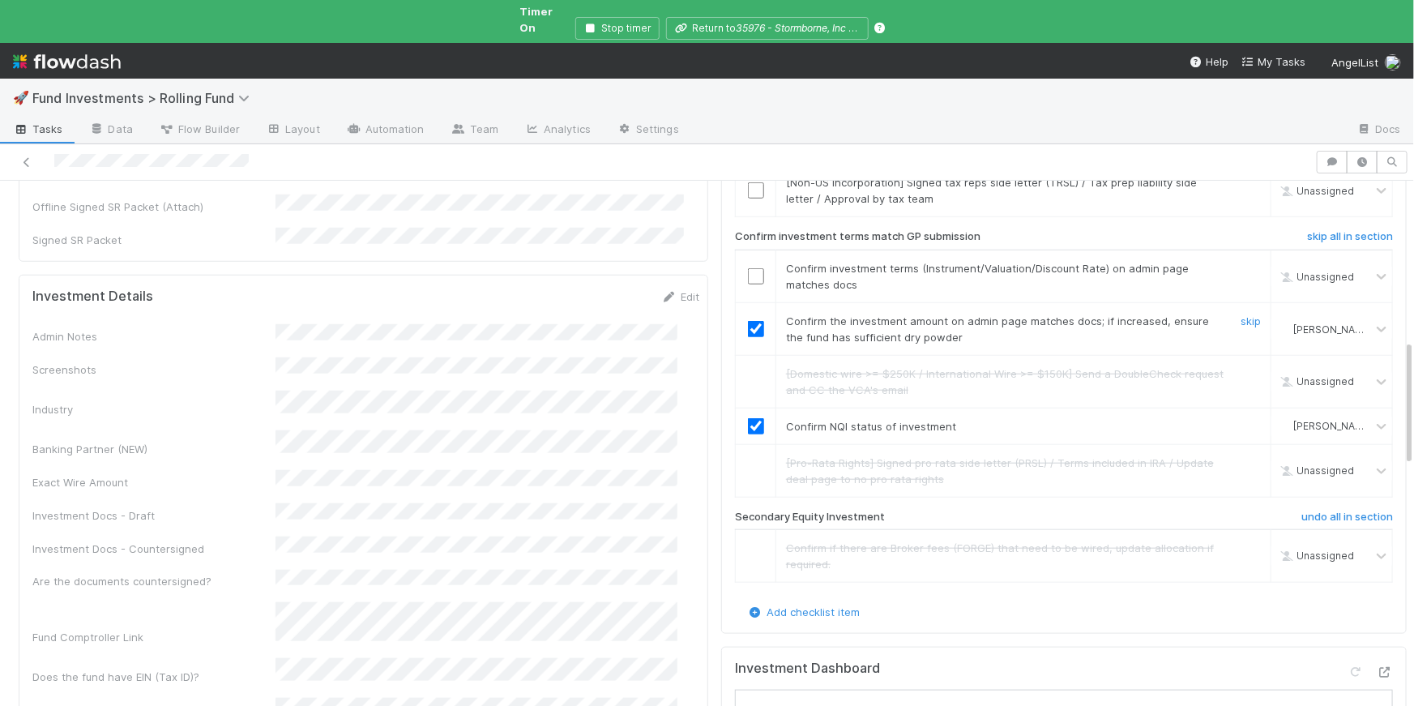
scroll to position [675, 0]
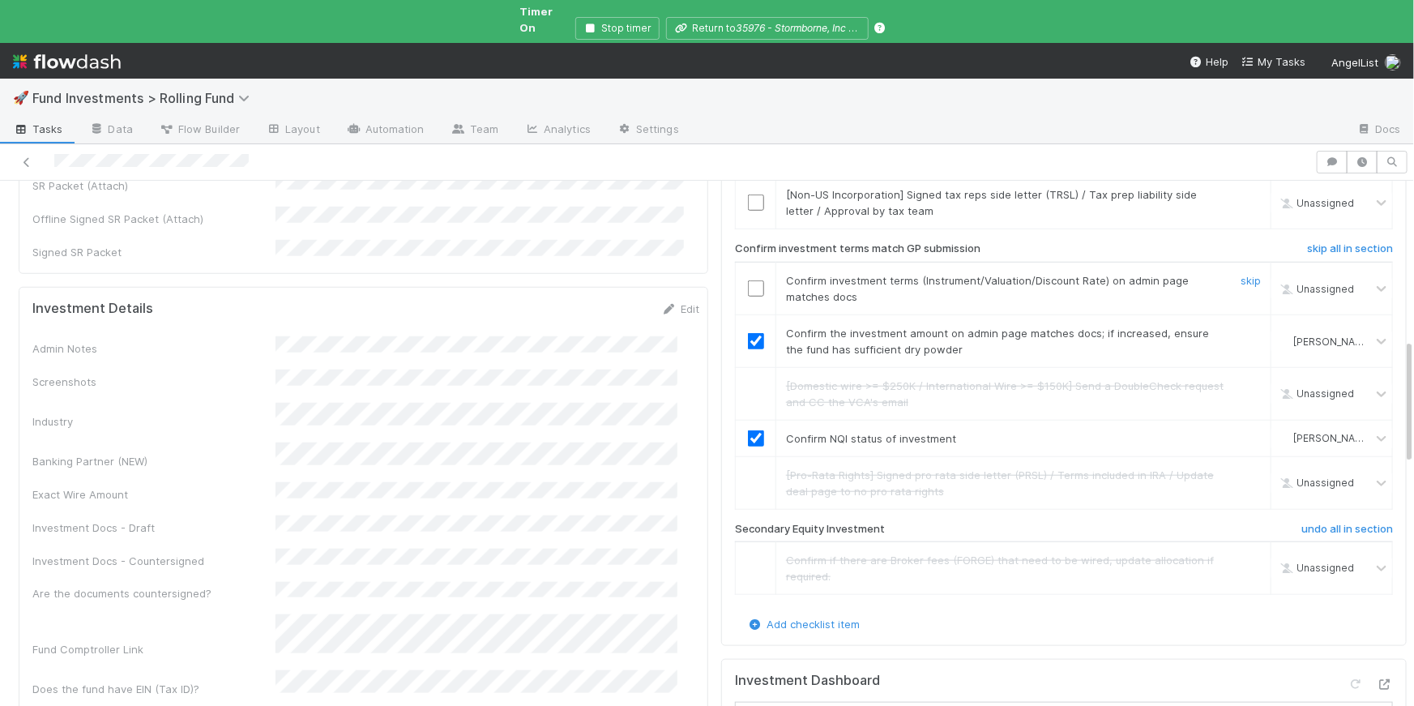
click at [748, 280] on input "checkbox" at bounding box center [756, 288] width 16 height 16
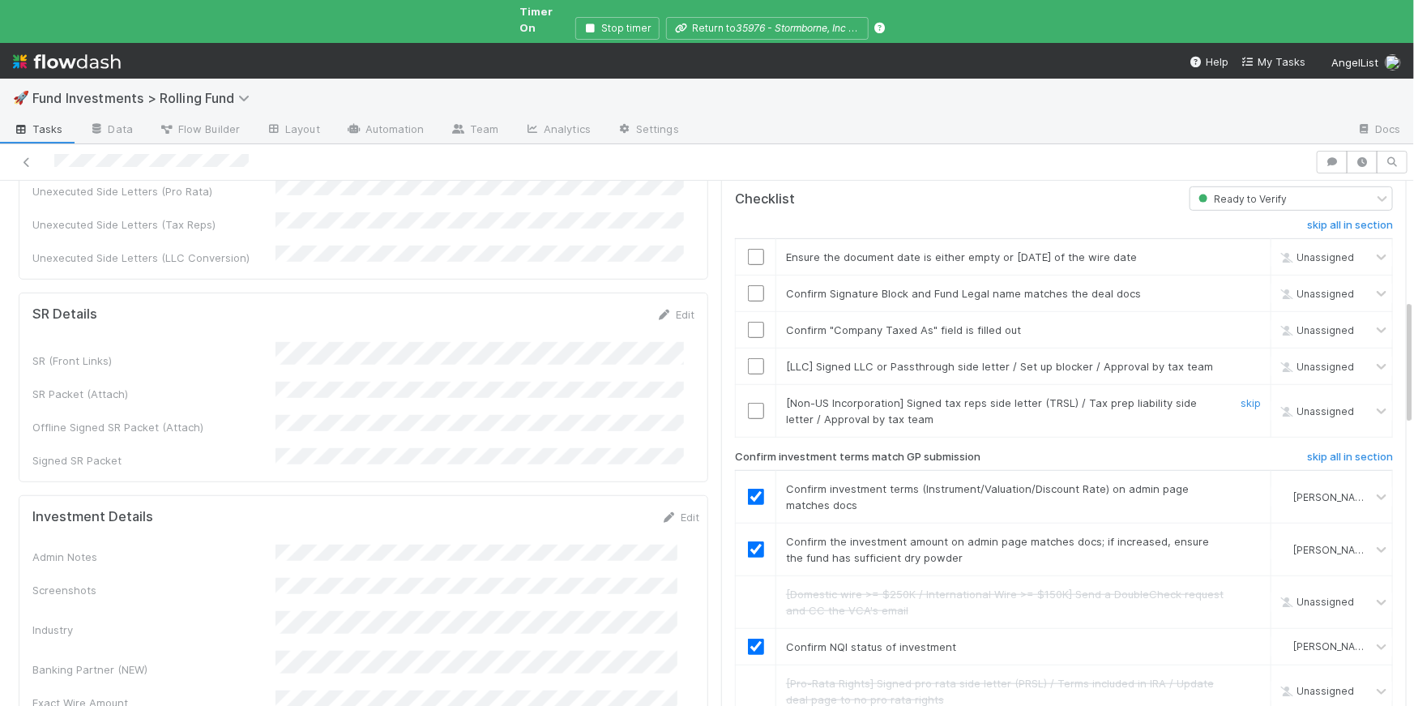
scroll to position [466, 0]
click at [1240, 397] on link "skip" at bounding box center [1250, 403] width 20 height 13
click at [1240, 361] on link "skip" at bounding box center [1250, 367] width 20 height 13
click at [748, 322] on input "checkbox" at bounding box center [756, 330] width 16 height 16
click at [748, 286] on input "checkbox" at bounding box center [756, 294] width 16 height 16
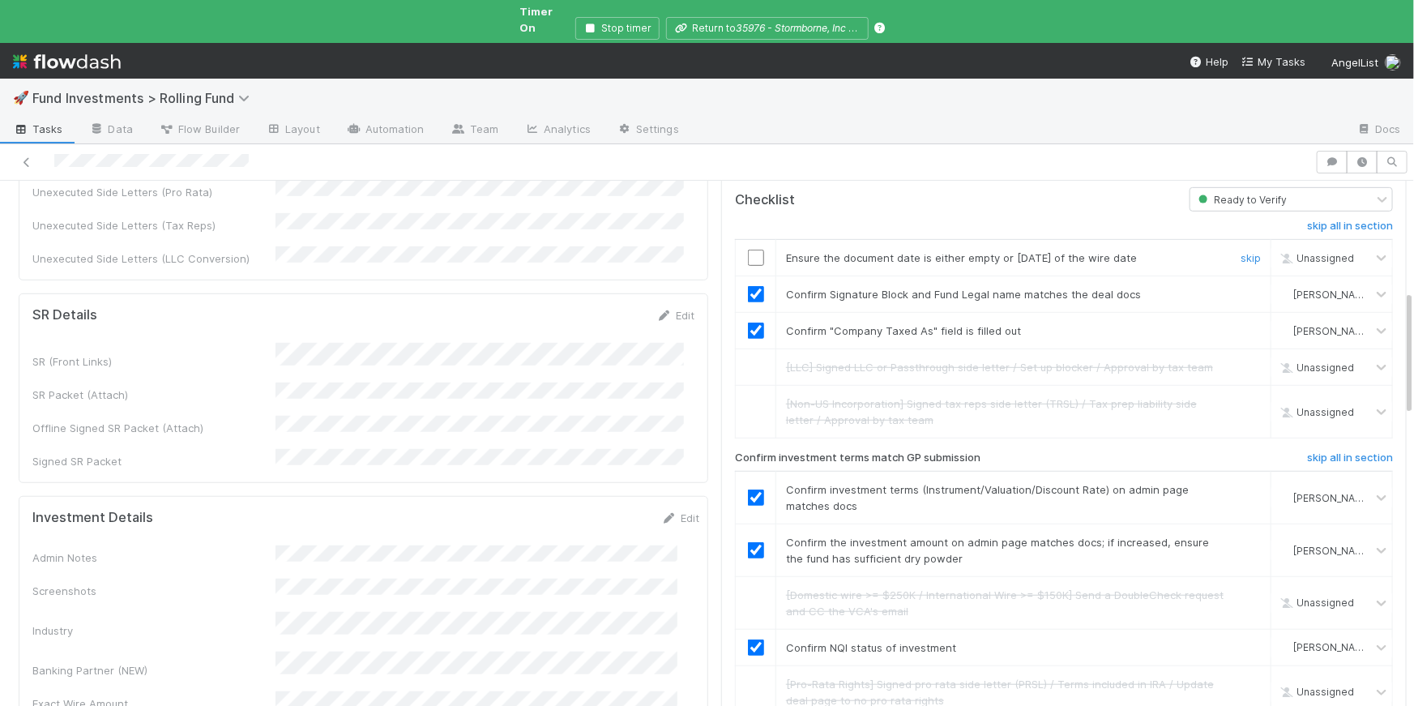
click at [750, 250] on input "checkbox" at bounding box center [756, 258] width 16 height 16
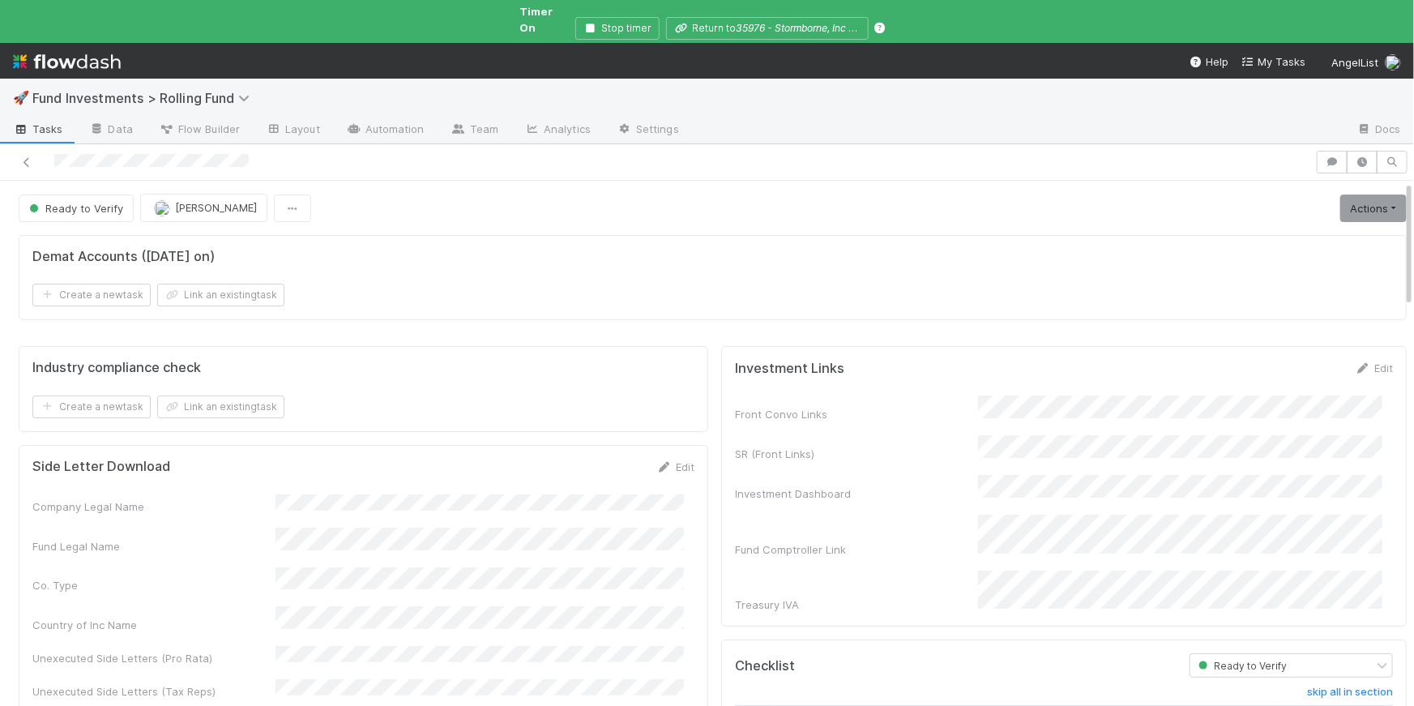
scroll to position [0, 0]
click at [1389, 196] on div "Ready to Verify Leia Slosberg Actions Move to Ready to Sign Action Pending Canc…" at bounding box center [712, 208] width 1412 height 28
drag, startPoint x: 1361, startPoint y: 198, endPoint x: 1224, endPoint y: 224, distance: 139.3
click at [1361, 198] on link "Actions" at bounding box center [1373, 208] width 66 height 28
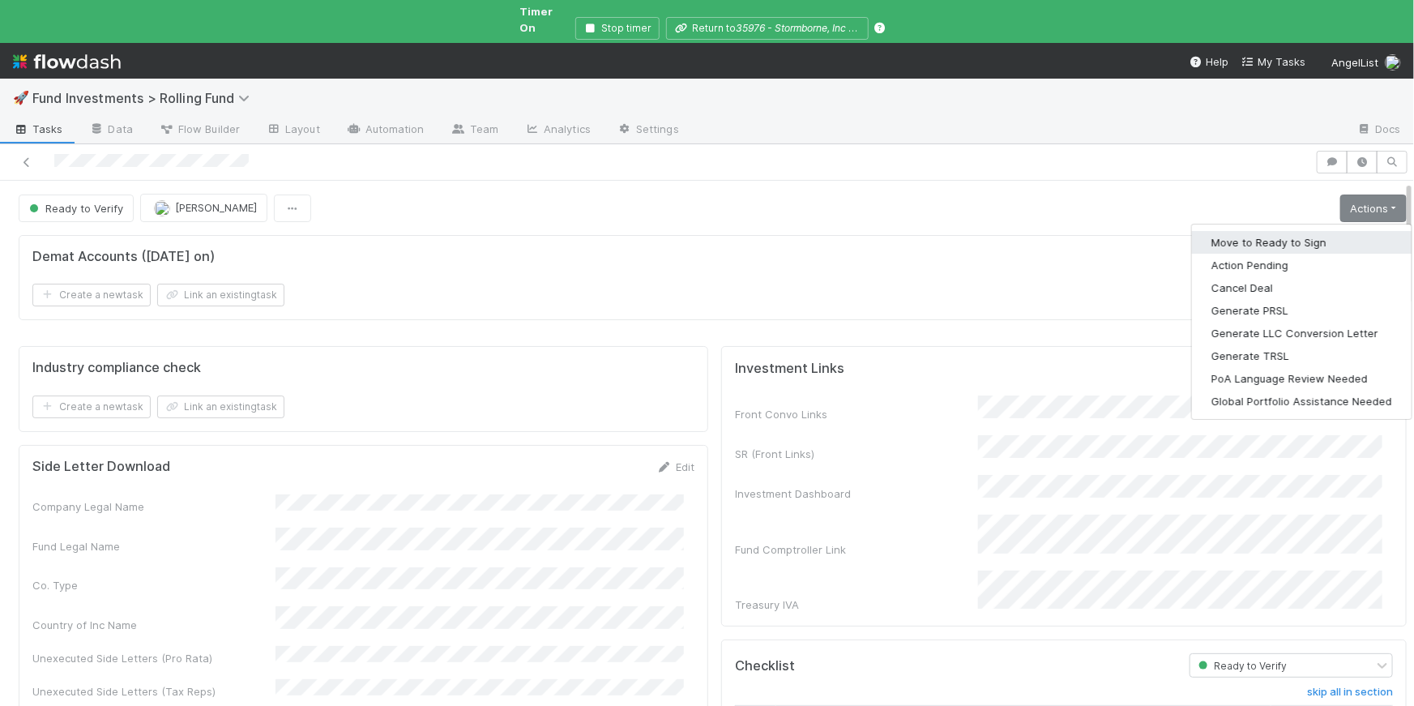
click at [1195, 231] on button "Move to Ready to Sign" at bounding box center [1302, 242] width 220 height 23
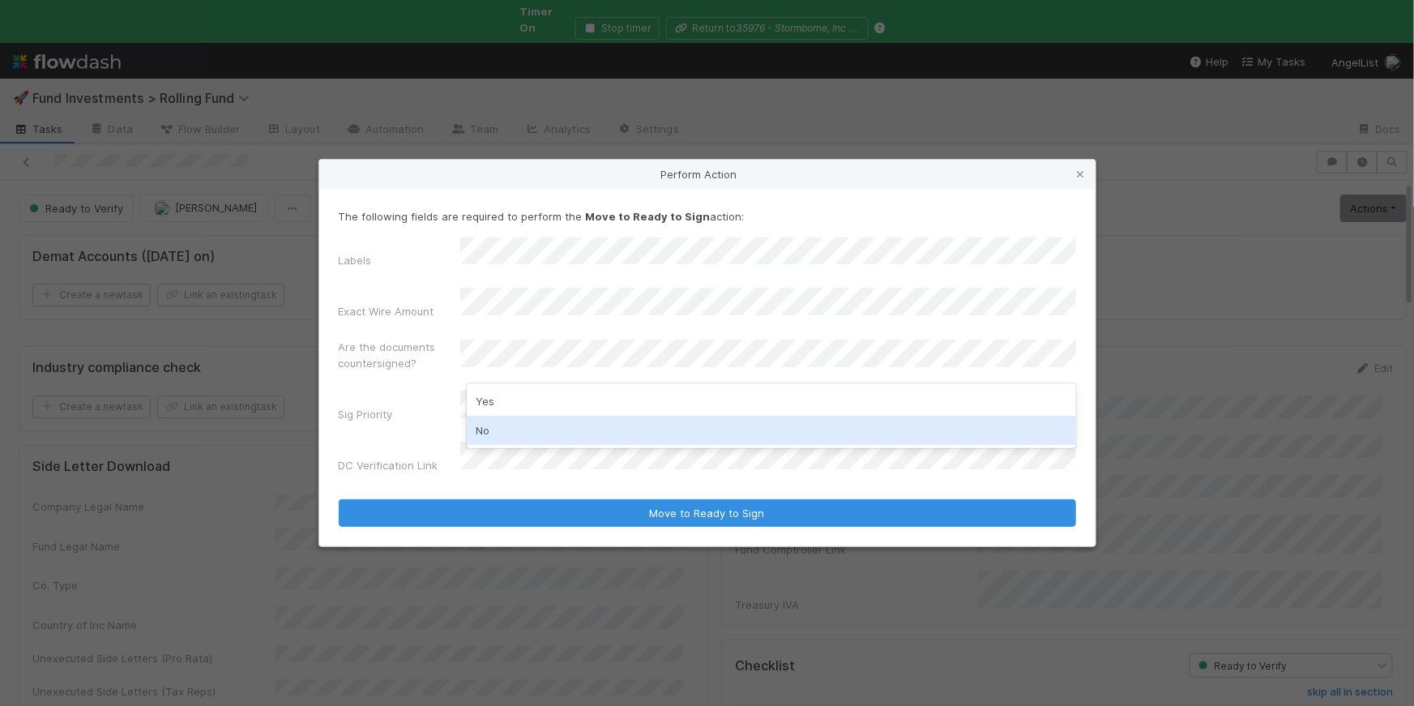
click at [496, 420] on div "No" at bounding box center [771, 430] width 609 height 29
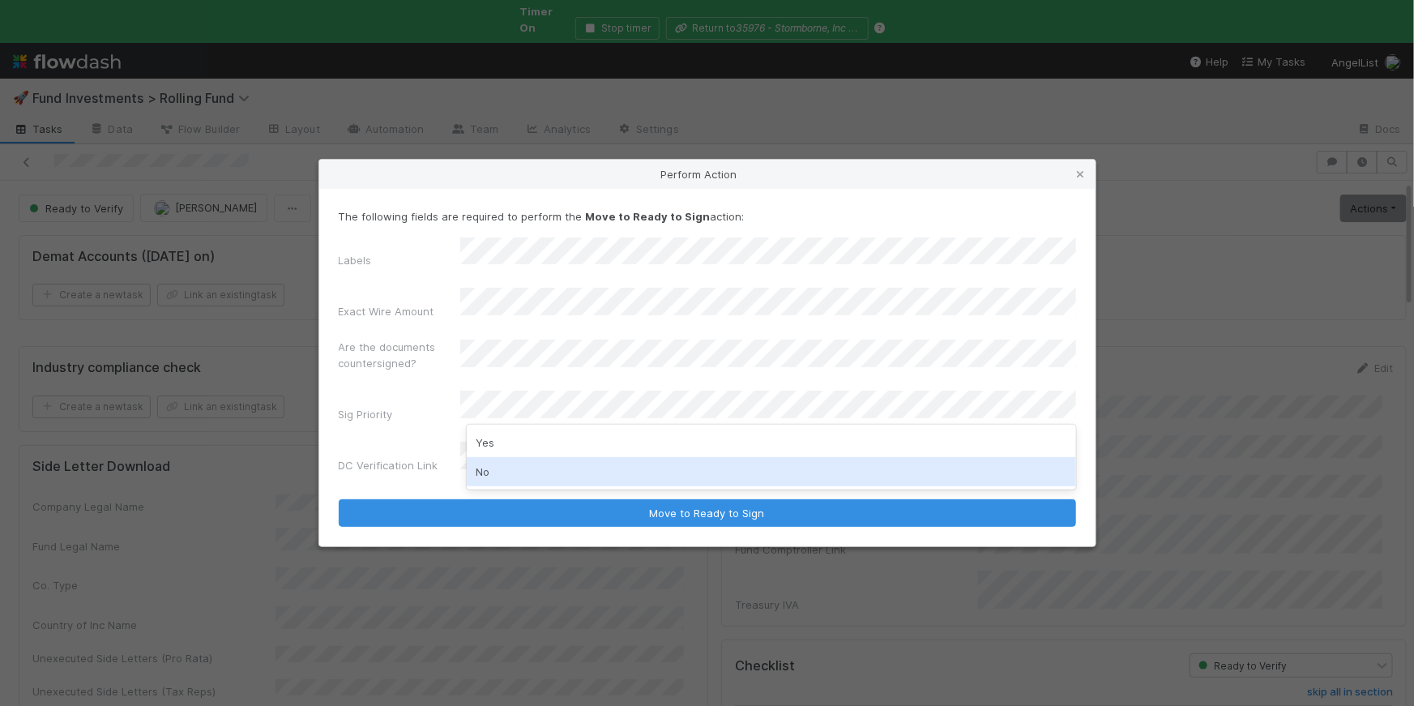
click at [527, 477] on div "No" at bounding box center [771, 471] width 609 height 29
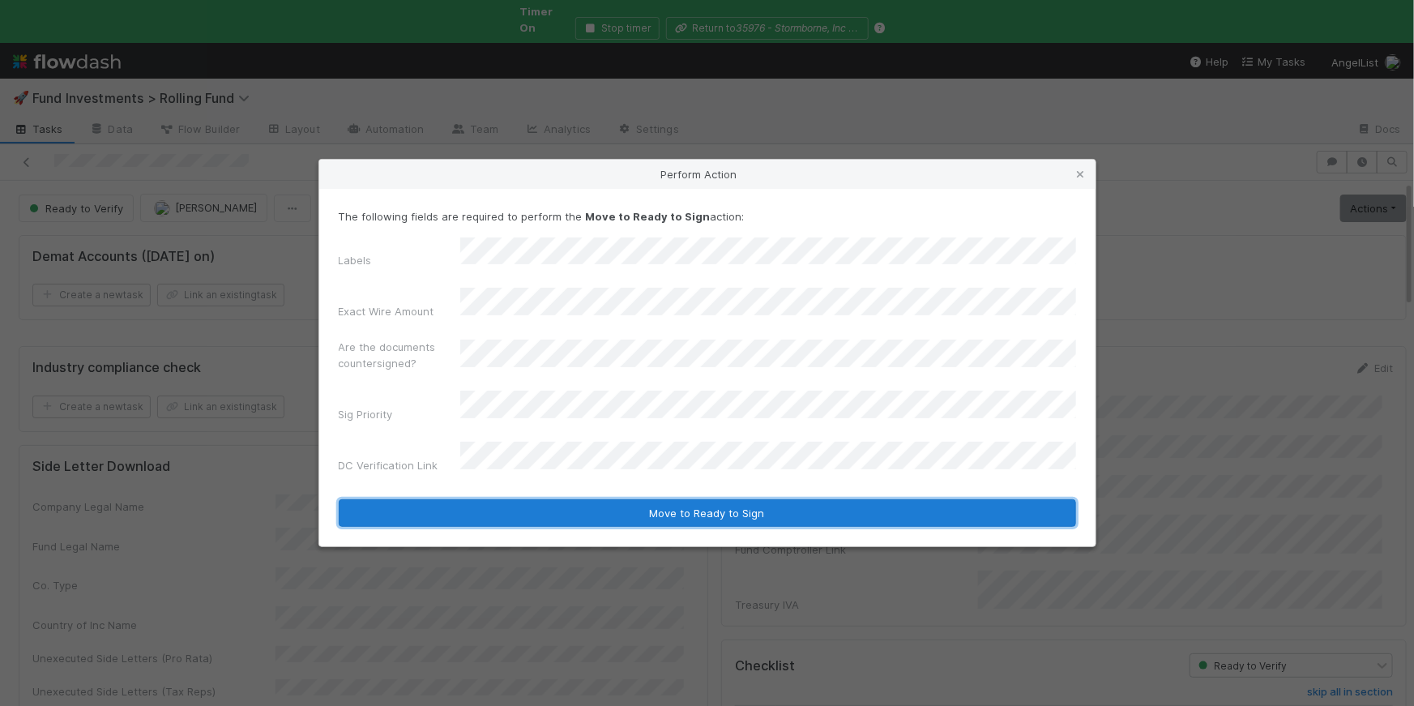
click at [646, 499] on button "Move to Ready to Sign" at bounding box center [707, 513] width 737 height 28
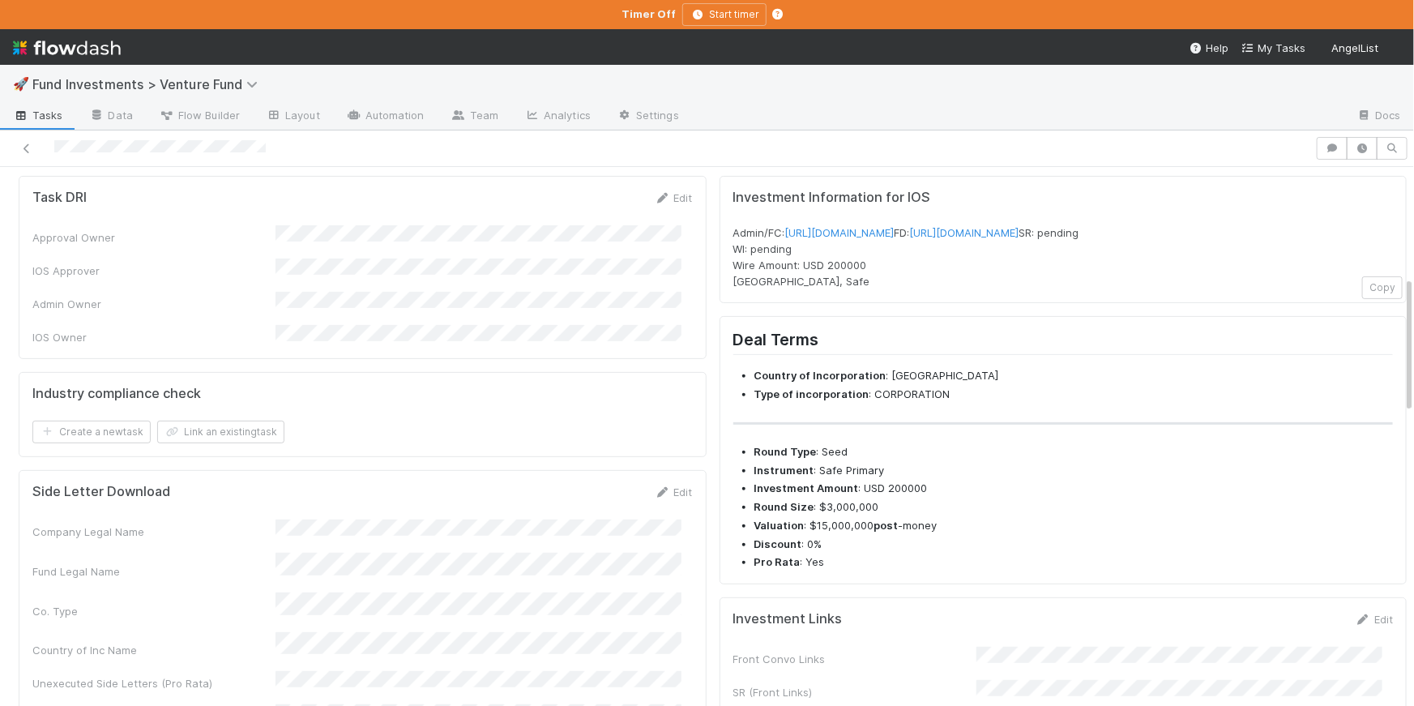
scroll to position [429, 0]
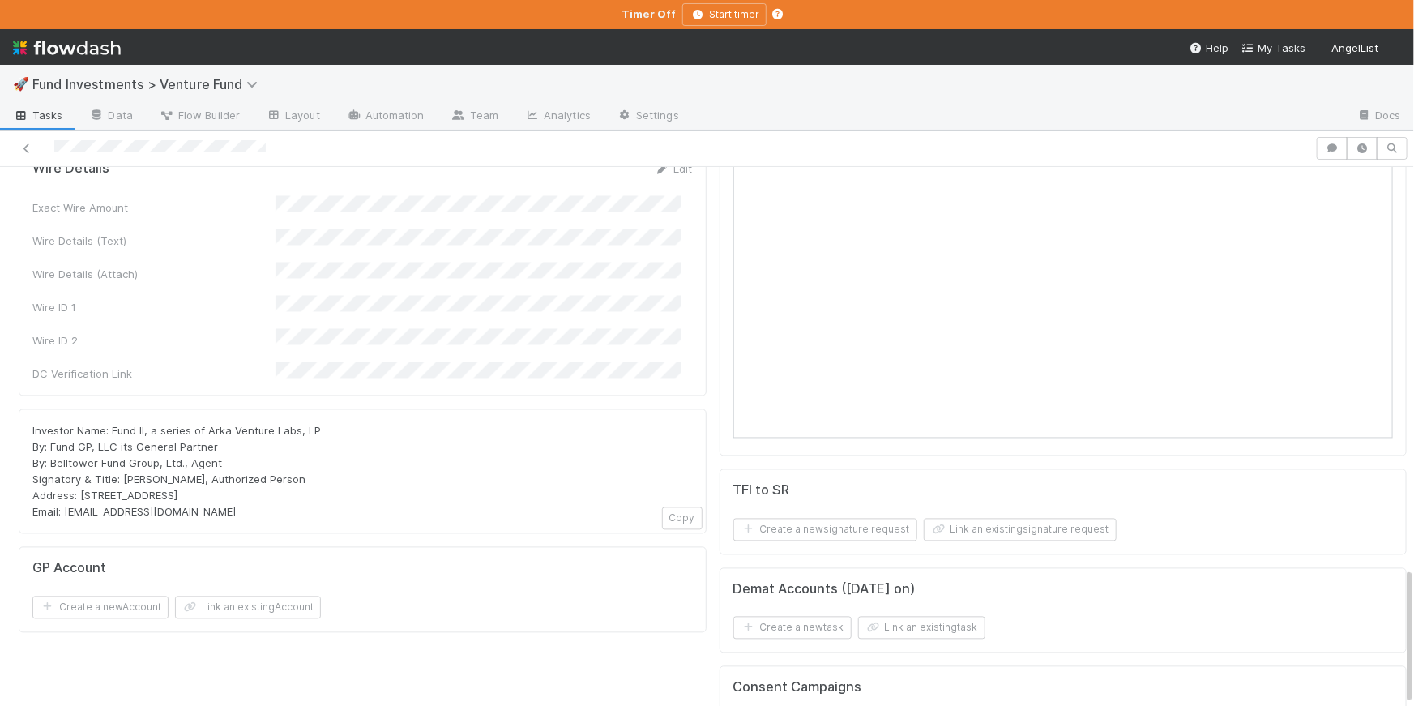
scroll to position [1581, 0]
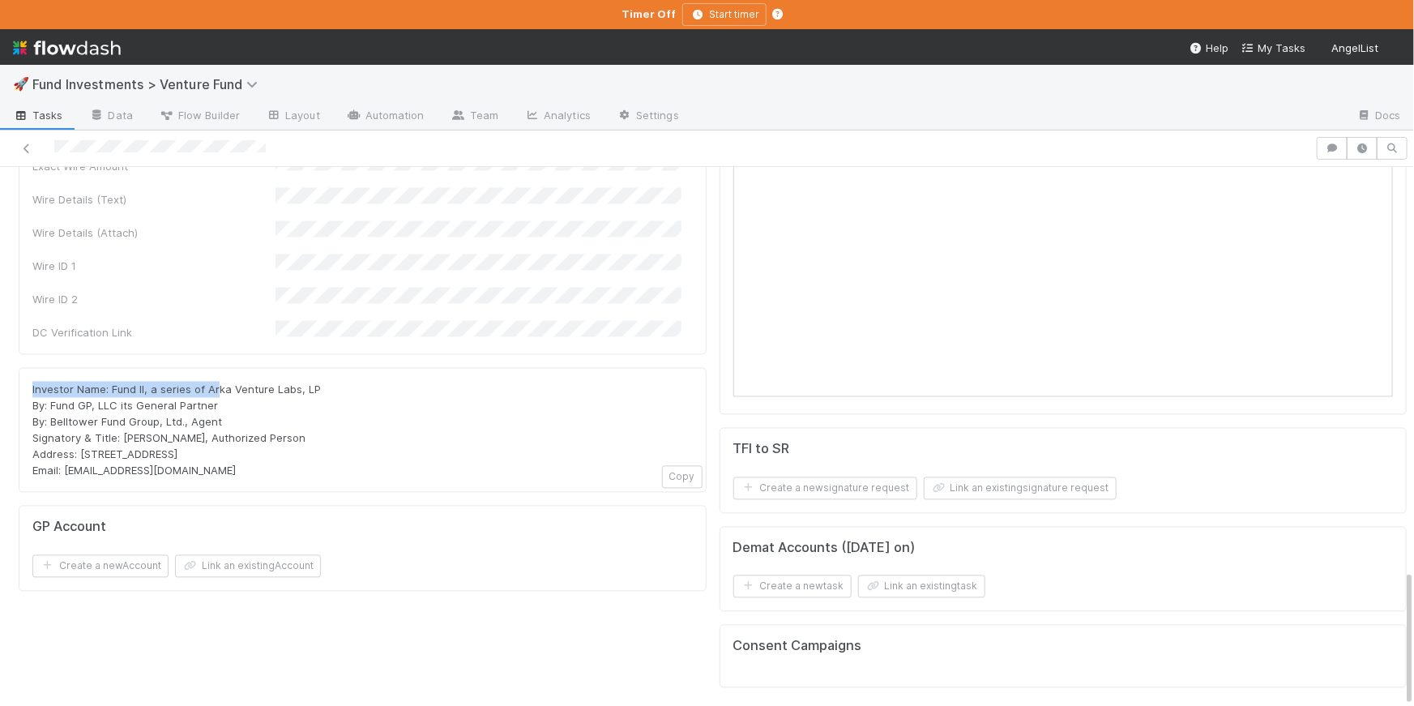
drag, startPoint x: 306, startPoint y: 235, endPoint x: 216, endPoint y: 243, distance: 91.1
click at [214, 381] on div "Investor Name: Fund II, a series of Arka Venture Labs, LP By: Fund GP, LLC its …" at bounding box center [362, 429] width 660 height 97
drag, startPoint x: 203, startPoint y: 244, endPoint x: 300, endPoint y: 242, distance: 96.4
click at [318, 381] on div "Investor Name: Fund II, a series of Arka Venture Labs, LP By: Fund GP, LLC its …" at bounding box center [362, 429] width 660 height 97
copy span "Arka Venture Labs, LP"
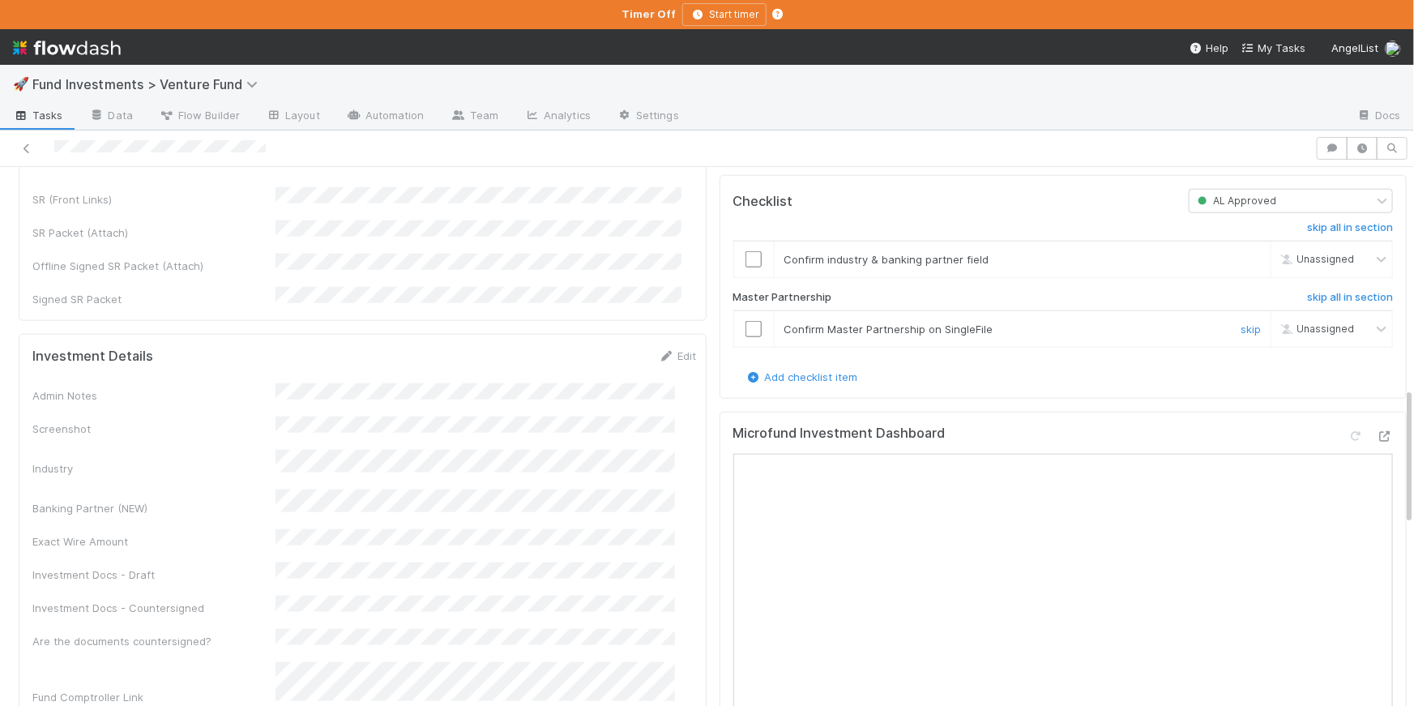
scroll to position [867, 0]
click at [747, 336] on input "checkbox" at bounding box center [753, 329] width 16 height 16
drag, startPoint x: 740, startPoint y: 268, endPoint x: 752, endPoint y: 268, distance: 12.2
click at [745, 267] on input "checkbox" at bounding box center [753, 259] width 16 height 16
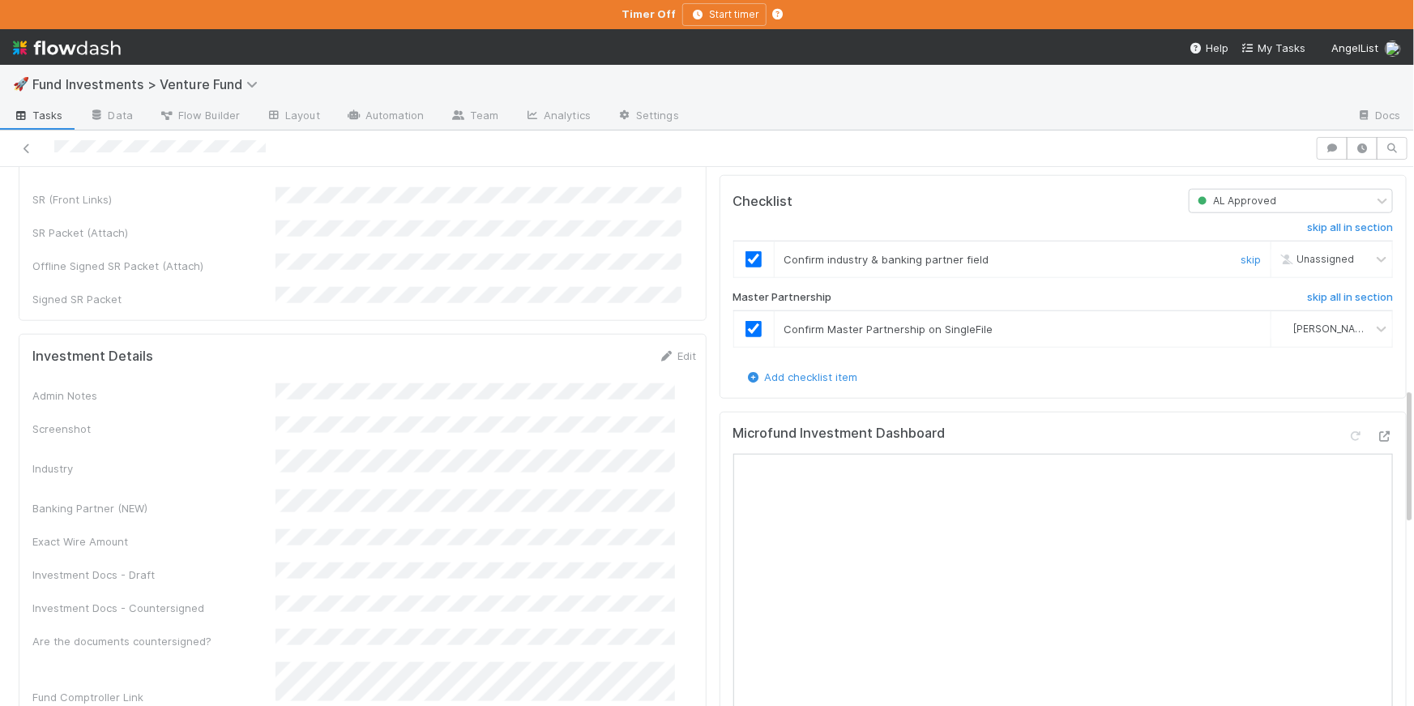
click at [745, 267] on input "checkbox" at bounding box center [753, 259] width 16 height 16
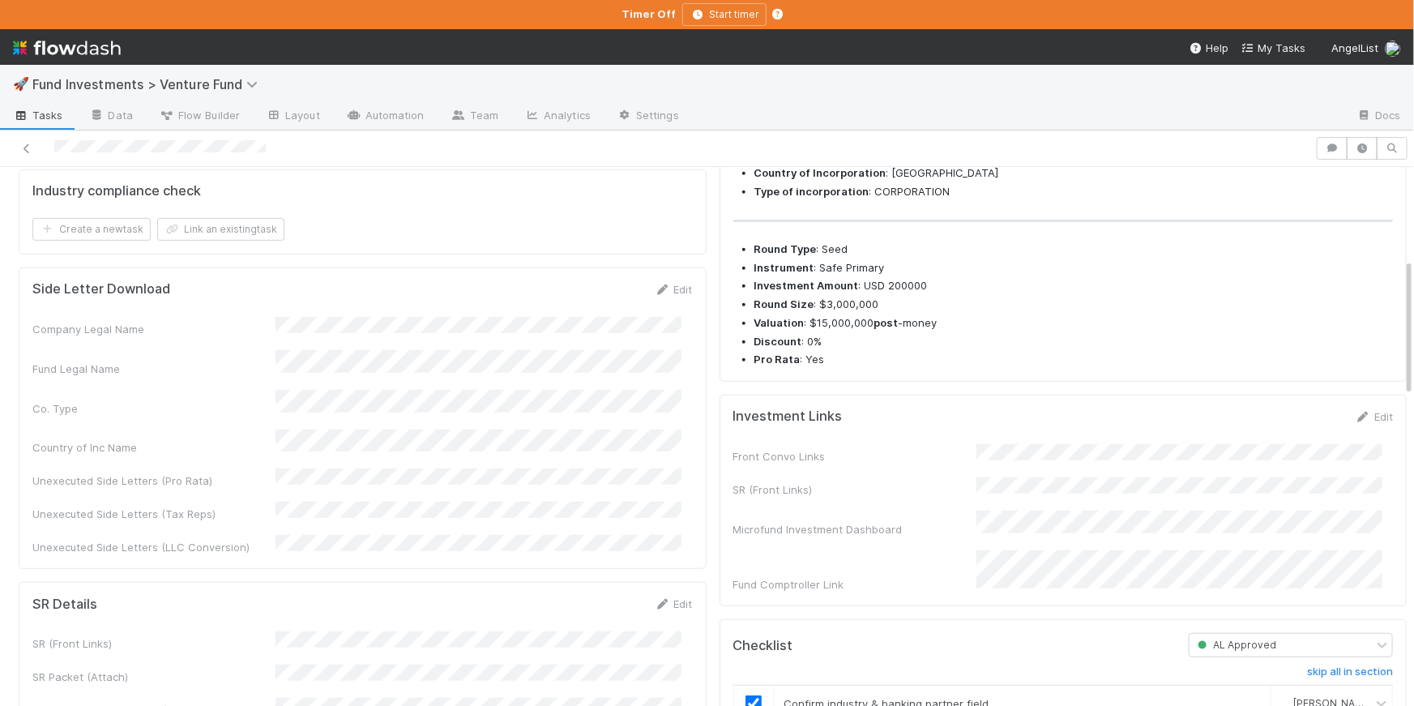
scroll to position [0, 0]
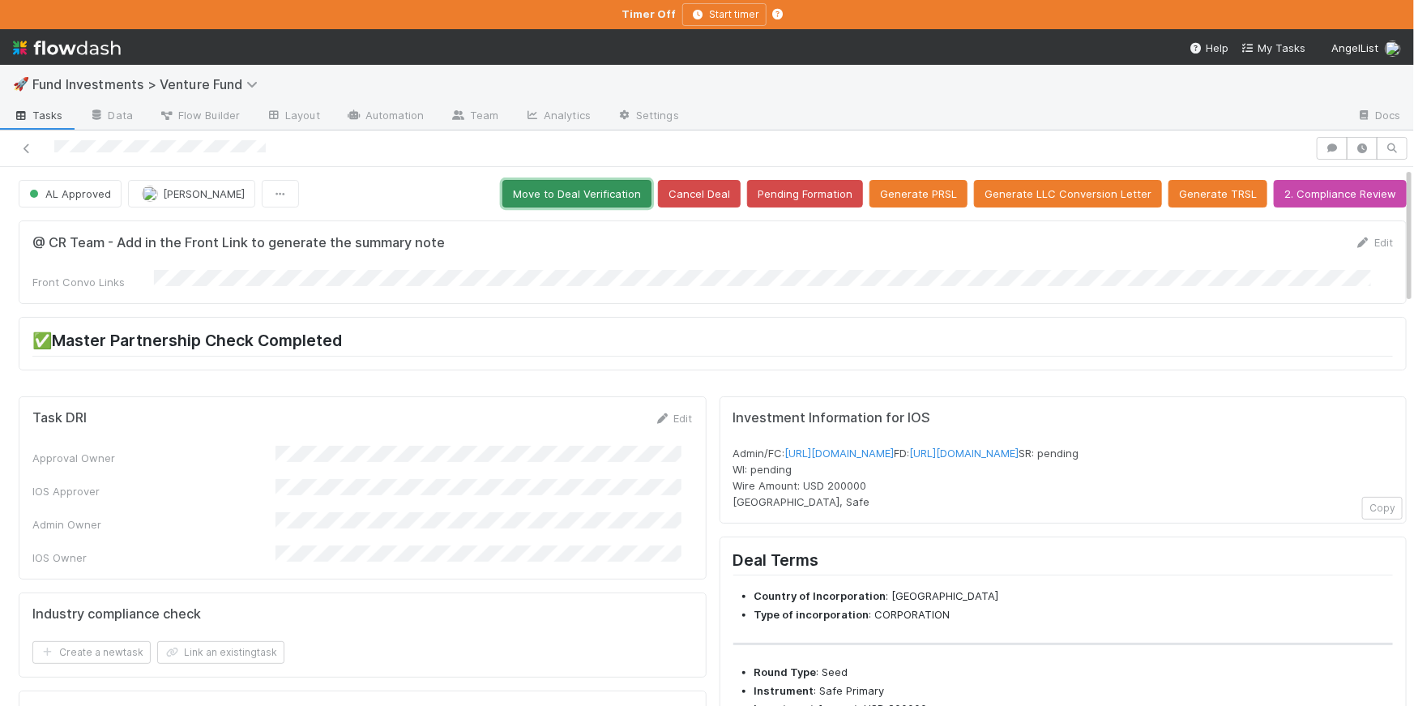
click at [558, 197] on button "Move to Deal Verification" at bounding box center [576, 194] width 149 height 28
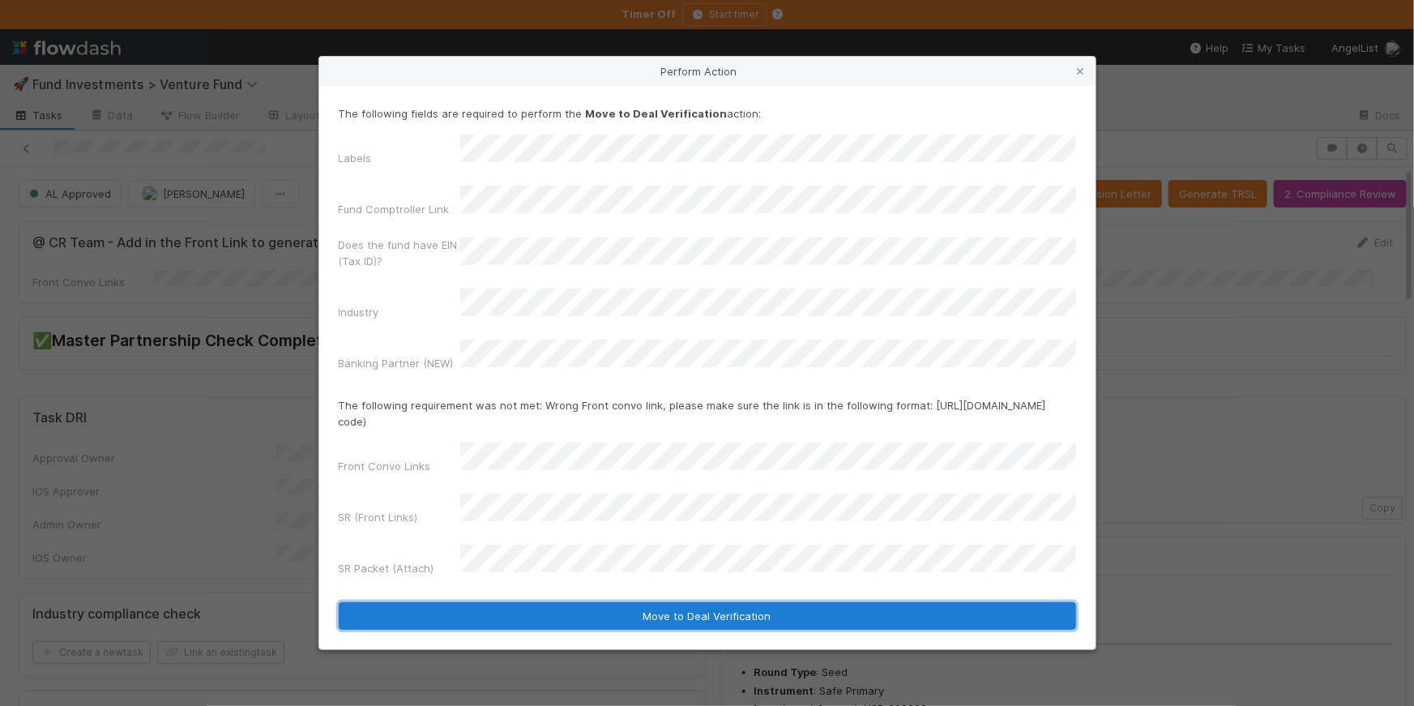
click at [773, 602] on button "Move to Deal Verification" at bounding box center [707, 616] width 737 height 28
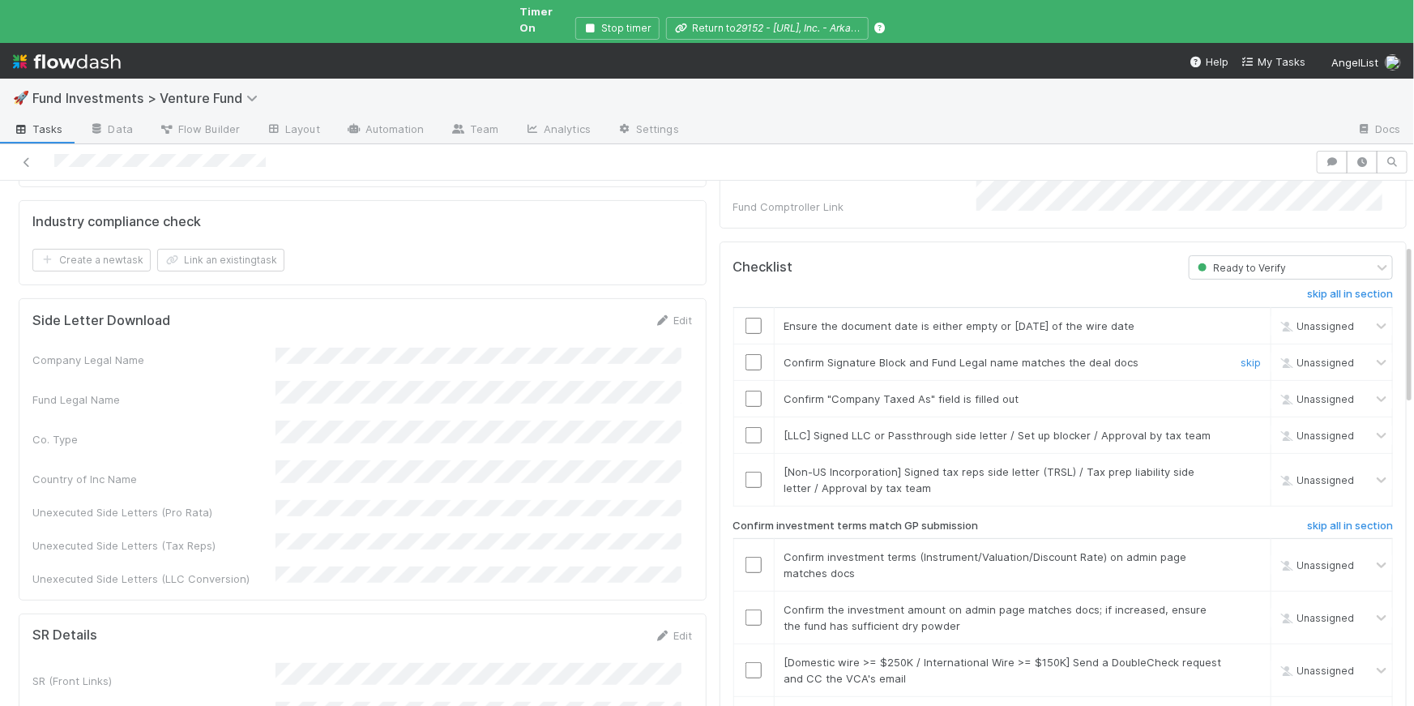
scroll to position [251, 0]
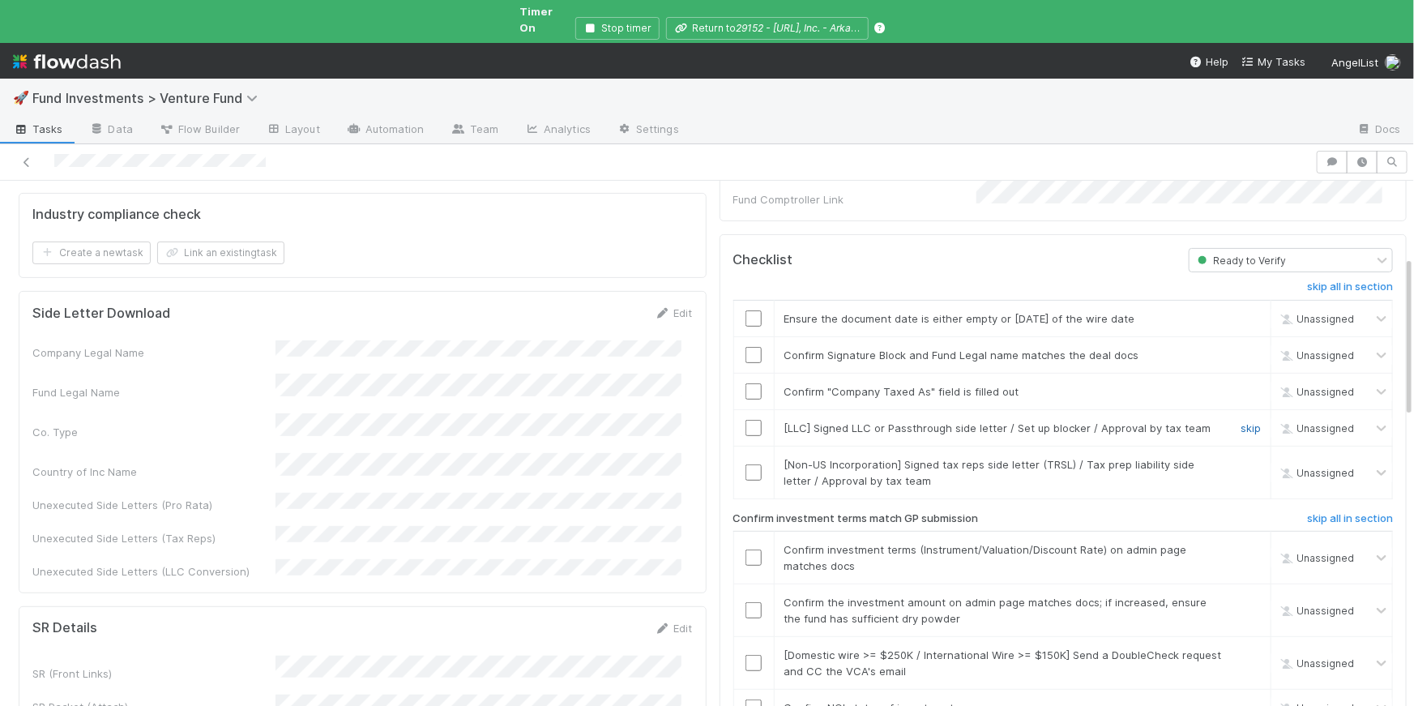
click at [1240, 421] on link "skip" at bounding box center [1250, 427] width 20 height 13
click at [1240, 458] on link "skip" at bounding box center [1250, 464] width 20 height 13
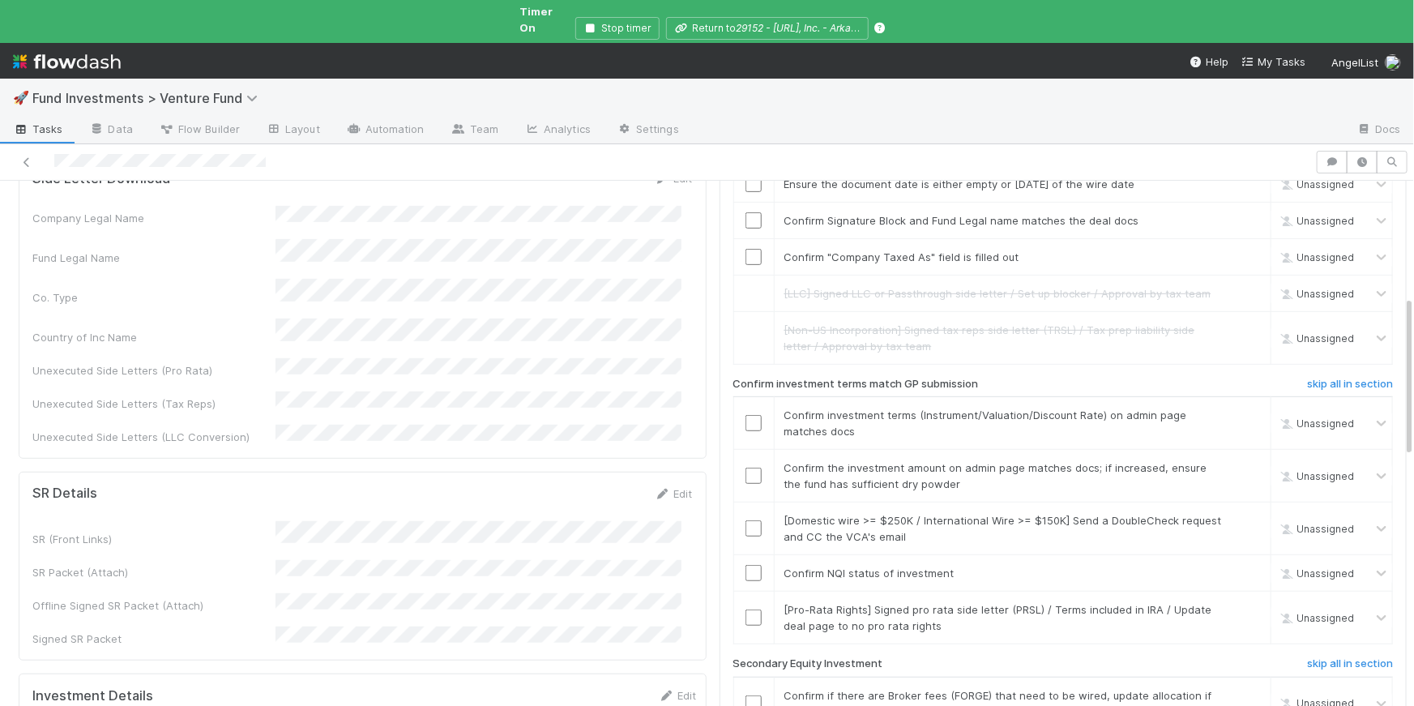
scroll to position [386, 0]
click at [745, 414] on input "checkbox" at bounding box center [753, 422] width 16 height 16
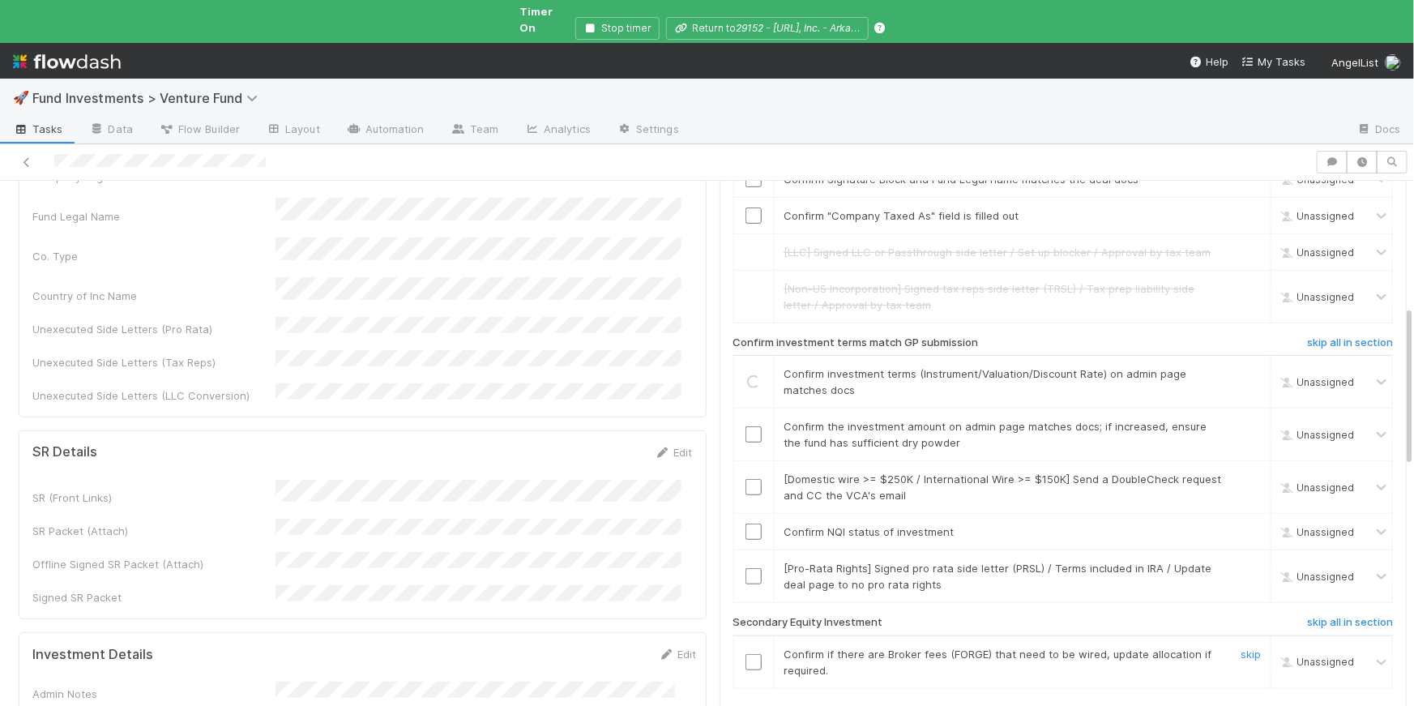
scroll to position [429, 0]
click at [1240, 645] on link "skip" at bounding box center [1250, 651] width 20 height 13
click at [745, 565] on input "checkbox" at bounding box center [753, 573] width 16 height 16
click at [747, 521] on input "checkbox" at bounding box center [753, 529] width 16 height 16
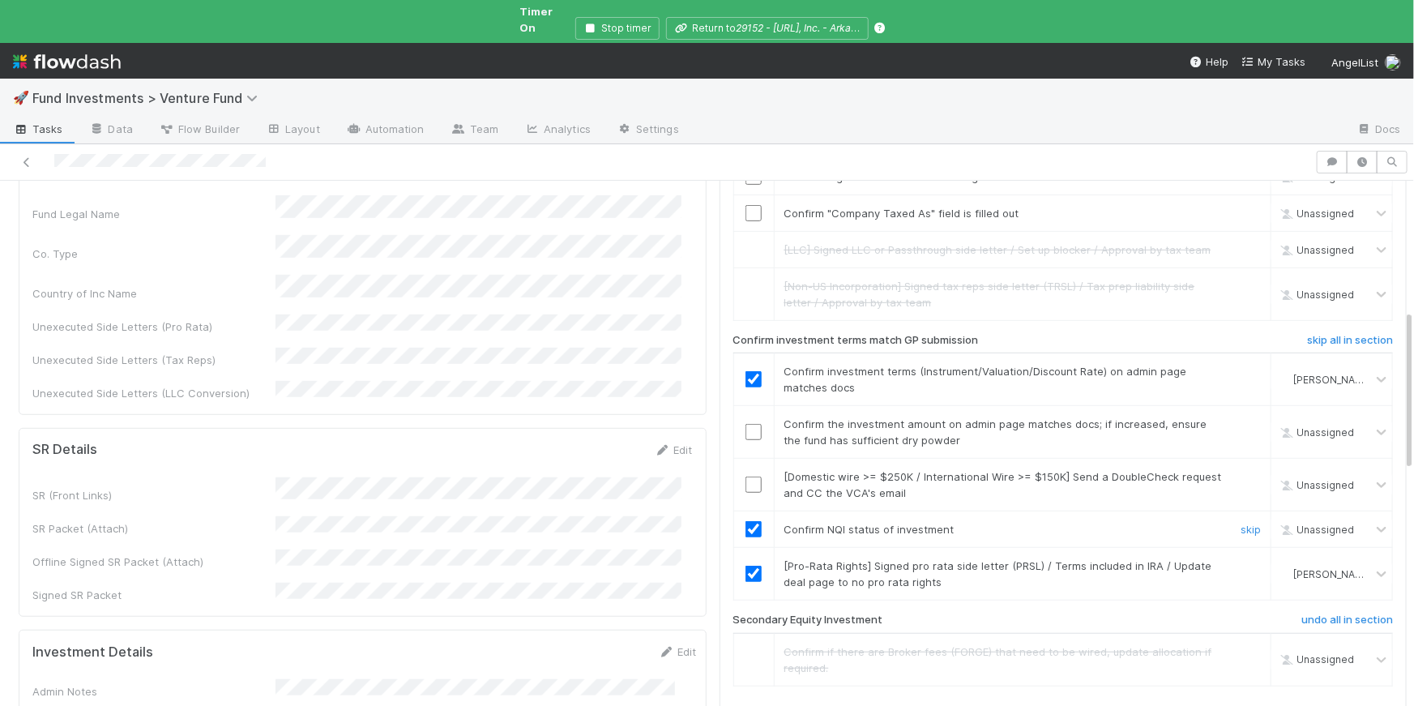
checkbox input "true"
click at [1240, 470] on link "skip" at bounding box center [1250, 476] width 20 height 13
click at [745, 424] on input "checkbox" at bounding box center [753, 432] width 16 height 16
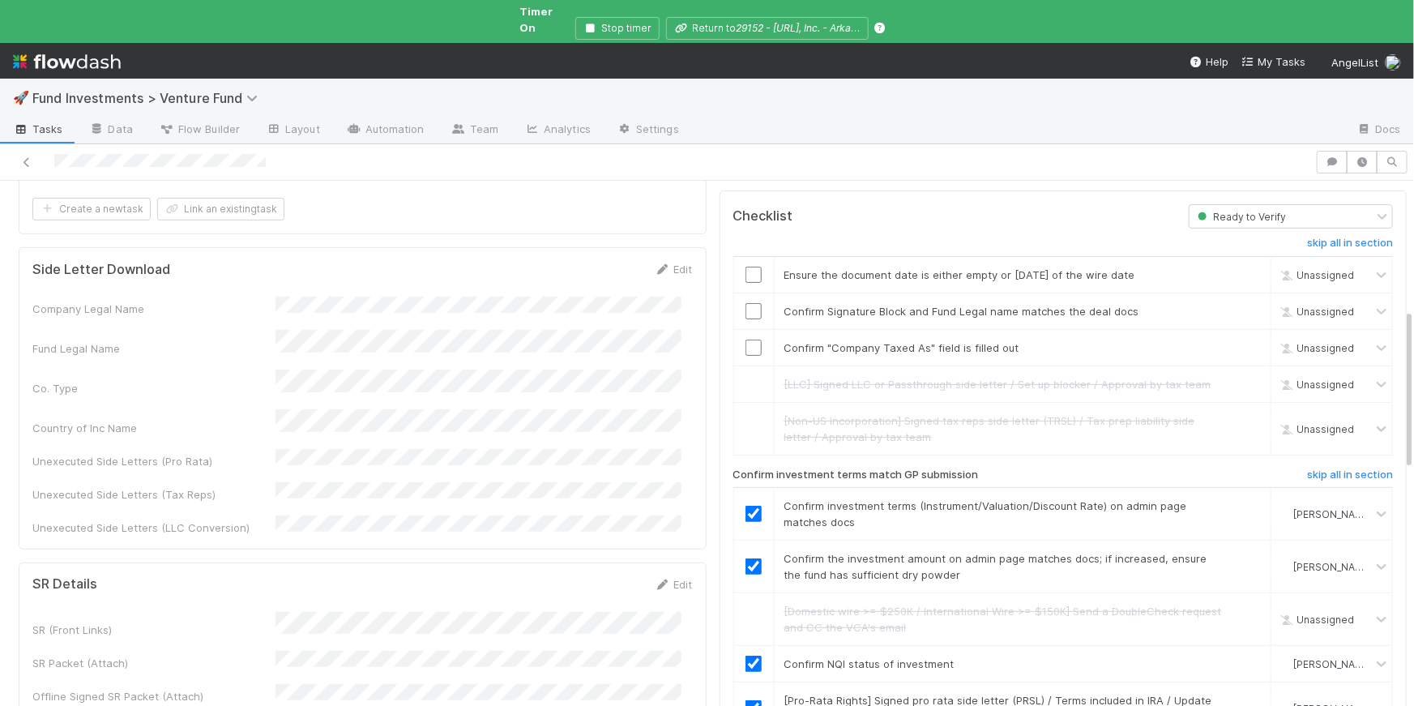
scroll to position [276, 0]
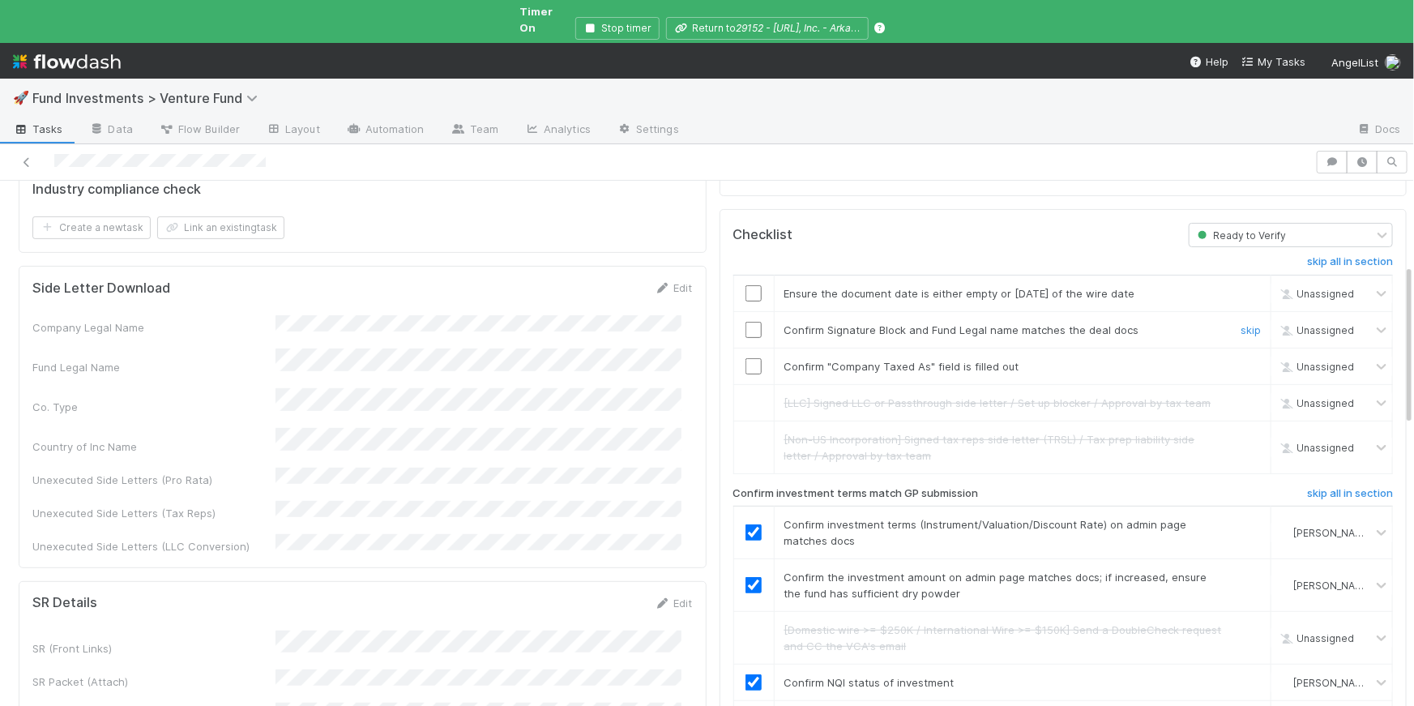
click at [745, 322] on input "checkbox" at bounding box center [753, 330] width 16 height 16
click at [745, 358] on input "checkbox" at bounding box center [753, 366] width 16 height 16
click at [748, 285] on input "checkbox" at bounding box center [753, 293] width 16 height 16
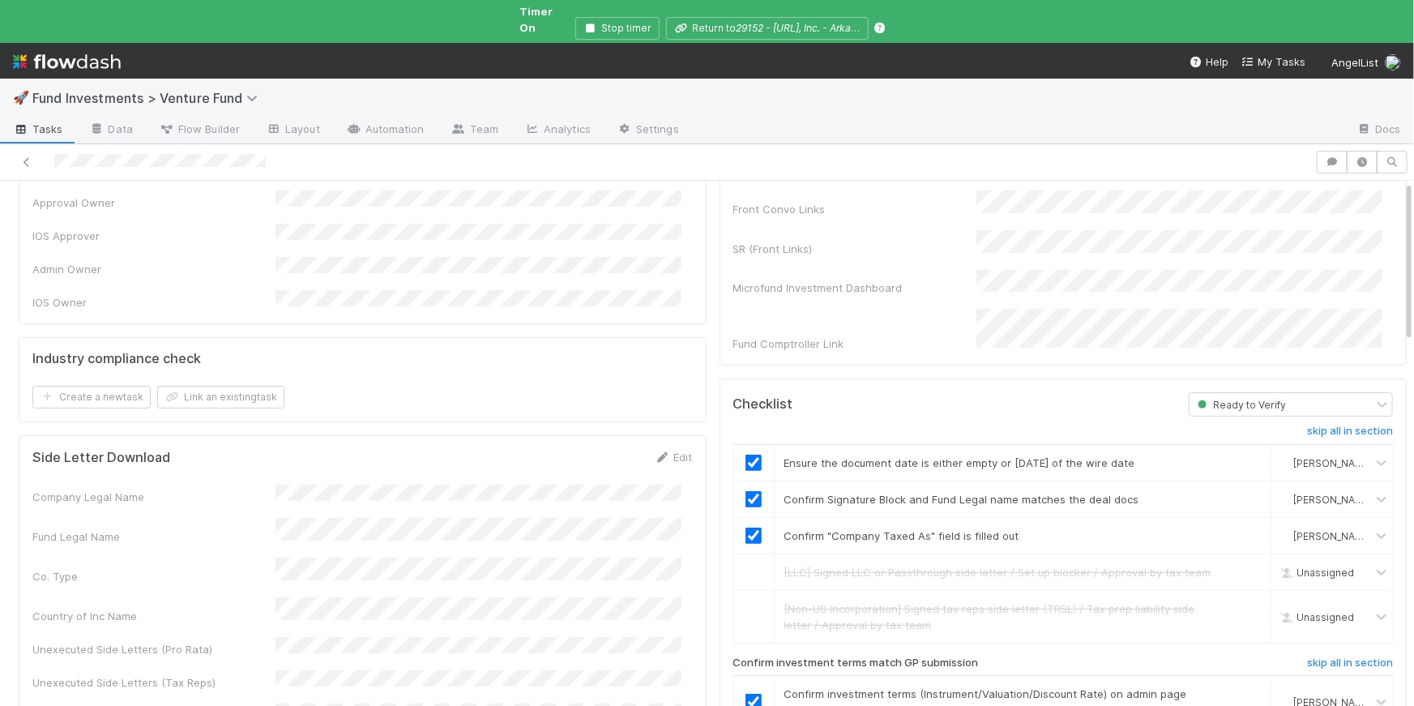
scroll to position [0, 0]
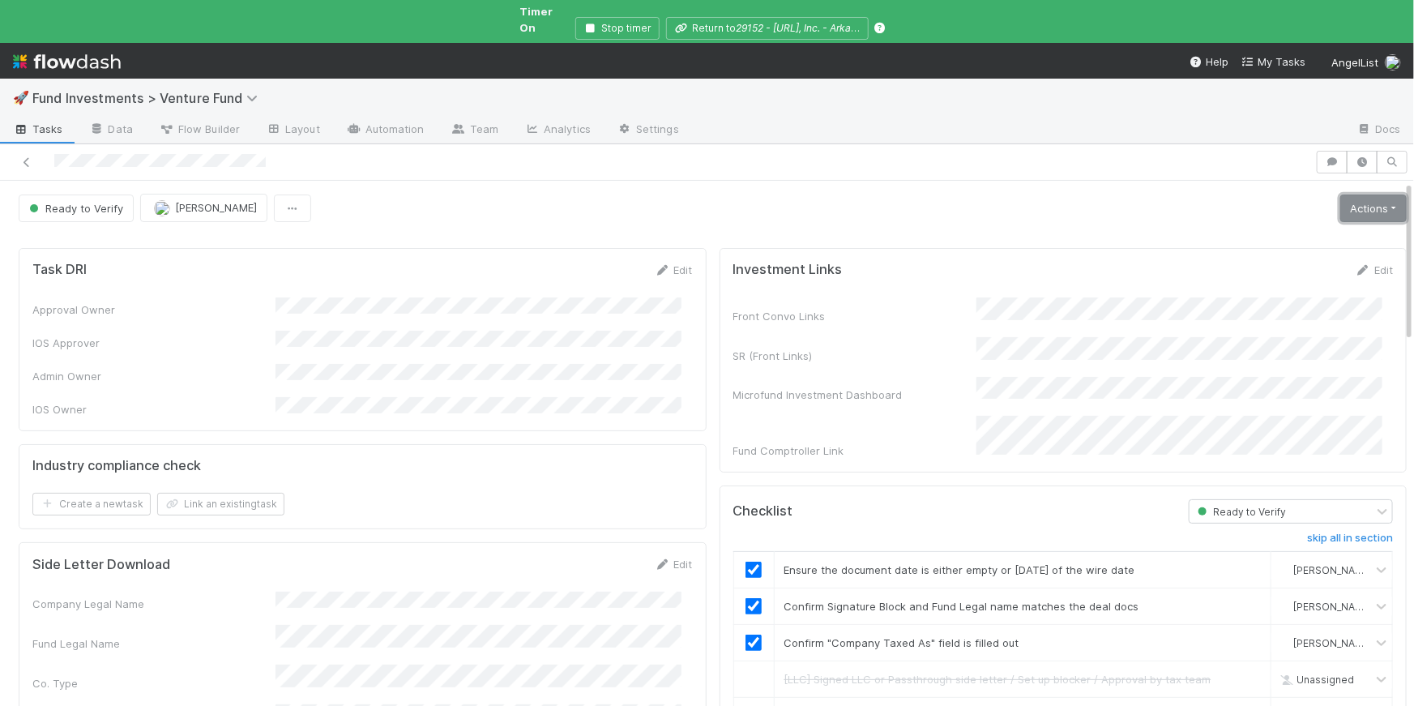
click at [1345, 200] on link "Actions" at bounding box center [1373, 208] width 66 height 28
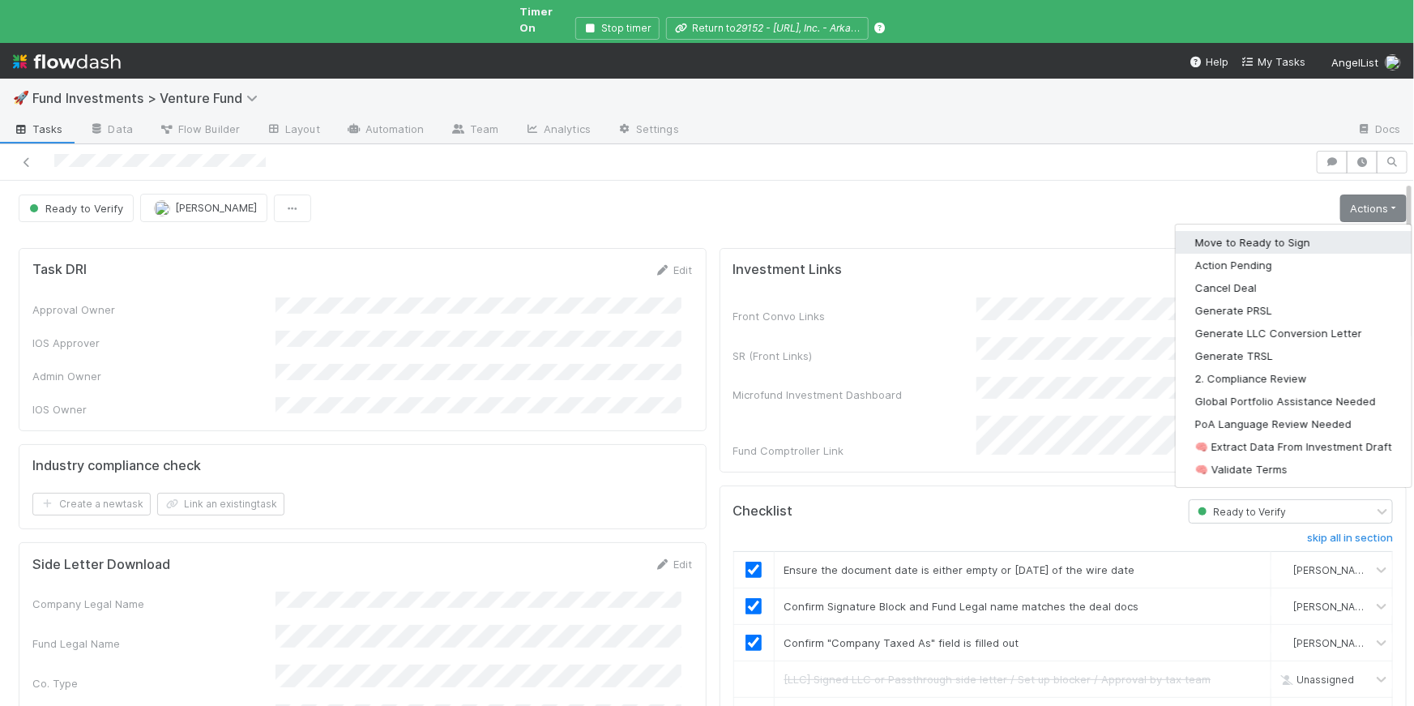
click at [1273, 231] on button "Move to Ready to Sign" at bounding box center [1294, 242] width 236 height 23
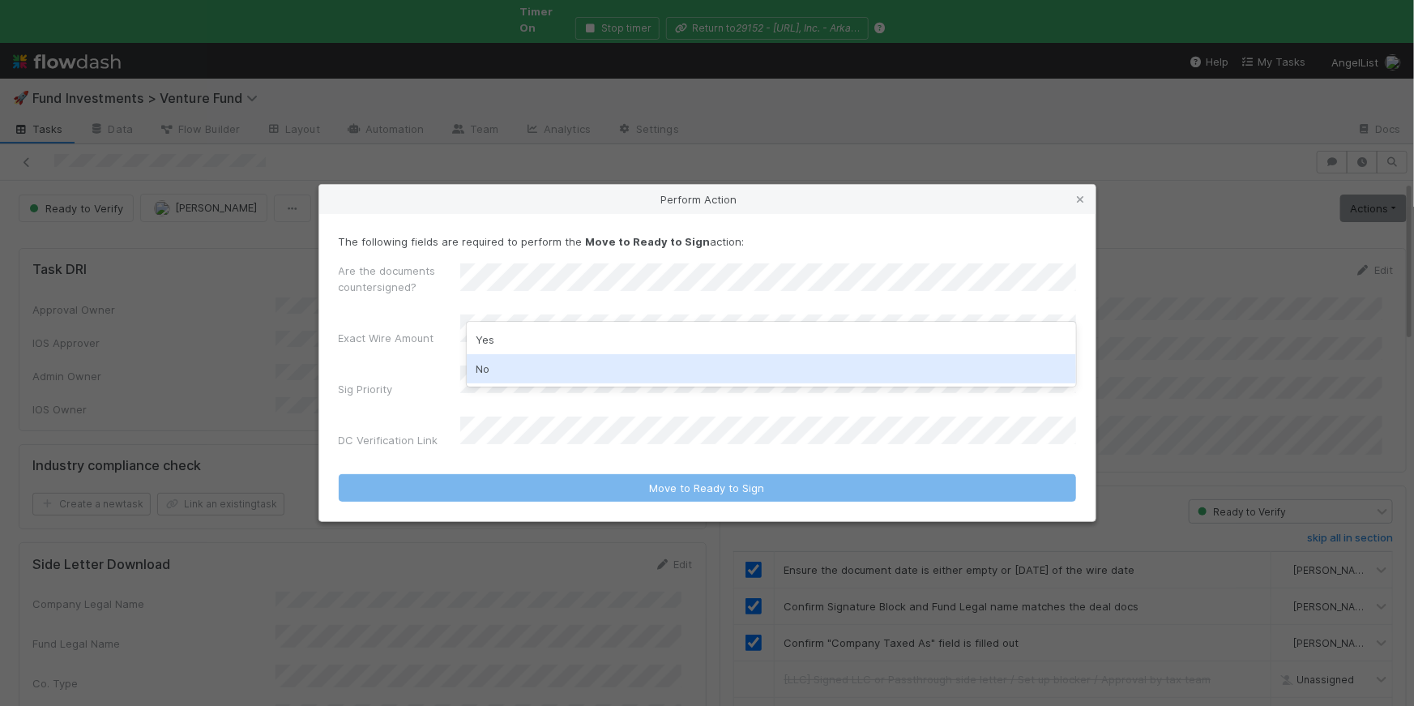
click at [570, 360] on div "No" at bounding box center [771, 368] width 609 height 29
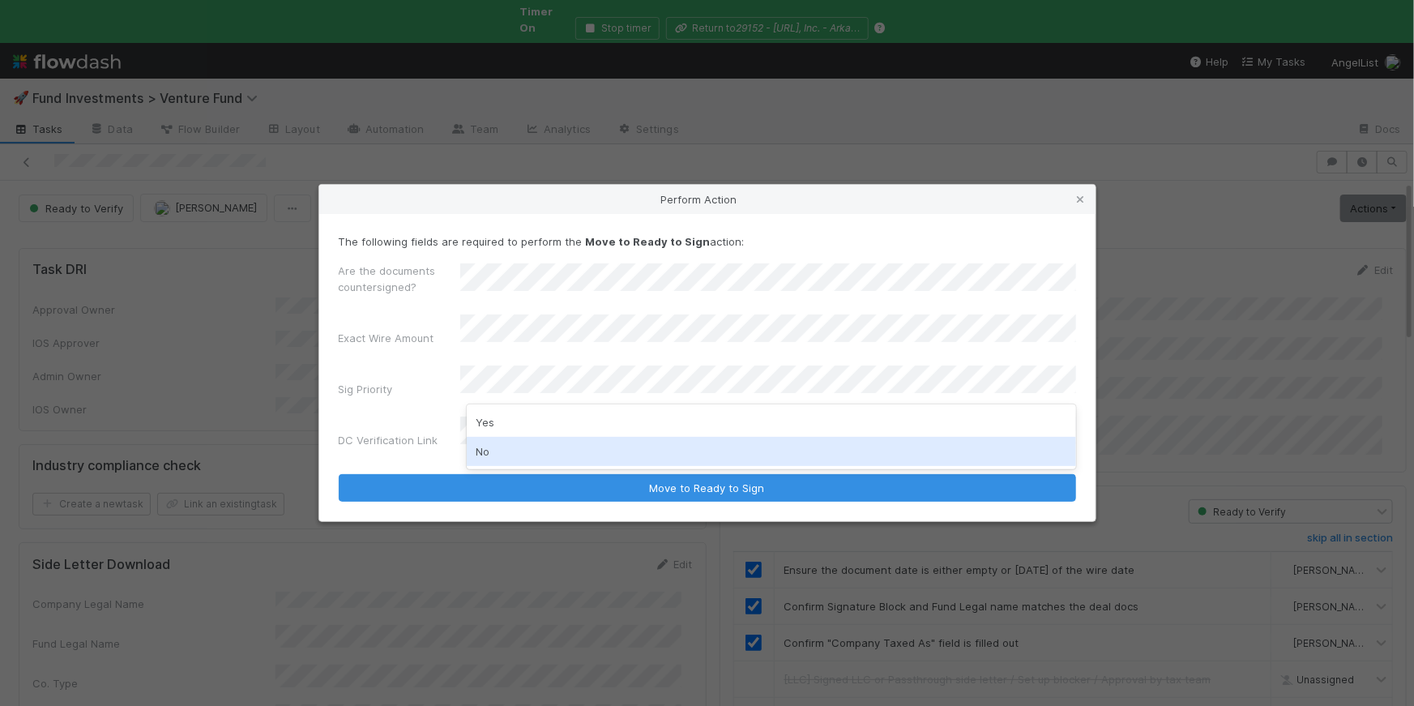
click at [534, 448] on div "No" at bounding box center [771, 451] width 609 height 29
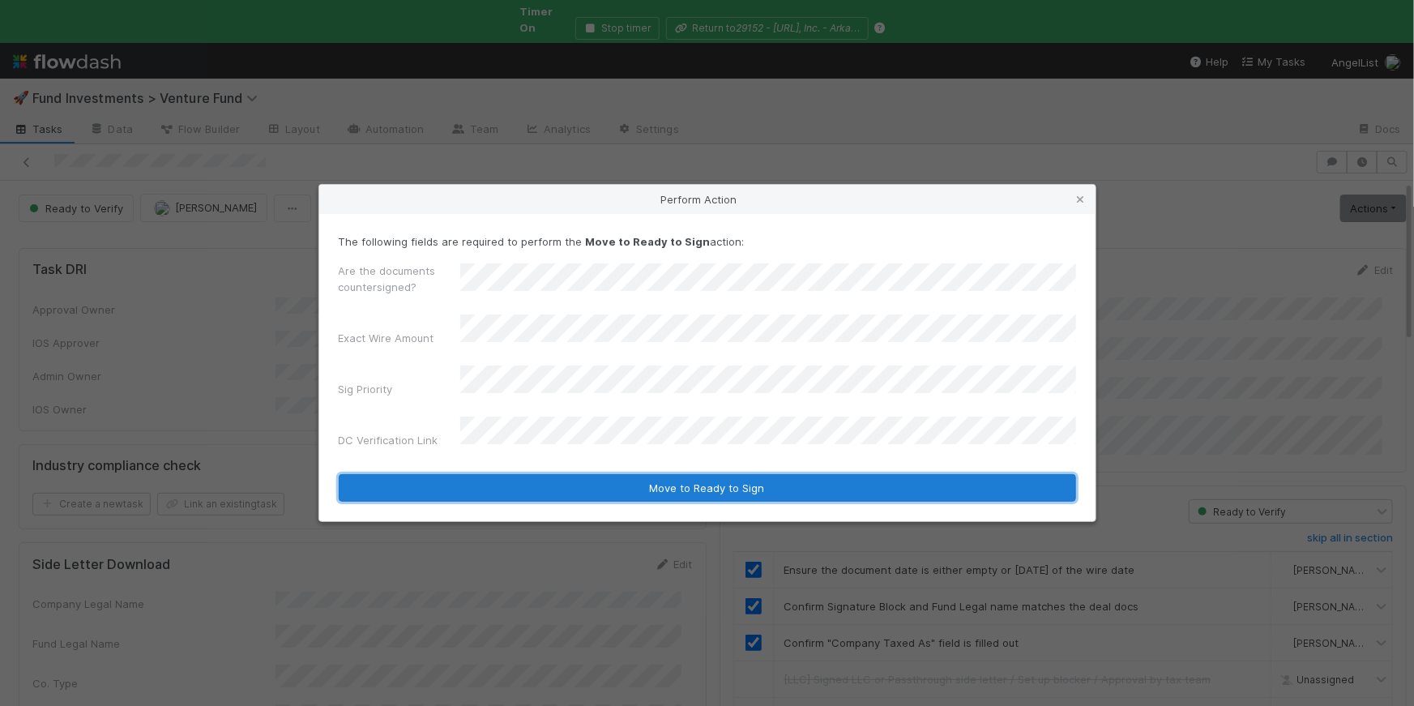
click at [611, 474] on button "Move to Ready to Sign" at bounding box center [707, 488] width 737 height 28
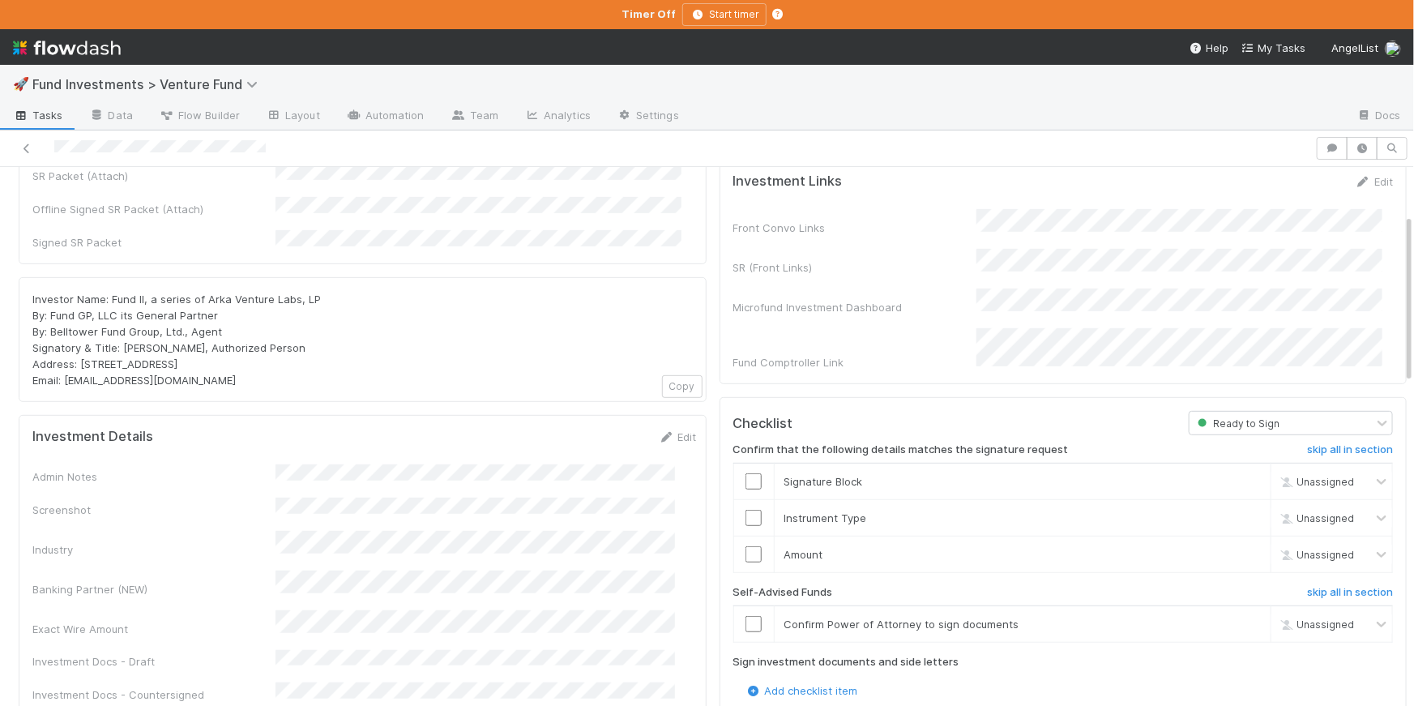
scroll to position [637, 0]
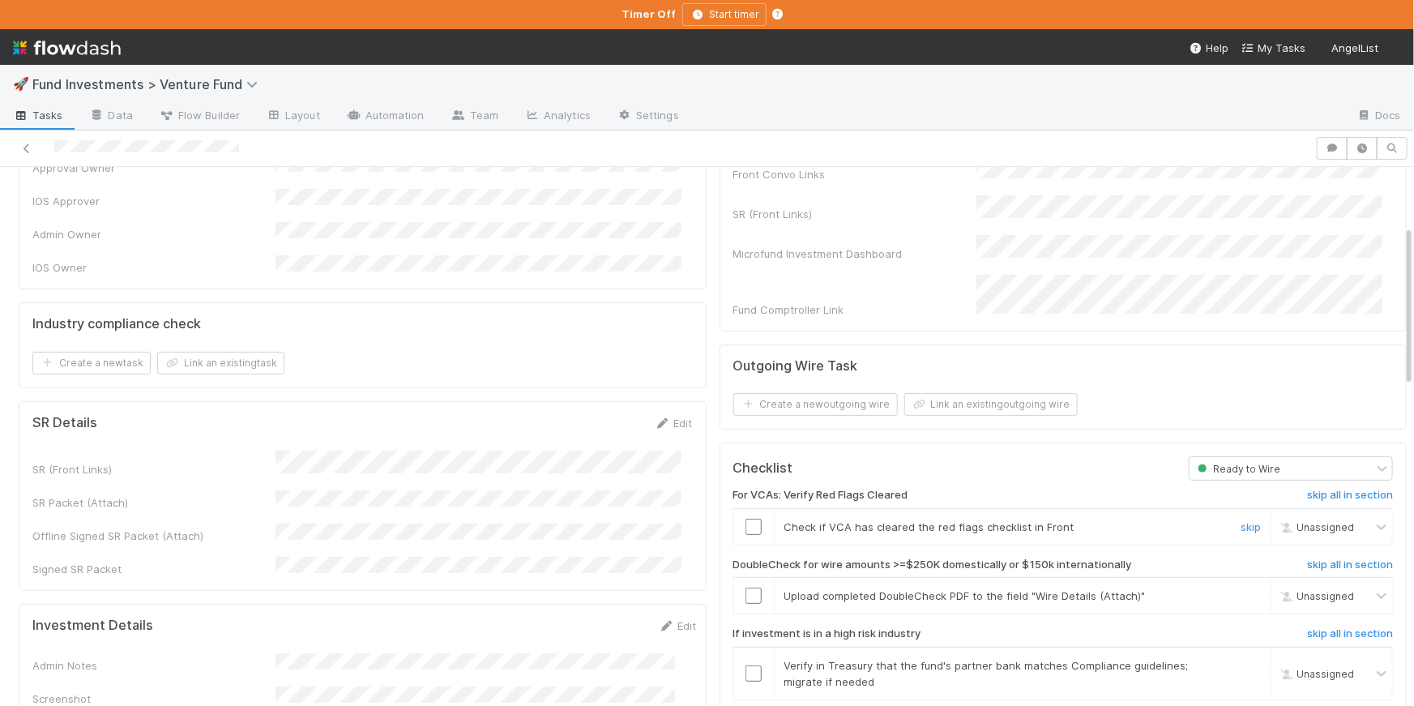
scroll to position [240, 0]
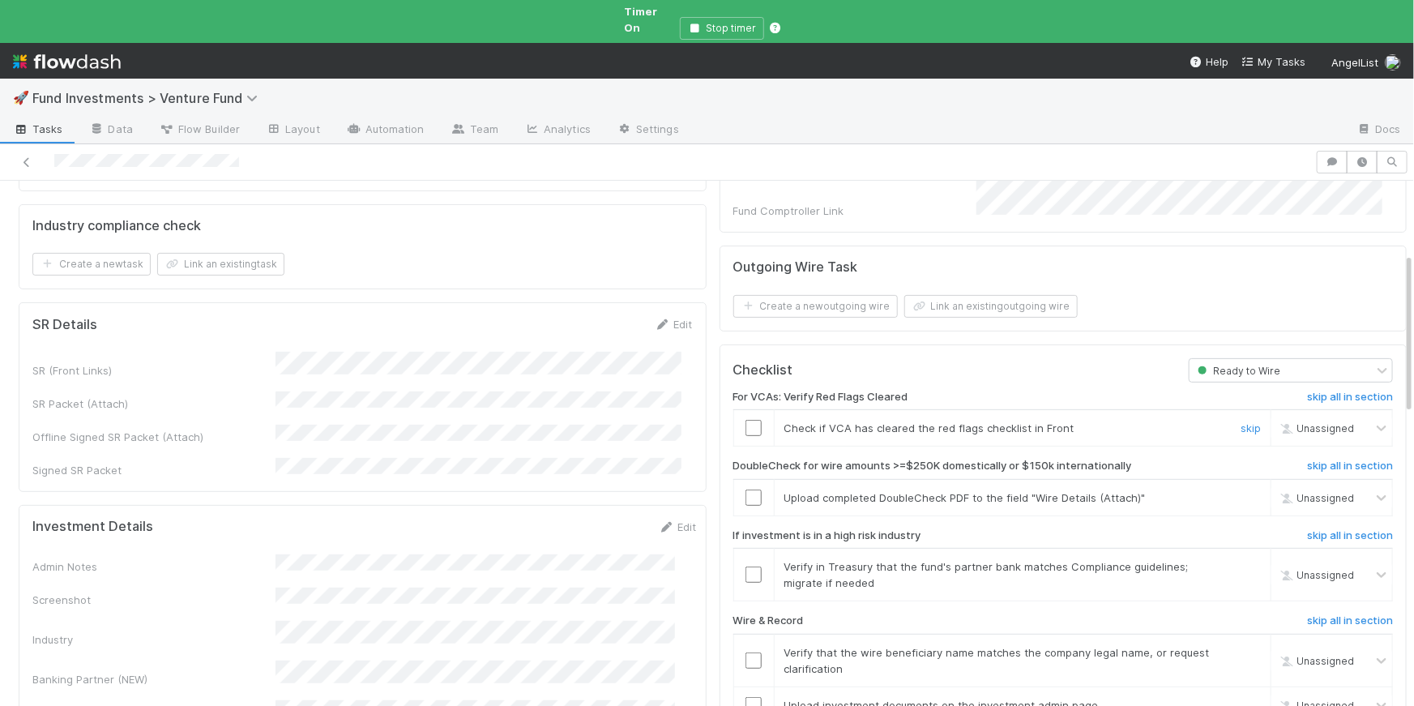
click at [745, 420] on input "checkbox" at bounding box center [753, 428] width 16 height 16
drag, startPoint x: 744, startPoint y: 397, endPoint x: 1006, endPoint y: 420, distance: 263.5
click at [745, 420] on input "checkbox" at bounding box center [753, 428] width 16 height 16
click at [1316, 420] on div "[PERSON_NAME]" at bounding box center [1321, 429] width 93 height 18
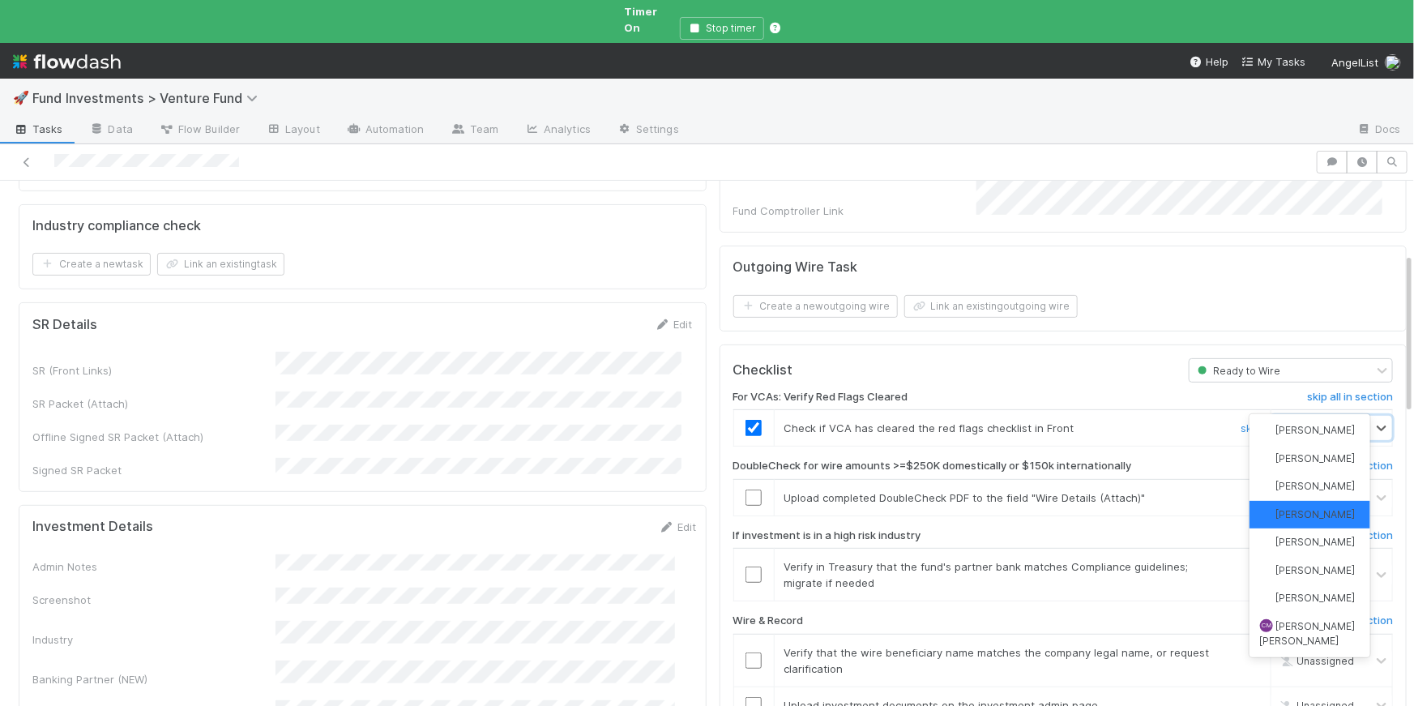
scroll to position [151, 0]
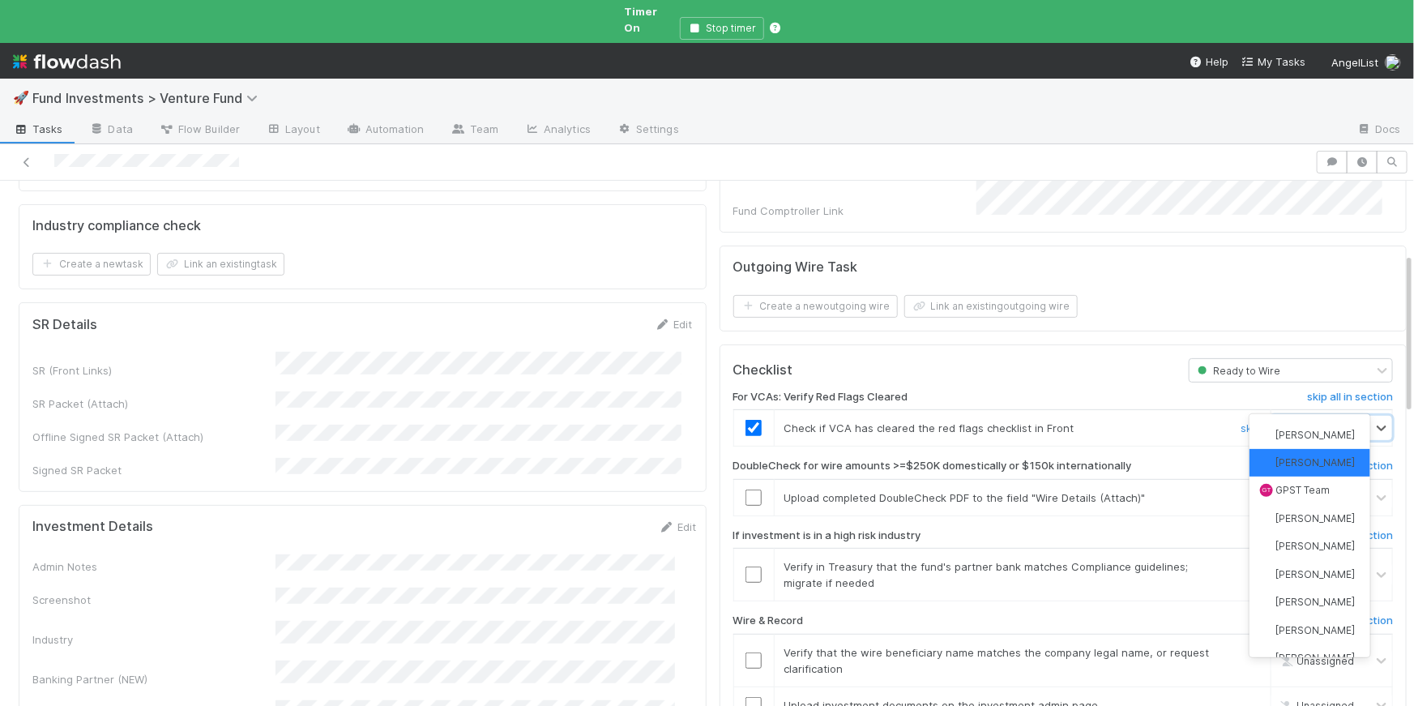
type input "[PERSON_NAME]"
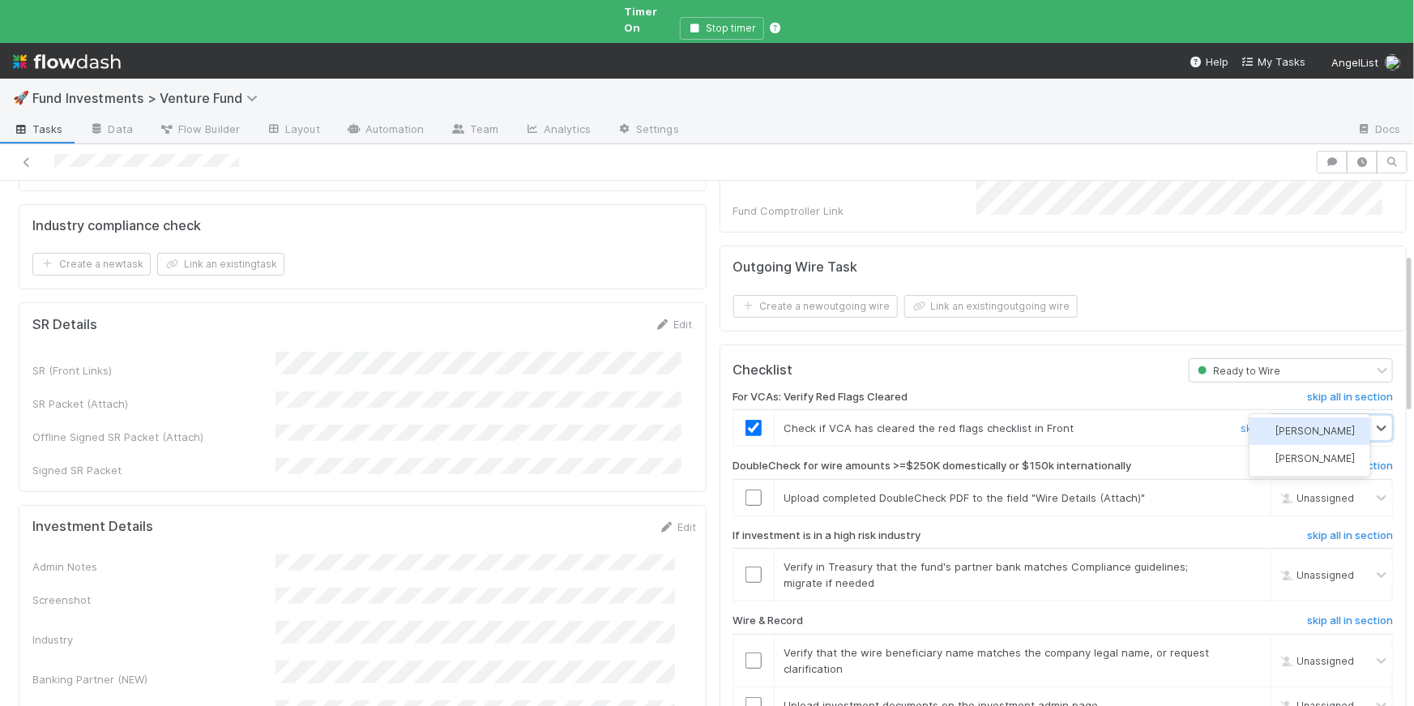
scroll to position [0, 0]
click at [1315, 464] on div "[PERSON_NAME]" at bounding box center [1309, 459] width 121 height 28
click at [1319, 459] on h6 "skip all in section" at bounding box center [1350, 465] width 86 height 13
click at [746, 566] on input "checkbox" at bounding box center [753, 574] width 16 height 16
click at [745, 652] on input "checkbox" at bounding box center [753, 660] width 16 height 16
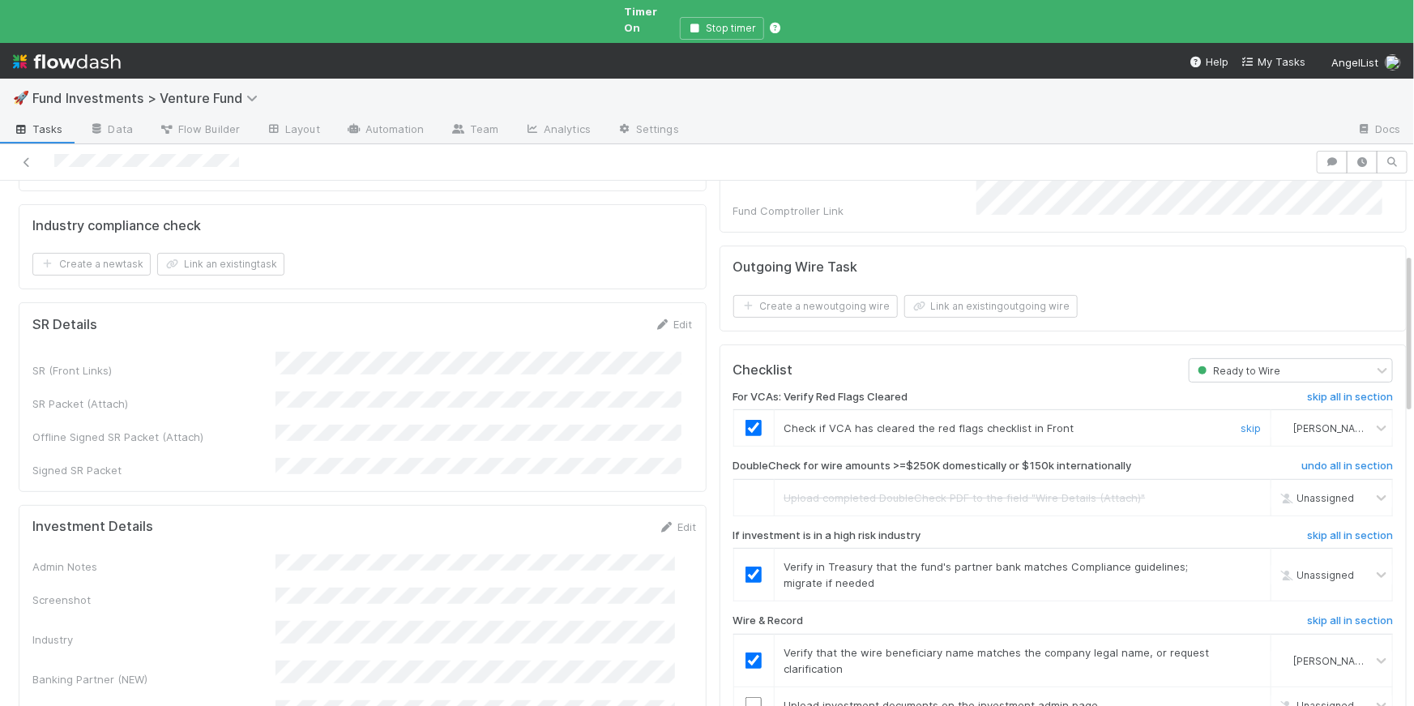
checkbox input "true"
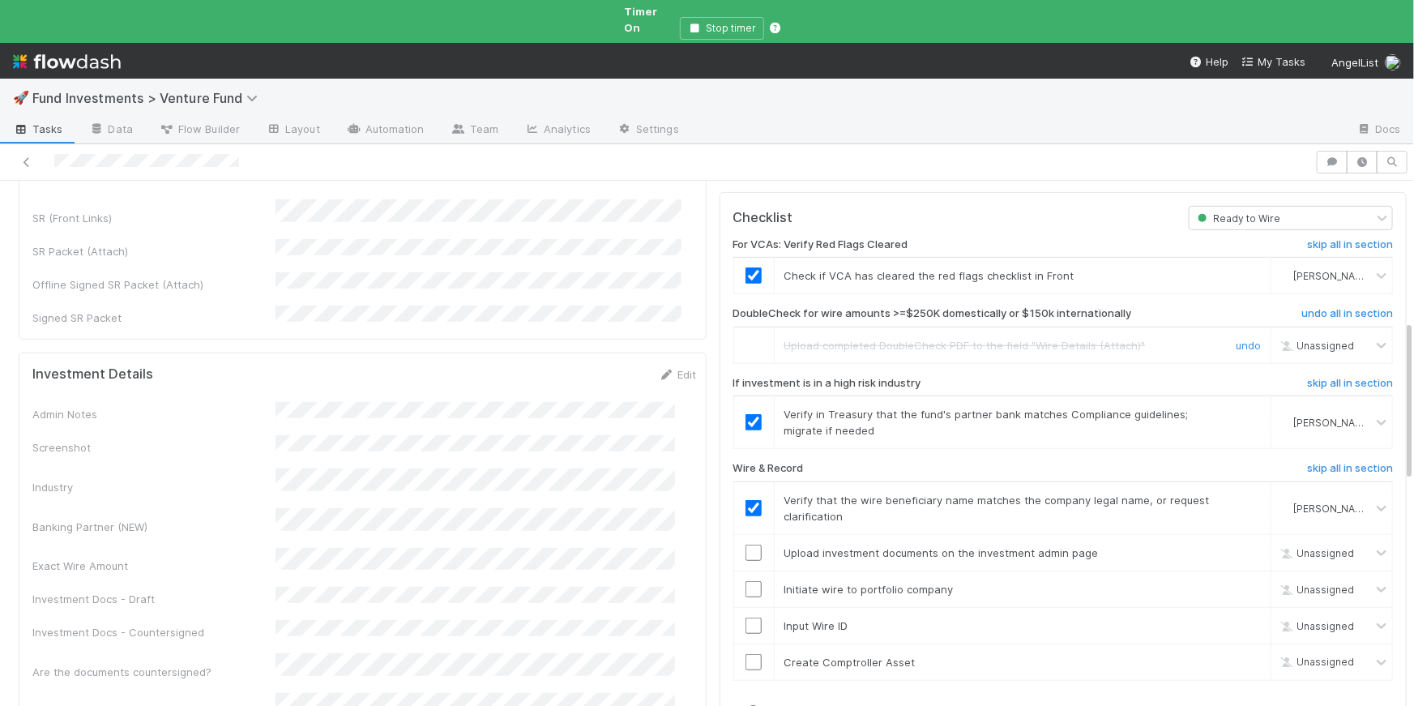
scroll to position [467, 0]
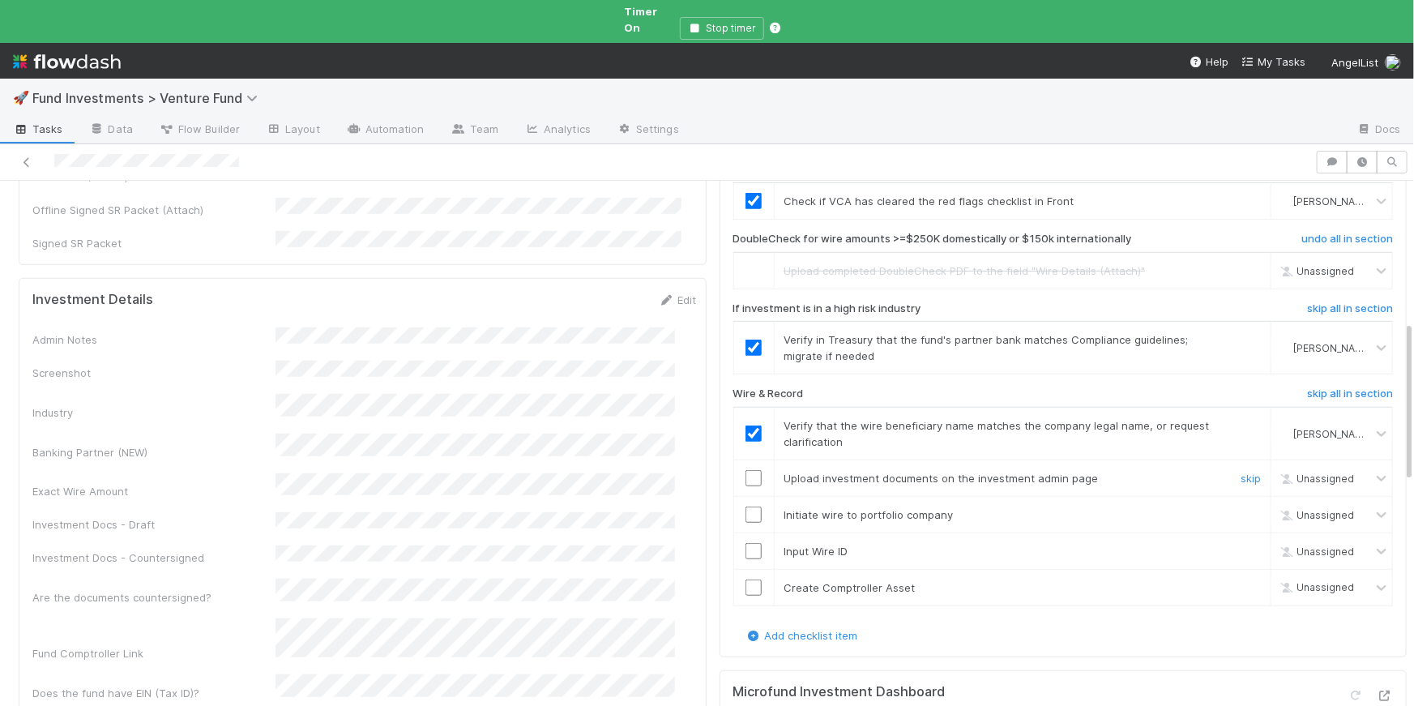
click at [747, 470] on input "checkbox" at bounding box center [753, 478] width 16 height 16
click at [749, 506] on input "checkbox" at bounding box center [753, 514] width 16 height 16
click at [745, 543] on input "checkbox" at bounding box center [753, 551] width 16 height 16
click at [745, 579] on input "checkbox" at bounding box center [753, 587] width 16 height 16
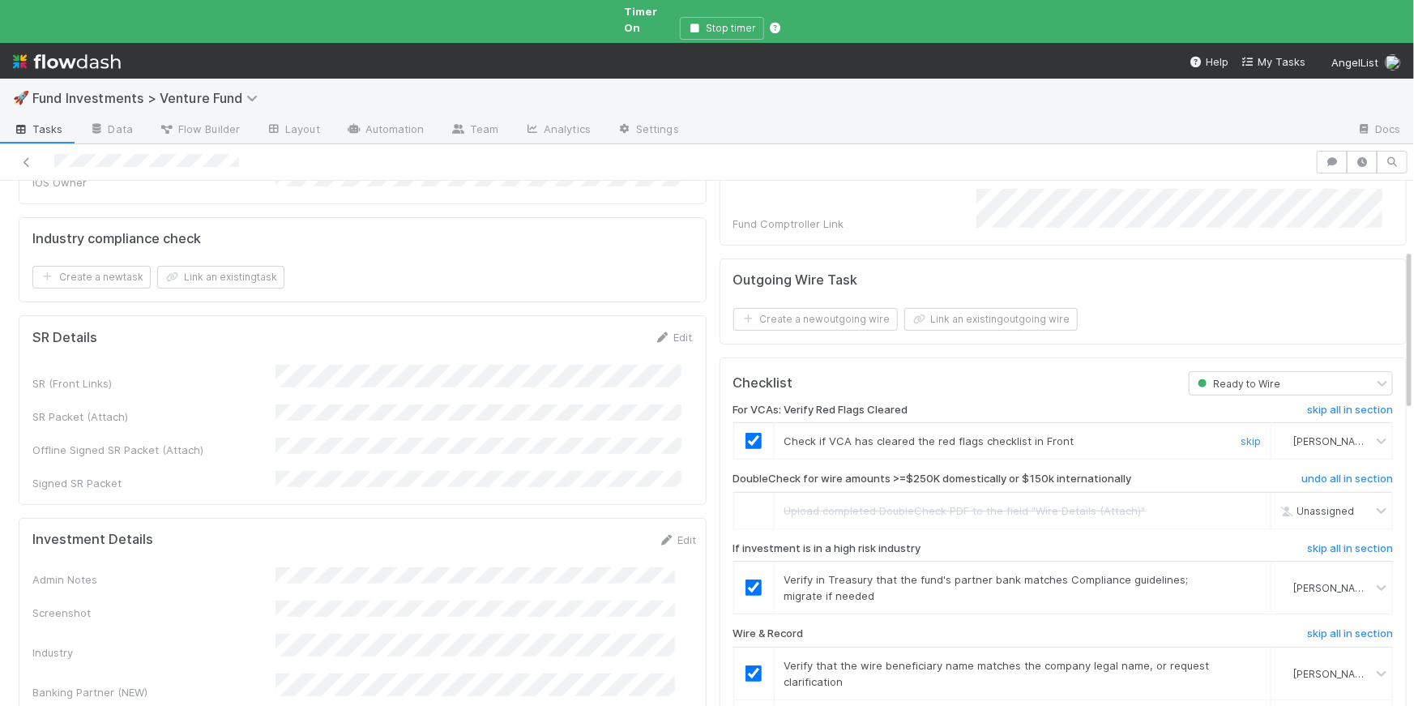
scroll to position [0, 0]
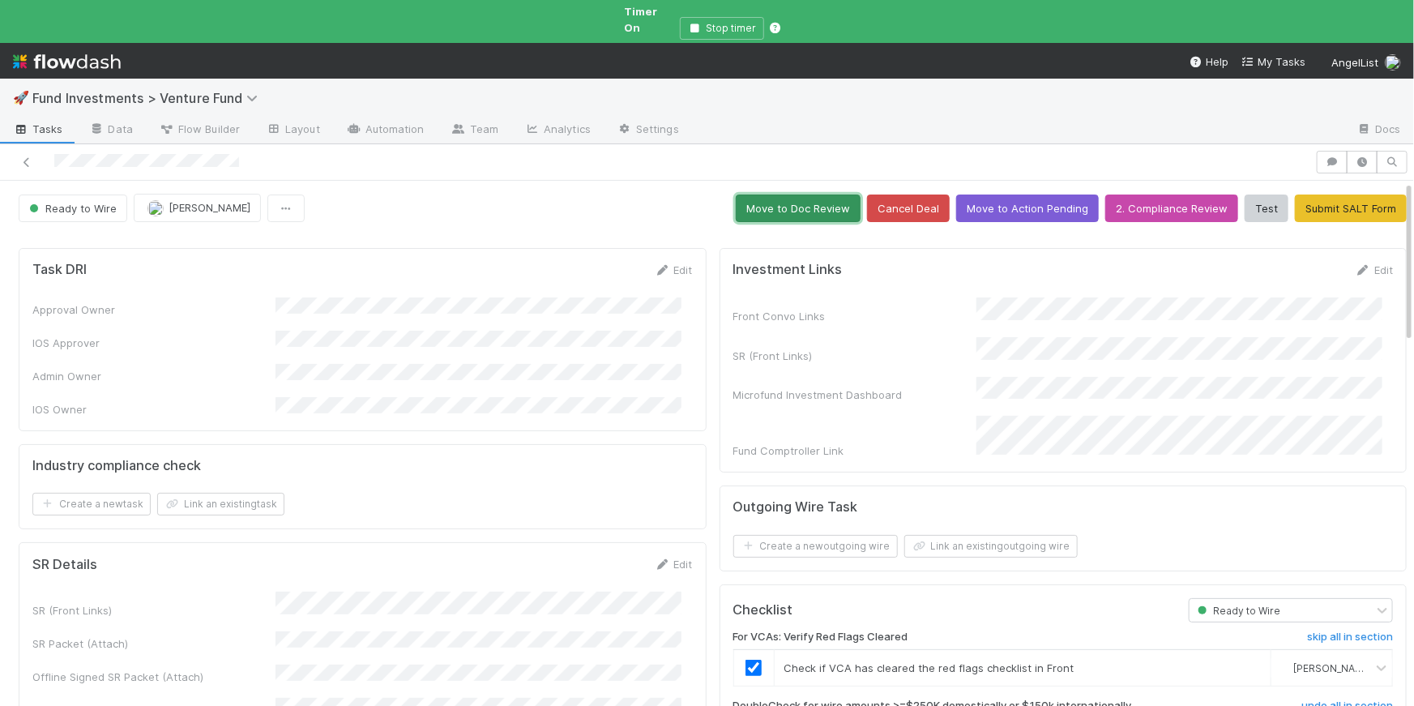
click at [808, 194] on button "Move to Doc Review" at bounding box center [798, 208] width 125 height 28
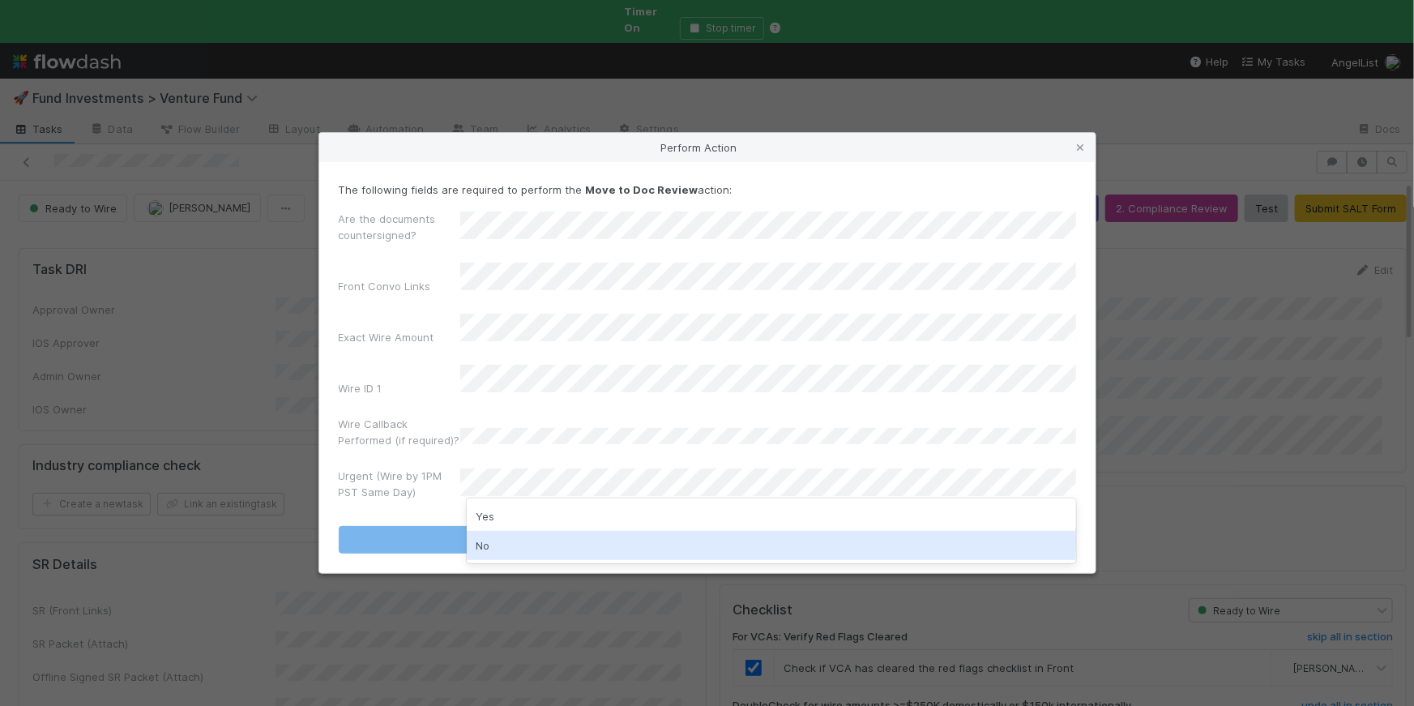
click at [523, 544] on div "No" at bounding box center [771, 545] width 609 height 29
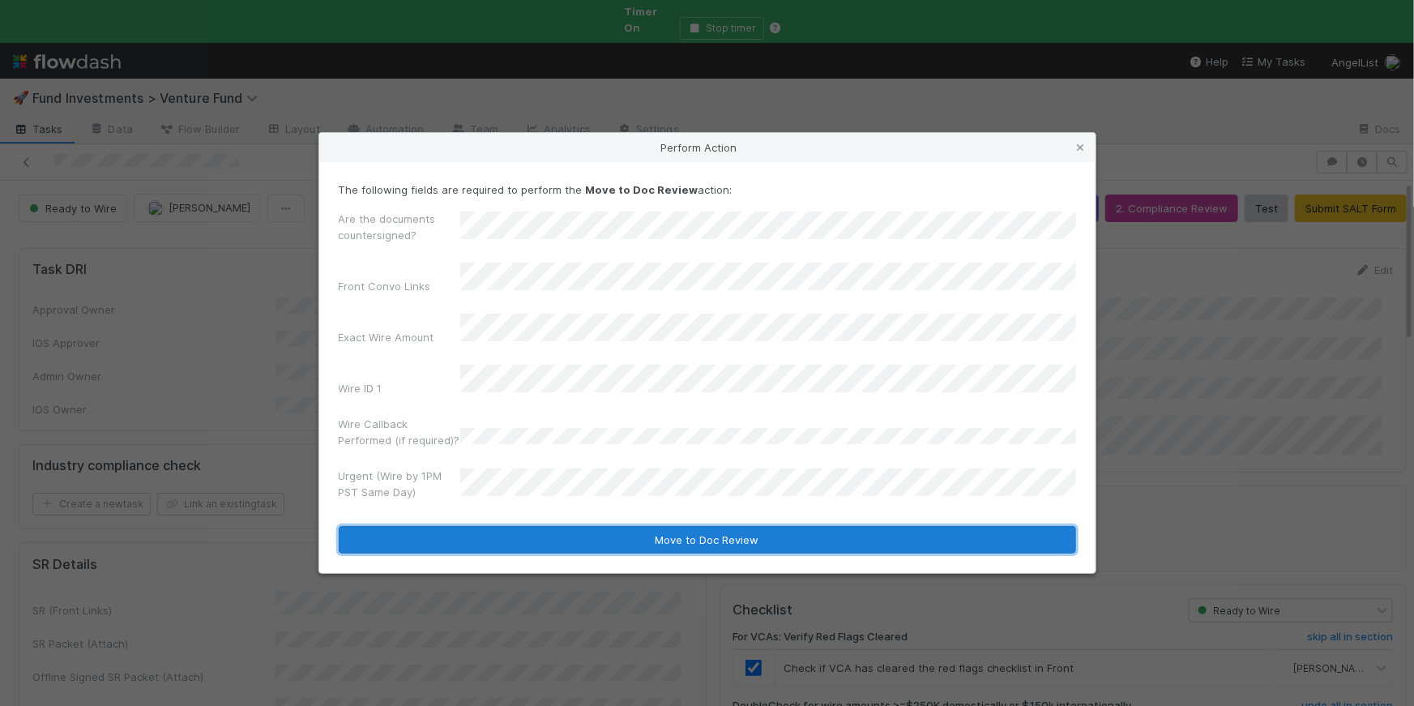
click at [688, 526] on button "Move to Doc Review" at bounding box center [707, 540] width 737 height 28
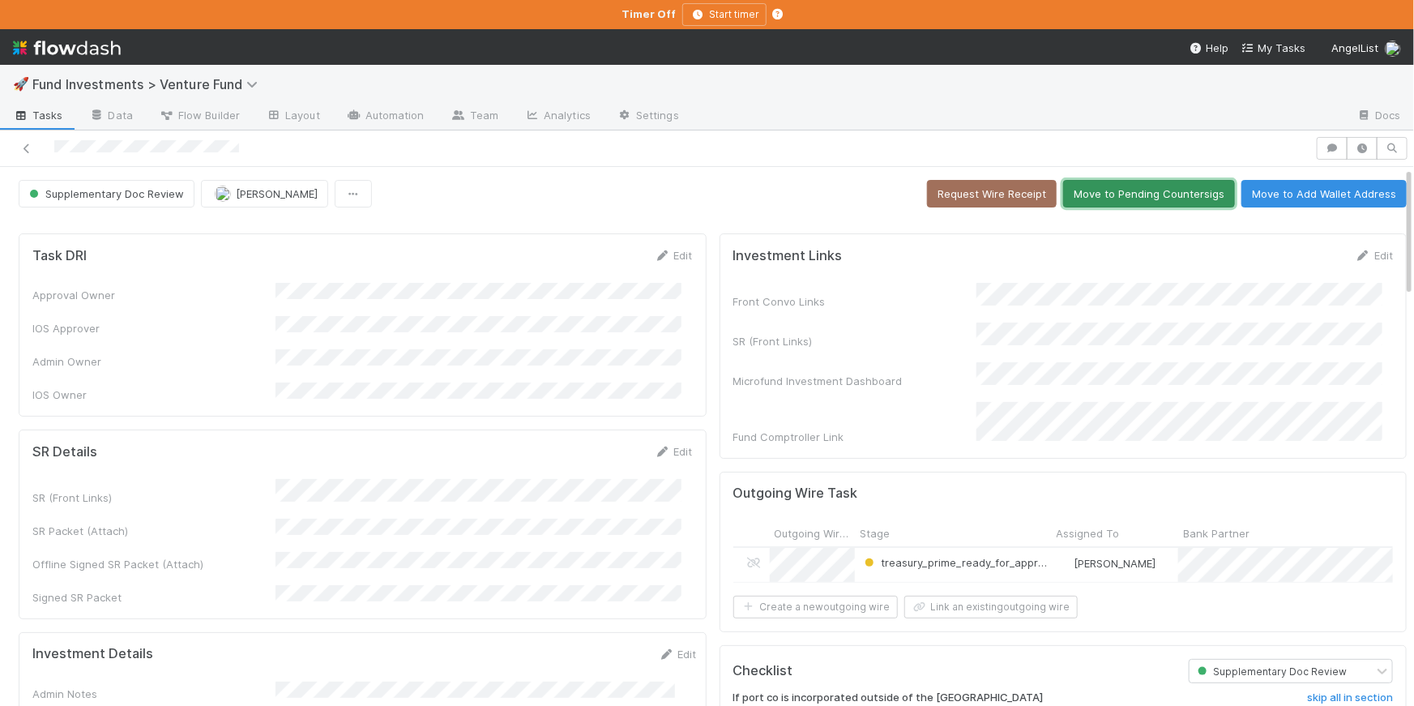
drag, startPoint x: 1119, startPoint y: 197, endPoint x: 1120, endPoint y: 170, distance: 26.7
click at [1118, 197] on button "Move to Pending Countersigs" at bounding box center [1149, 194] width 172 height 28
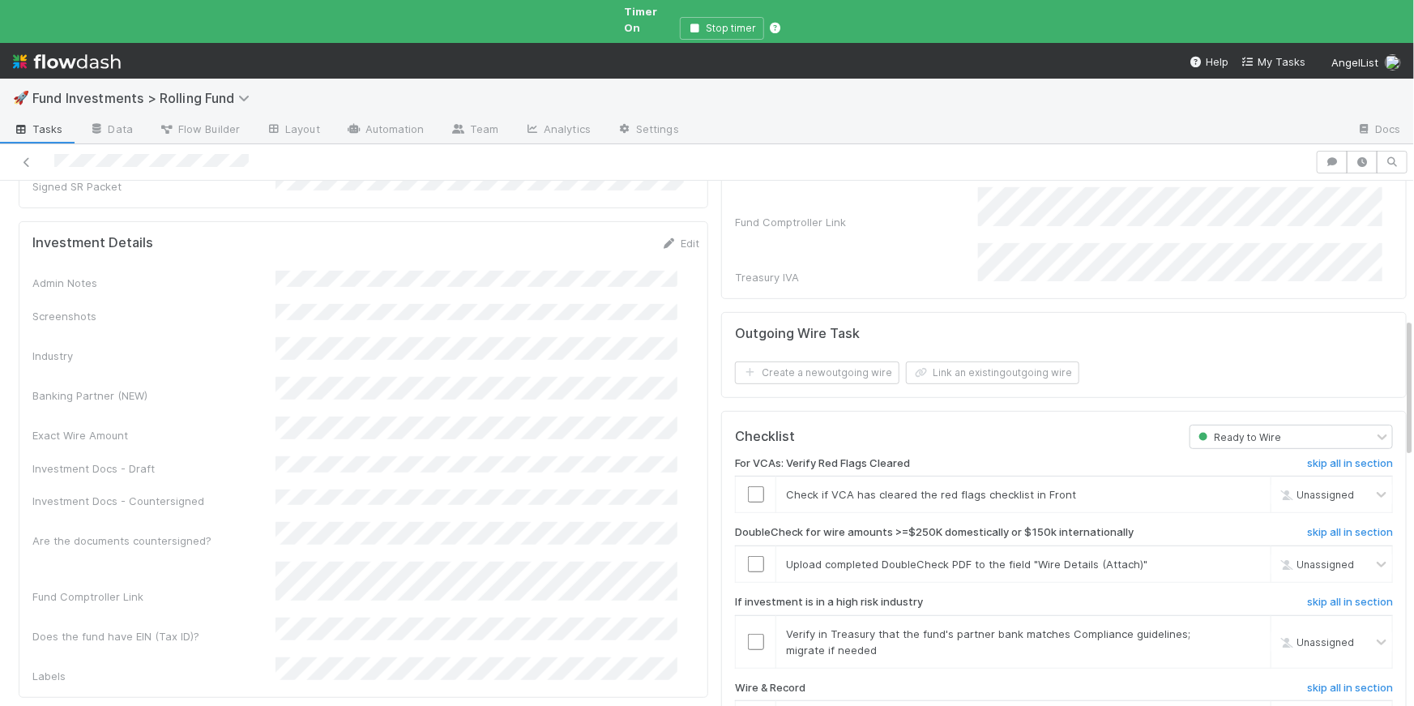
scroll to position [528, 0]
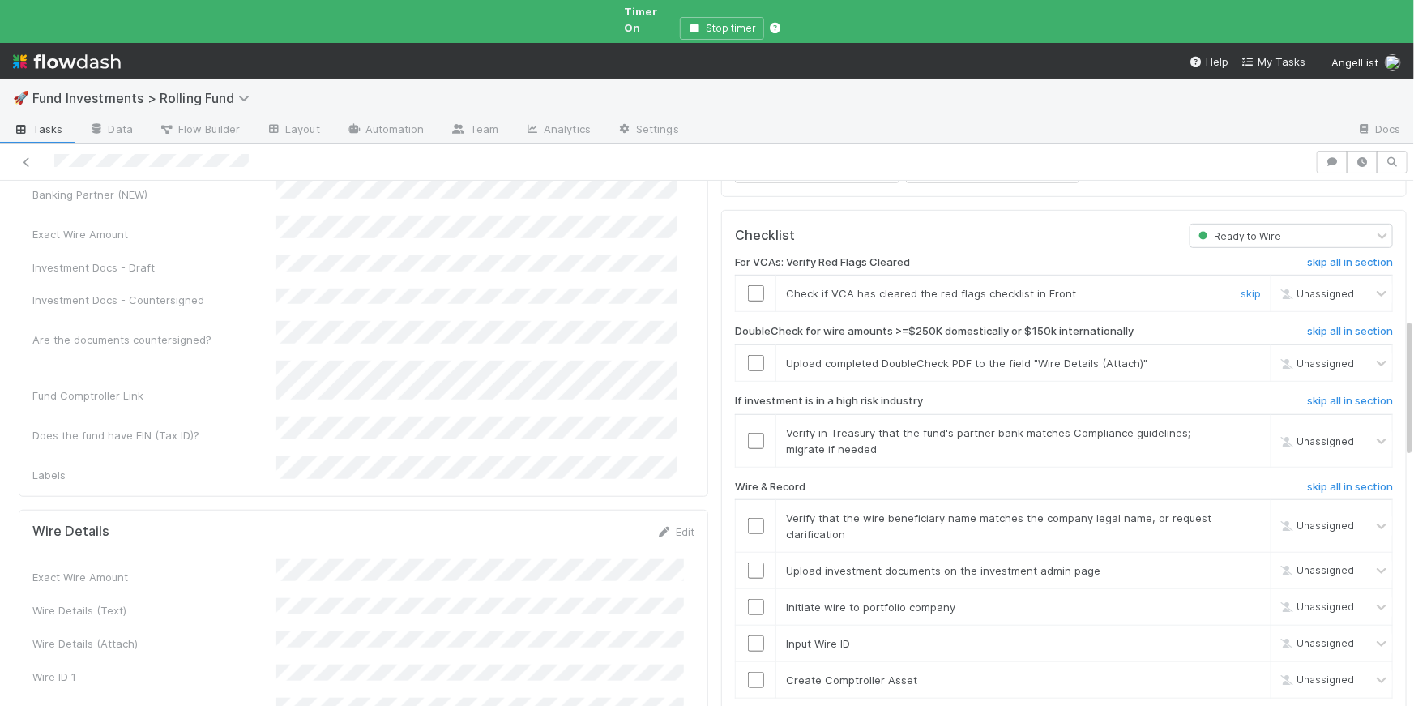
click at [748, 285] on input "checkbox" at bounding box center [756, 293] width 16 height 16
click at [1310, 285] on div "[PERSON_NAME]" at bounding box center [1321, 294] width 93 height 18
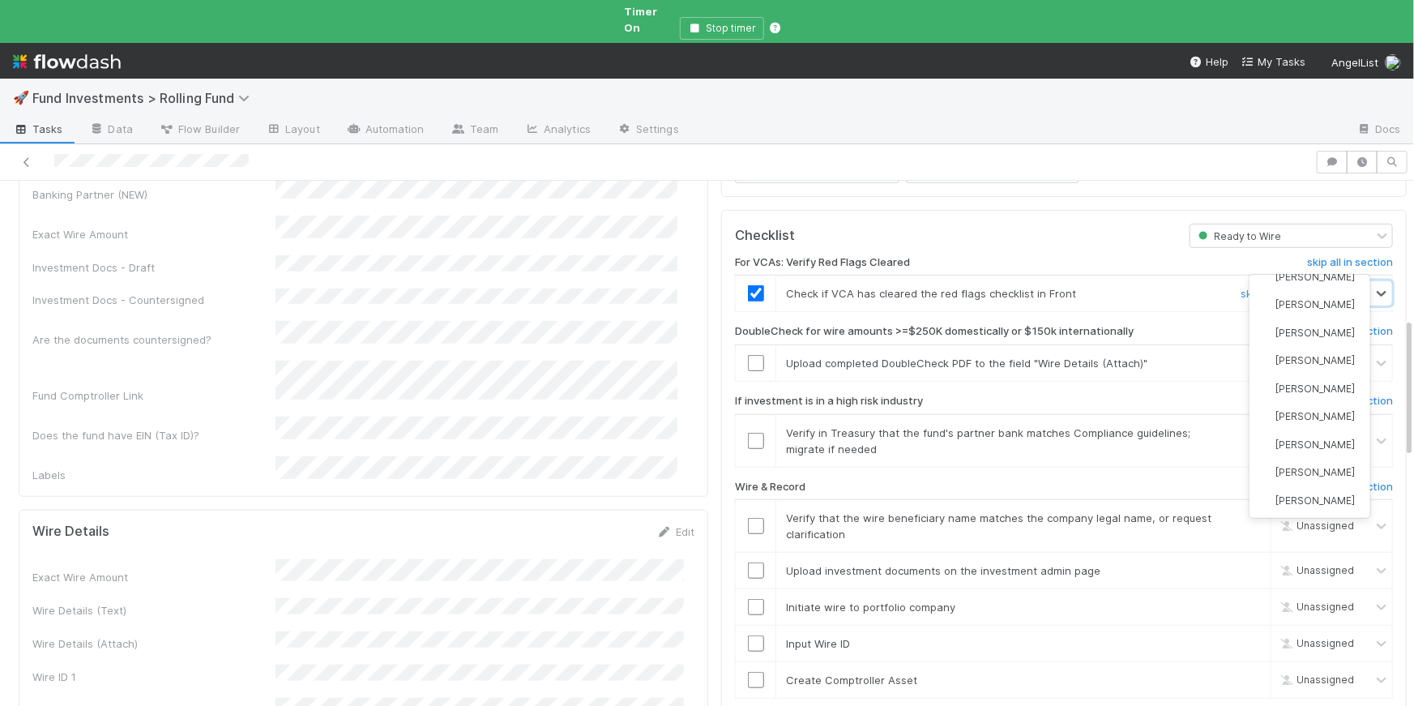
scroll to position [138, 0]
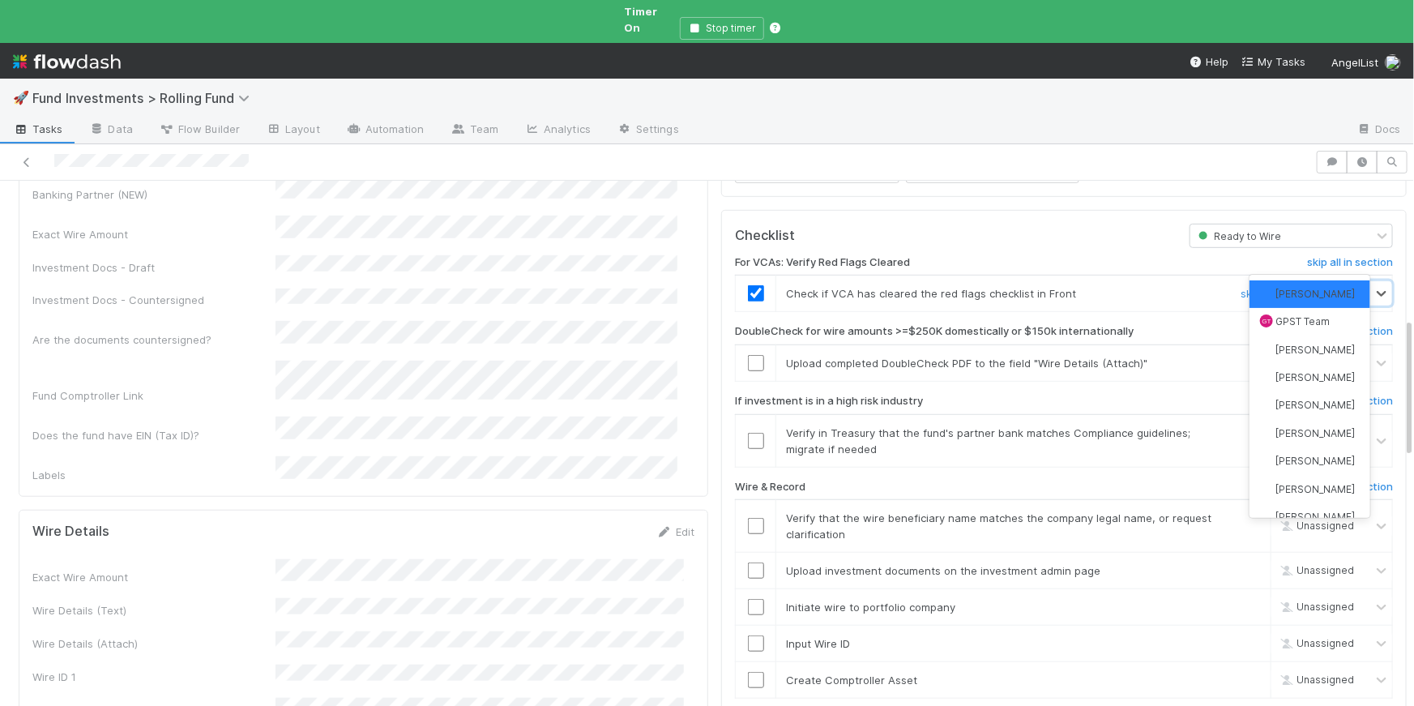
type input "amy"
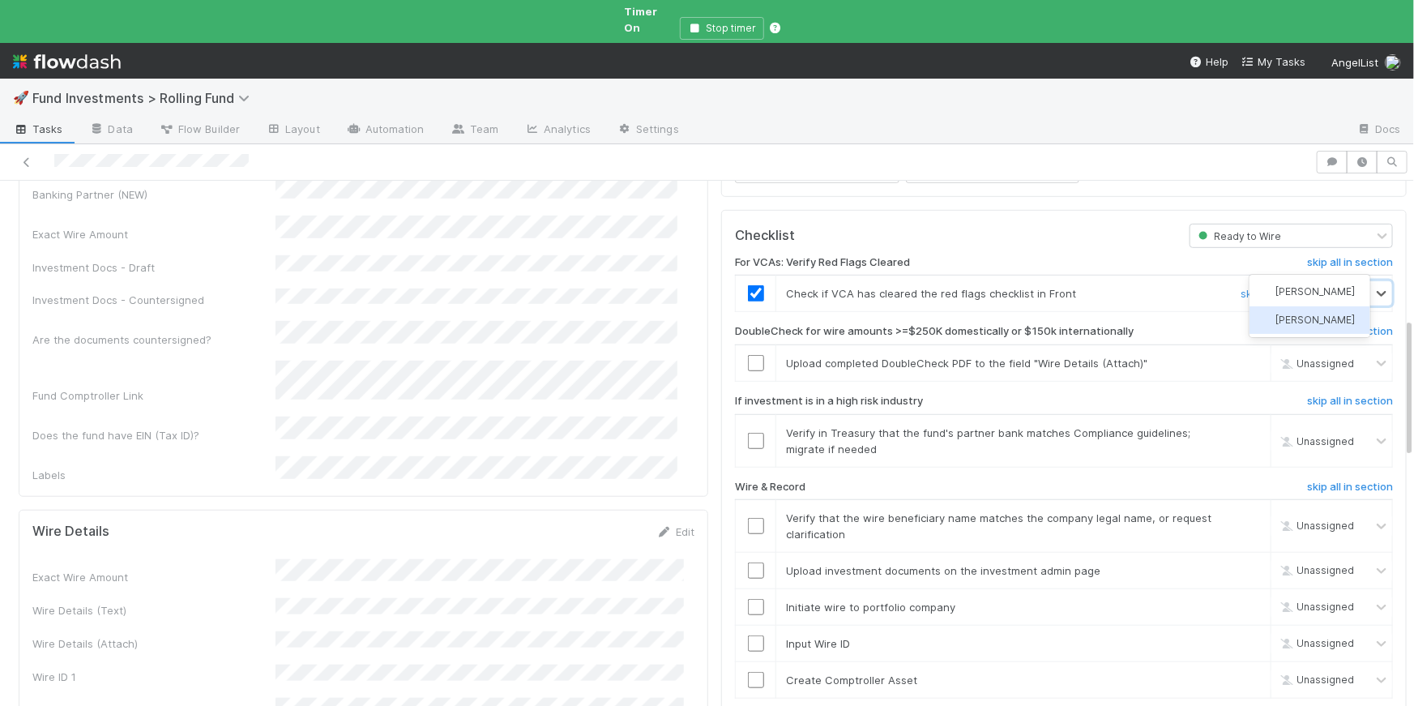
click at [1333, 314] on div "Amy Saks" at bounding box center [1309, 320] width 121 height 28
click at [1337, 325] on h6 "skip all in section" at bounding box center [1350, 331] width 86 height 13
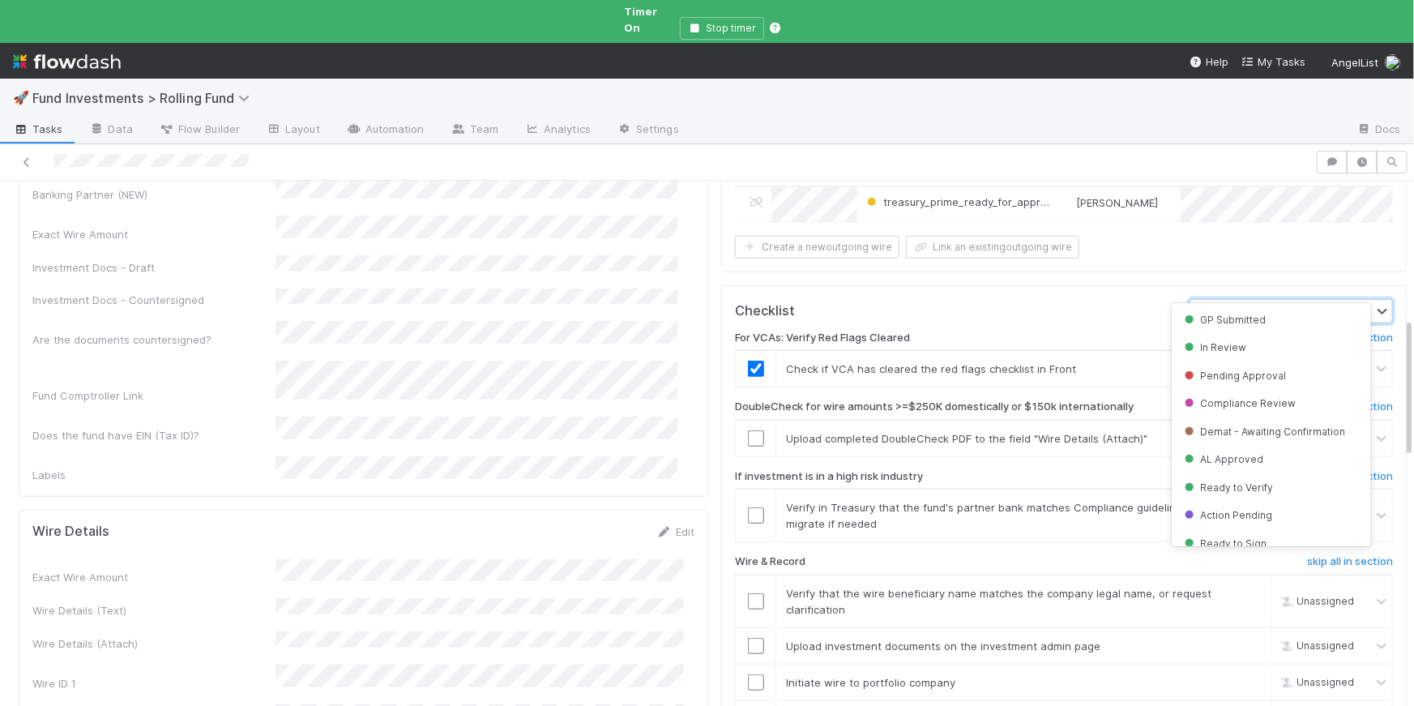
click at [1337, 300] on div "Ready to Wire" at bounding box center [1281, 311] width 182 height 23
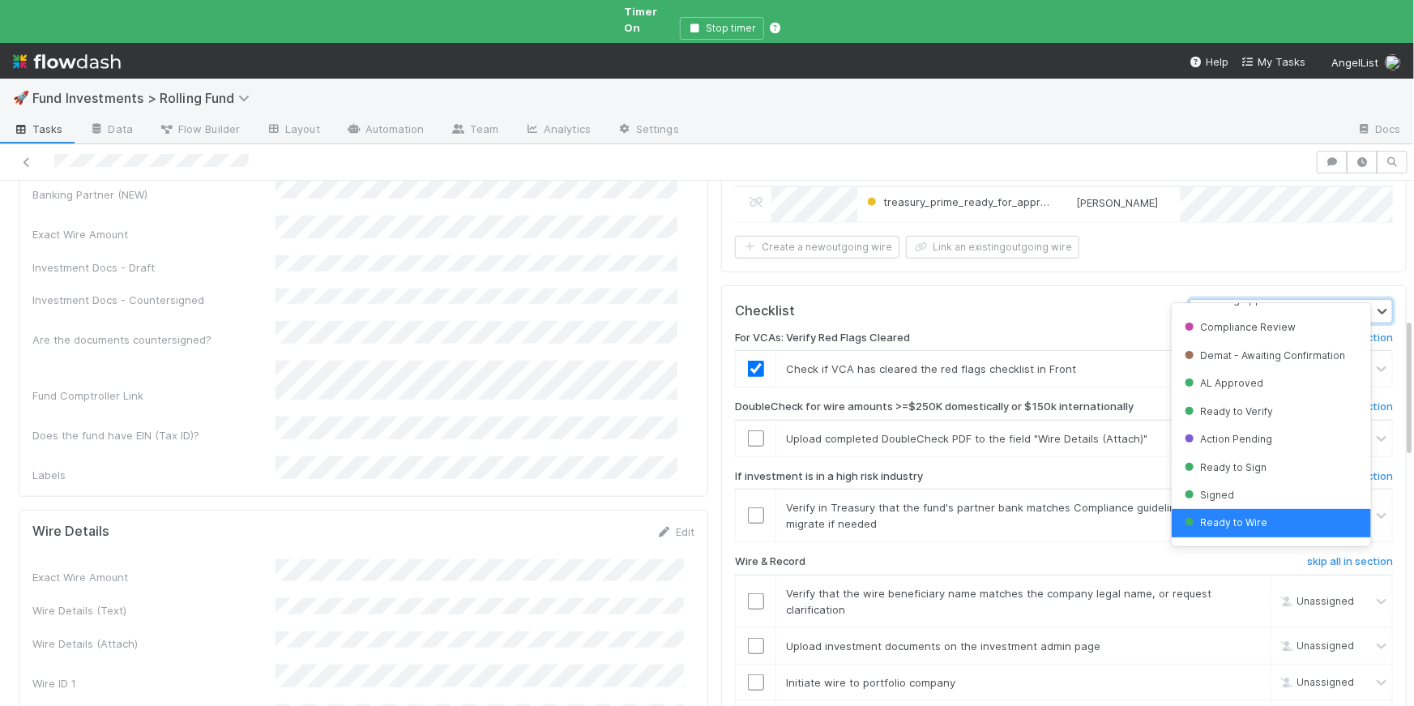
click at [1041, 299] on div "Checklist" at bounding box center [950, 311] width 454 height 24
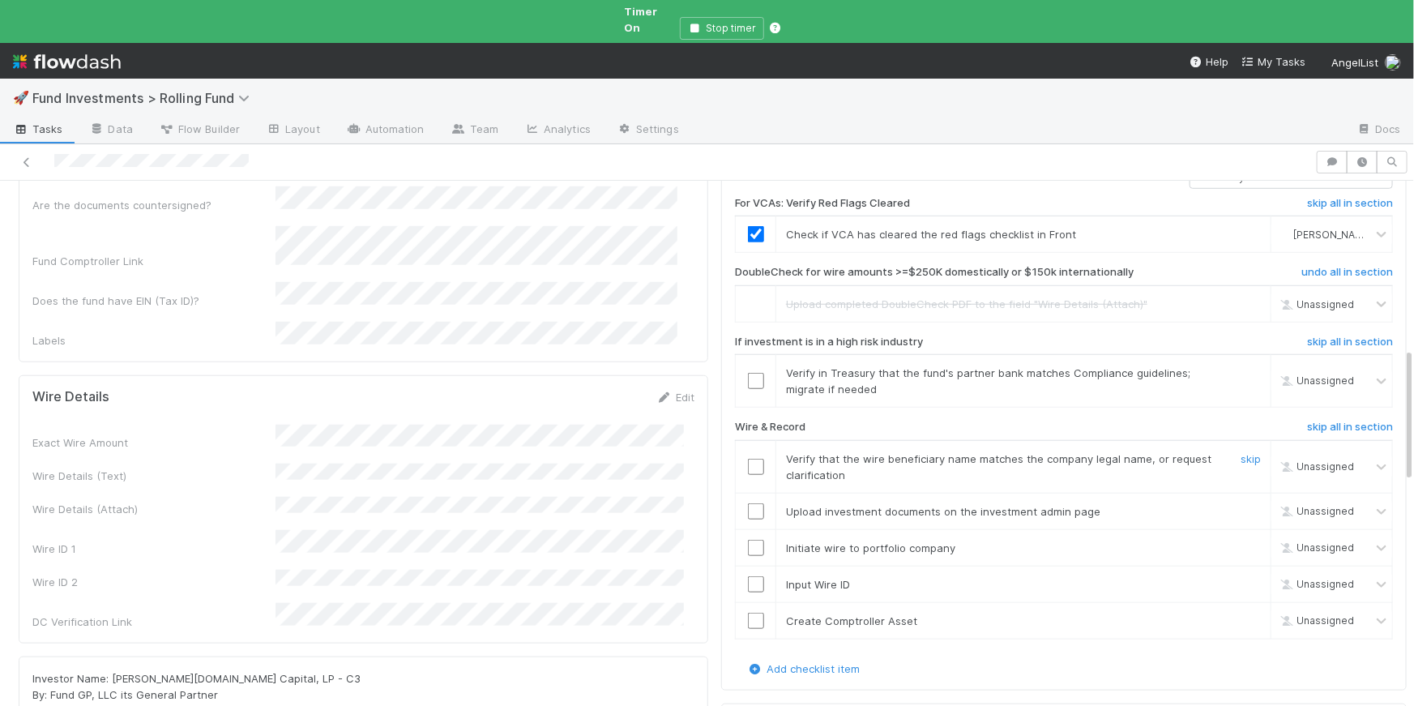
scroll to position [672, 0]
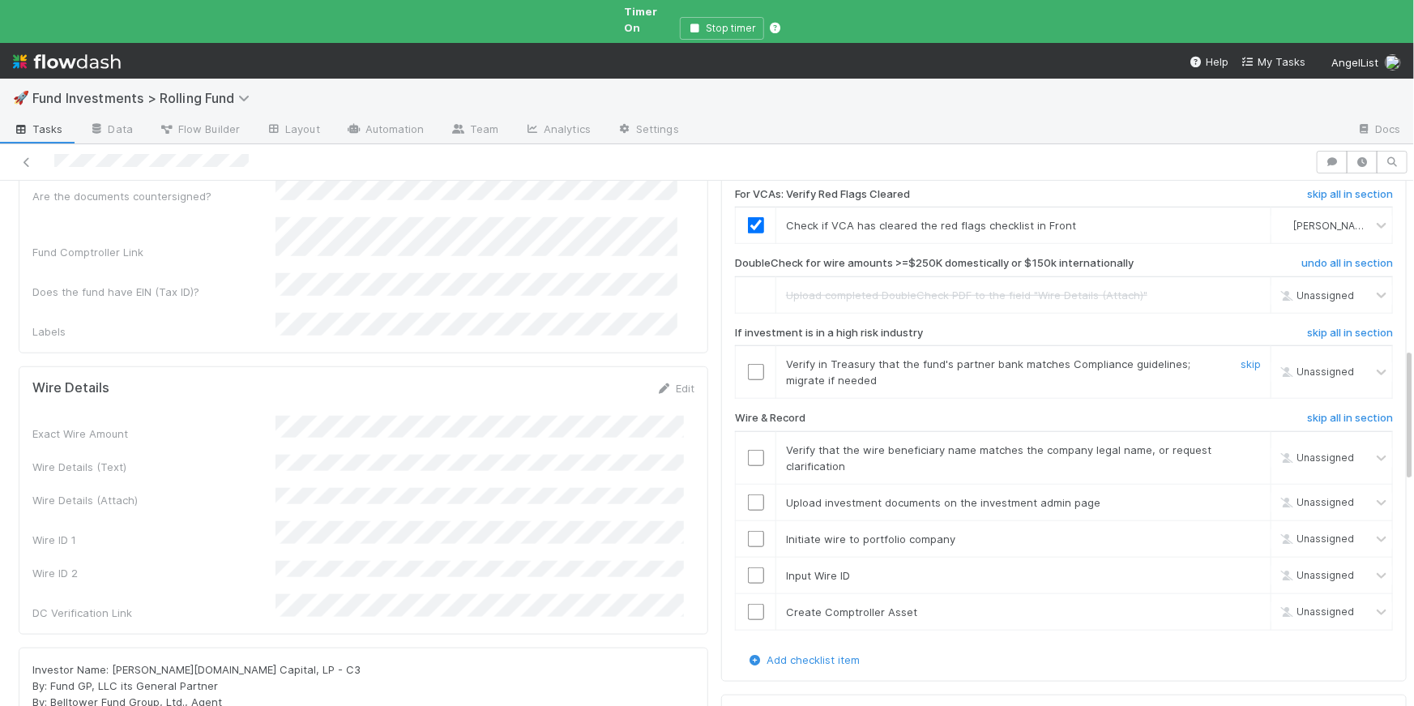
click at [748, 364] on input "checkbox" at bounding box center [756, 372] width 16 height 16
click at [748, 450] on input "checkbox" at bounding box center [756, 458] width 16 height 16
click at [748, 494] on input "checkbox" at bounding box center [756, 502] width 16 height 16
drag, startPoint x: 749, startPoint y: 510, endPoint x: 748, endPoint y: 520, distance: 9.8
click at [749, 531] on input "checkbox" at bounding box center [756, 539] width 16 height 16
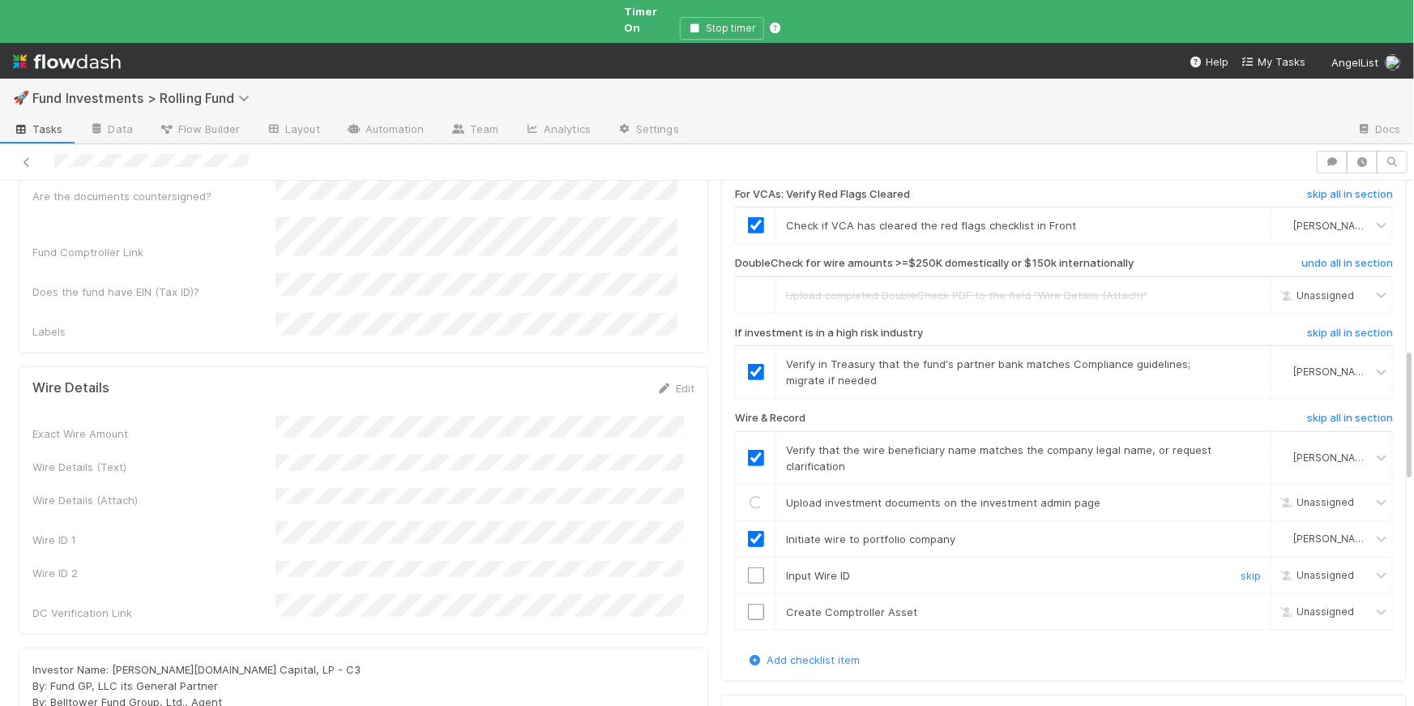
click at [745, 557] on td at bounding box center [756, 575] width 41 height 36
click at [748, 604] on input "checkbox" at bounding box center [756, 612] width 16 height 16
click at [748, 567] on input "checkbox" at bounding box center [756, 575] width 16 height 16
checkbox input "true"
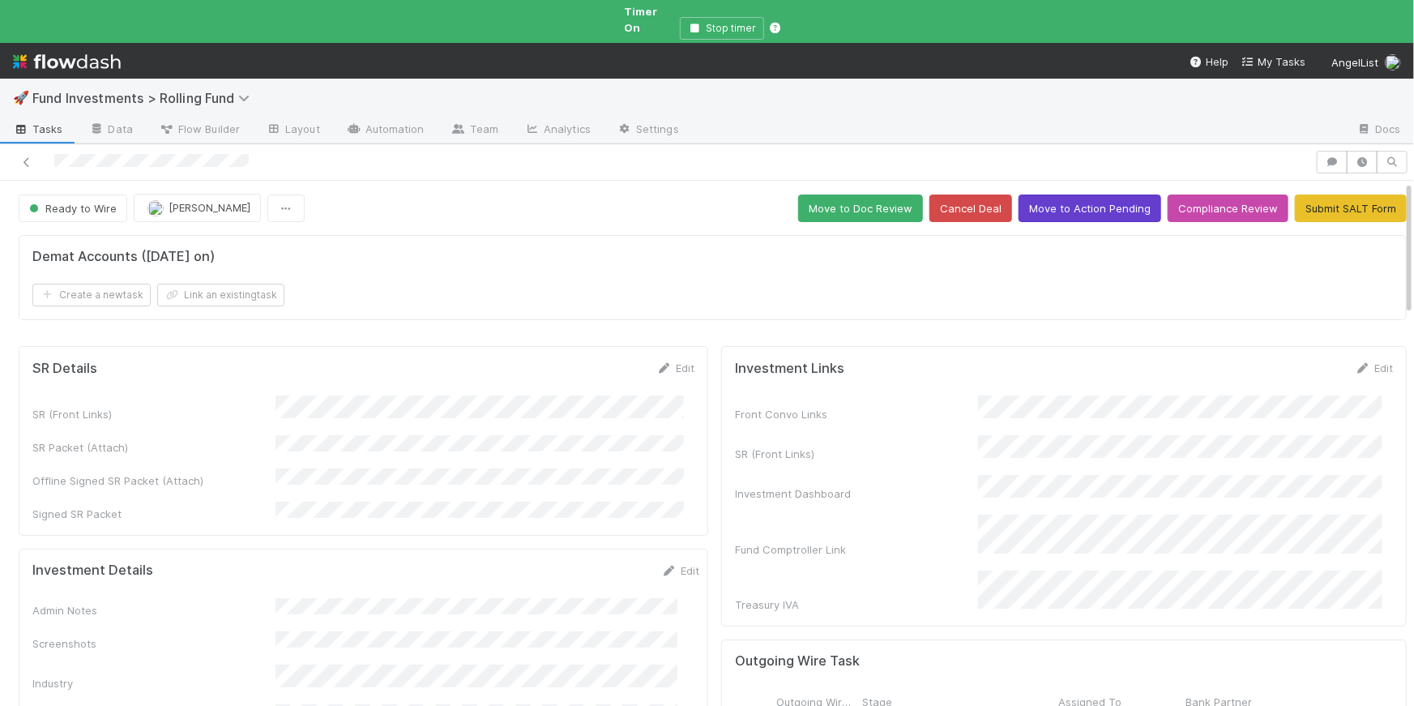
scroll to position [0, 0]
click at [855, 197] on button "Move to Doc Review" at bounding box center [860, 208] width 125 height 28
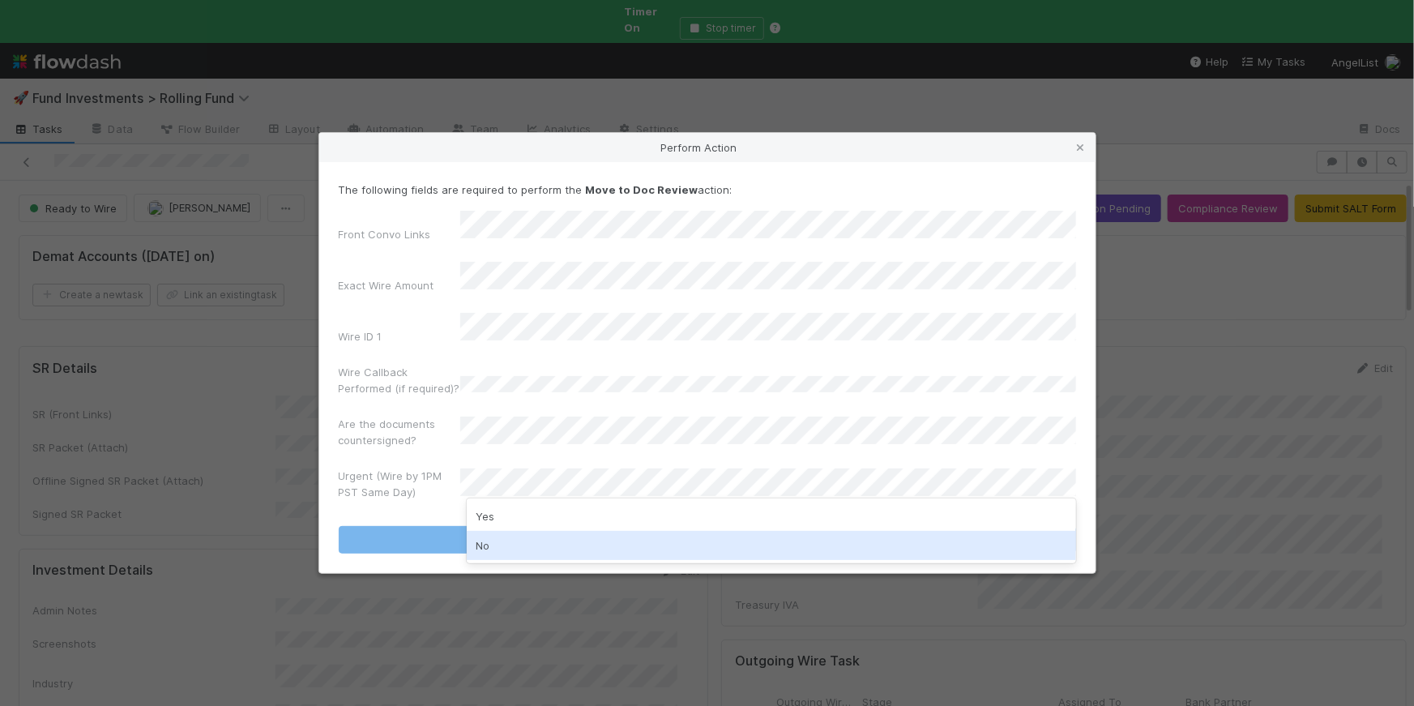
click at [516, 540] on div "No" at bounding box center [771, 545] width 609 height 29
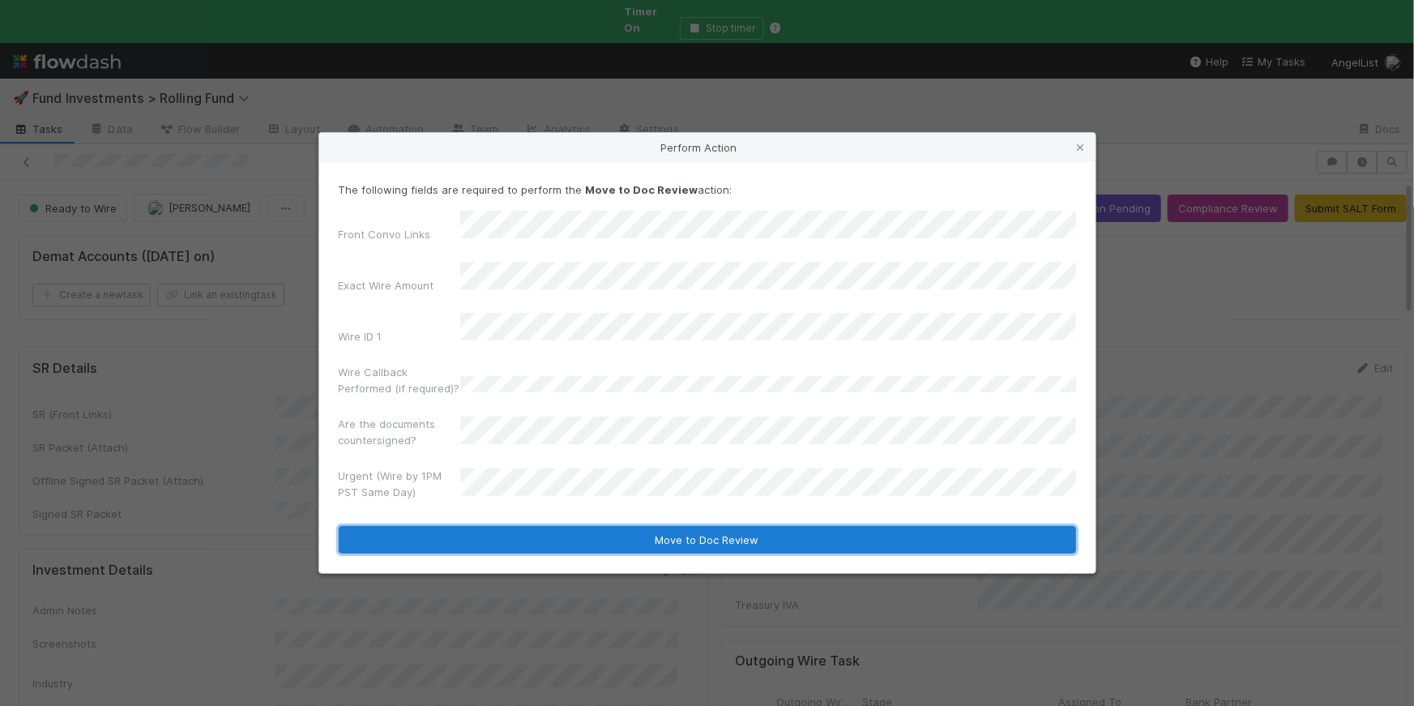
click at [587, 529] on button "Move to Doc Review" at bounding box center [707, 540] width 737 height 28
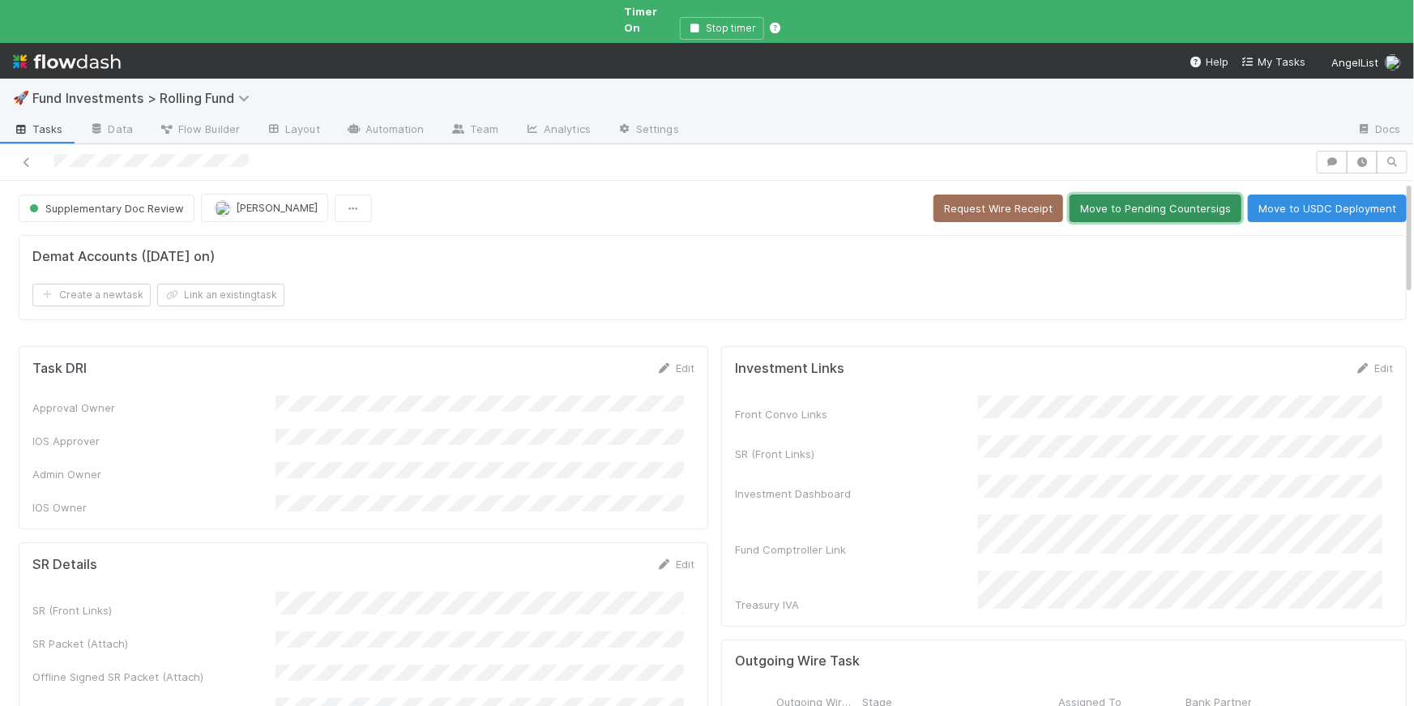
click at [1131, 195] on button "Move to Pending Countersigs" at bounding box center [1155, 208] width 172 height 28
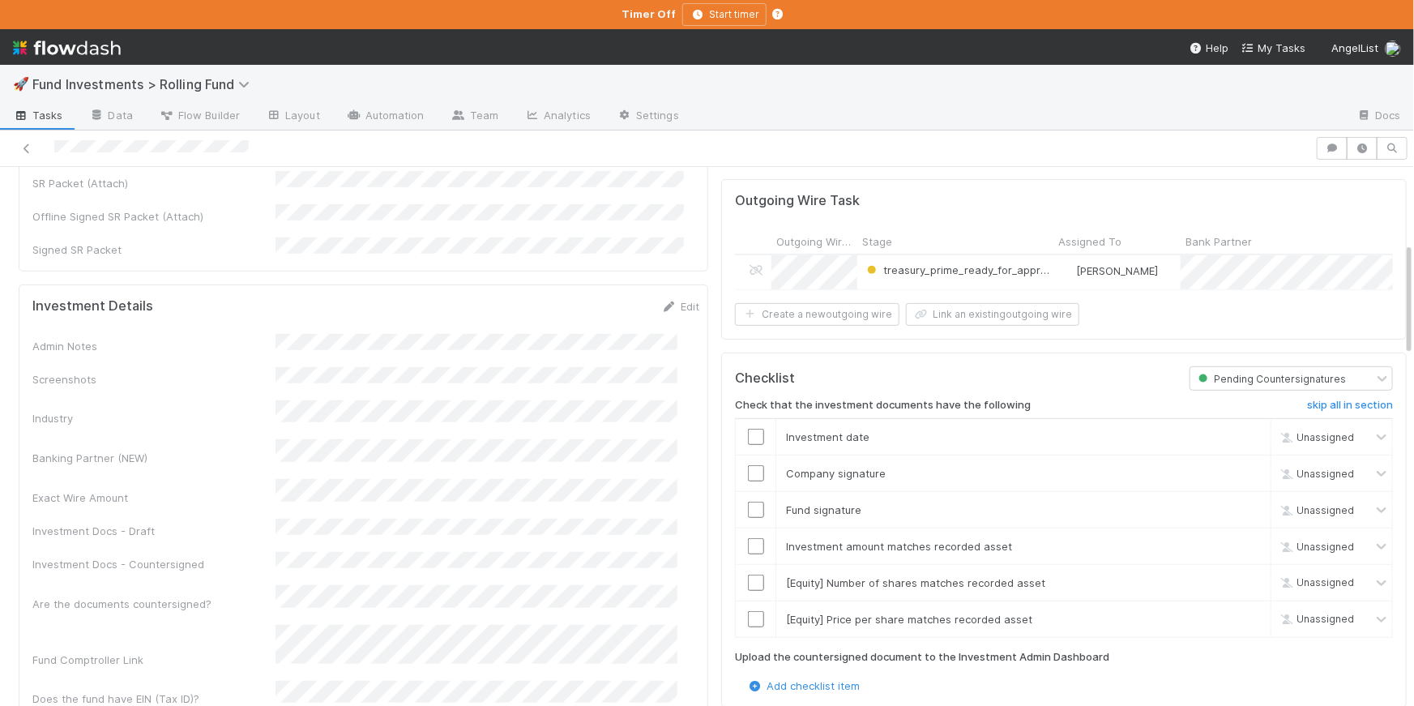
scroll to position [456, 0]
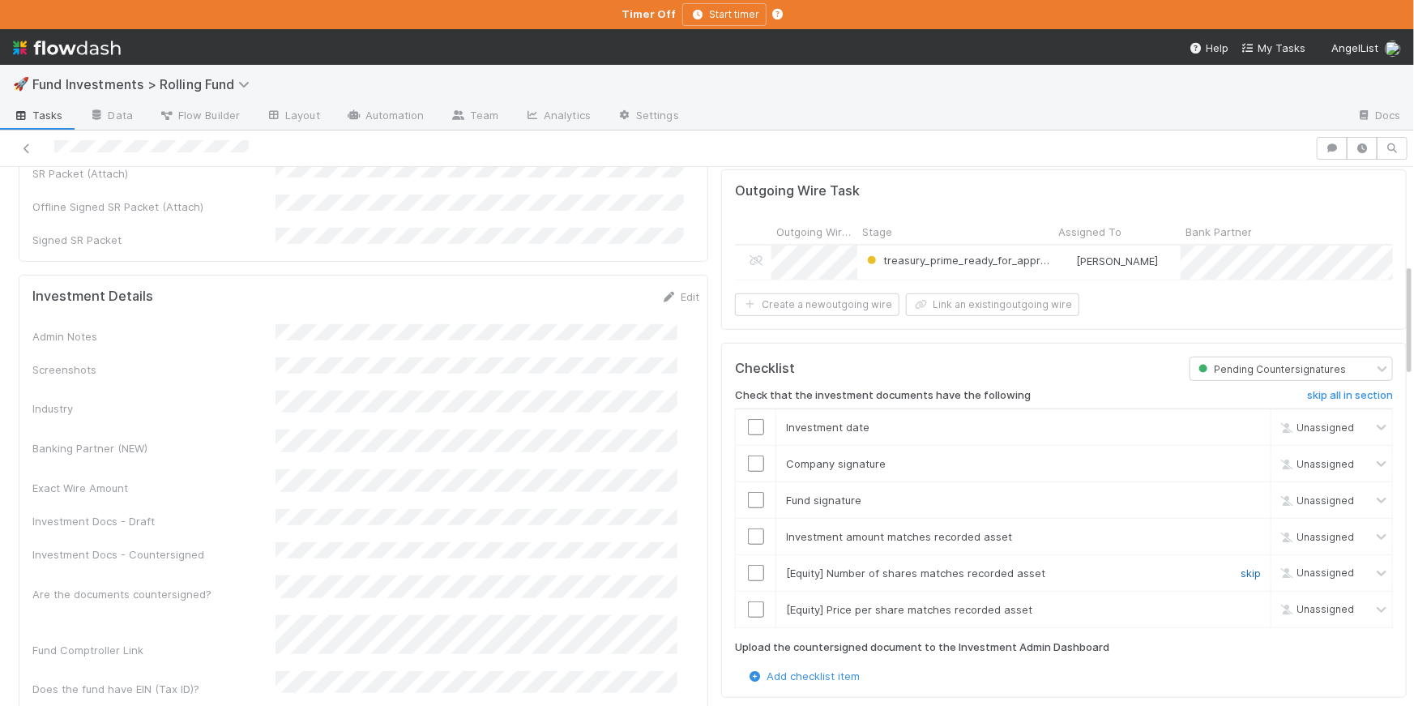
click at [1240, 566] on link "skip" at bounding box center [1250, 572] width 20 height 13
click at [1240, 603] on link "skip" at bounding box center [1250, 609] width 20 height 13
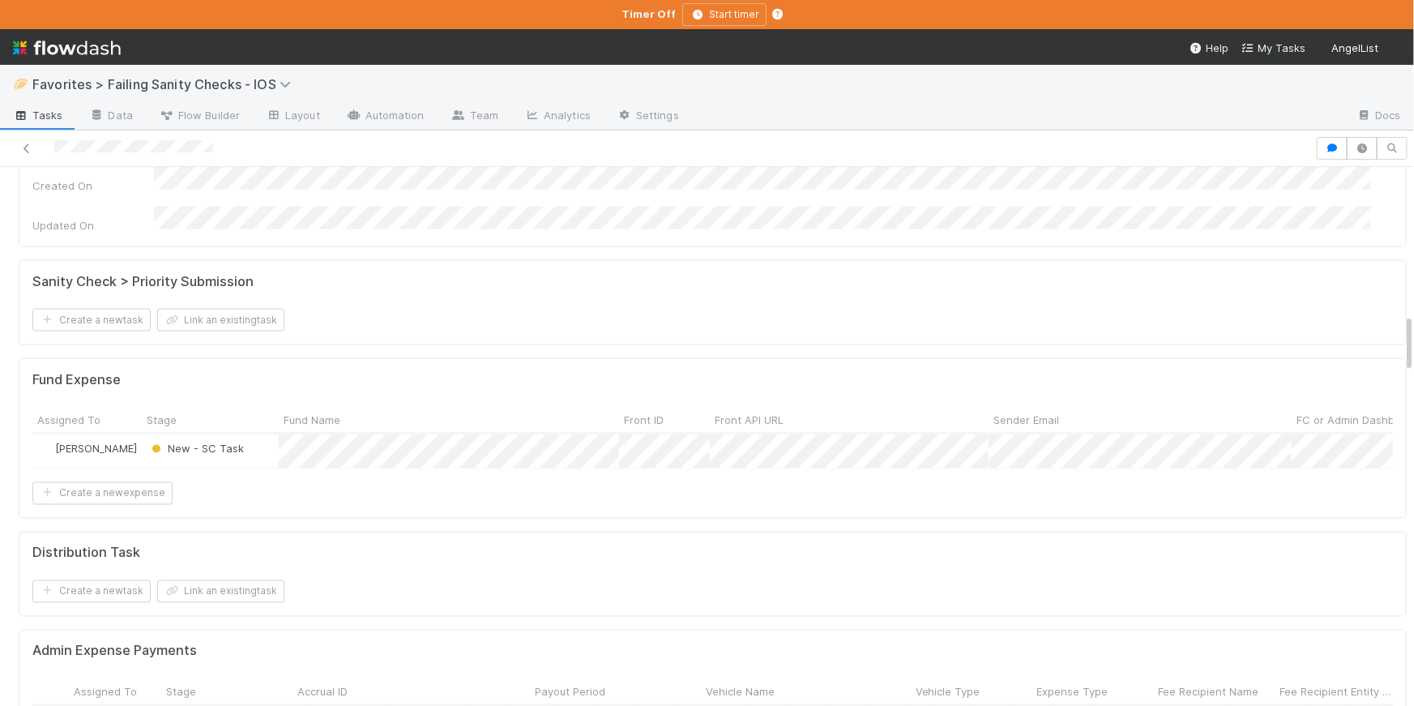
scroll to position [1334, 0]
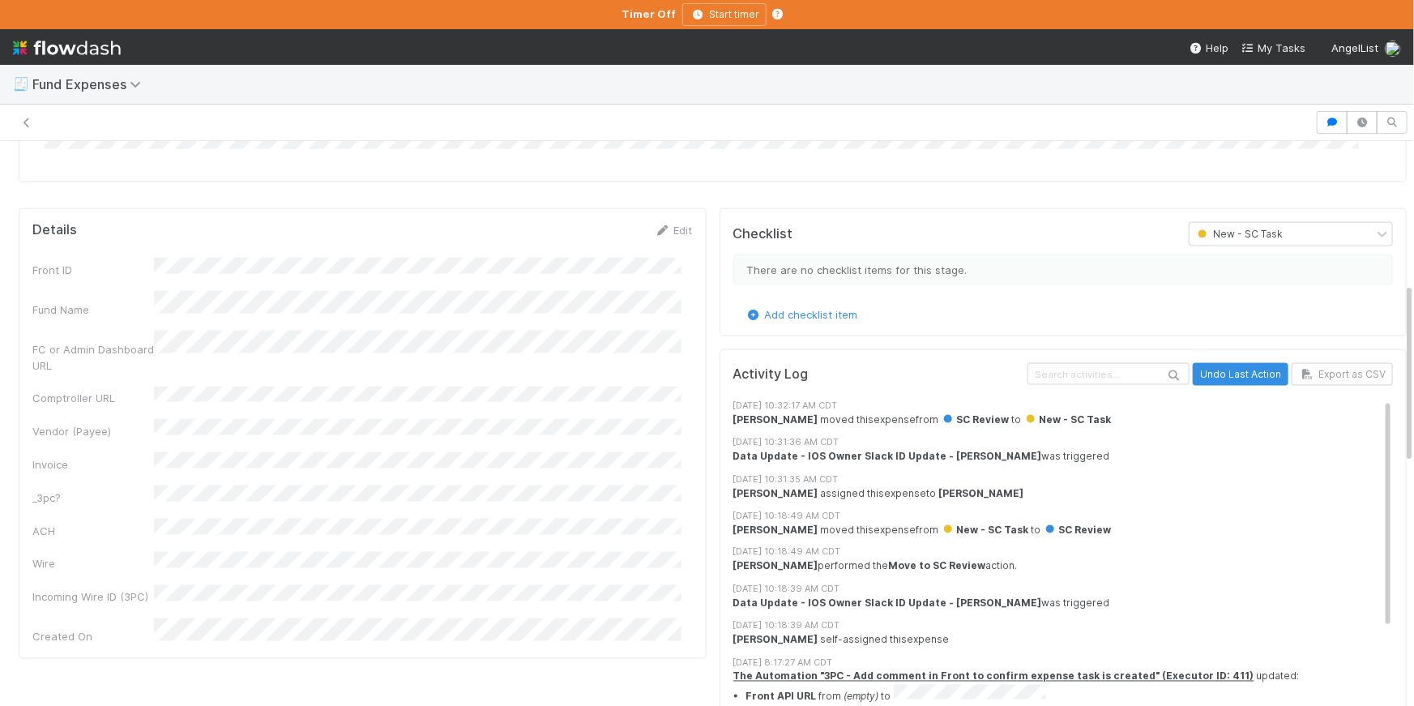
scroll to position [1203, 0]
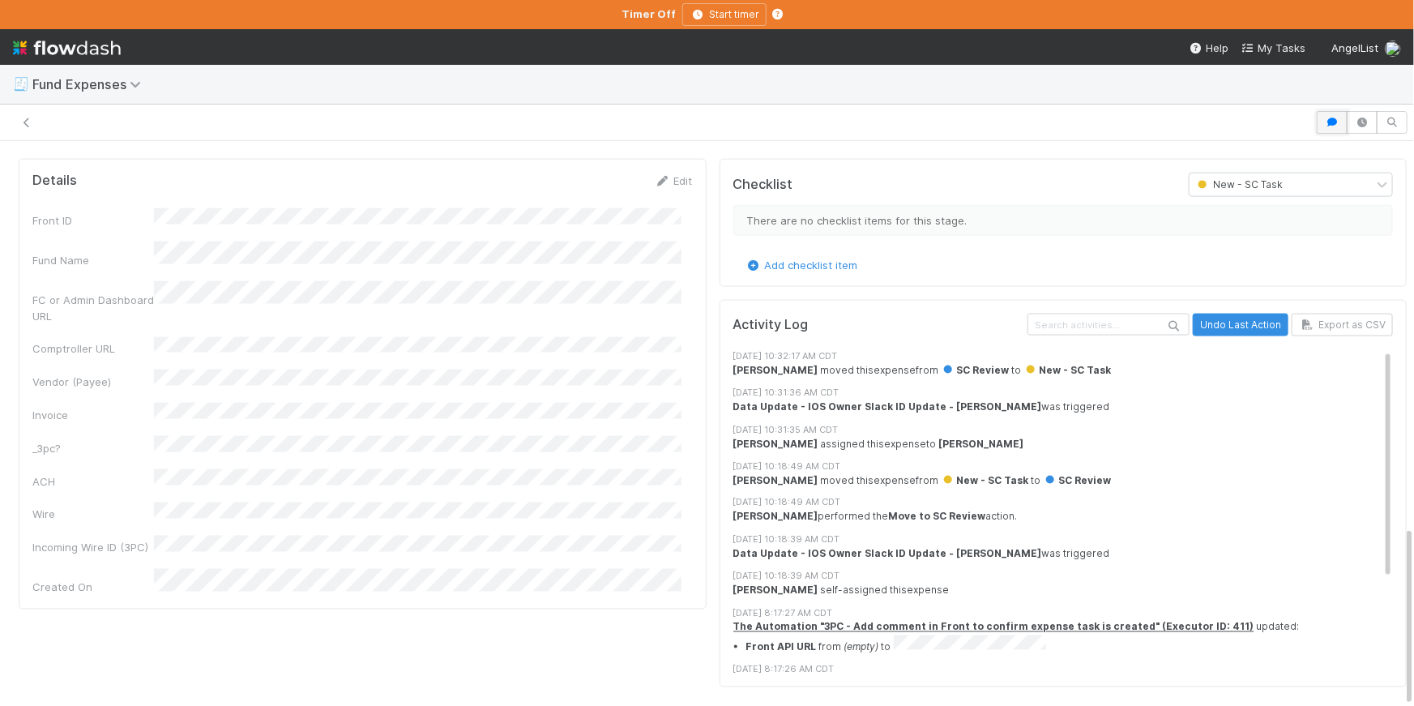
click at [1329, 122] on icon "button" at bounding box center [1332, 122] width 16 height 10
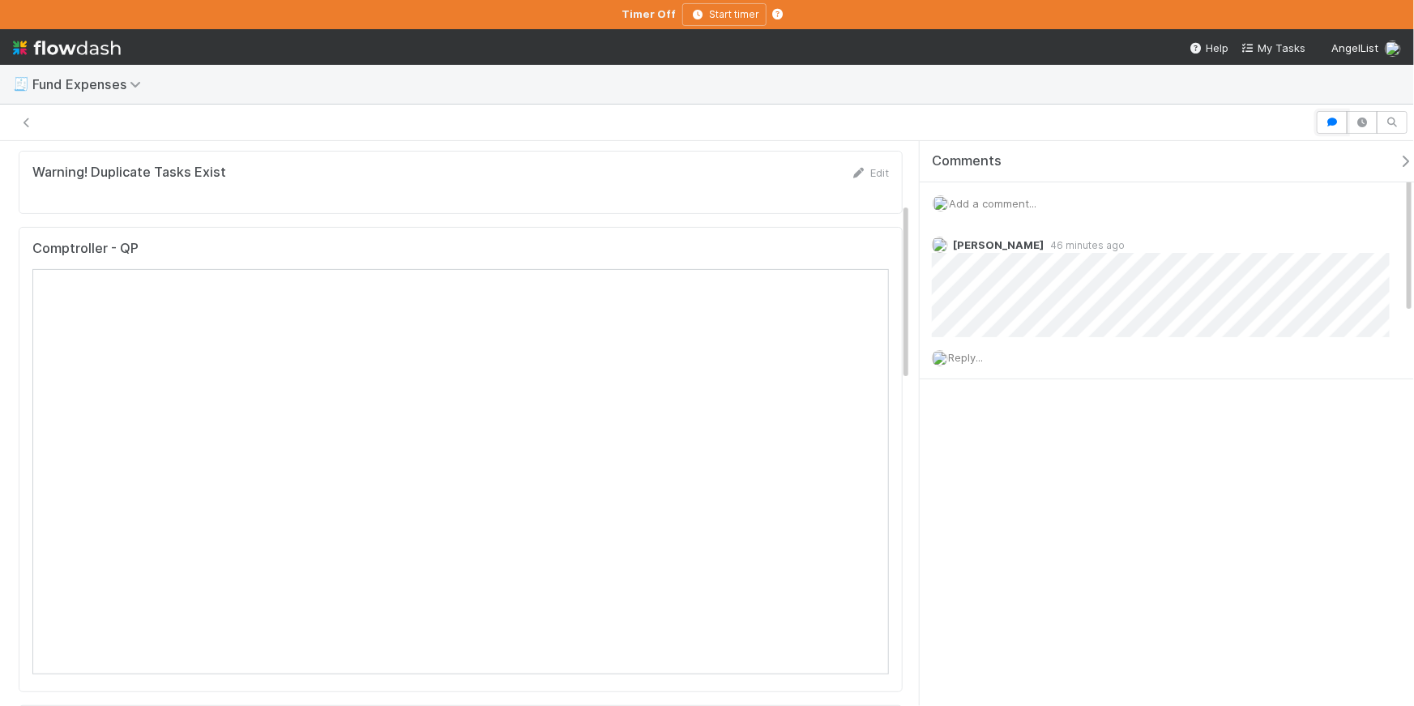
scroll to position [0, 0]
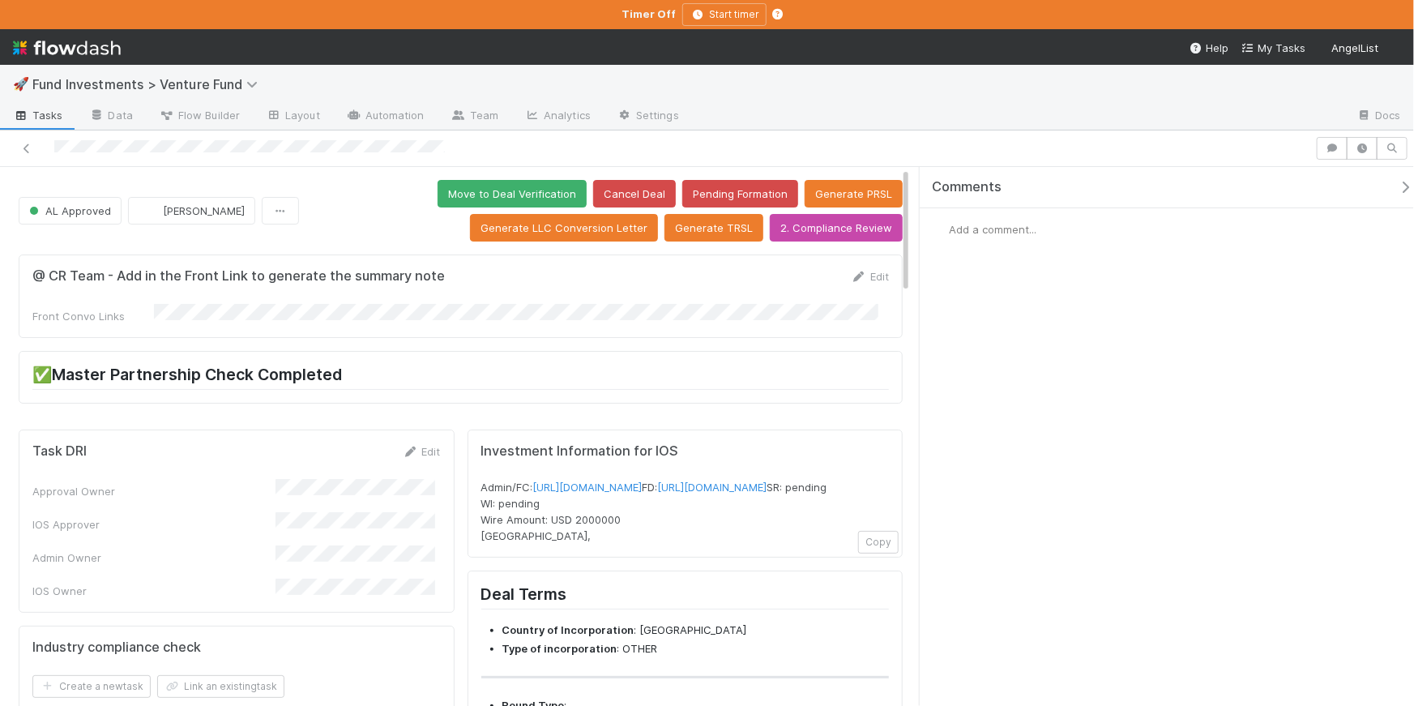
click at [1397, 189] on icon "button" at bounding box center [1405, 187] width 16 height 13
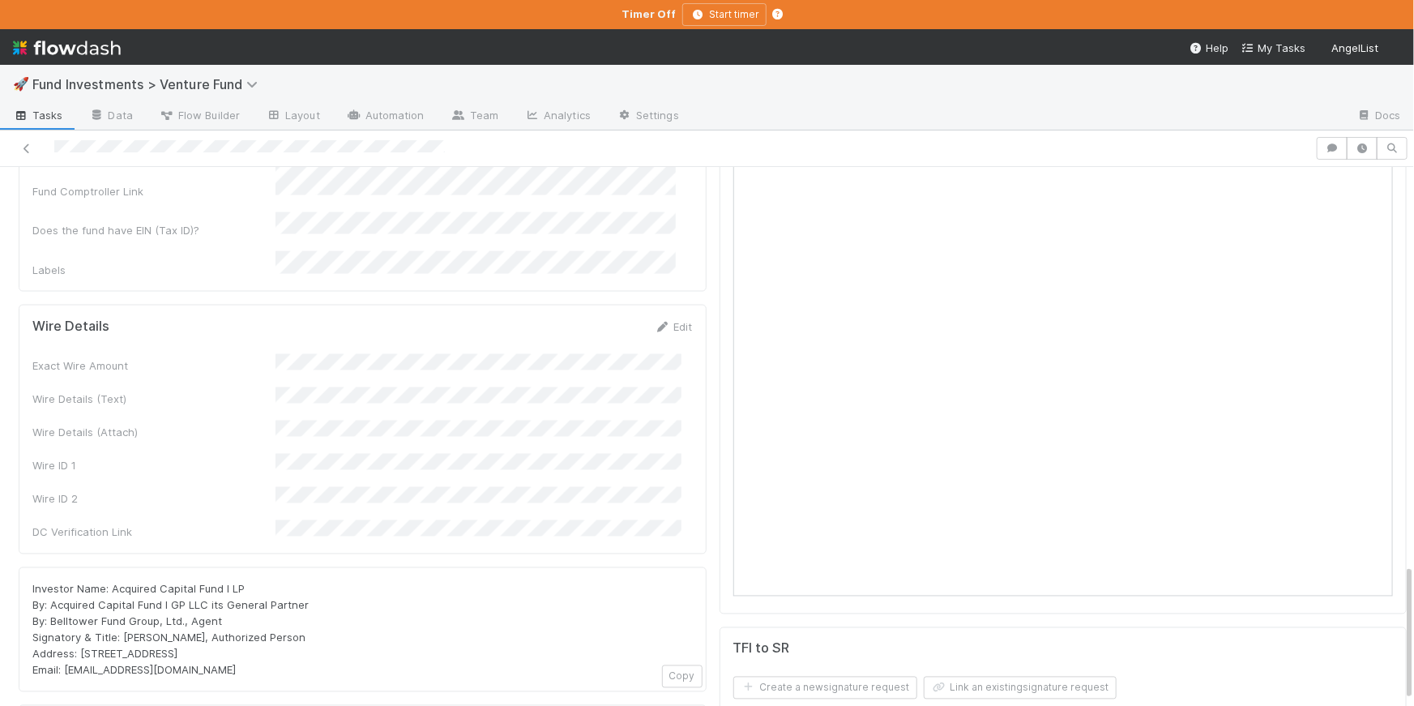
scroll to position [1581, 0]
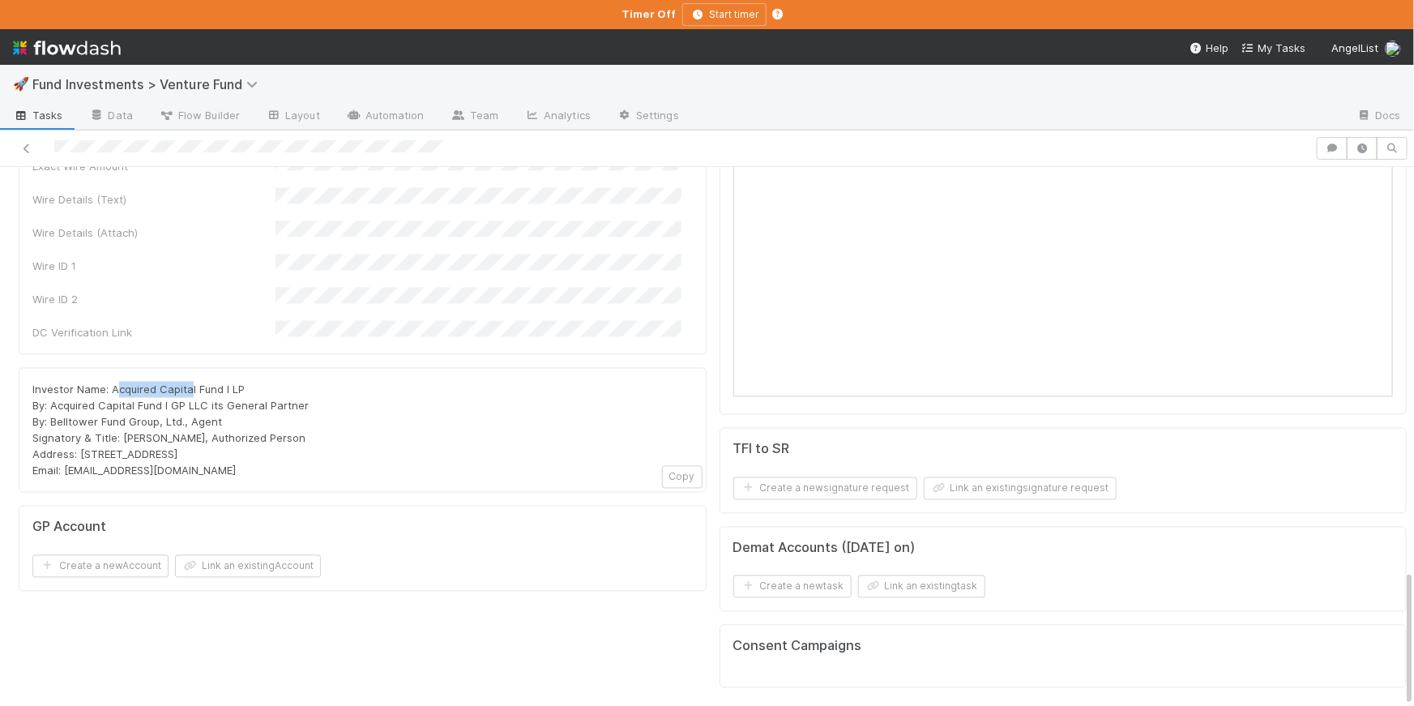
drag, startPoint x: 190, startPoint y: 240, endPoint x: 117, endPoint y: 239, distance: 73.7
click at [117, 382] on span "Investor Name: Acquired Capital Fund I LP By: Acquired Capital Fund I GP LLC it…" at bounding box center [170, 429] width 276 height 94
drag, startPoint x: 110, startPoint y: 239, endPoint x: 194, endPoint y: 240, distance: 83.4
click at [194, 382] on span "Investor Name: Acquired Capital Fund I LP By: Acquired Capital Fund I GP LLC it…" at bounding box center [170, 429] width 276 height 94
copy span "Acquired Capital"
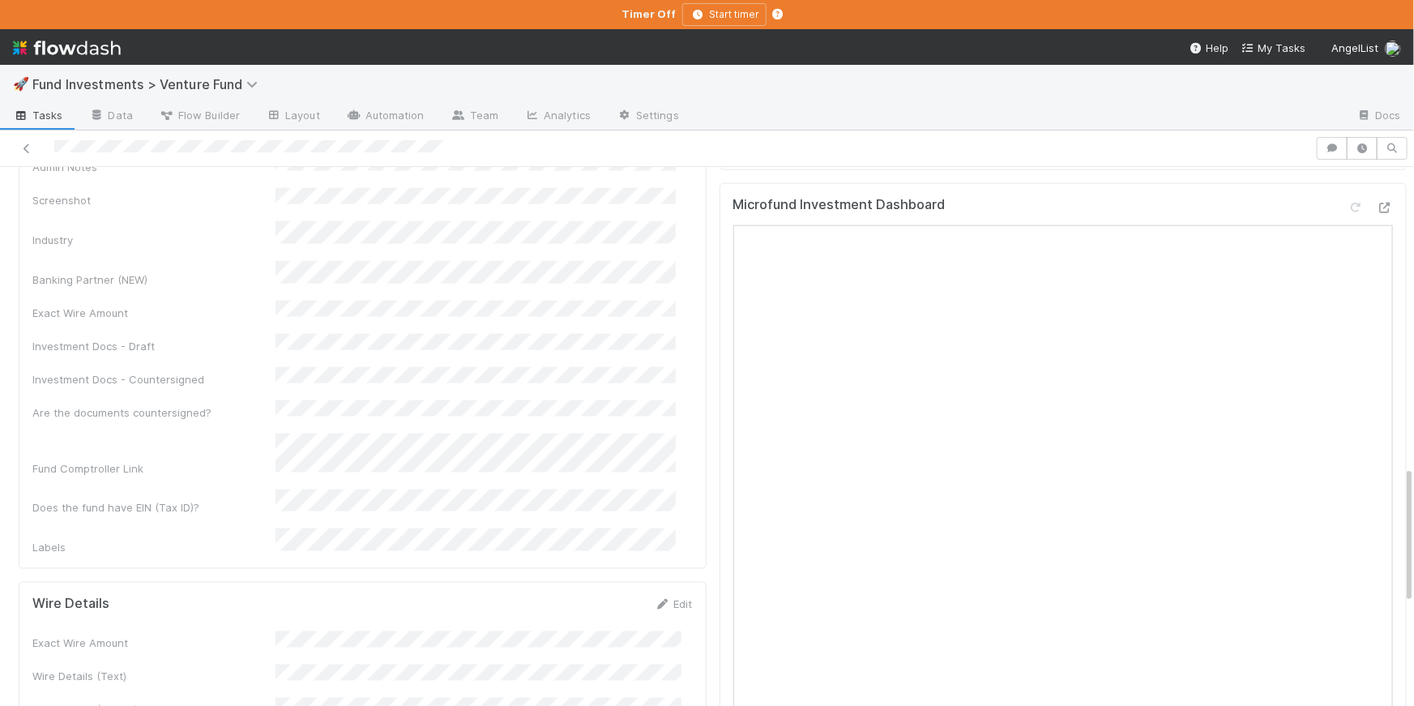
scroll to position [790, 0]
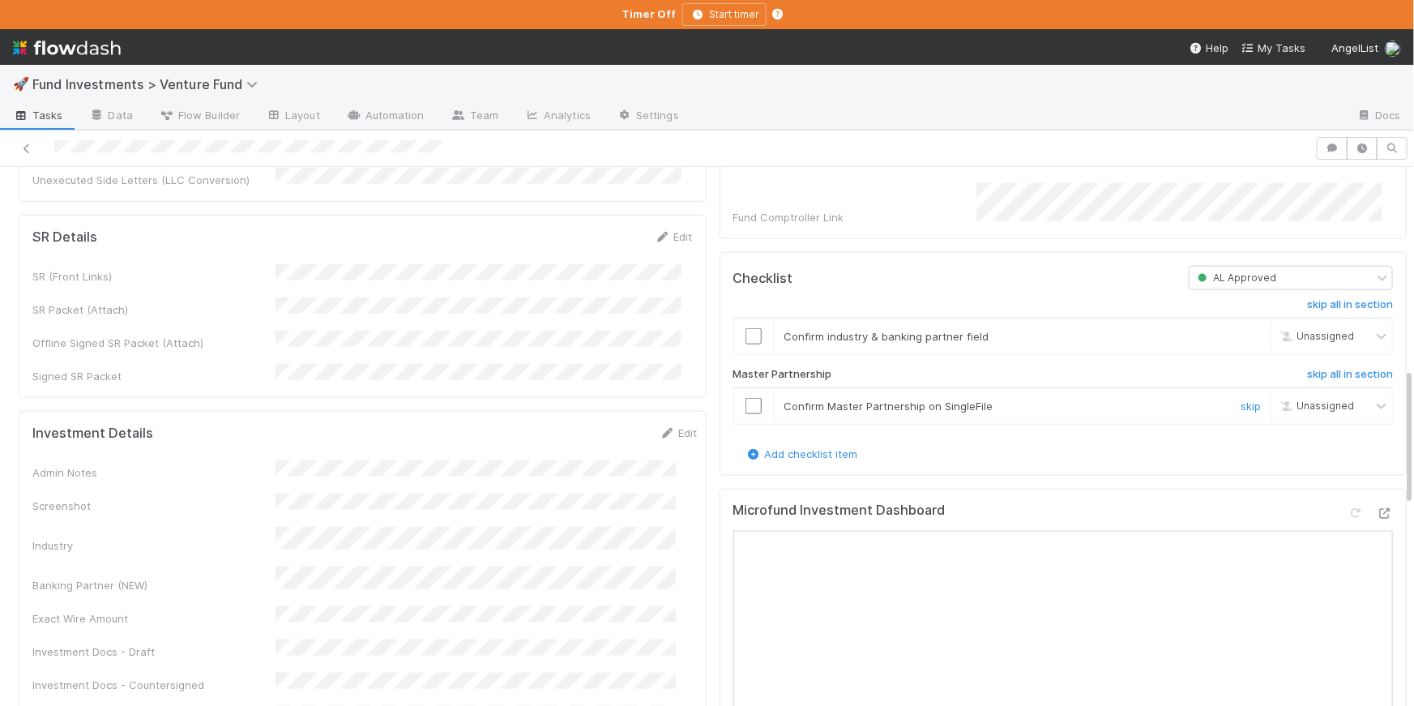
click at [748, 414] on input "checkbox" at bounding box center [753, 406] width 16 height 16
click at [746, 344] on input "checkbox" at bounding box center [753, 336] width 16 height 16
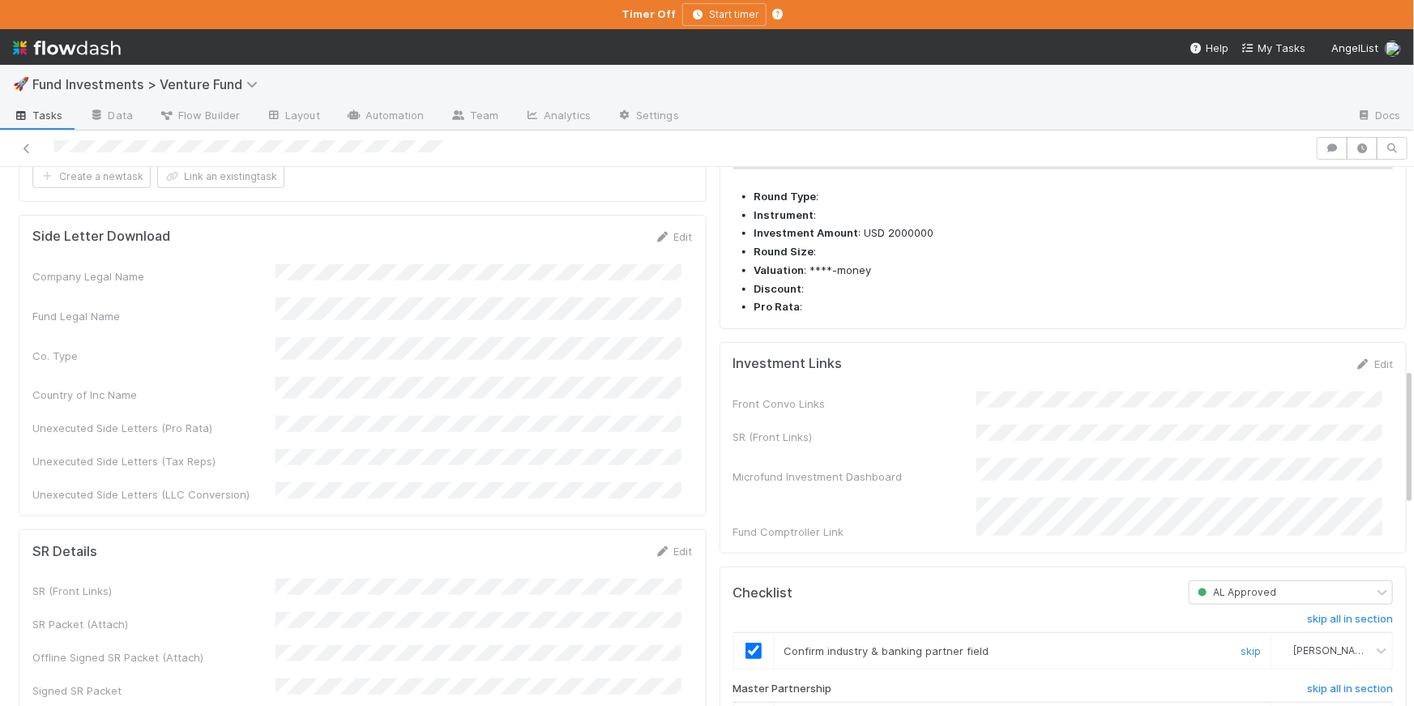
scroll to position [0, 0]
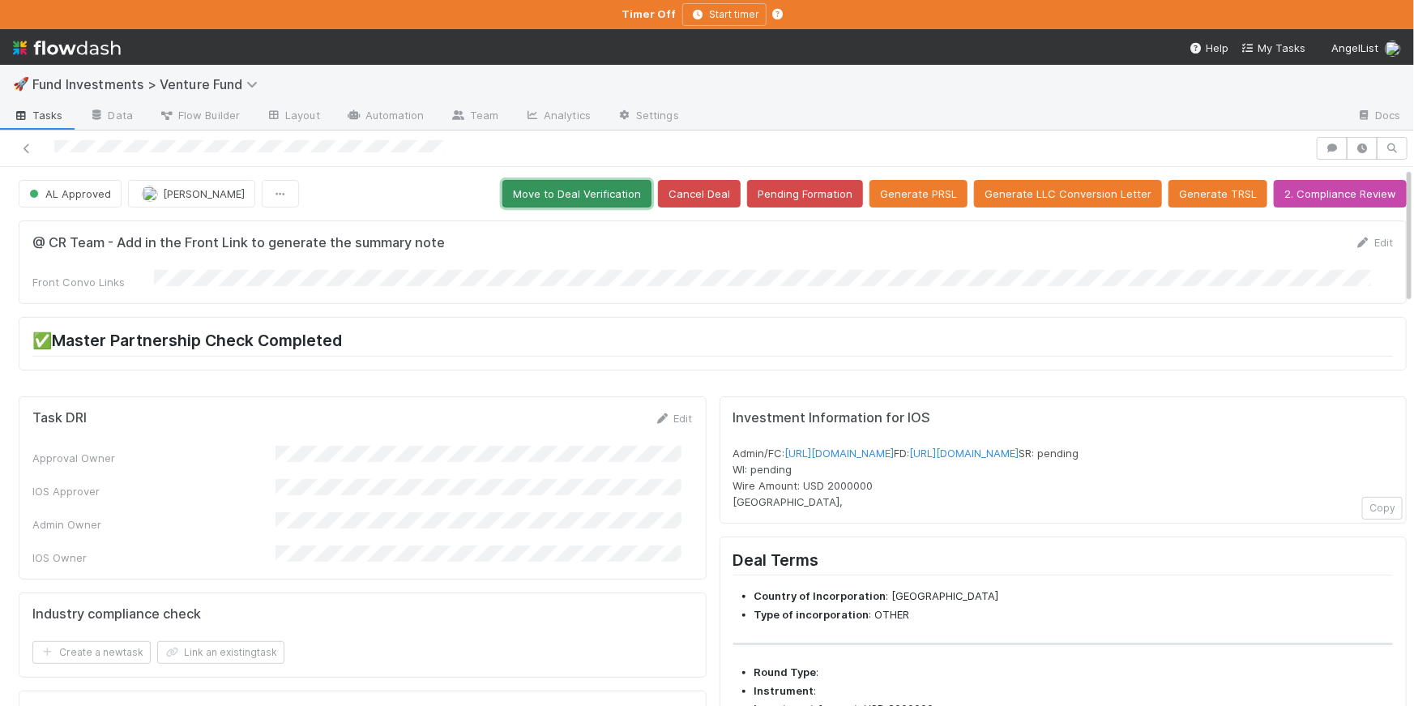
click at [617, 195] on button "Move to Deal Verification" at bounding box center [576, 194] width 149 height 28
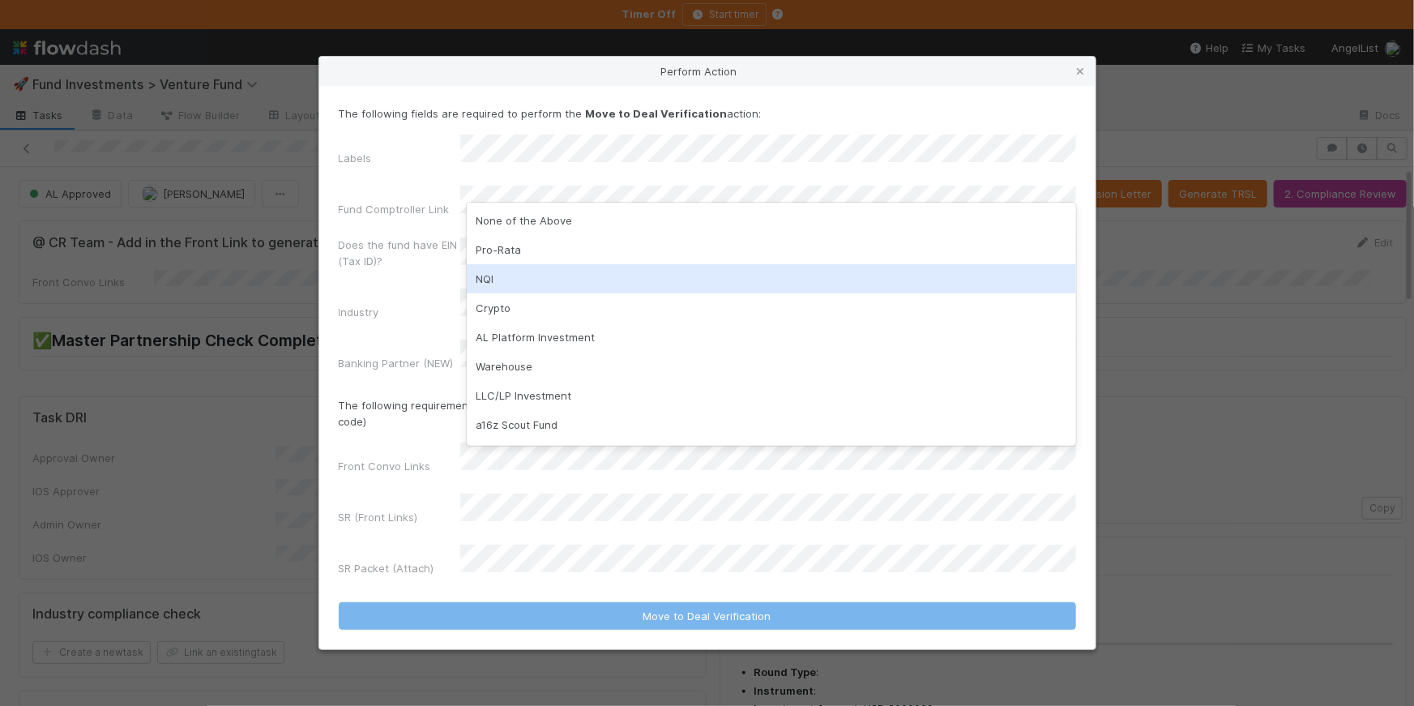
click at [576, 278] on div "NQI" at bounding box center [771, 278] width 609 height 29
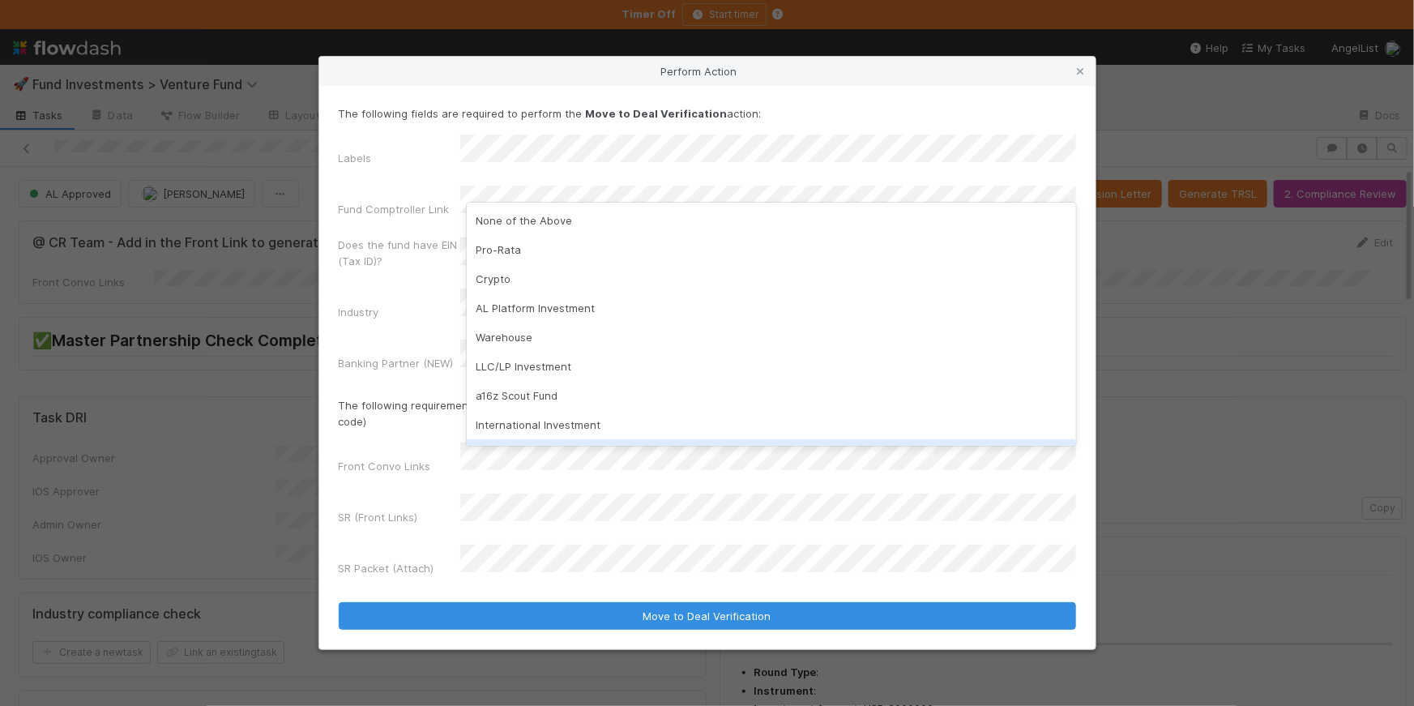
click at [498, 472] on div "Front Convo Links SR (Front Links) SR Packet (Attach)" at bounding box center [707, 512] width 737 height 140
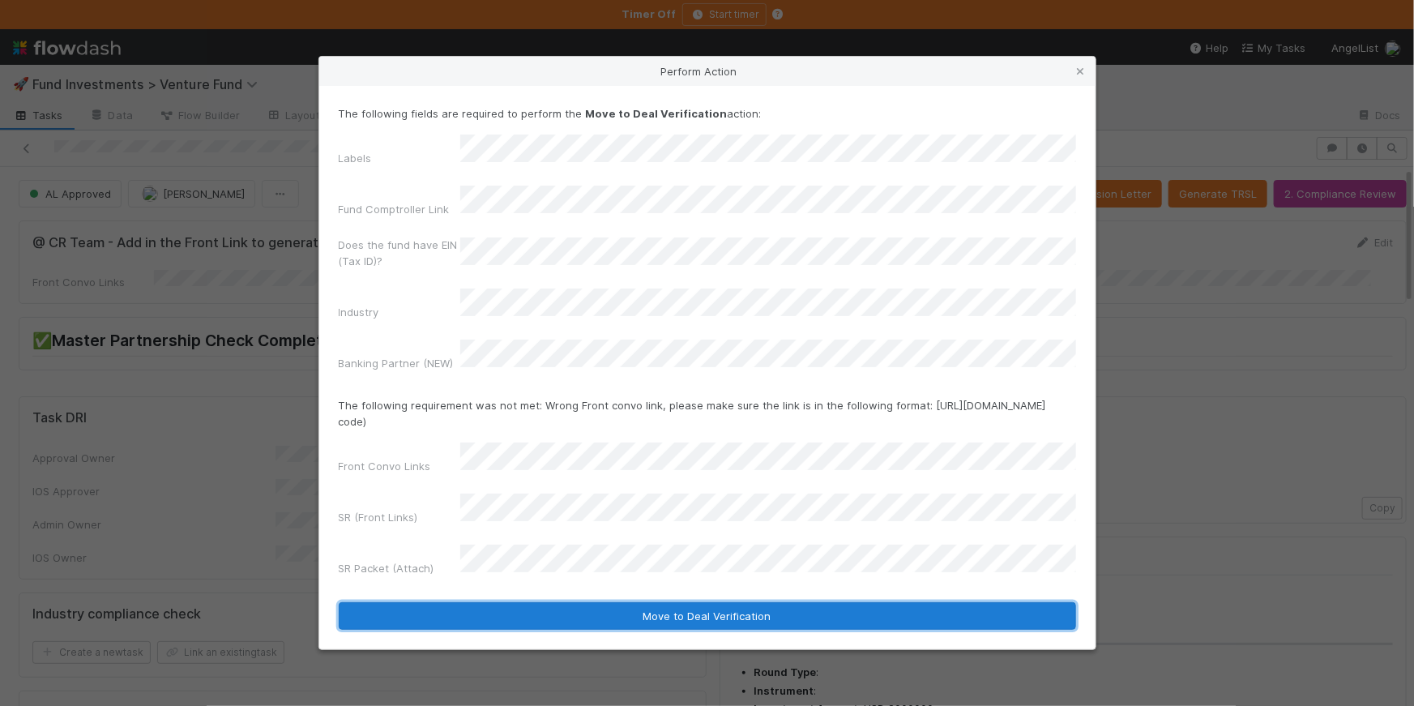
click at [688, 602] on button "Move to Deal Verification" at bounding box center [707, 616] width 737 height 28
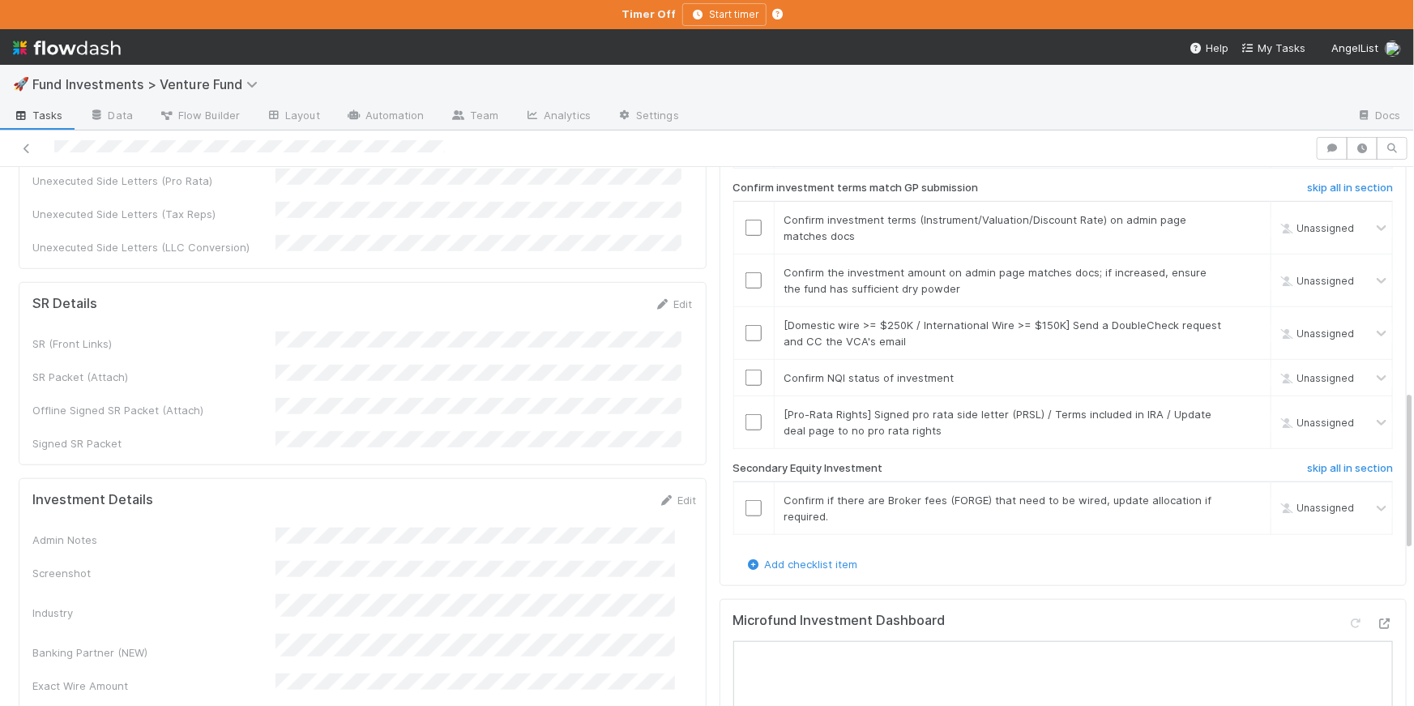
scroll to position [557, 0]
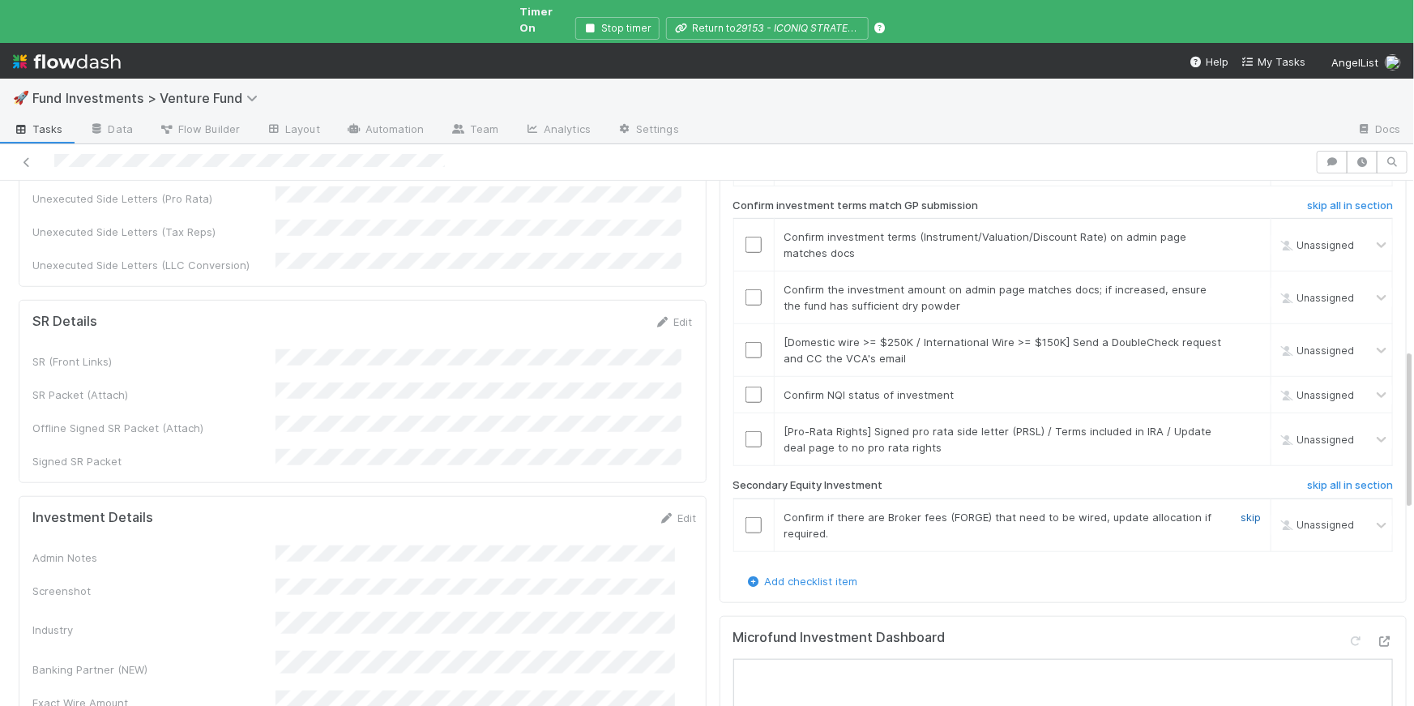
click at [1240, 510] on link "skip" at bounding box center [1250, 516] width 20 height 13
click at [1240, 425] on link "skip" at bounding box center [1250, 431] width 20 height 13
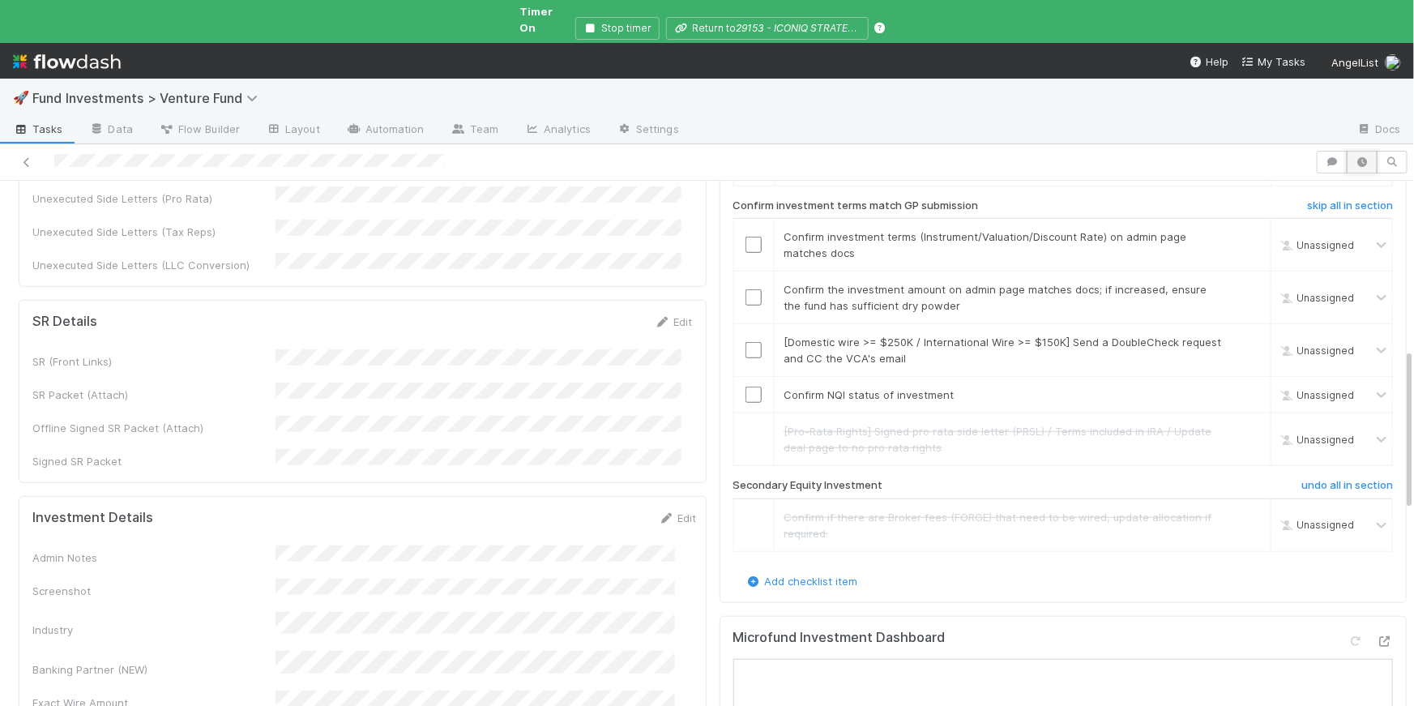
click at [1356, 157] on icon "button" at bounding box center [1362, 162] width 16 height 10
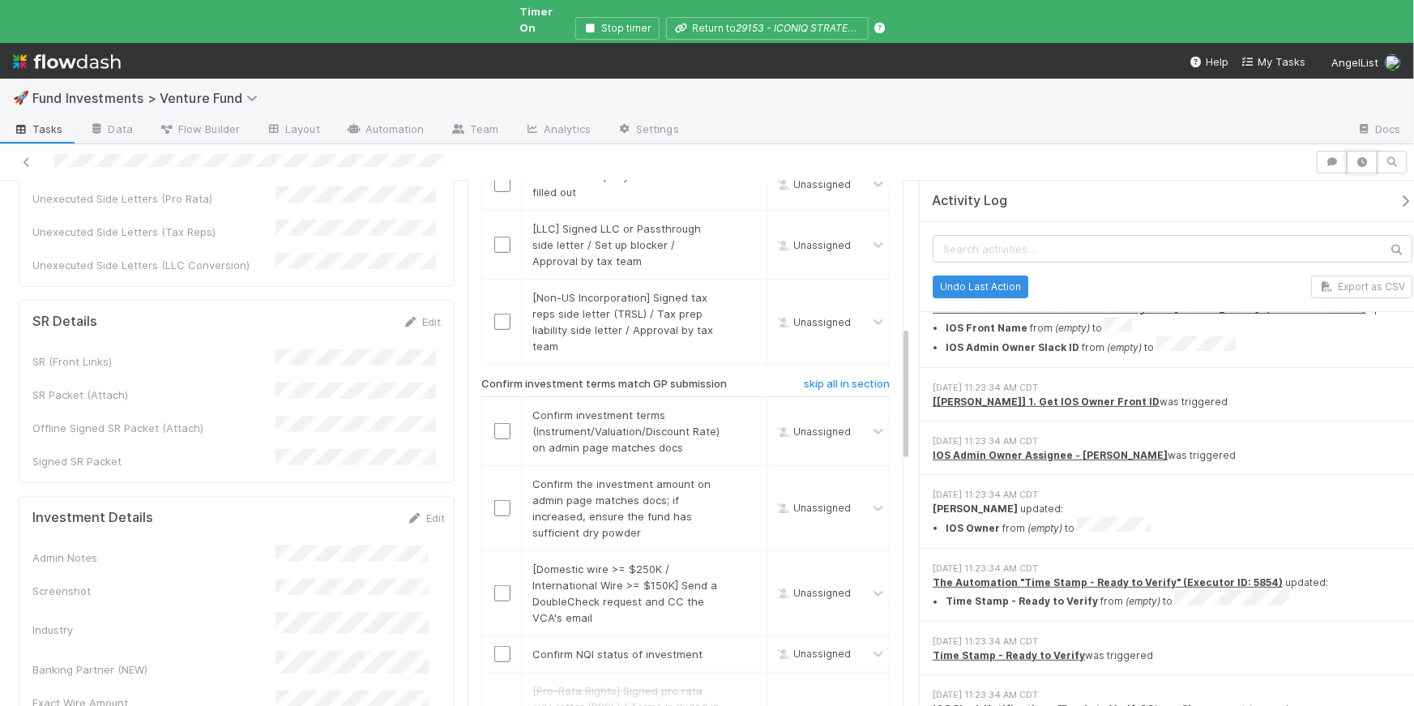
scroll to position [0, 0]
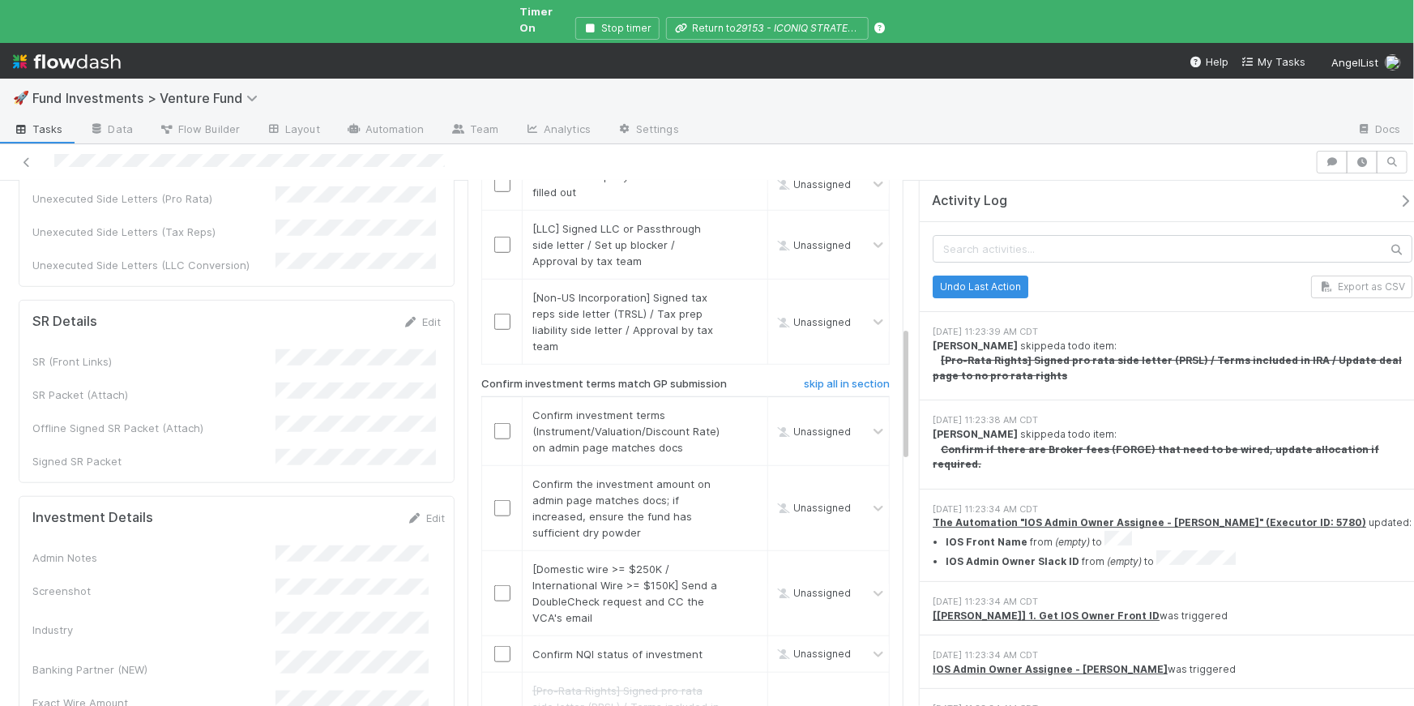
click at [1398, 194] on icon "button" at bounding box center [1405, 200] width 16 height 13
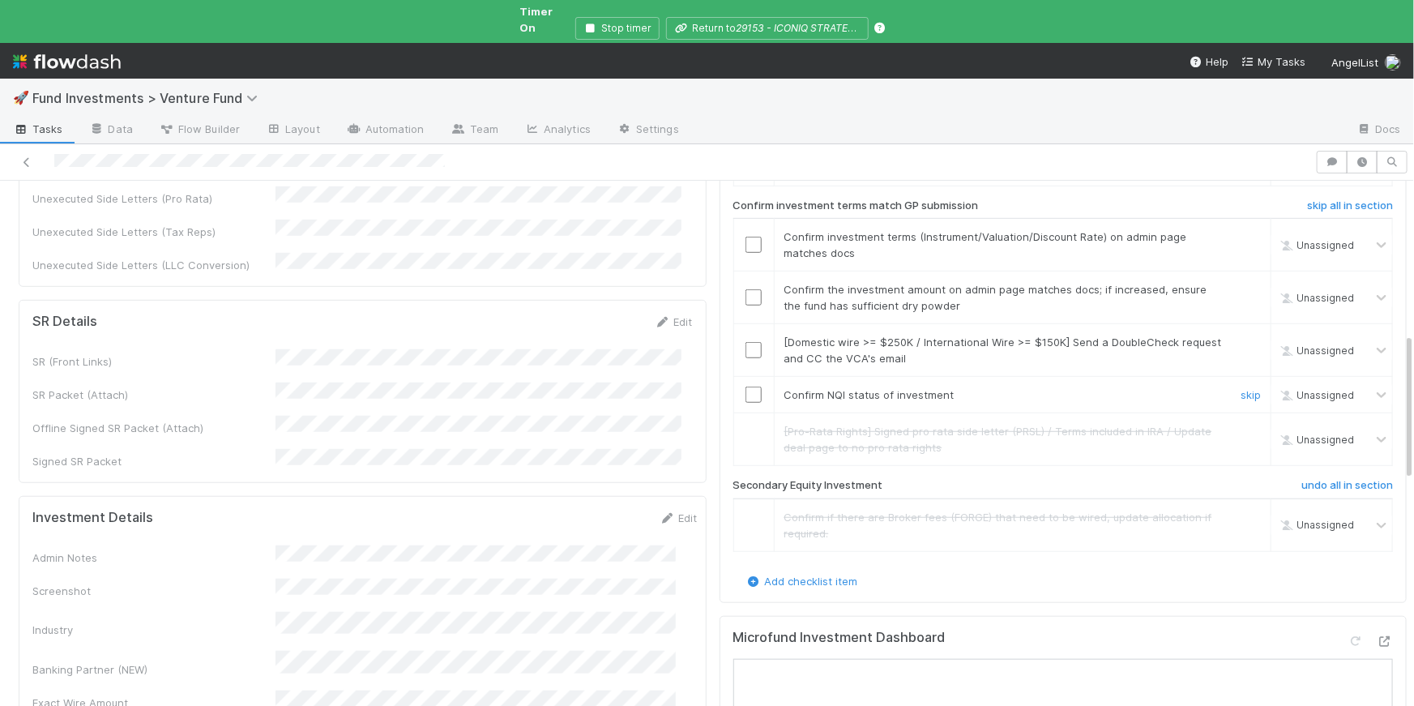
click at [745, 386] on input "checkbox" at bounding box center [753, 394] width 16 height 16
checkbox input "true"
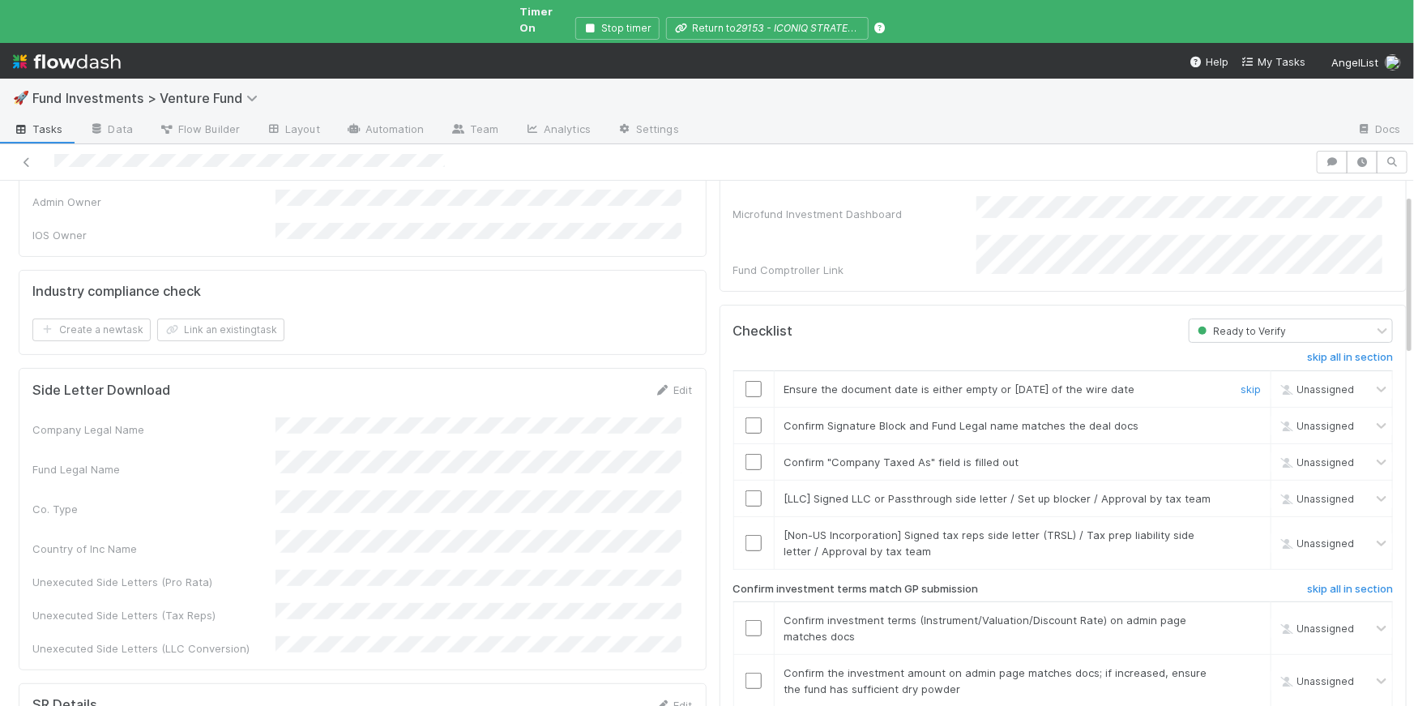
scroll to position [288, 0]
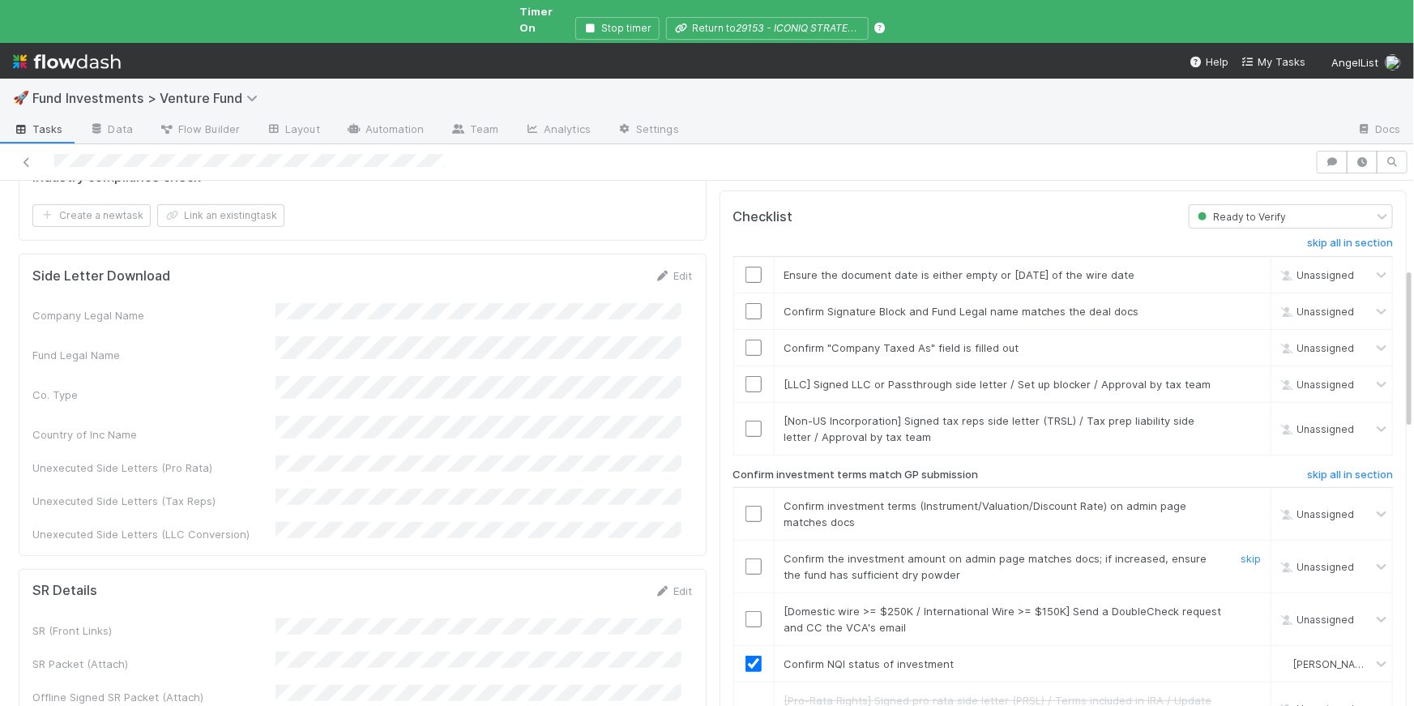
click at [745, 558] on input "checkbox" at bounding box center [753, 566] width 16 height 16
checkbox input "true"
click at [745, 506] on input "checkbox" at bounding box center [753, 514] width 16 height 16
click at [748, 420] on input "checkbox" at bounding box center [753, 428] width 16 height 16
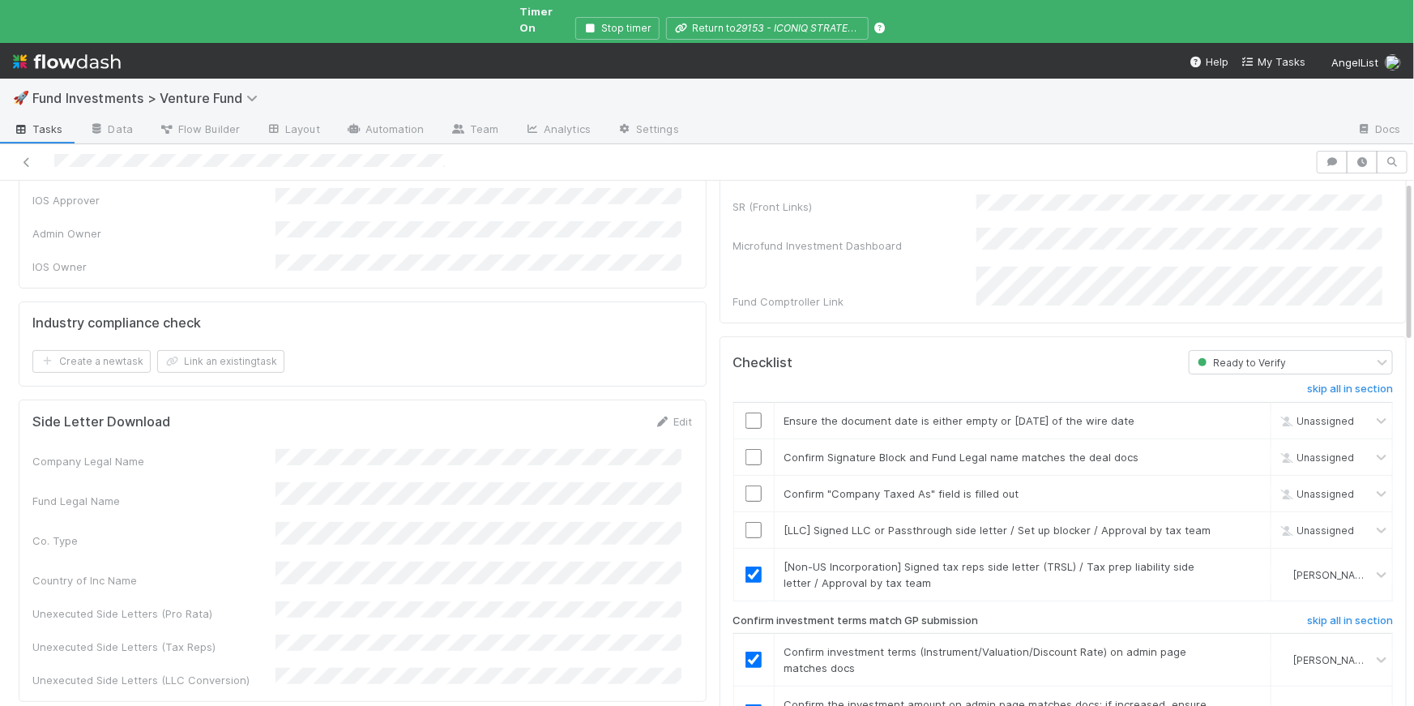
scroll to position [0, 0]
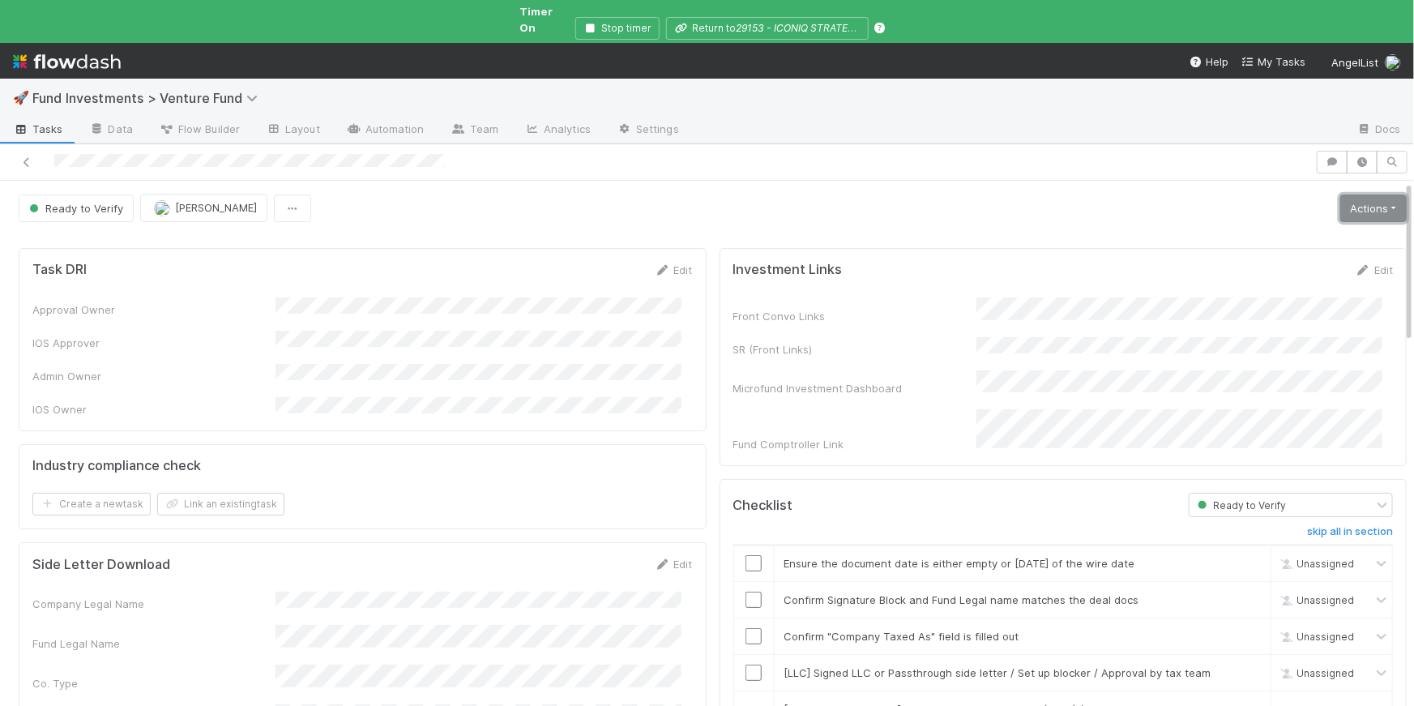
click at [1355, 196] on link "Actions" at bounding box center [1373, 208] width 66 height 28
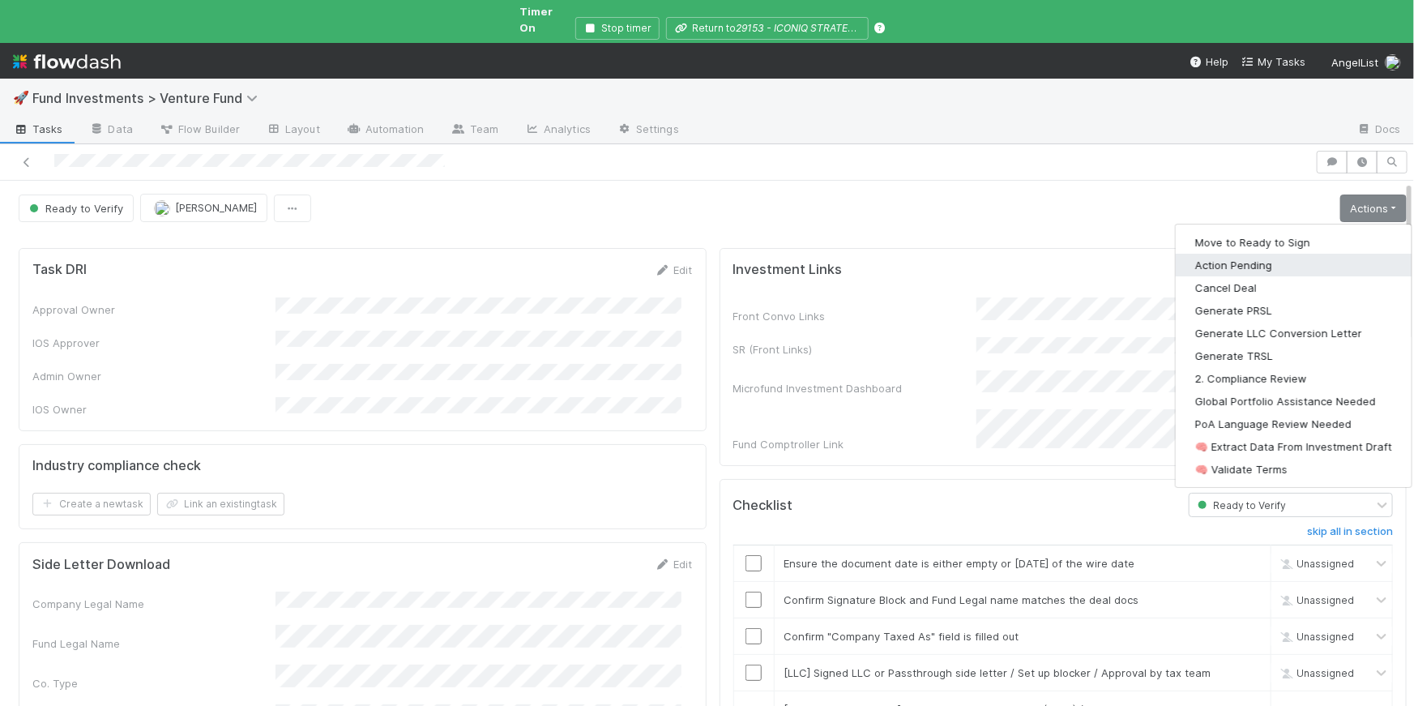
click at [1235, 254] on button "Action Pending" at bounding box center [1294, 265] width 236 height 23
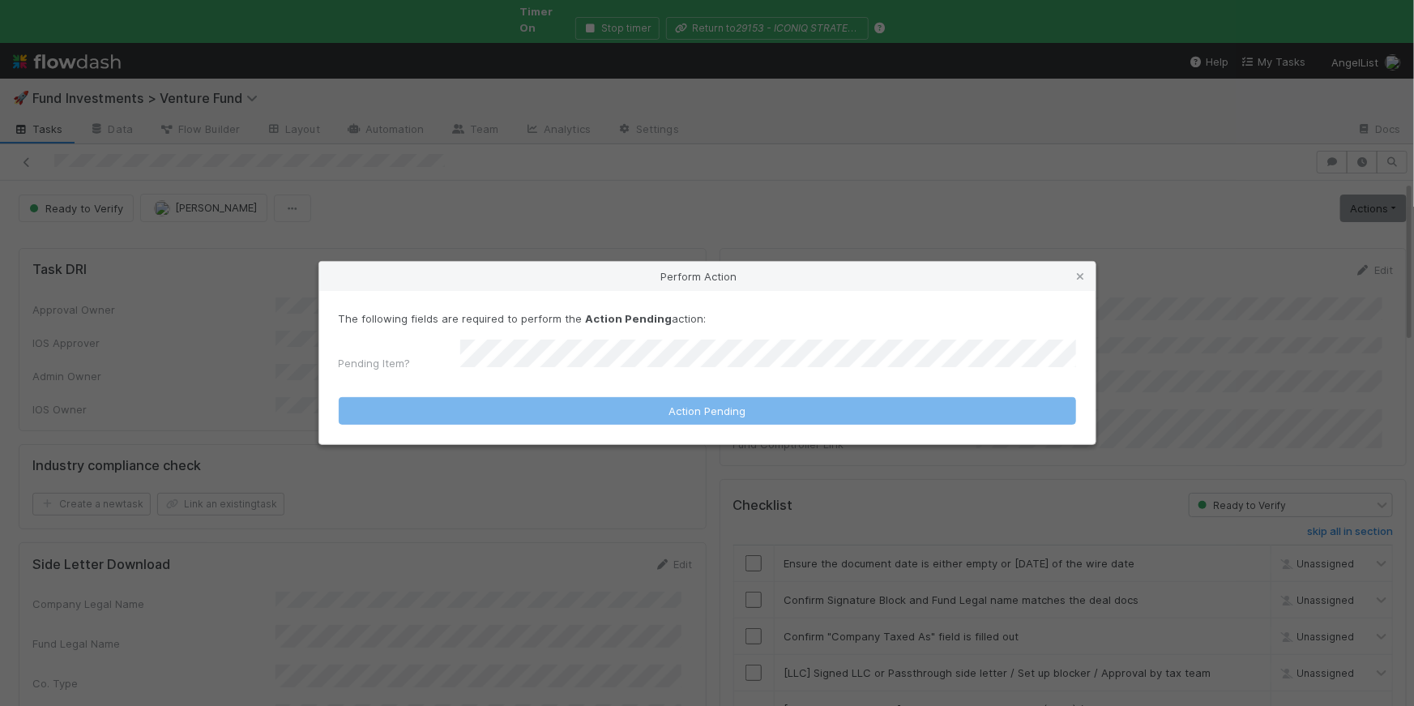
click at [761, 382] on form "The following fields are required to perform the Action Pending action: Pending…" at bounding box center [707, 367] width 737 height 114
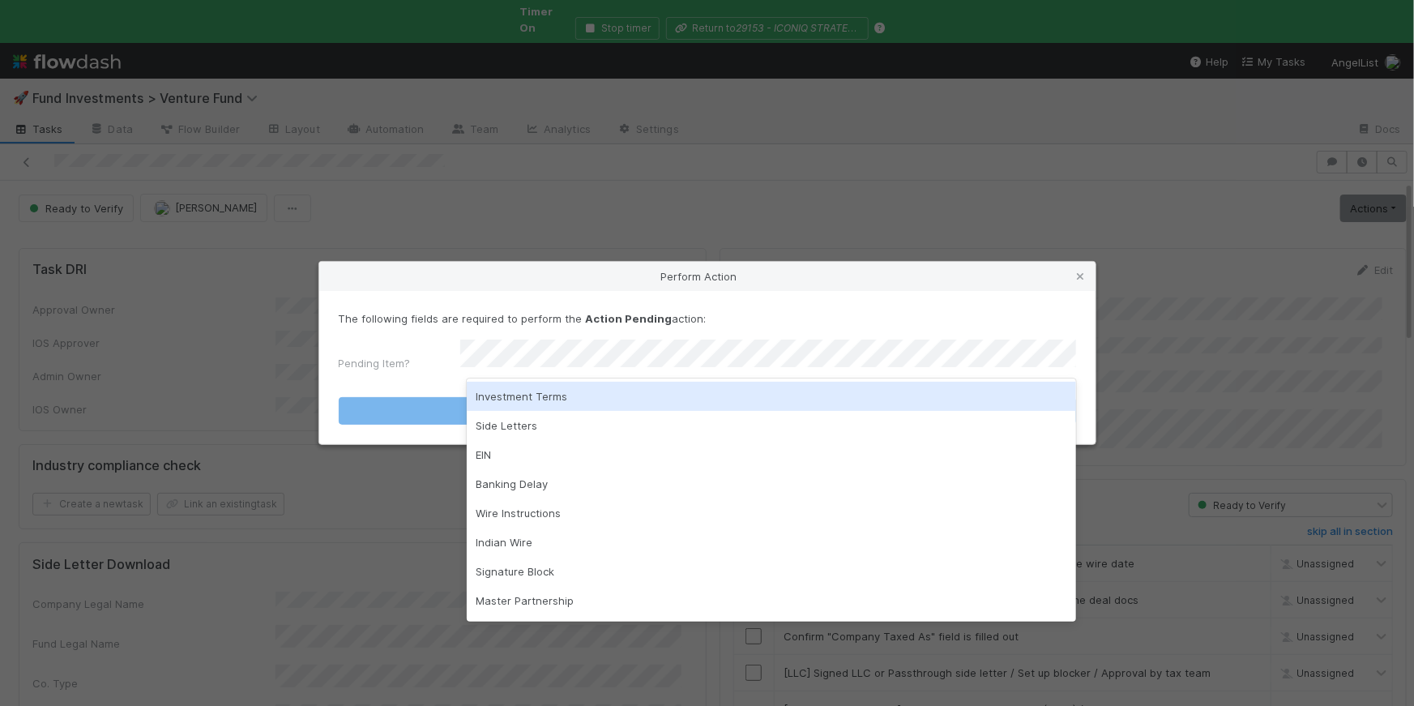
click at [588, 395] on div "Investment Terms" at bounding box center [771, 396] width 609 height 29
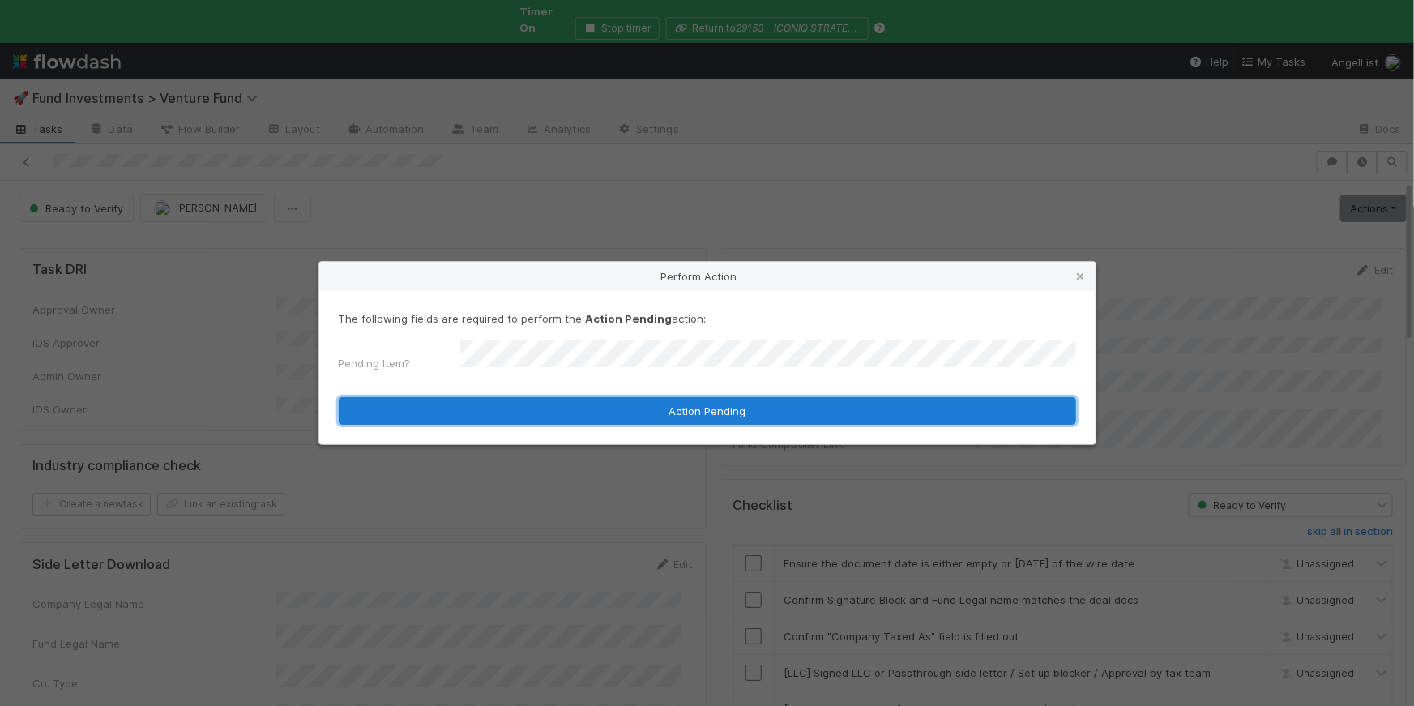
drag, startPoint x: 661, startPoint y: 398, endPoint x: 680, endPoint y: 383, distance: 23.7
click at [660, 398] on button "Action Pending" at bounding box center [707, 411] width 737 height 28
